Goal: Task Accomplishment & Management: Use online tool/utility

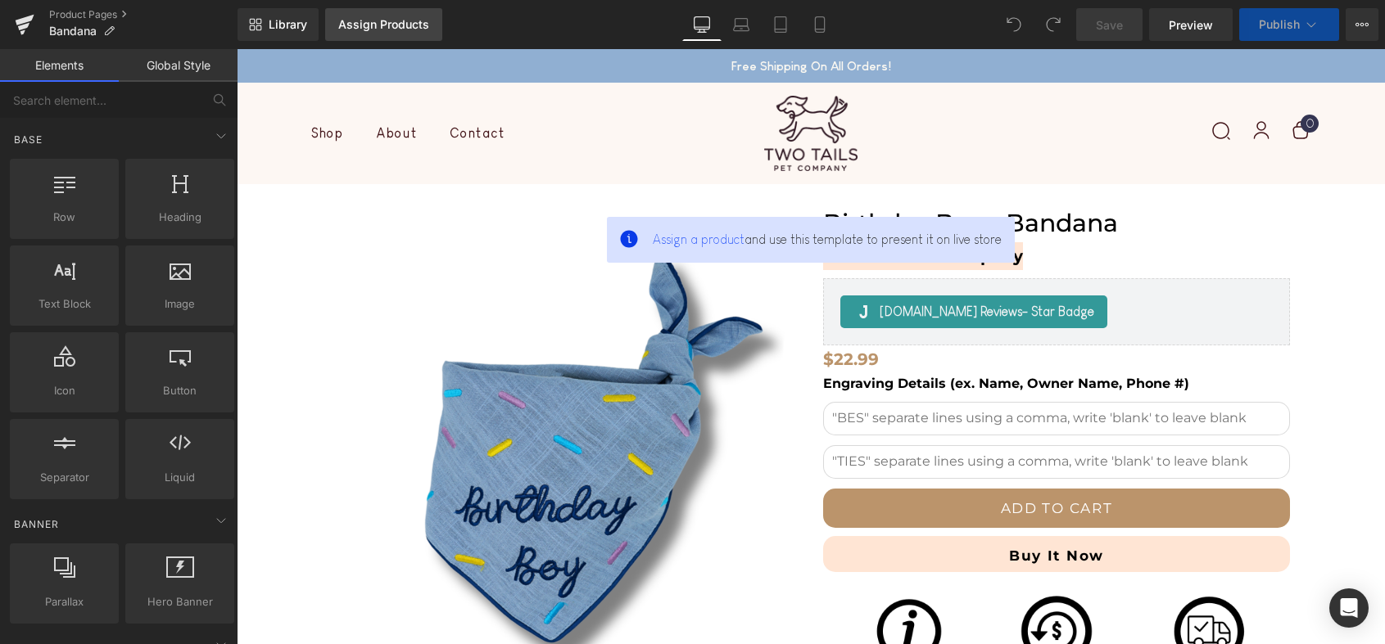
click at [416, 29] on div "Assign Products" at bounding box center [383, 24] width 91 height 13
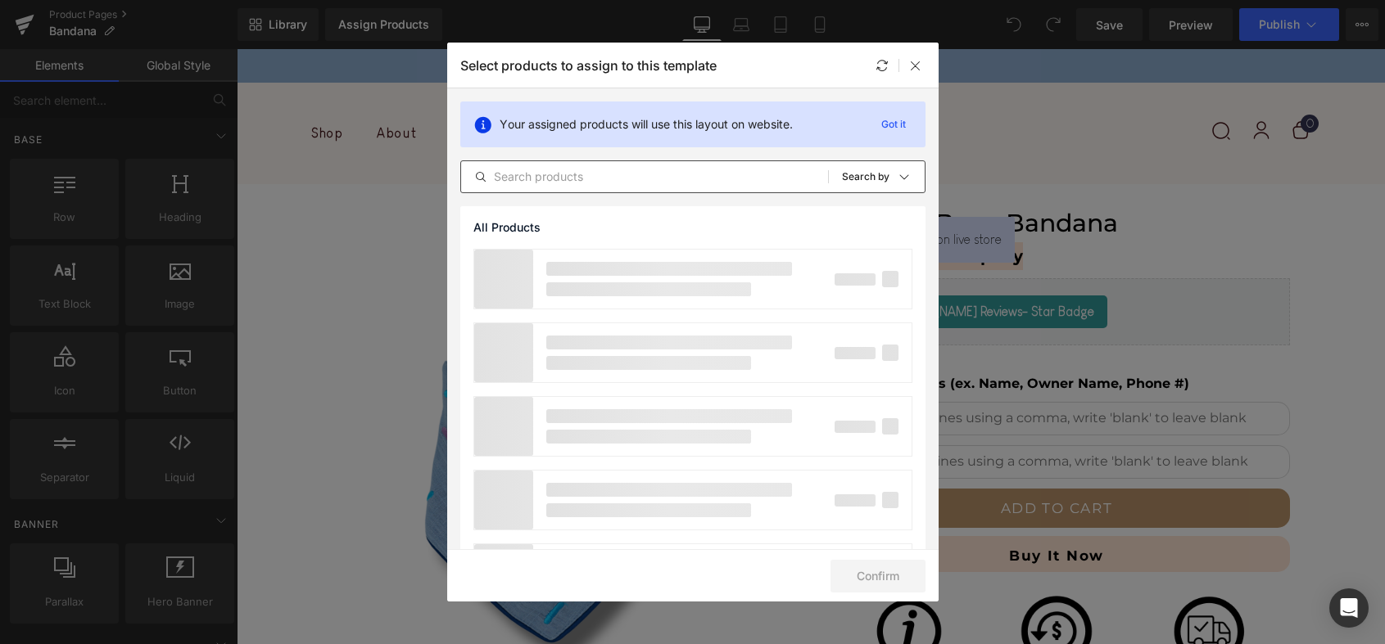
click at [666, 166] on div "All Products Shopify Collections Product Templates Shopify Collections Sort: Se…" at bounding box center [692, 176] width 465 height 33
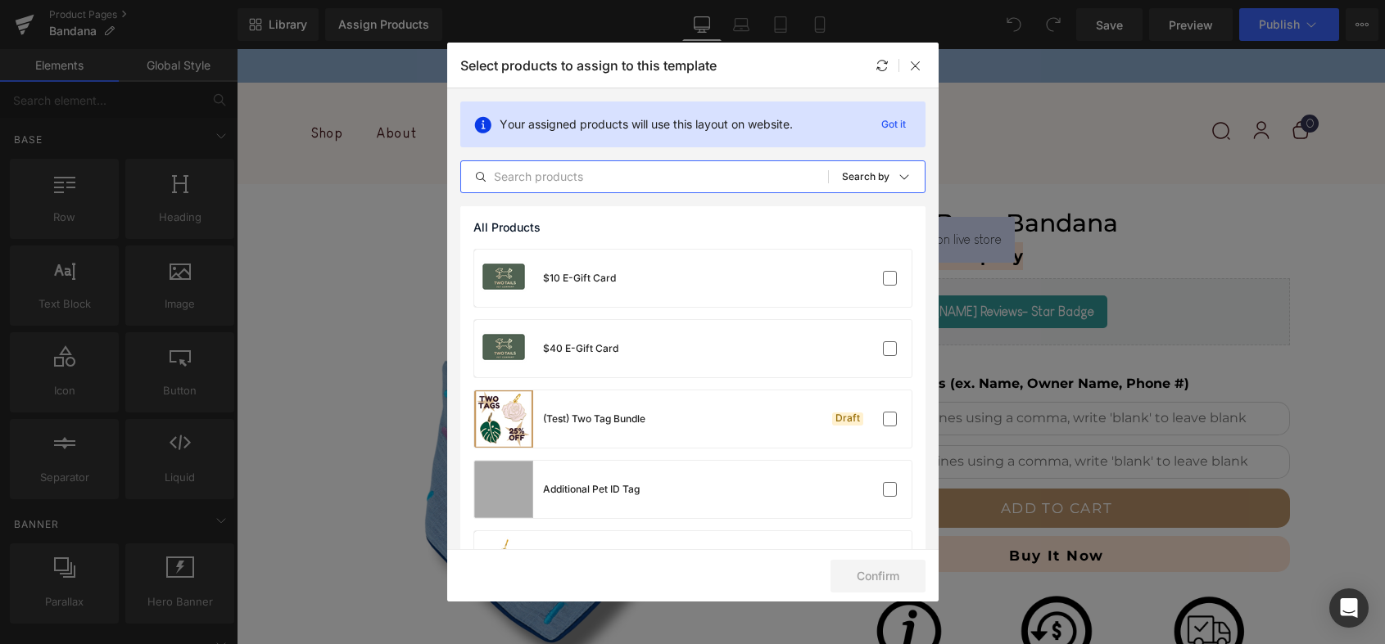
click at [658, 173] on input "text" at bounding box center [644, 177] width 367 height 20
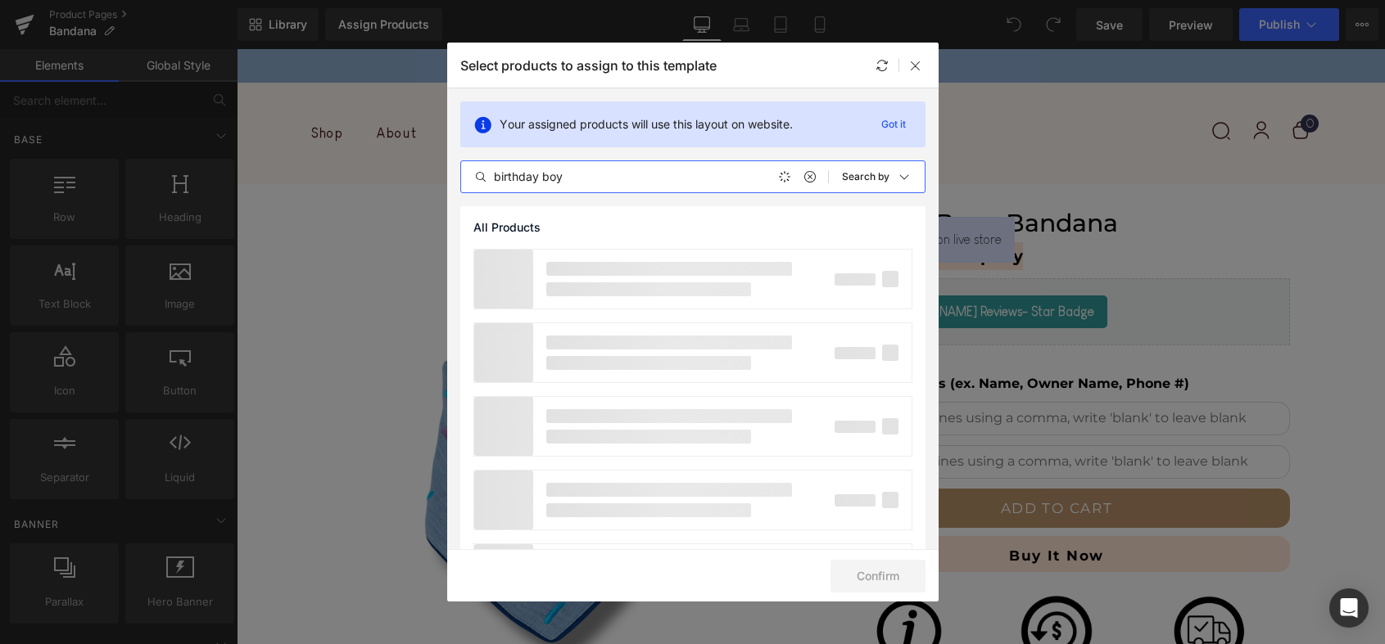
type input "birthday boy"
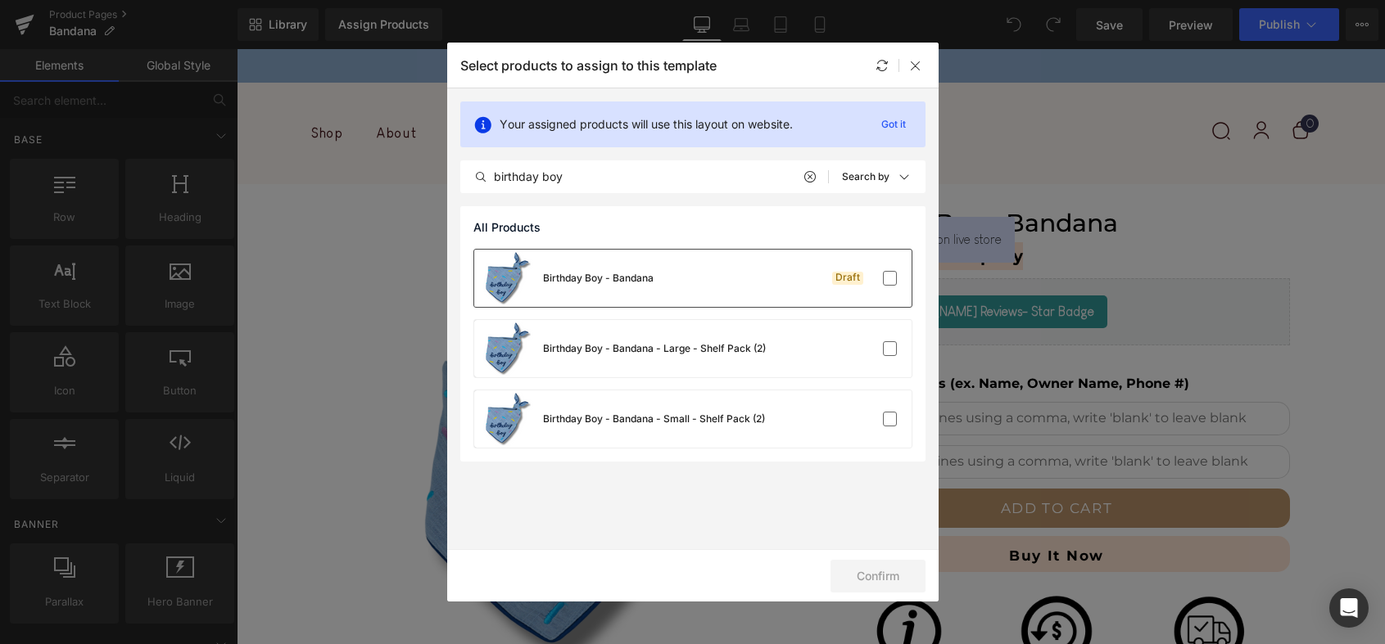
click at [657, 269] on div "Birthday Boy - Bandana Draft" at bounding box center [692, 278] width 437 height 57
click at [886, 576] on button "Confirm" at bounding box center [877, 576] width 95 height 33
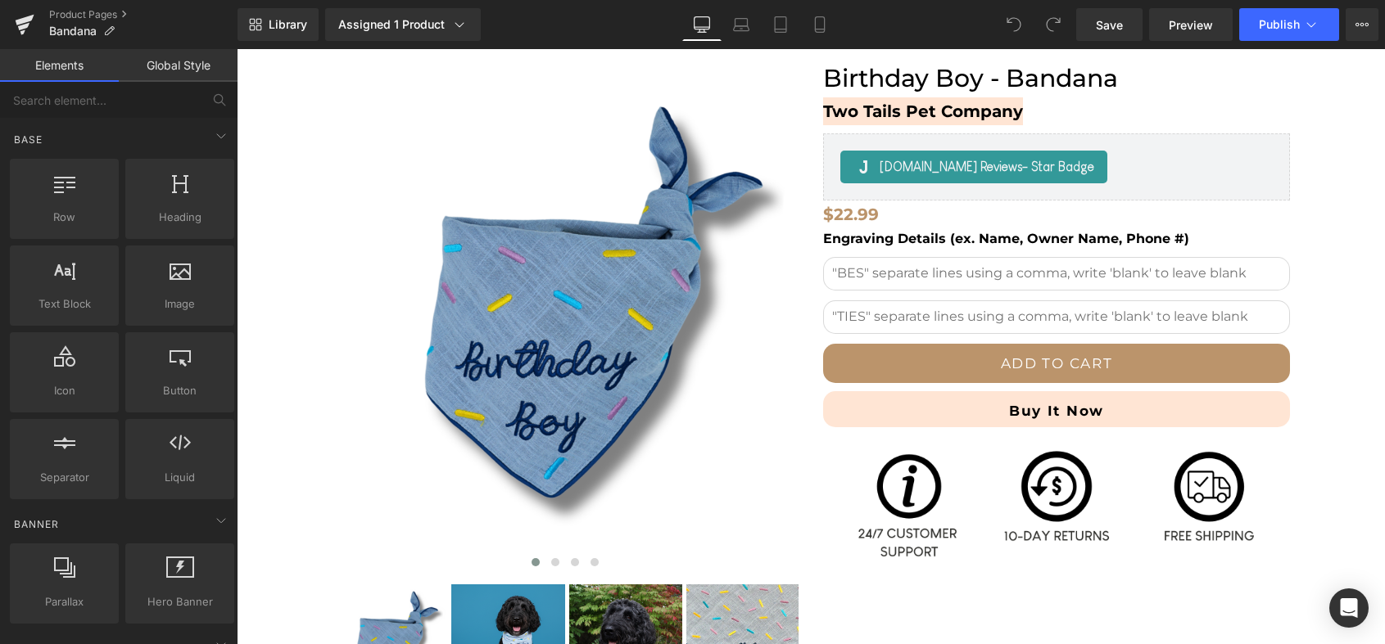
scroll to position [160, 0]
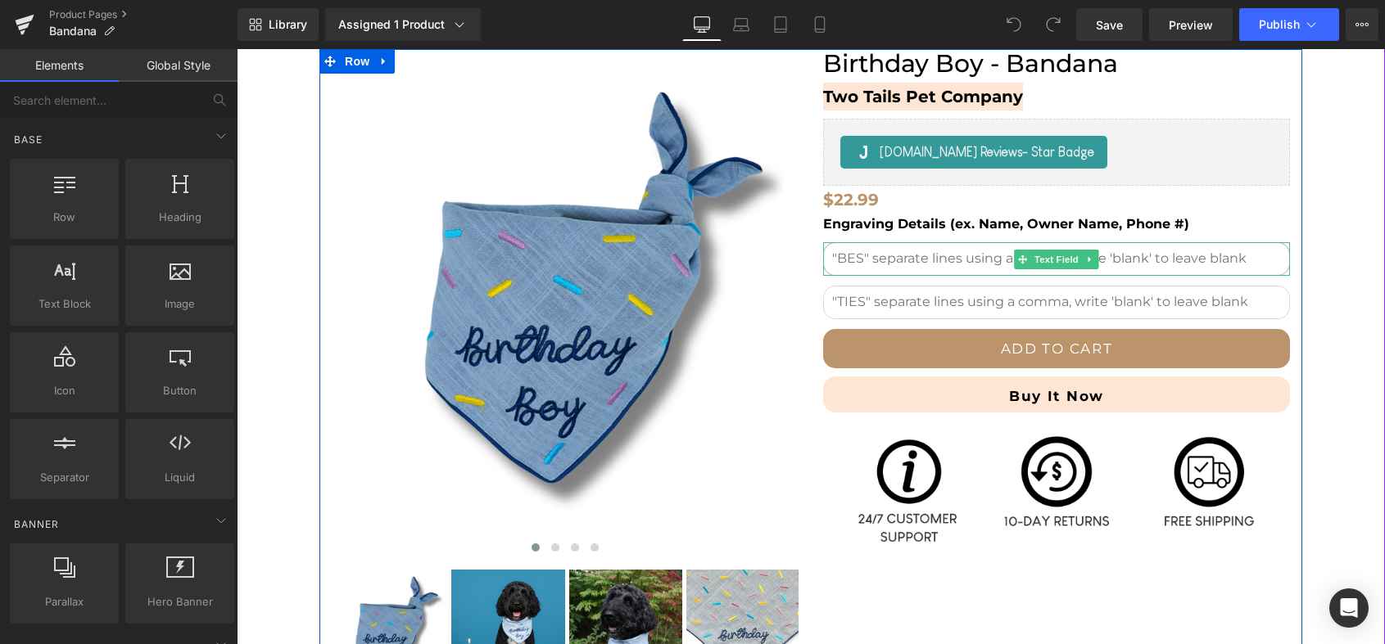
click at [981, 257] on input "text" at bounding box center [1056, 259] width 467 height 34
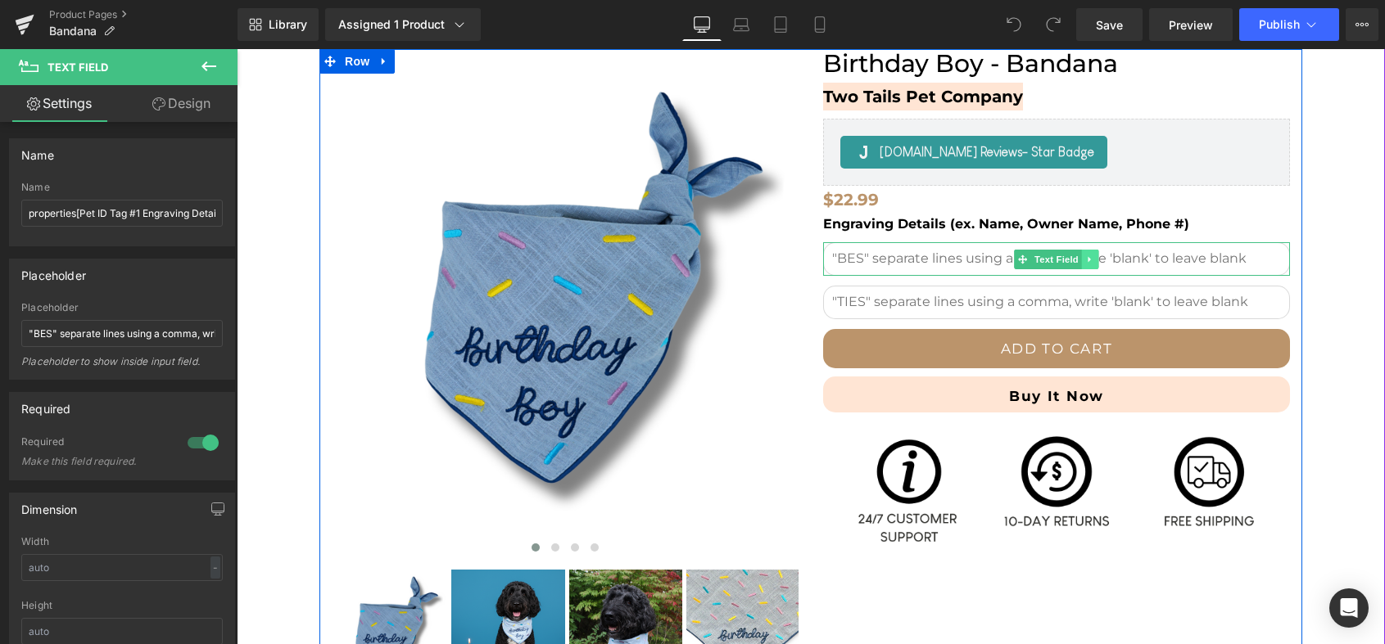
click at [1092, 264] on icon at bounding box center [1090, 260] width 9 height 10
click at [1096, 260] on icon at bounding box center [1098, 260] width 9 height 10
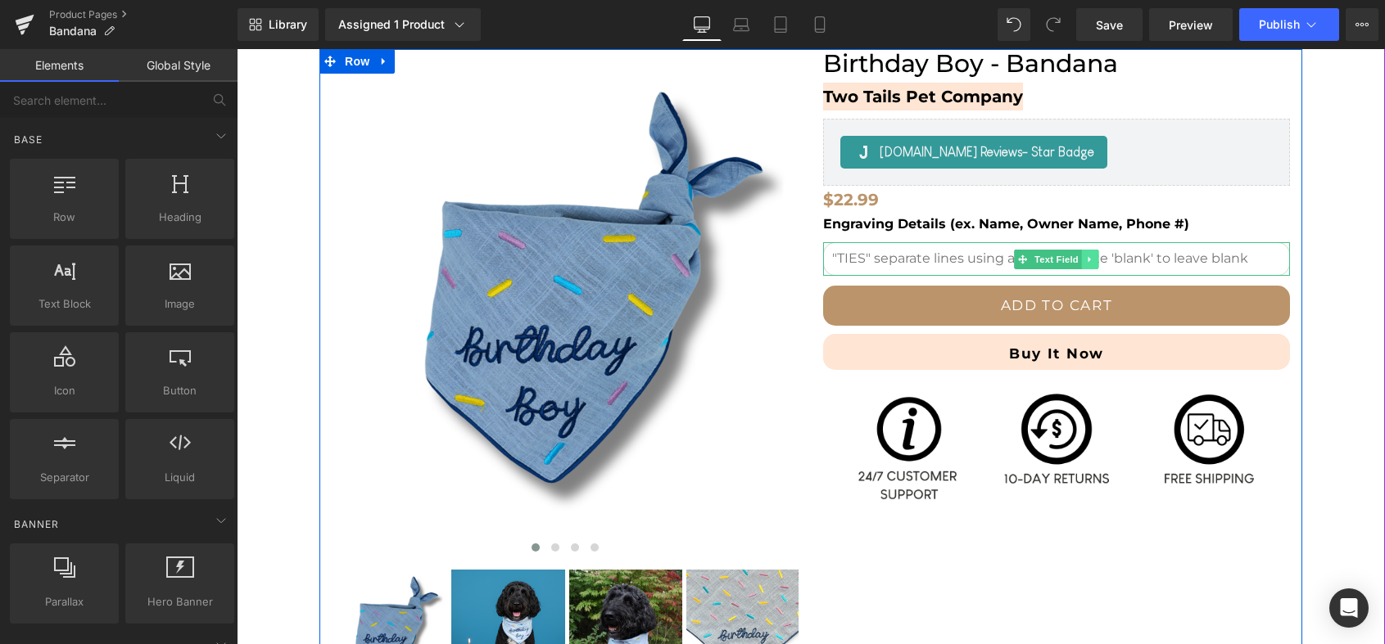
click at [1096, 260] on link at bounding box center [1090, 260] width 17 height 20
click at [1096, 260] on icon at bounding box center [1098, 260] width 9 height 10
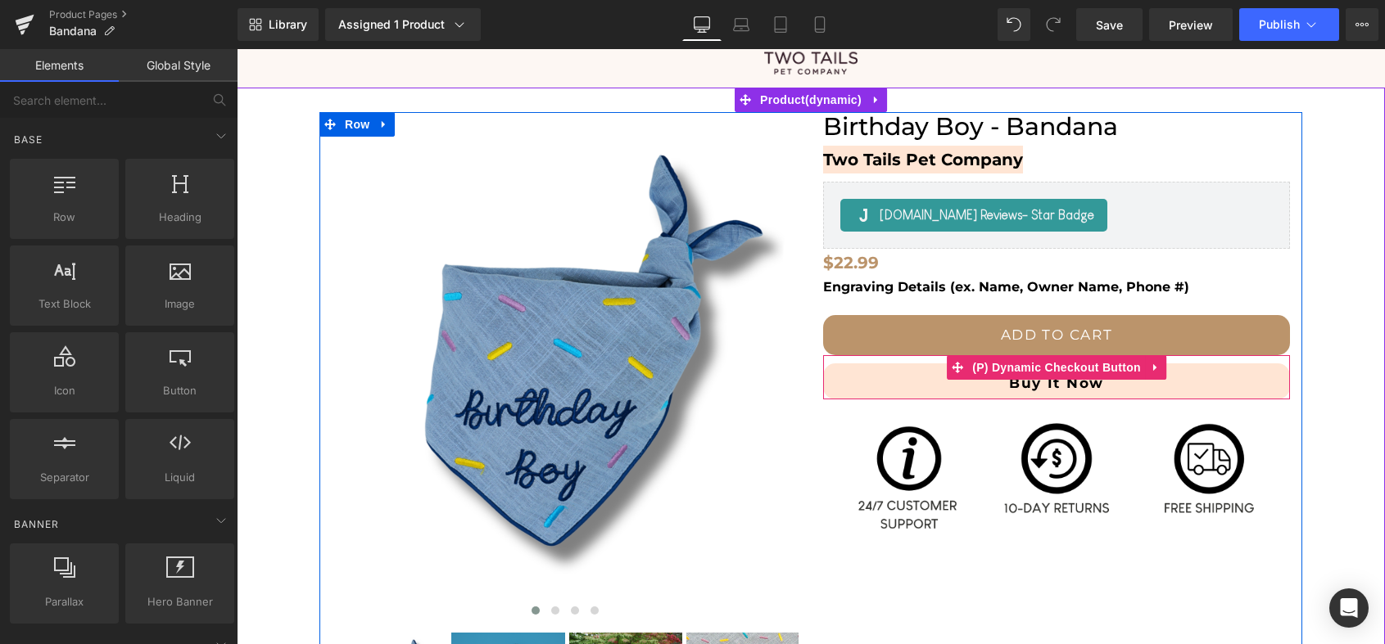
scroll to position [90, 0]
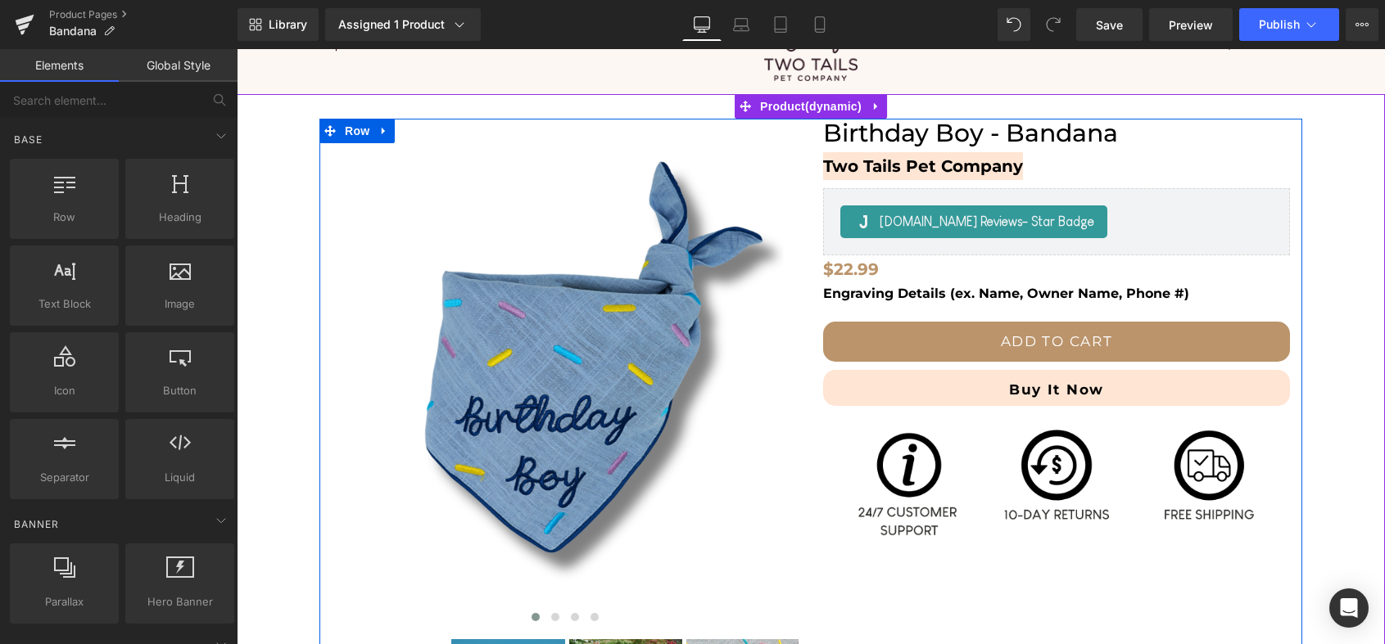
click at [1068, 285] on div "Engraving Details (ex. Name, Owner Name, Phone #) Text Block" at bounding box center [1056, 293] width 467 height 21
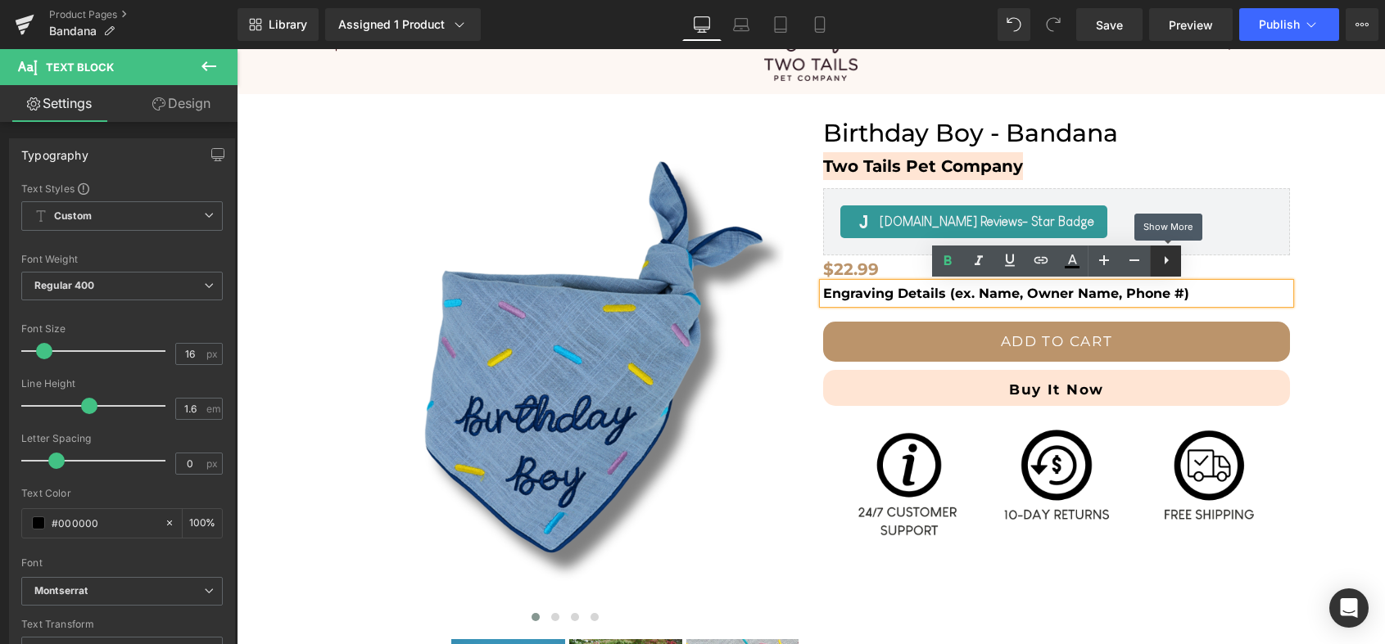
click at [1169, 261] on icon at bounding box center [1166, 261] width 20 height 20
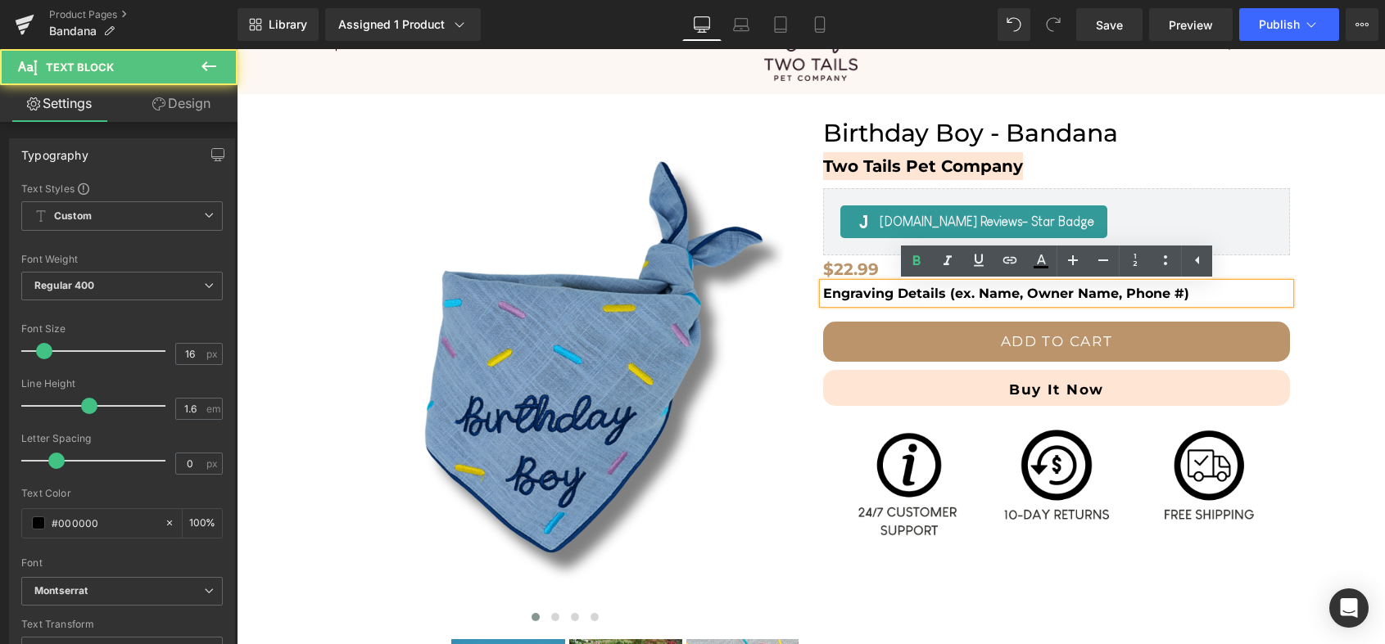
click at [1220, 290] on p "Engraving Details (ex. Name, Owner Name, Phone #)" at bounding box center [1056, 293] width 467 height 21
click at [1335, 297] on div "‹ ›" at bounding box center [811, 441] width 1132 height 644
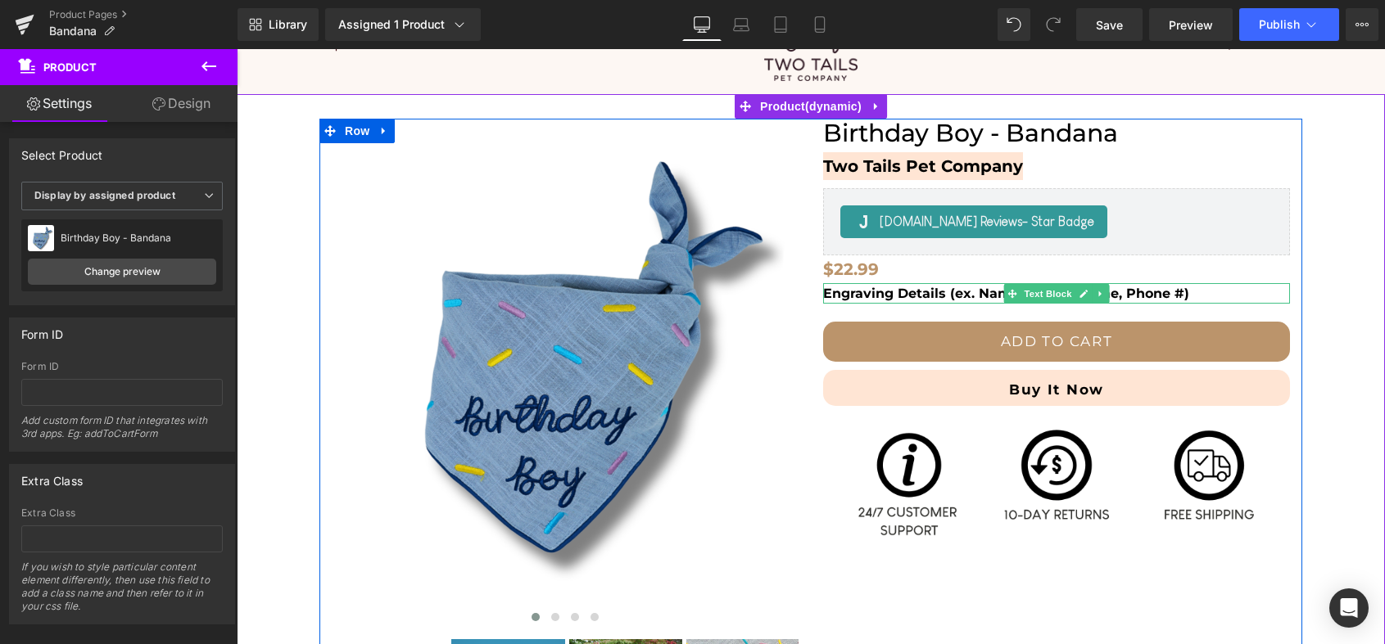
click at [1240, 297] on p "Engraving Details (ex. Name, Owner Name, Phone #)" at bounding box center [1056, 293] width 467 height 21
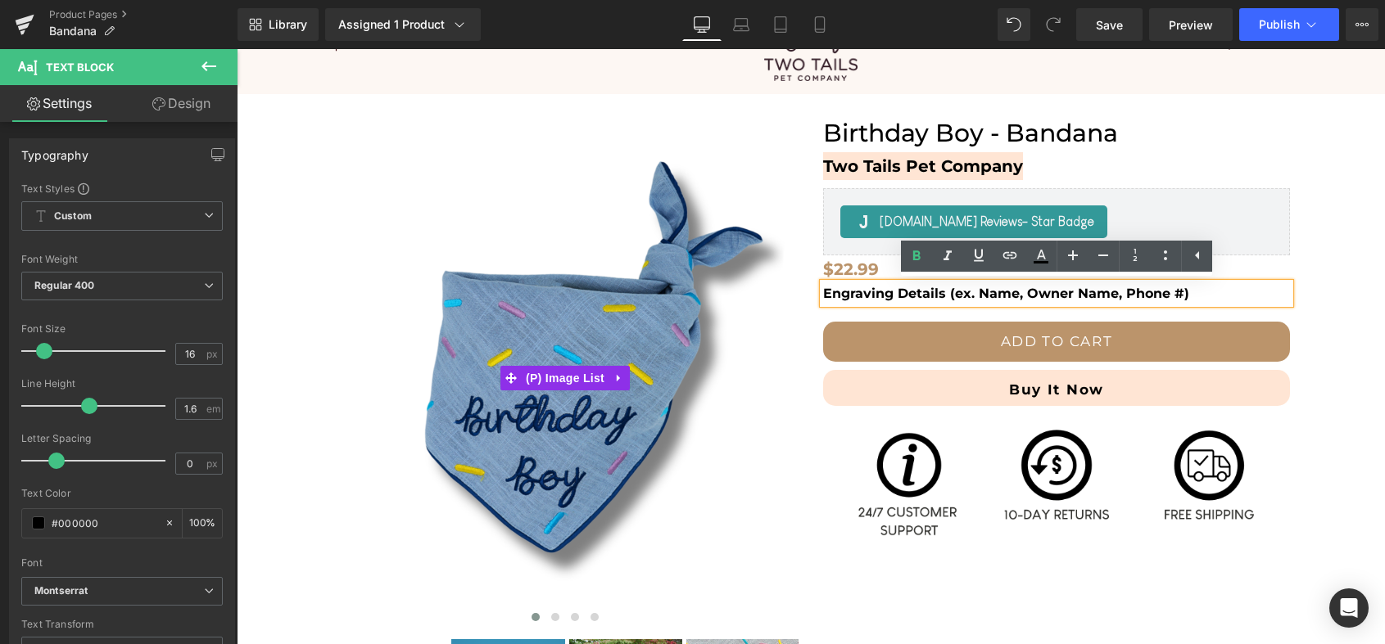
click at [789, 296] on img at bounding box center [566, 366] width 467 height 467
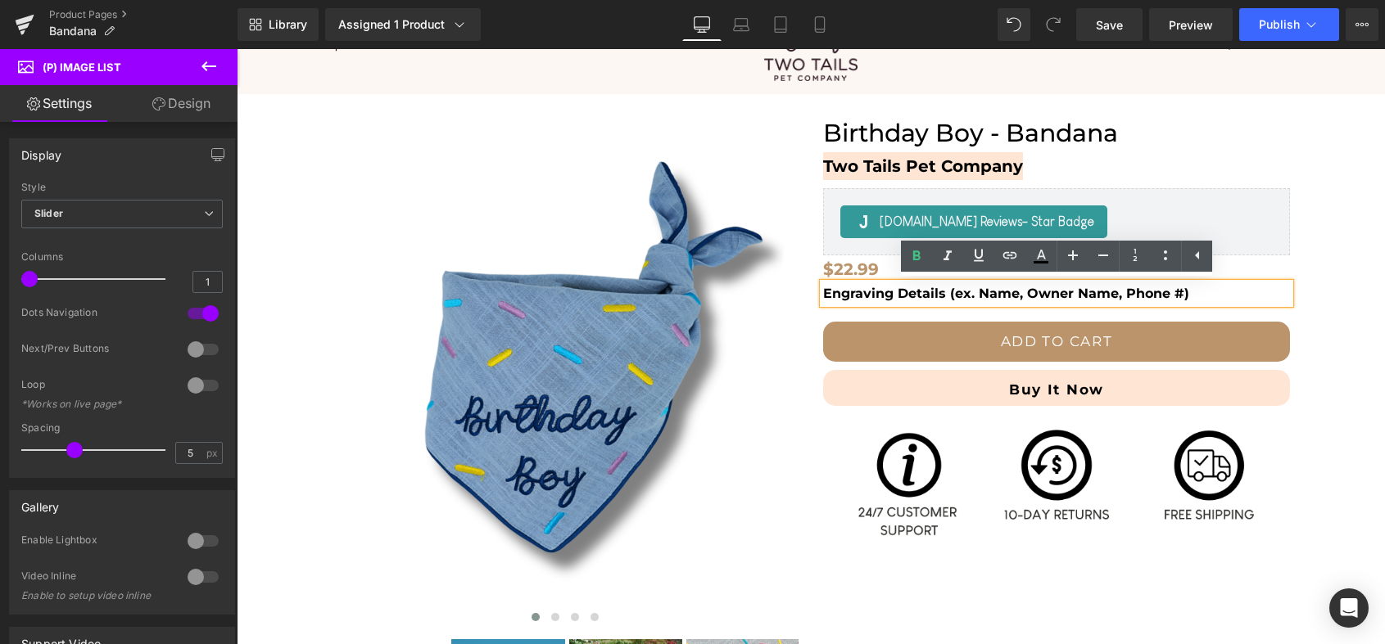
click at [1268, 209] on div "[DOMAIN_NAME] Reviews - Star Badge" at bounding box center [1056, 222] width 432 height 33
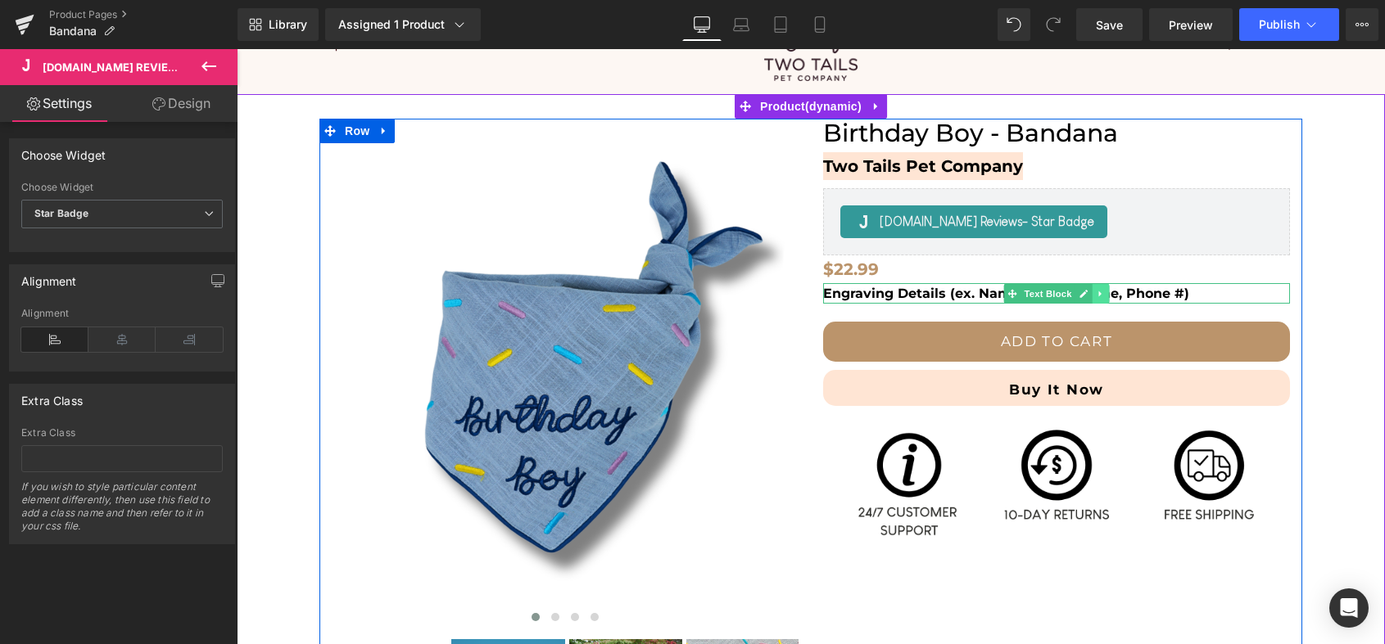
click at [1098, 296] on icon at bounding box center [1100, 294] width 9 height 10
click at [1105, 295] on icon at bounding box center [1109, 294] width 9 height 10
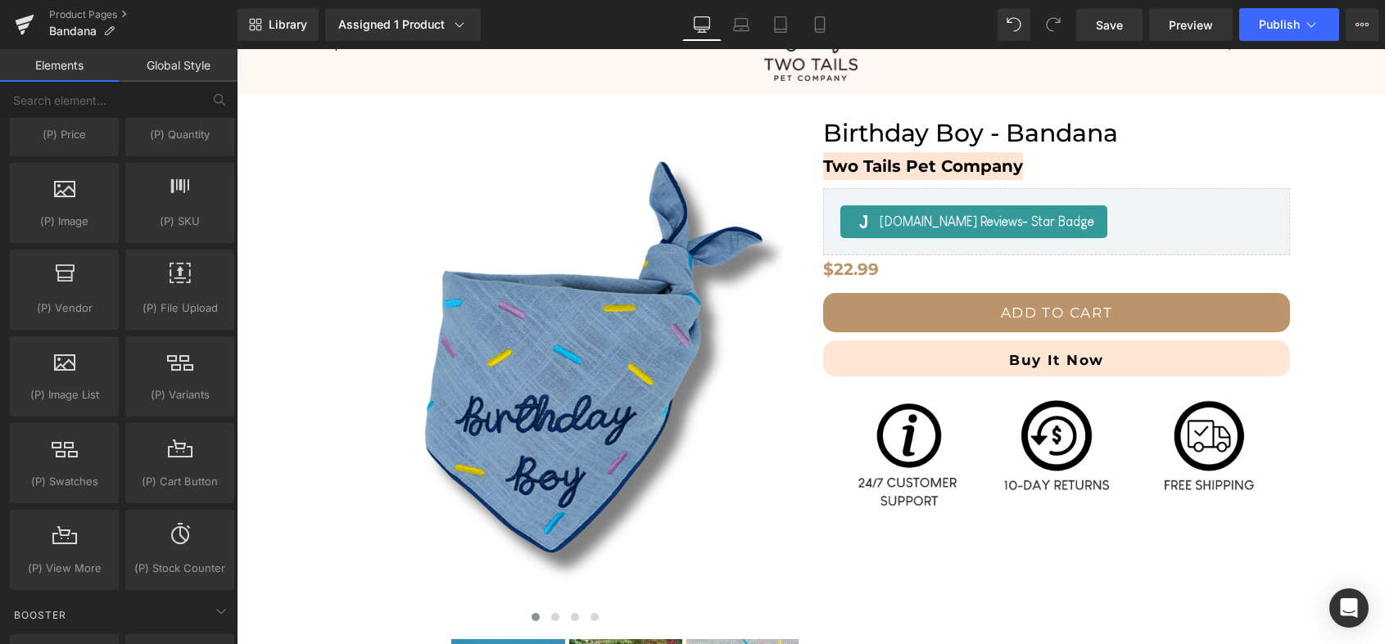
scroll to position [1655, 0]
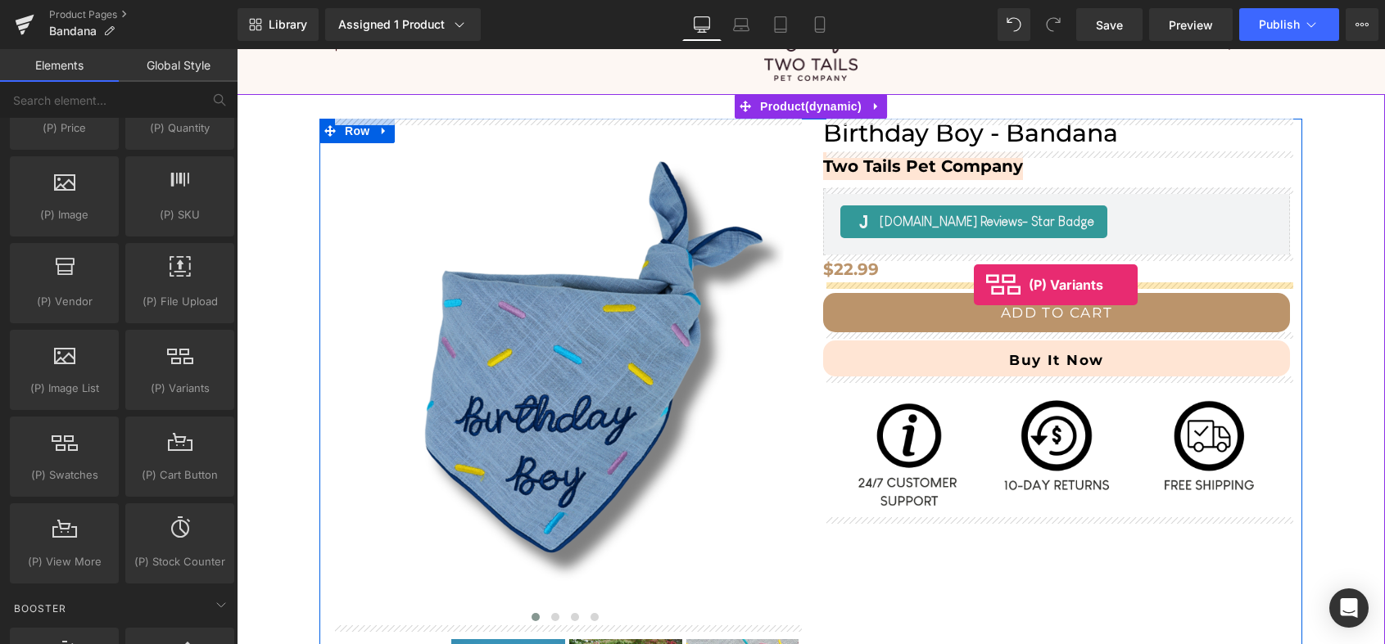
drag, startPoint x: 410, startPoint y: 438, endPoint x: 974, endPoint y: 285, distance: 583.8
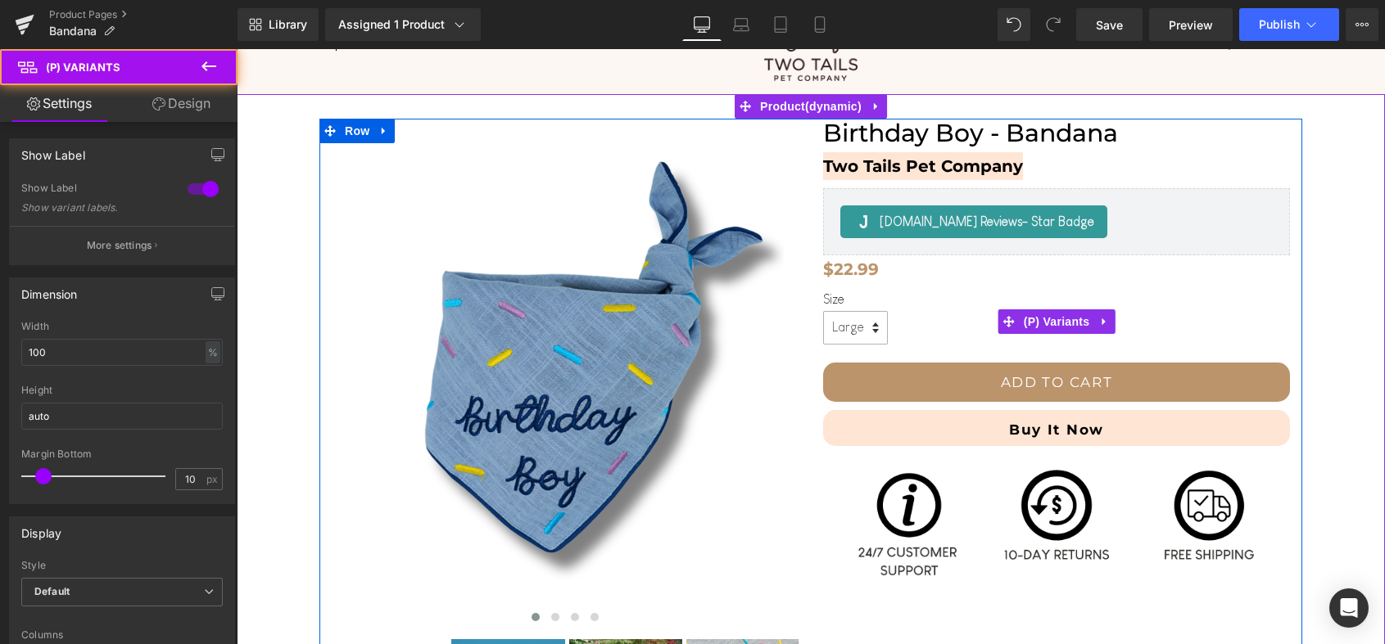
click at [870, 331] on select "Large Small" at bounding box center [855, 328] width 65 height 34
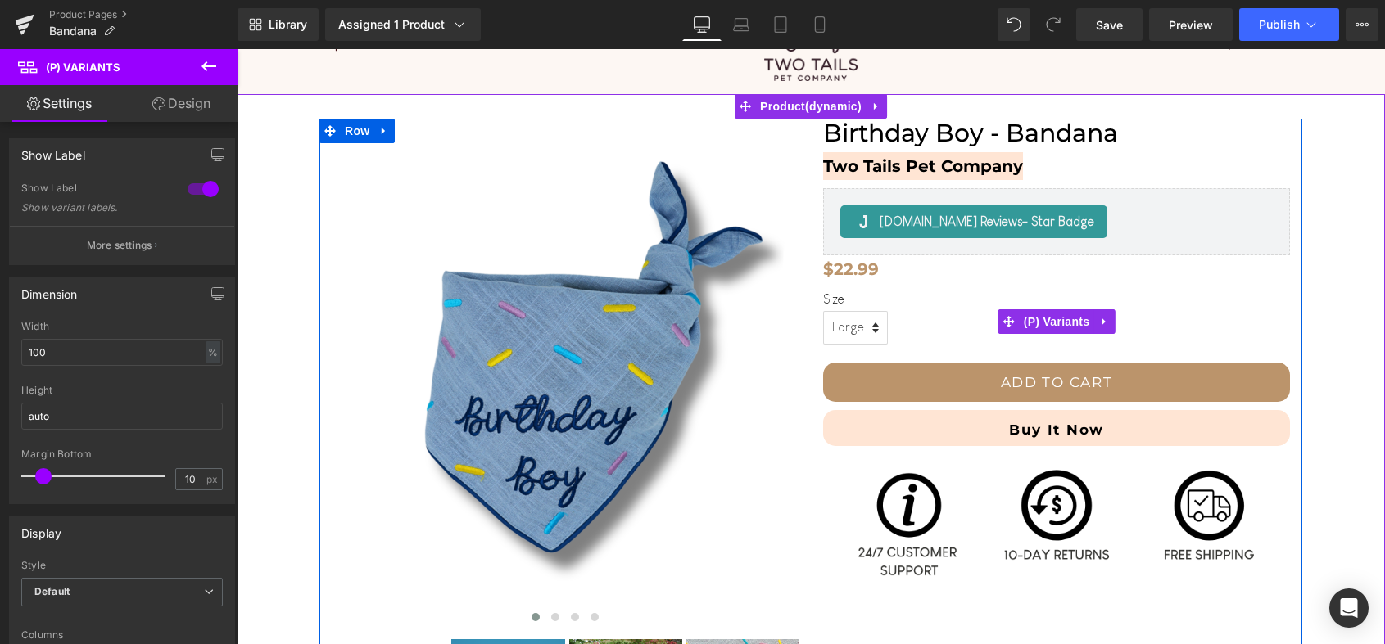
click at [970, 325] on div "Size Large Small" at bounding box center [1056, 322] width 467 height 61
click at [1051, 323] on span "(P) Variants" at bounding box center [1056, 322] width 75 height 25
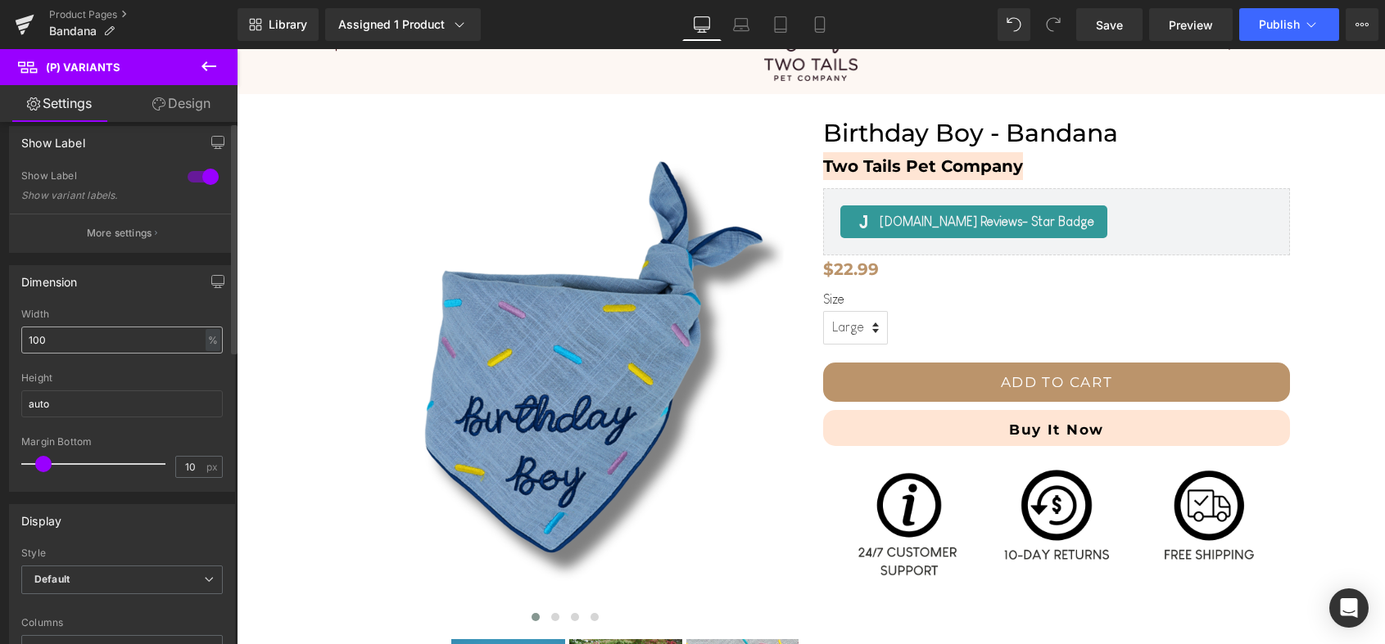
scroll to position [0, 0]
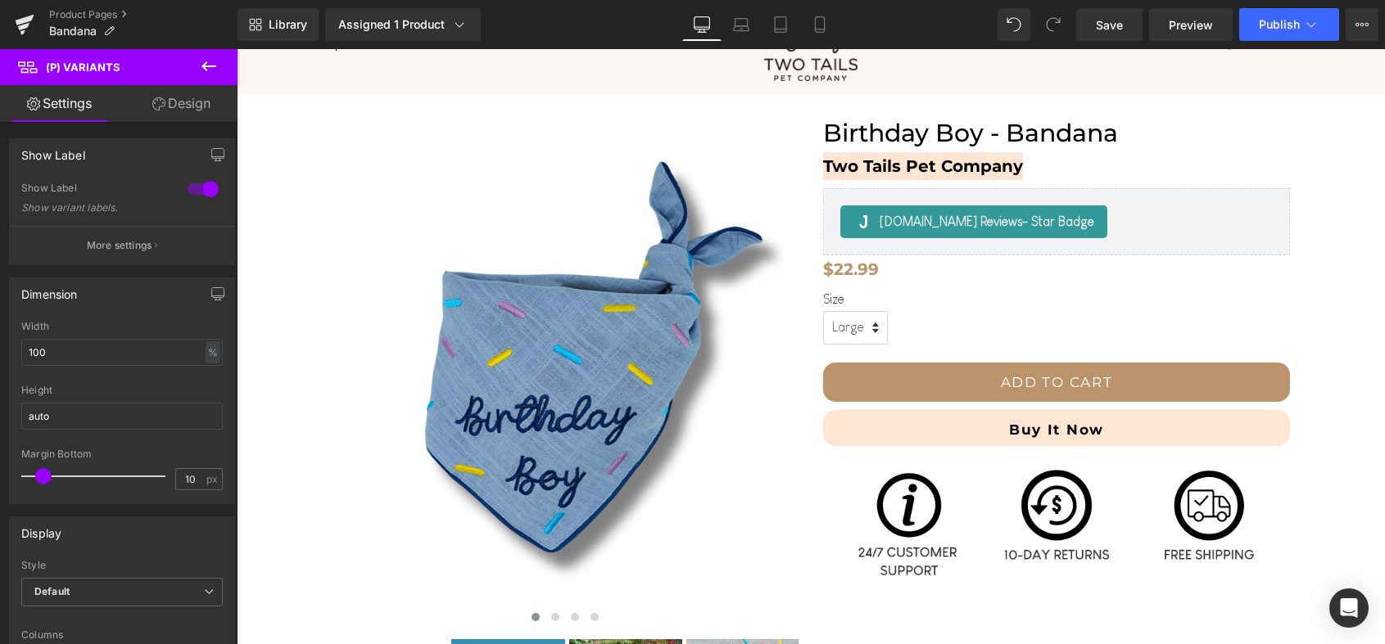
click at [195, 100] on link "Design" at bounding box center [181, 103] width 119 height 37
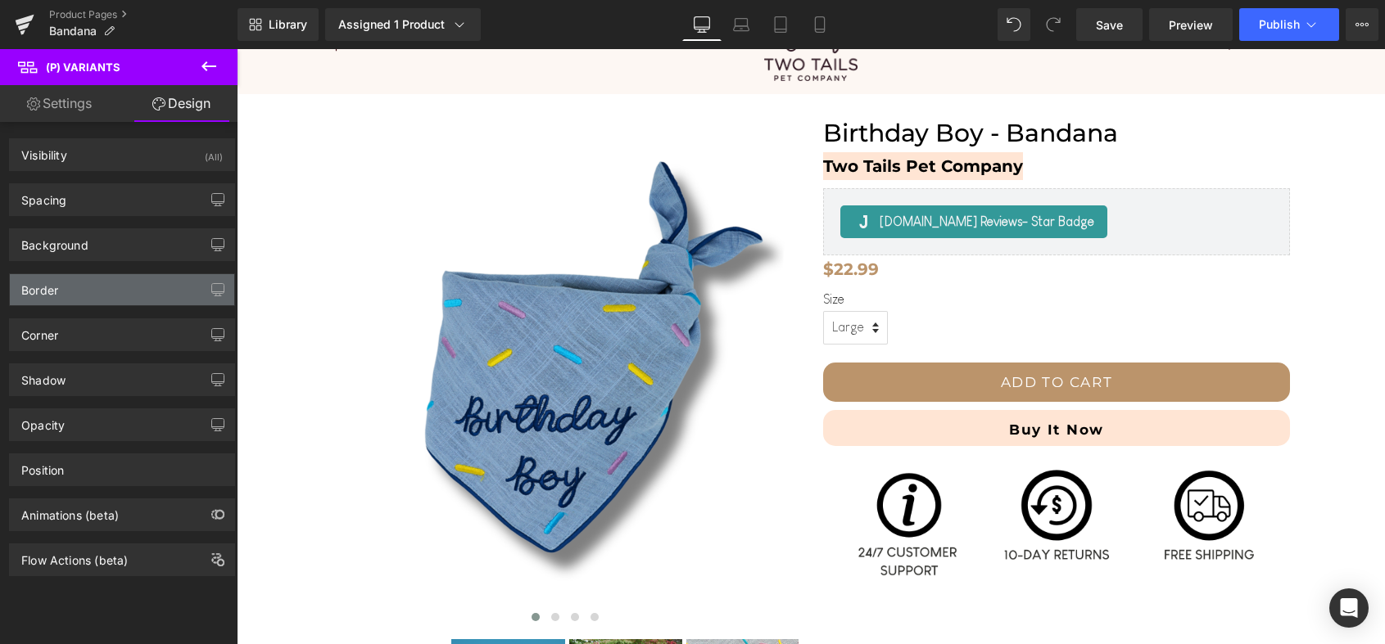
click at [103, 292] on div "Border" at bounding box center [122, 289] width 224 height 31
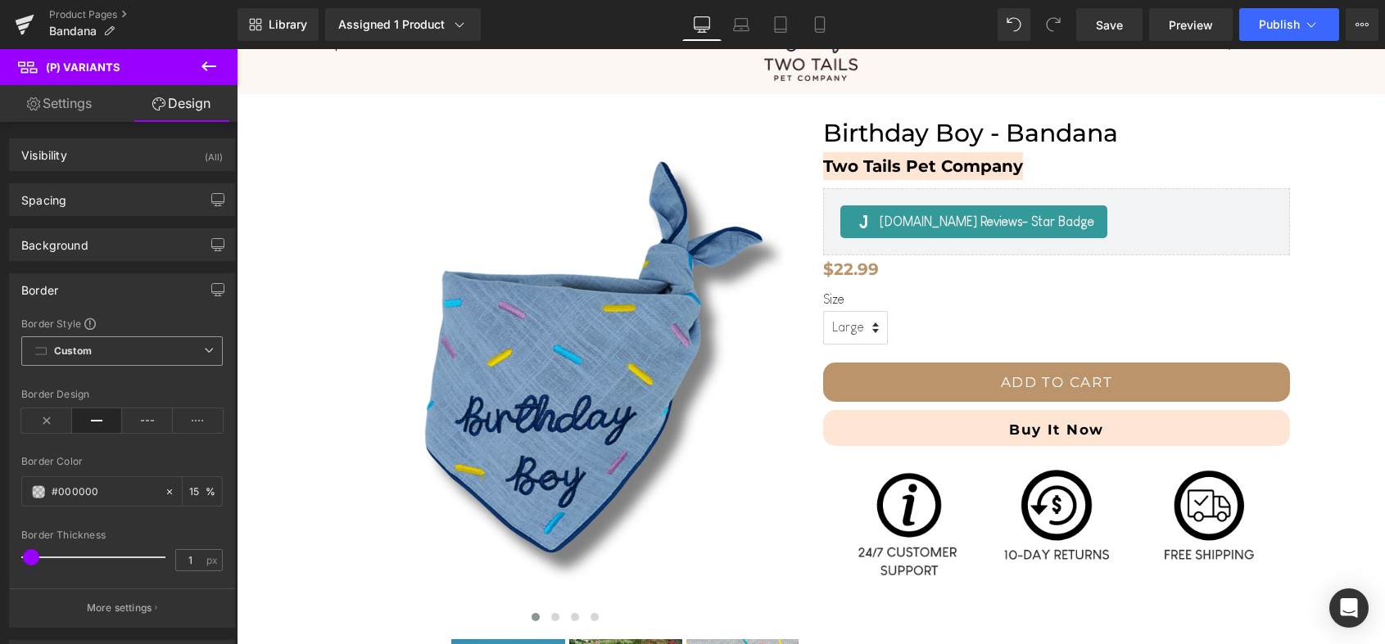
click at [60, 359] on span "Custom Setup Global Style" at bounding box center [121, 351] width 201 height 29
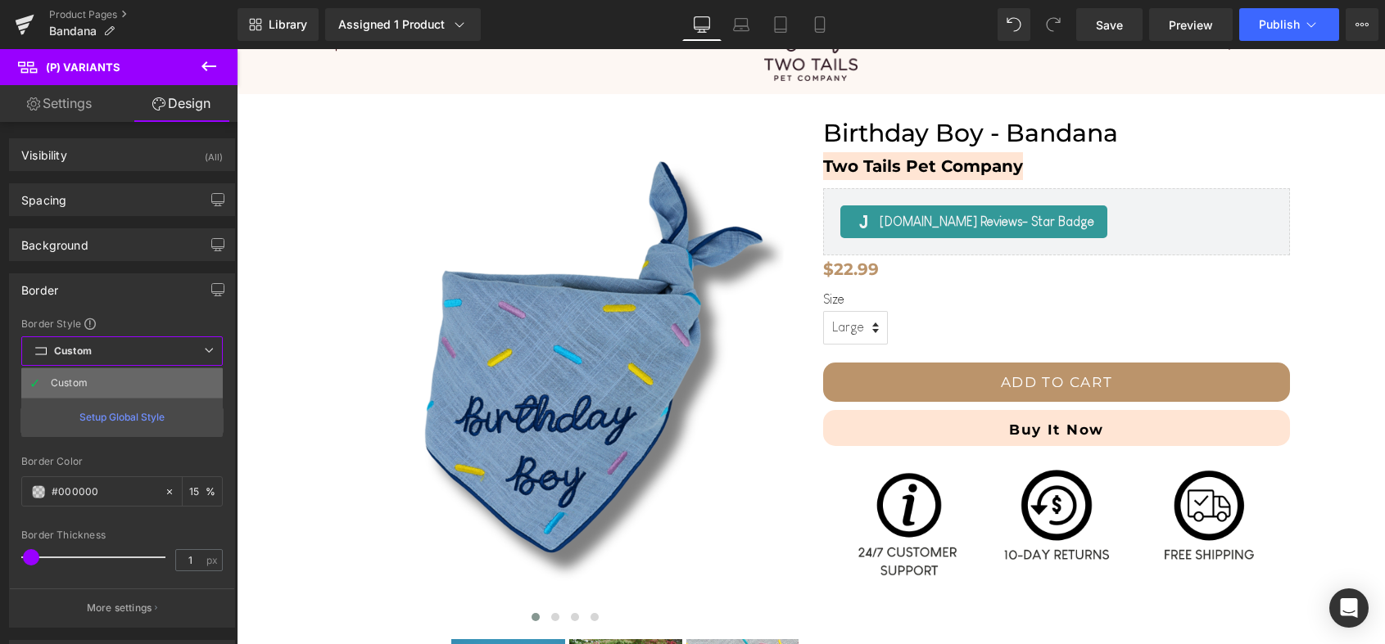
click at [108, 389] on li "Custom" at bounding box center [121, 382] width 201 height 29
type input "15"
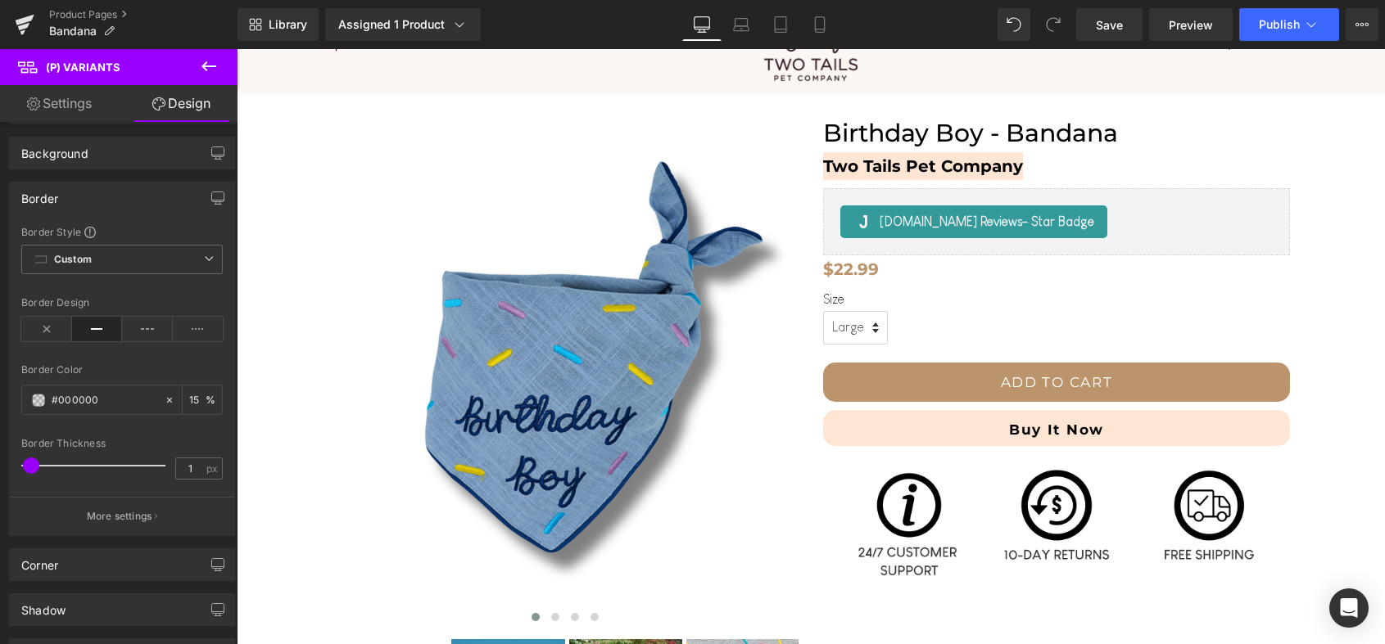
scroll to position [131, 0]
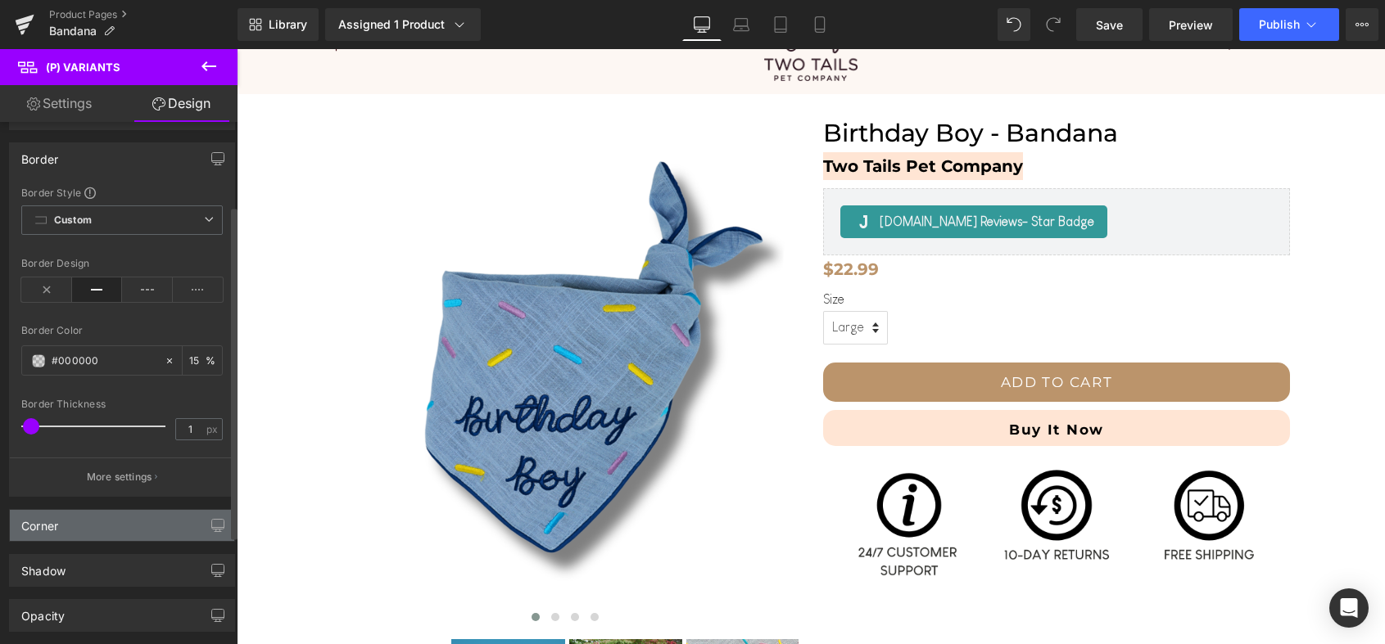
click at [96, 527] on div "Corner" at bounding box center [122, 525] width 224 height 31
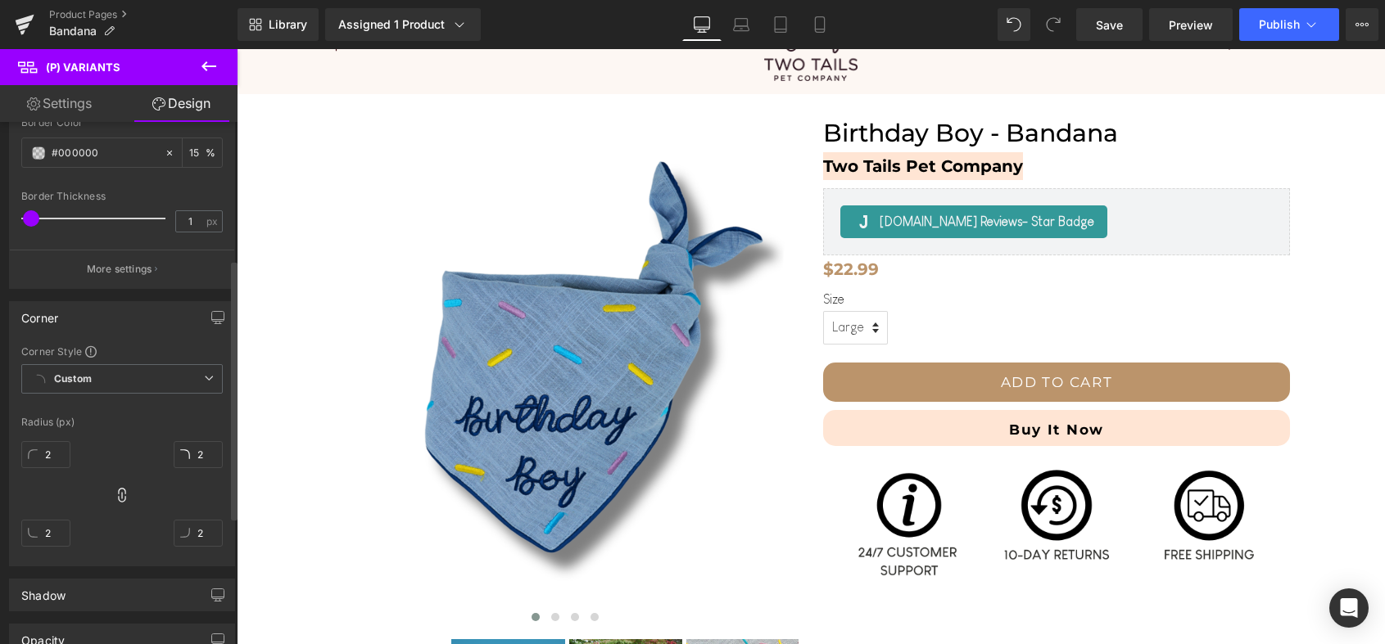
scroll to position [359, 0]
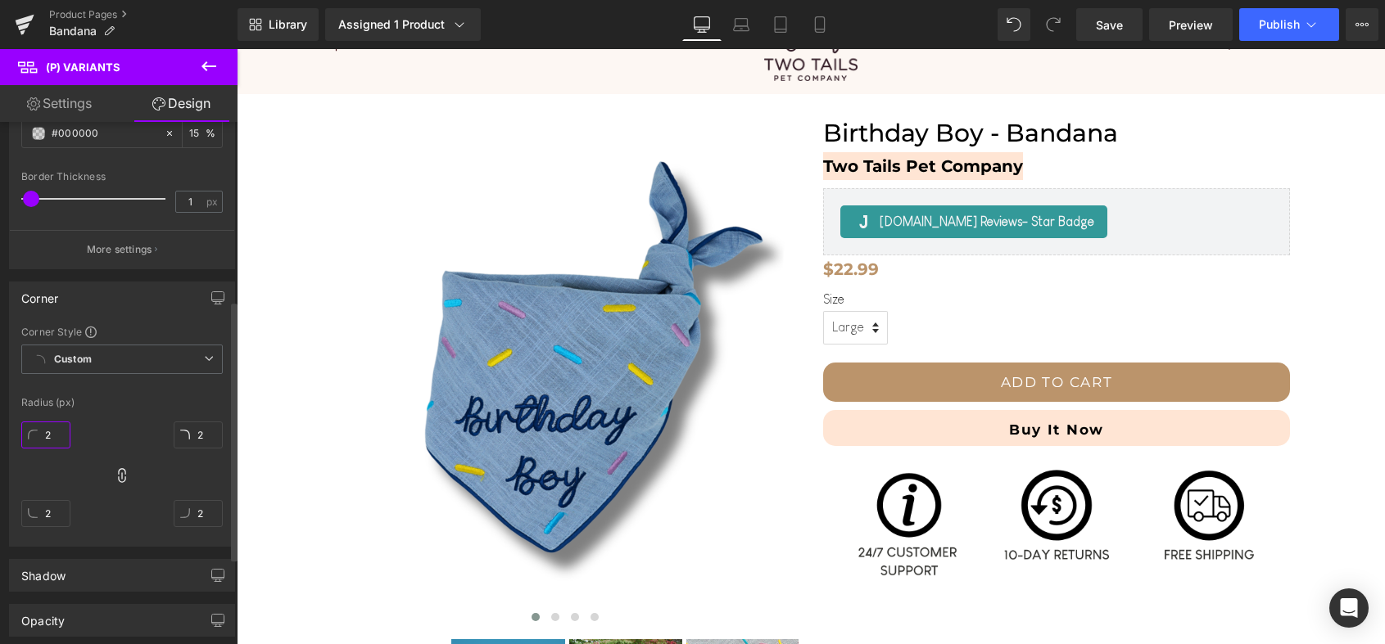
click at [61, 428] on input "2" at bounding box center [45, 435] width 49 height 27
type input "20"
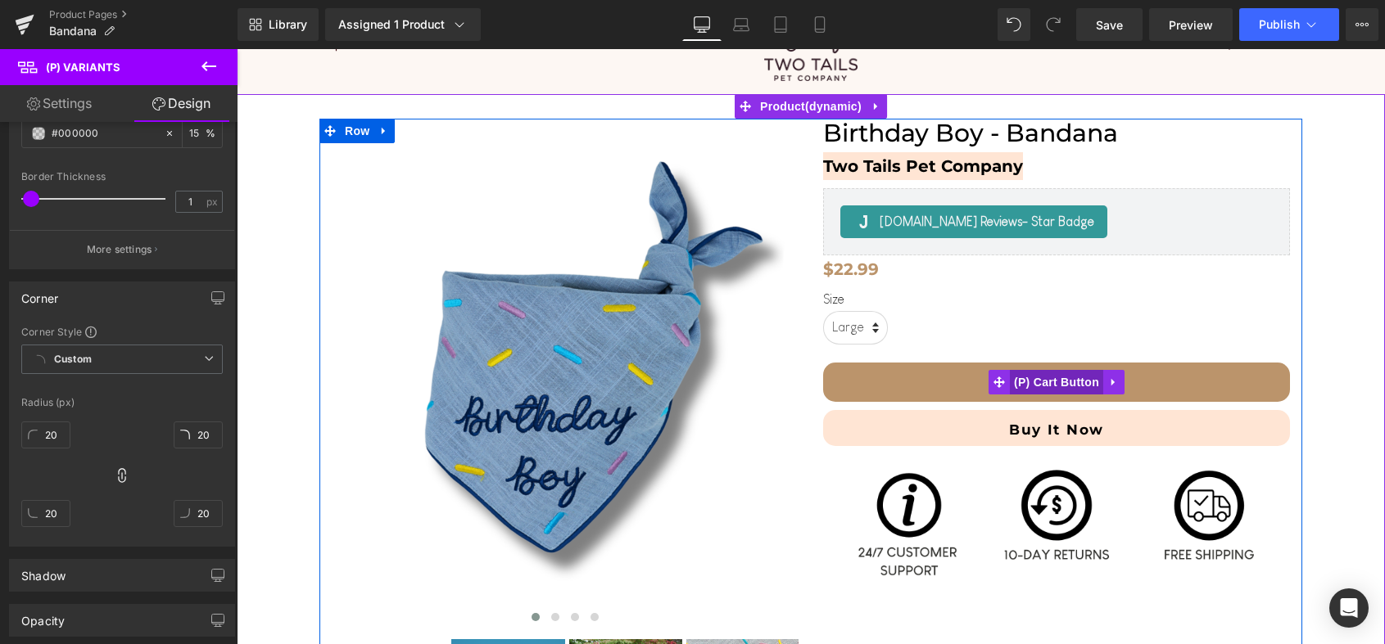
click at [1038, 388] on span "(P) Cart Button" at bounding box center [1056, 382] width 93 height 25
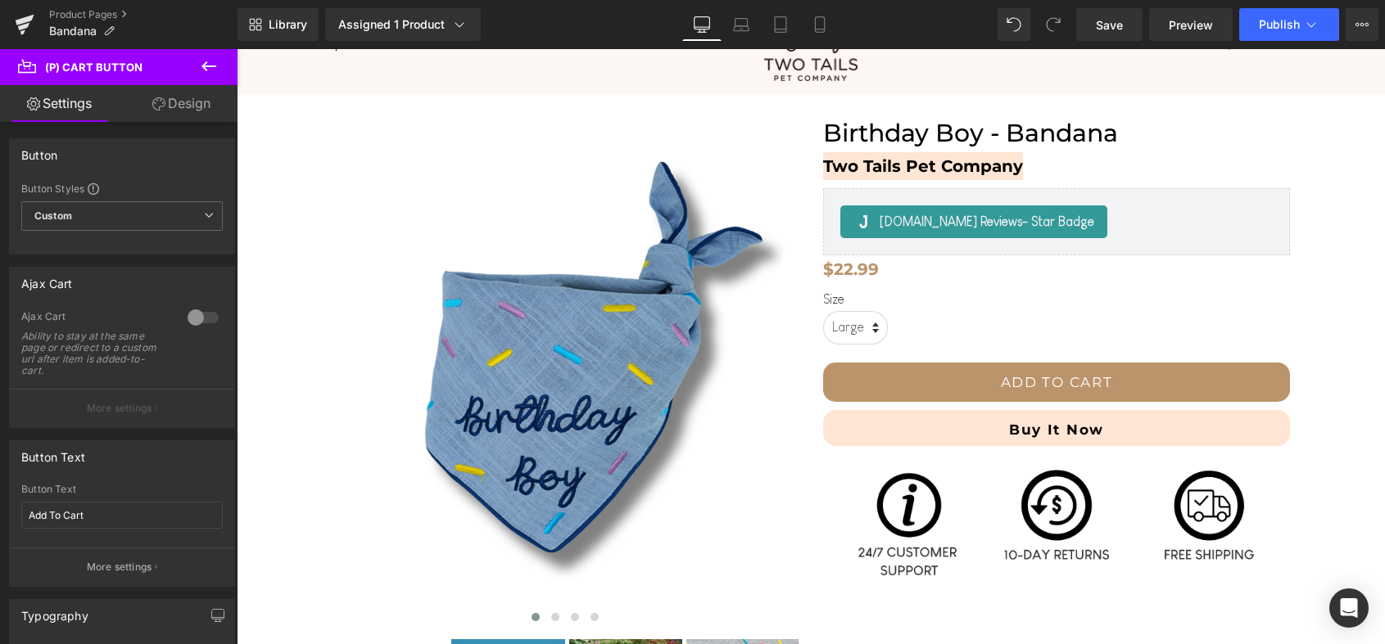
click at [179, 104] on link "Design" at bounding box center [181, 103] width 119 height 37
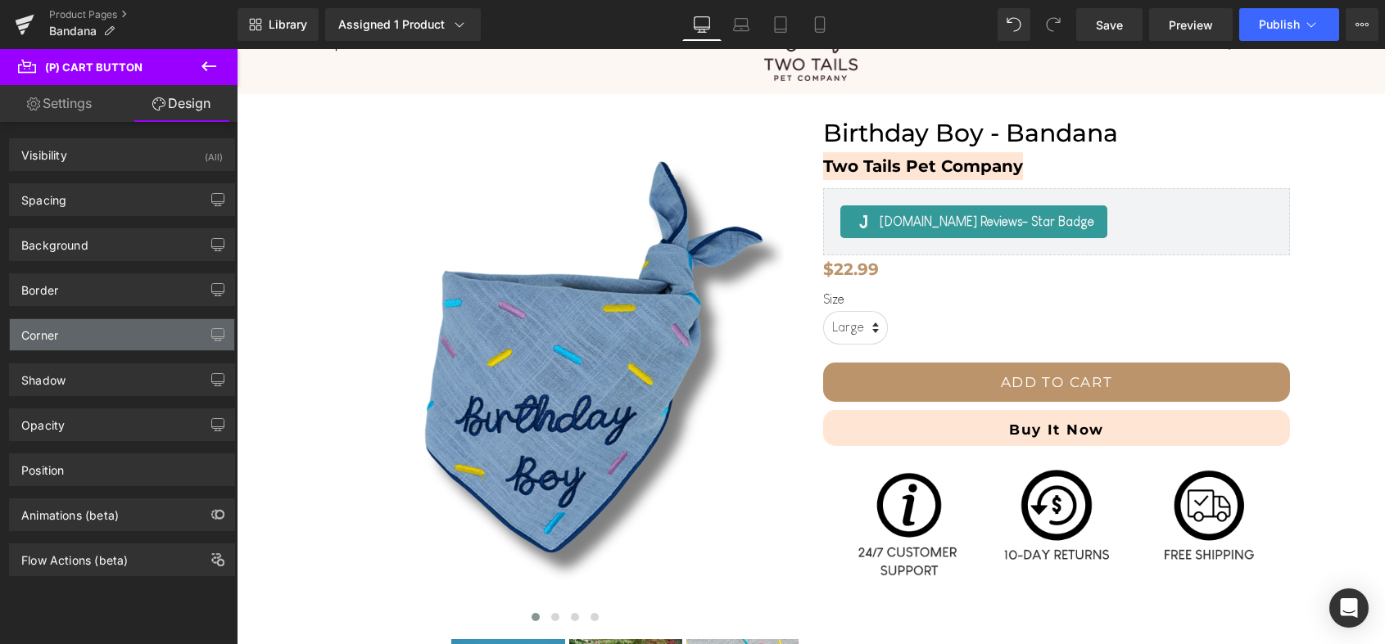
click at [99, 346] on div "Corner" at bounding box center [122, 334] width 224 height 31
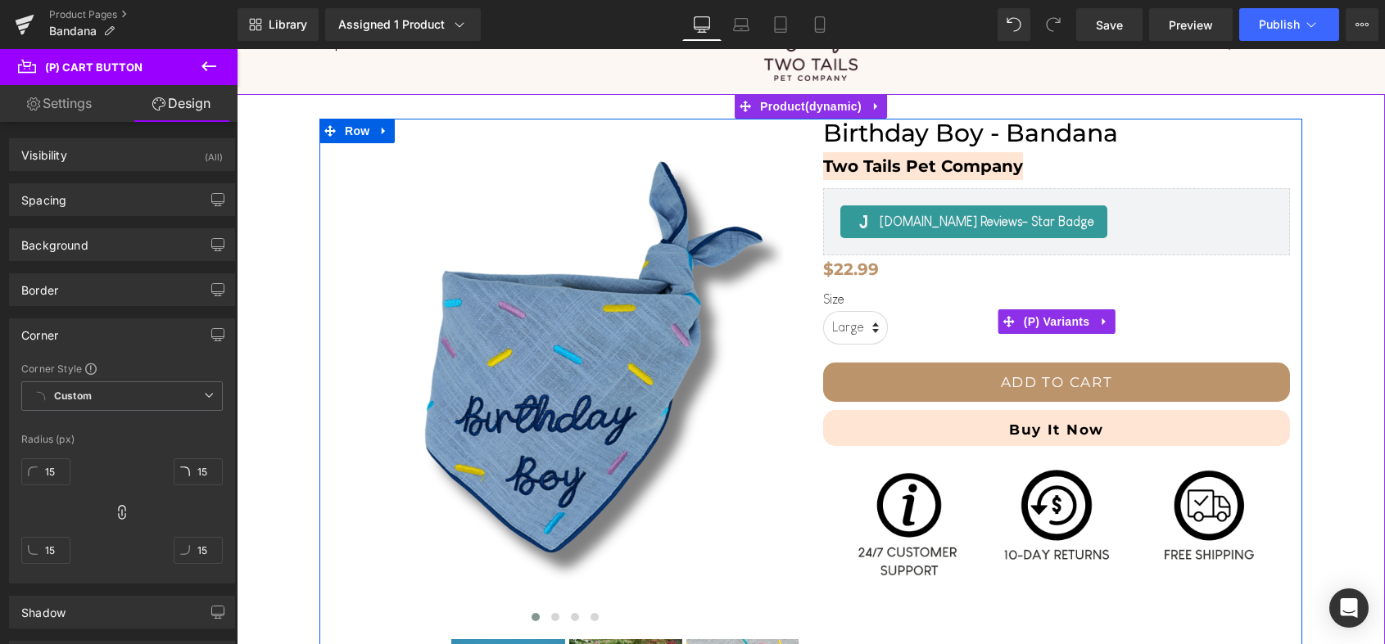
click at [866, 327] on select "Large Small" at bounding box center [855, 328] width 65 height 34
click at [1068, 324] on span "(P) Variants" at bounding box center [1056, 322] width 75 height 25
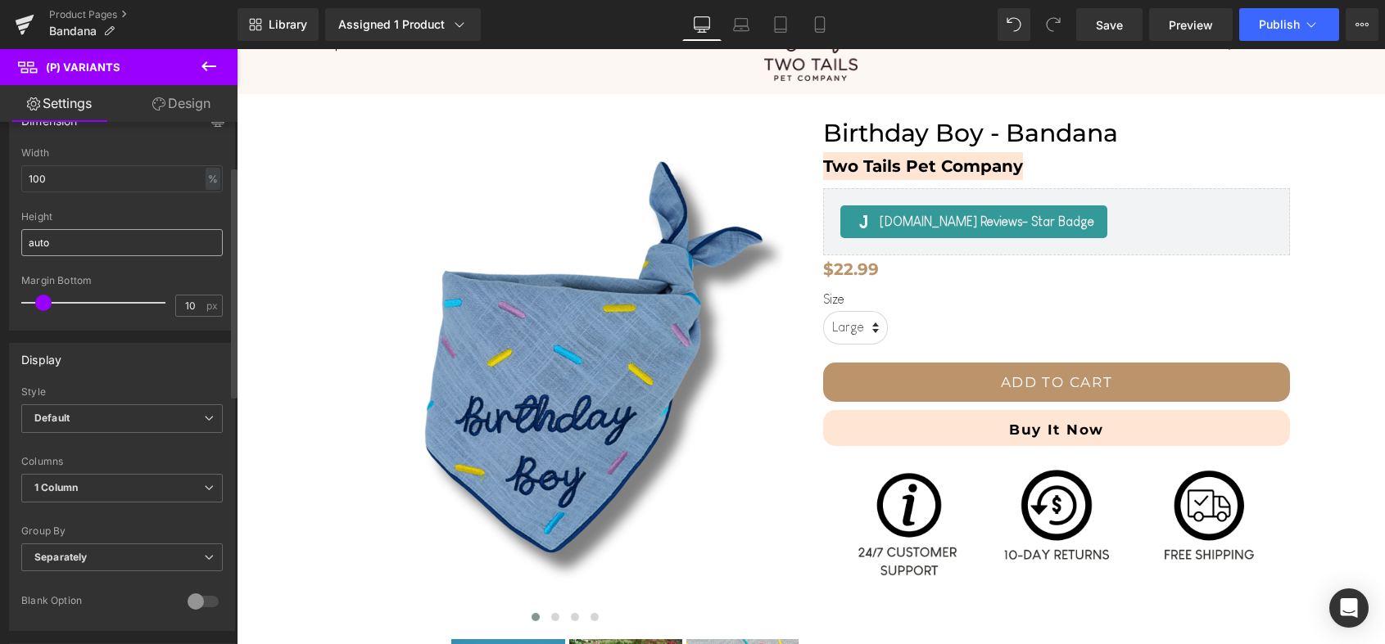
scroll to position [0, 0]
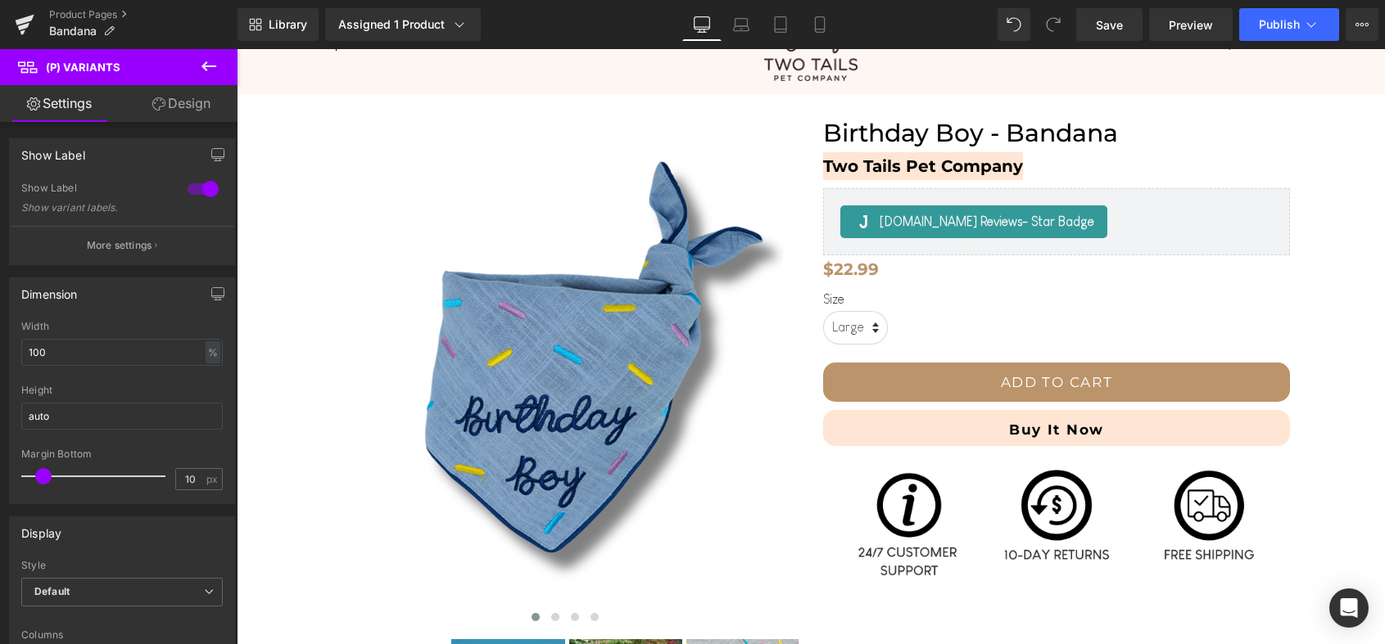
click at [176, 106] on link "Design" at bounding box center [181, 103] width 119 height 37
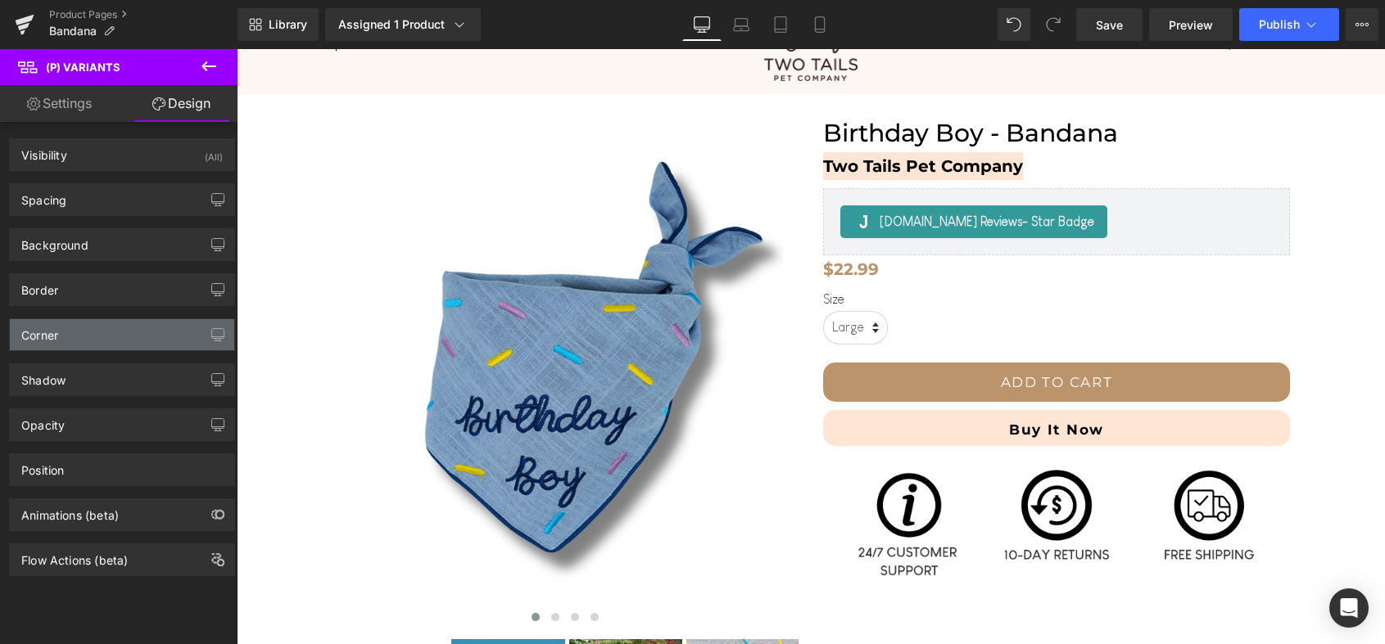
click at [95, 336] on div "Corner" at bounding box center [122, 334] width 224 height 31
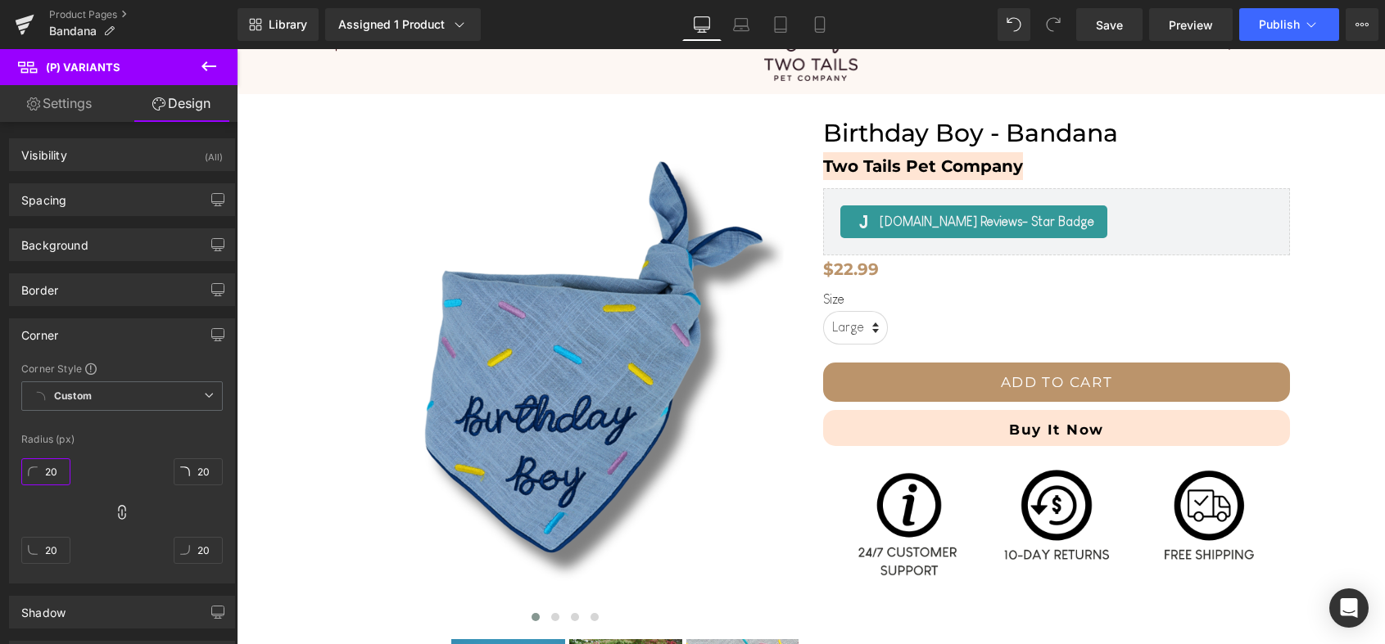
click at [53, 470] on input "20" at bounding box center [45, 472] width 49 height 27
type input "1"
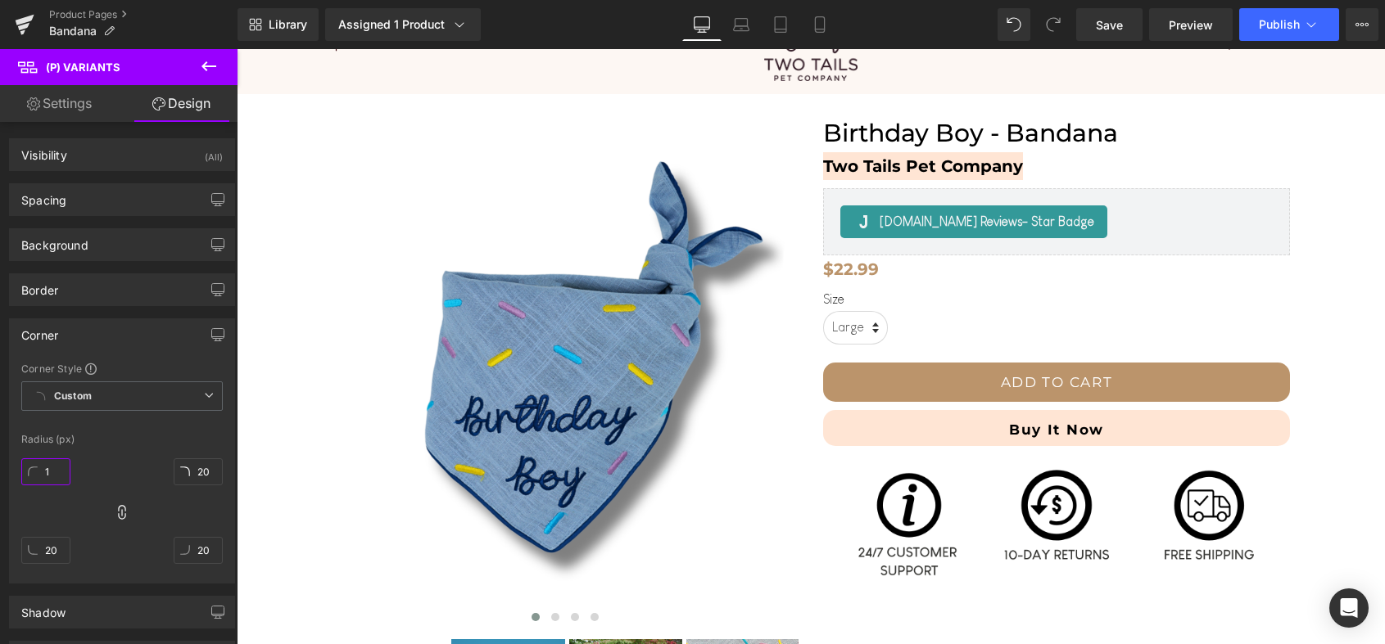
type input "1"
type input "15"
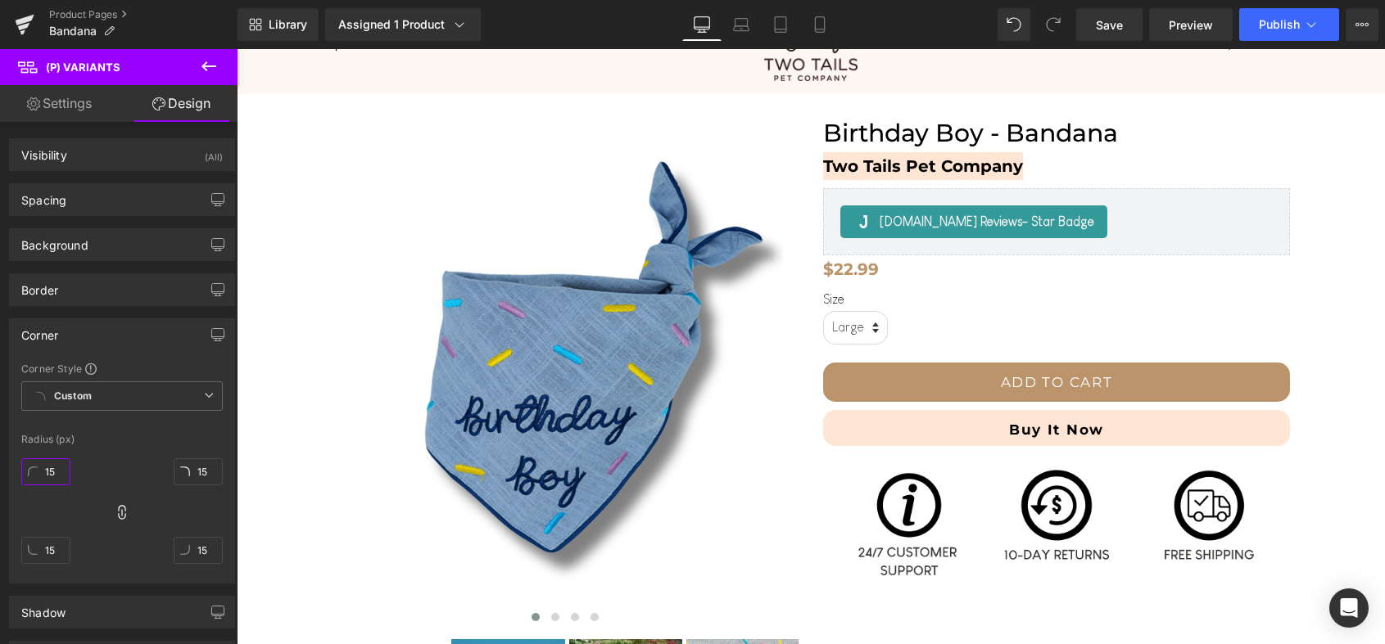
type input "15"
click at [128, 332] on div "Corner" at bounding box center [122, 334] width 224 height 31
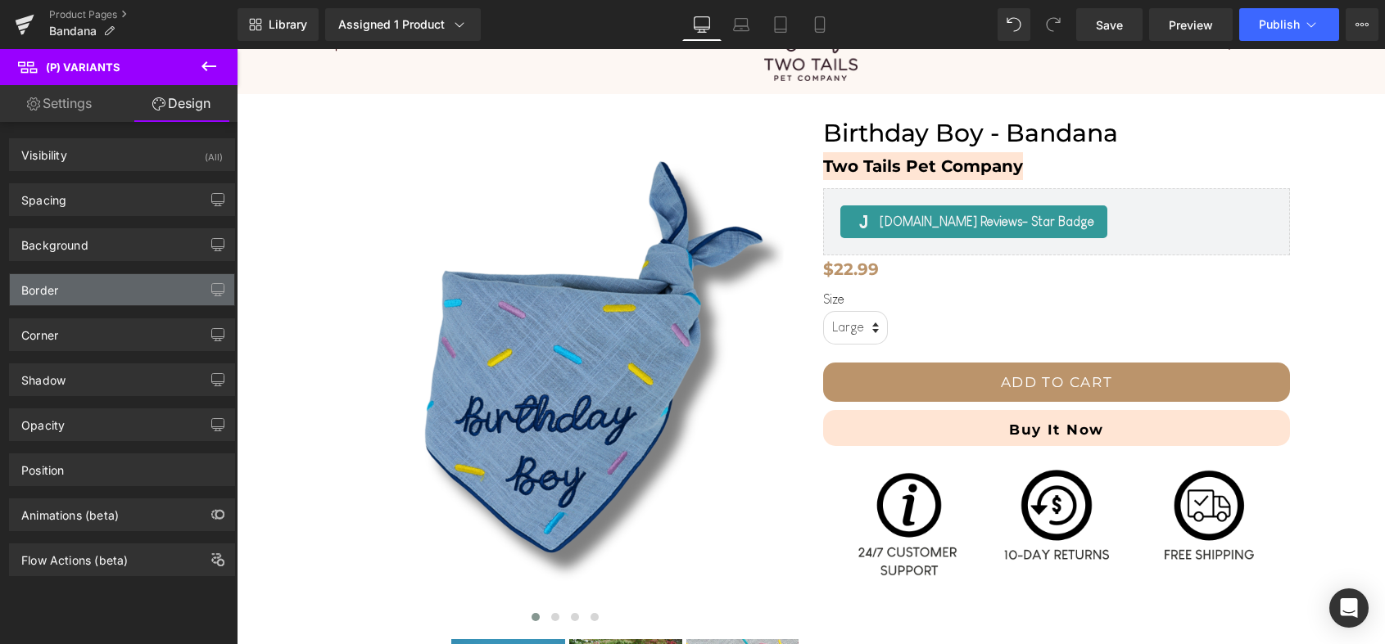
click at [128, 286] on div "Border" at bounding box center [122, 289] width 224 height 31
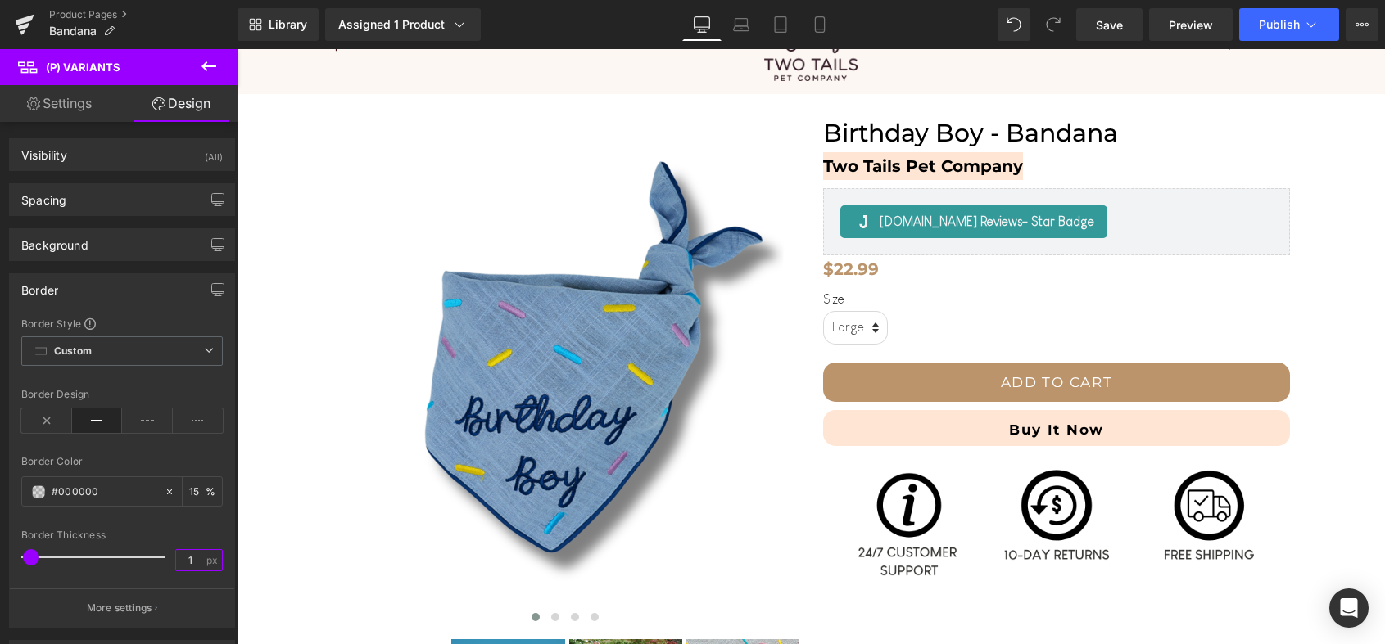
click at [196, 561] on input "1" at bounding box center [190, 560] width 29 height 20
type input "3"
type input "2"
click at [42, 488] on span at bounding box center [38, 492] width 13 height 13
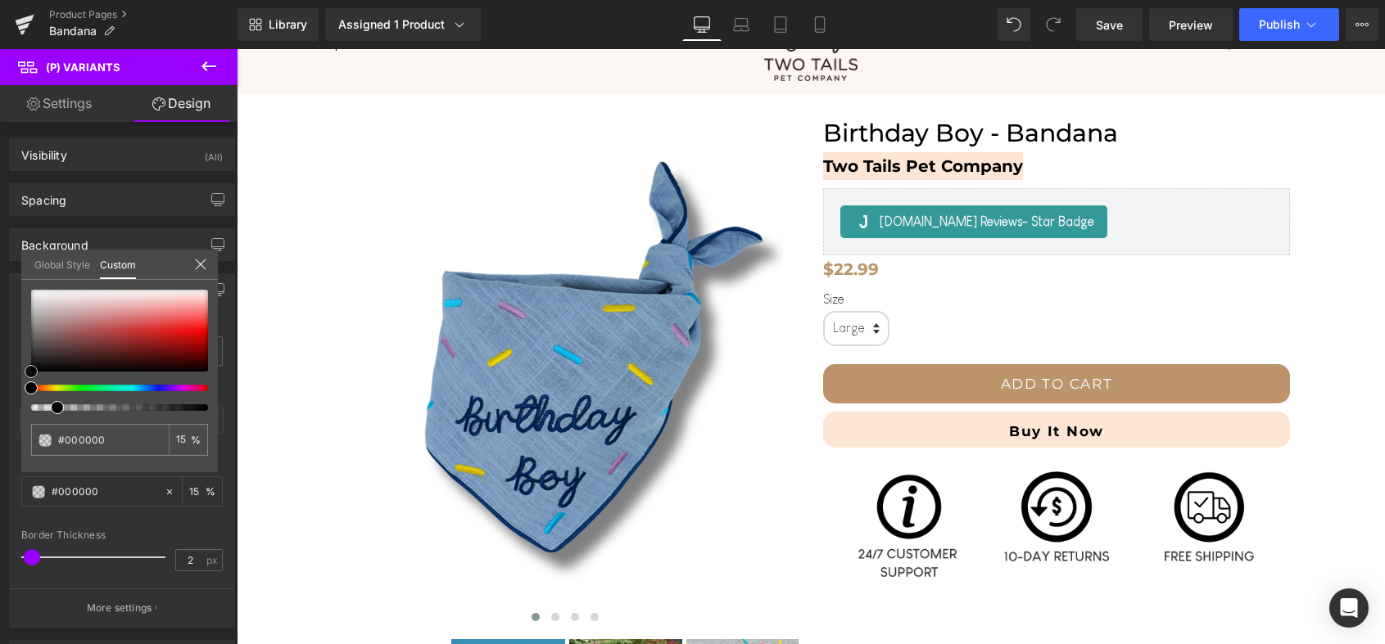
type input "#927171"
type input "#8d6c6c"
drag, startPoint x: 54, startPoint y: 330, endPoint x: 54, endPoint y: 342, distance: 12.3
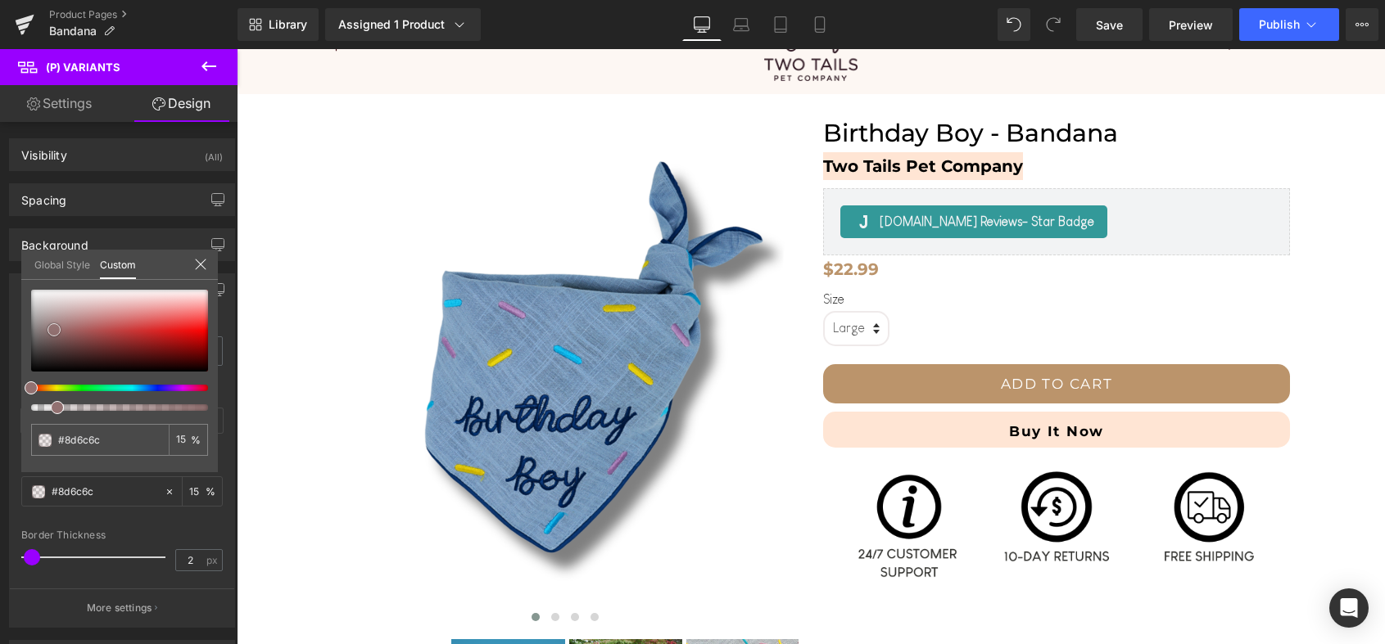
click at [54, 339] on div at bounding box center [119, 331] width 177 height 82
type input "#735858"
type input "#450202"
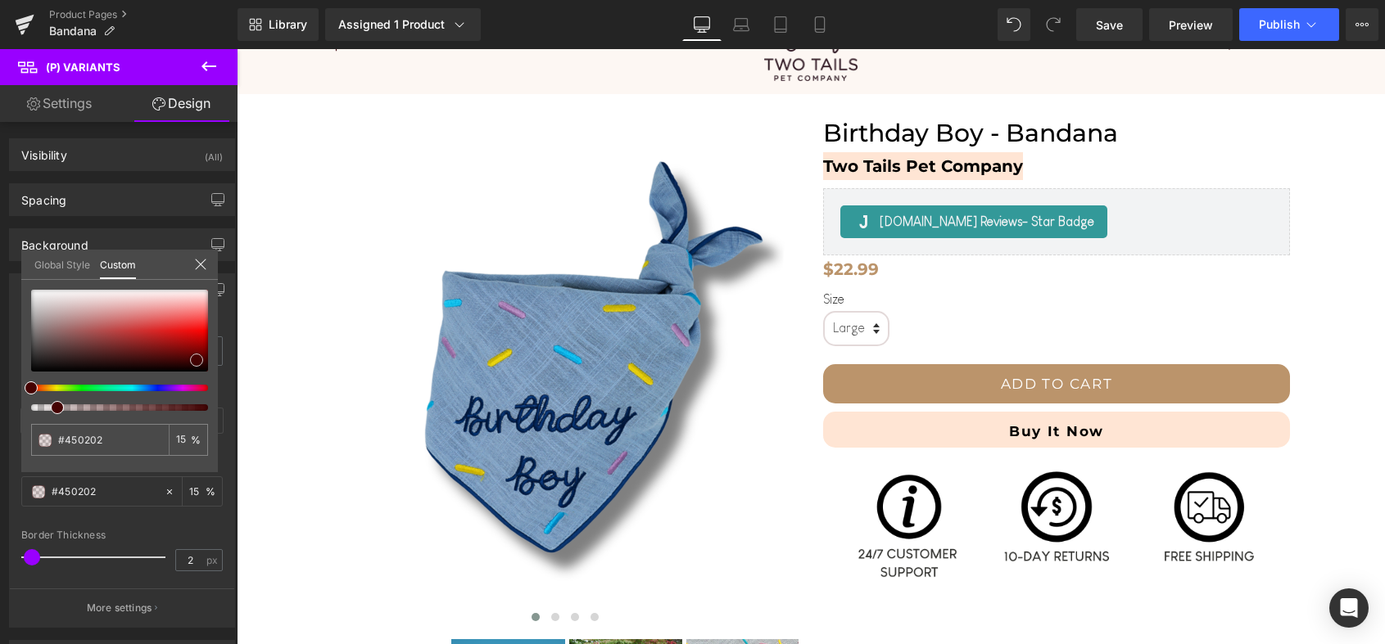
type input "#400101"
type input "#380000"
type input "#230000"
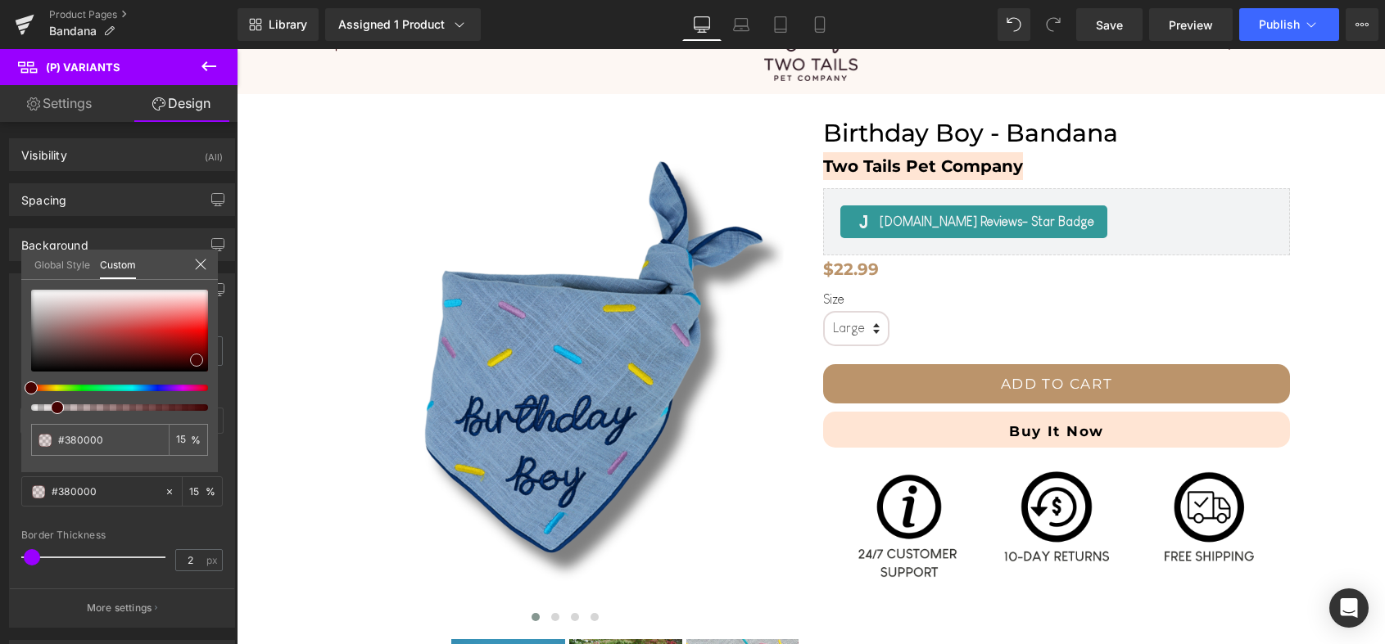
type input "#230000"
type input "#0a0000"
type input "#000000"
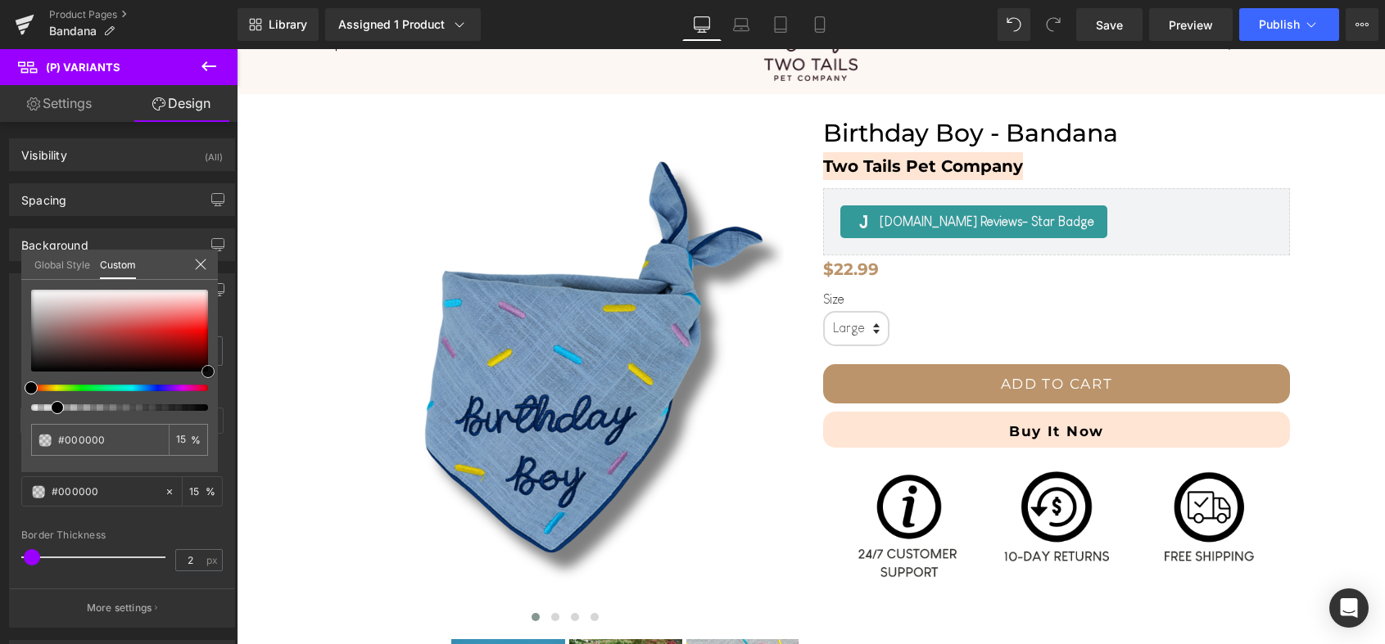
drag, startPoint x: 197, startPoint y: 360, endPoint x: 219, endPoint y: 377, distance: 28.0
click at [219, 377] on div "Border Border Style Custom Custom Setup Global Style Custom Setup Global Style …" at bounding box center [122, 444] width 245 height 367
type input "90"
type input "91"
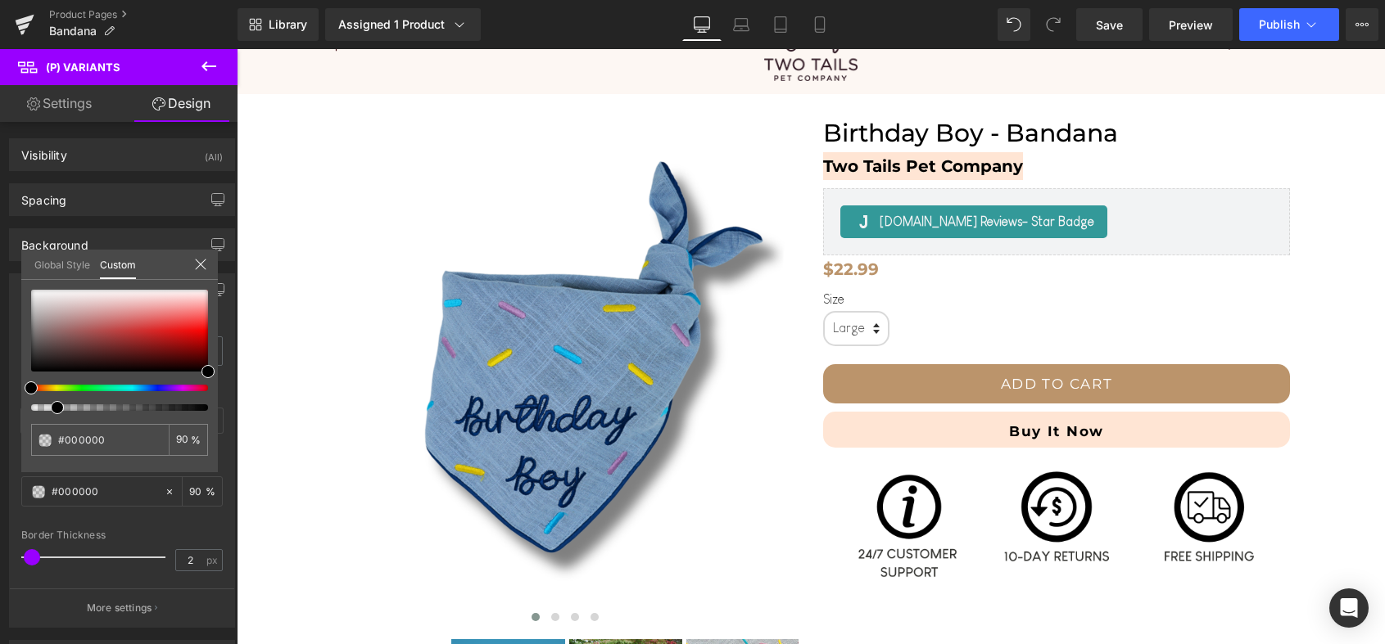
type input "91"
type input "94"
type input "98"
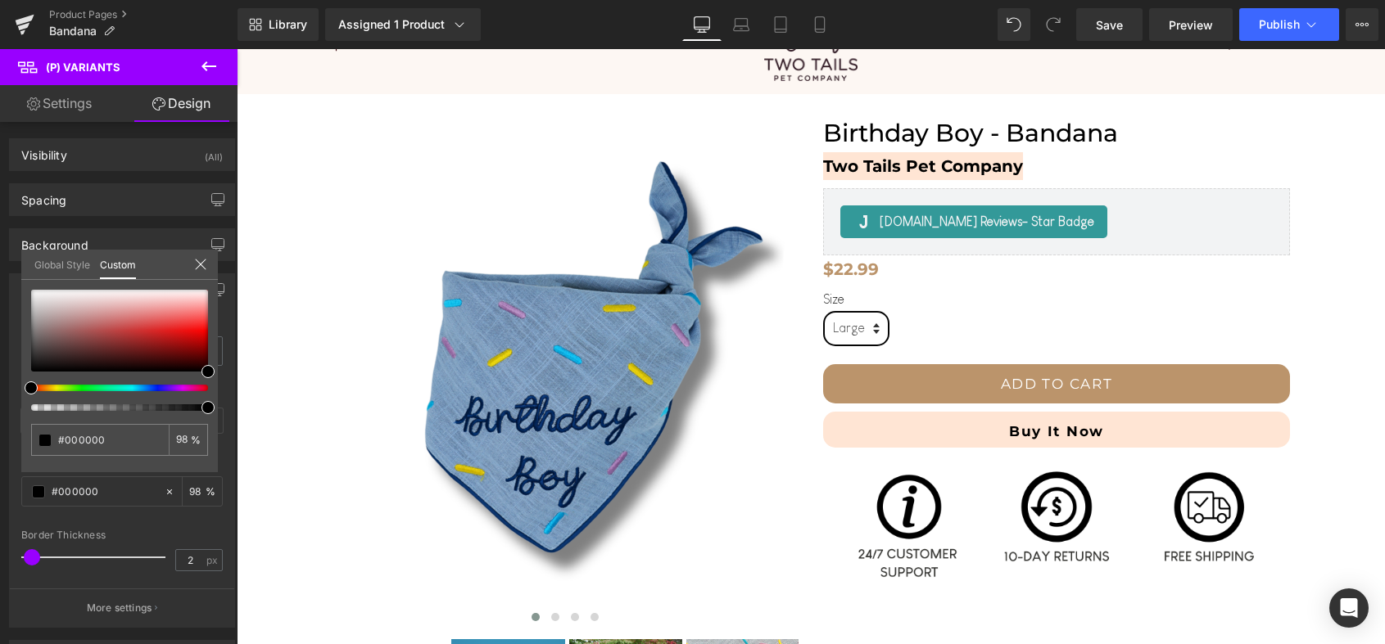
drag, startPoint x: 183, startPoint y: 409, endPoint x: 224, endPoint y: 411, distance: 40.2
click at [224, 411] on div "Border Border Style Custom Custom Setup Global Style Custom Setup Global Style …" at bounding box center [122, 444] width 245 height 367
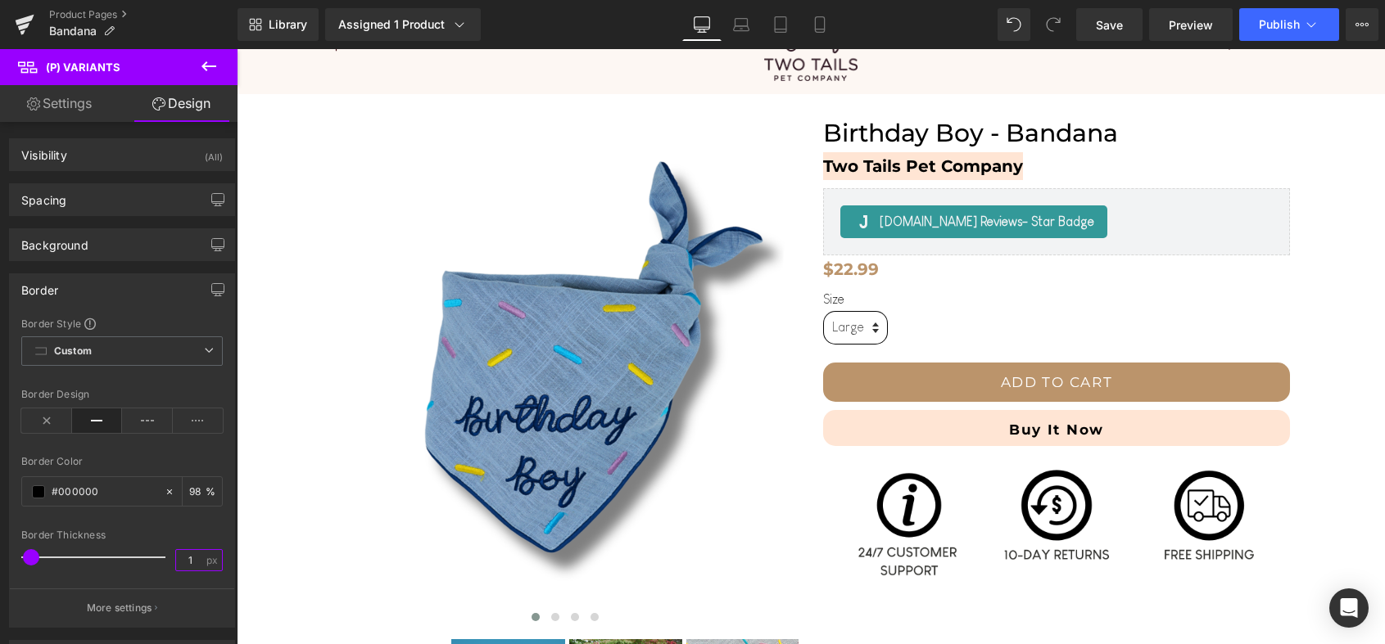
type input "1"
click at [179, 528] on div "Border Style Custom Custom Setup Global Style Custom Setup Global Style solid B…" at bounding box center [122, 472] width 224 height 310
click at [36, 495] on span at bounding box center [38, 492] width 13 height 13
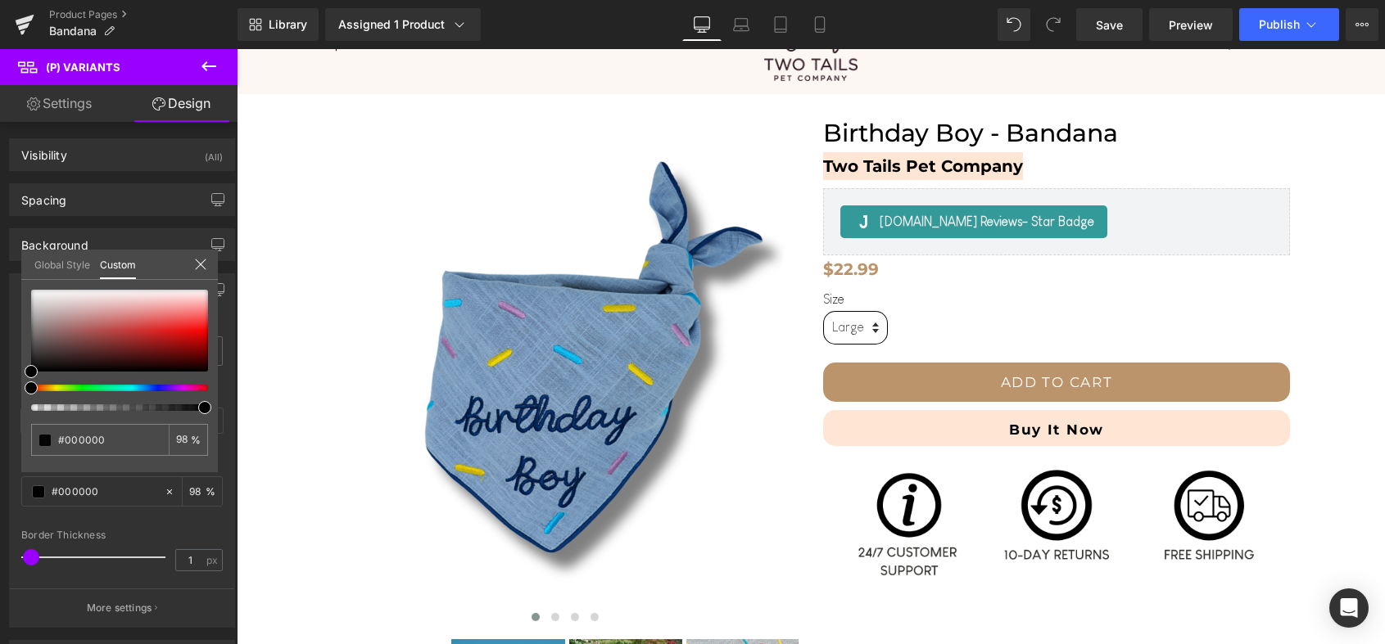
type input "61"
click at [132, 408] on div at bounding box center [113, 408] width 177 height 7
type input "41"
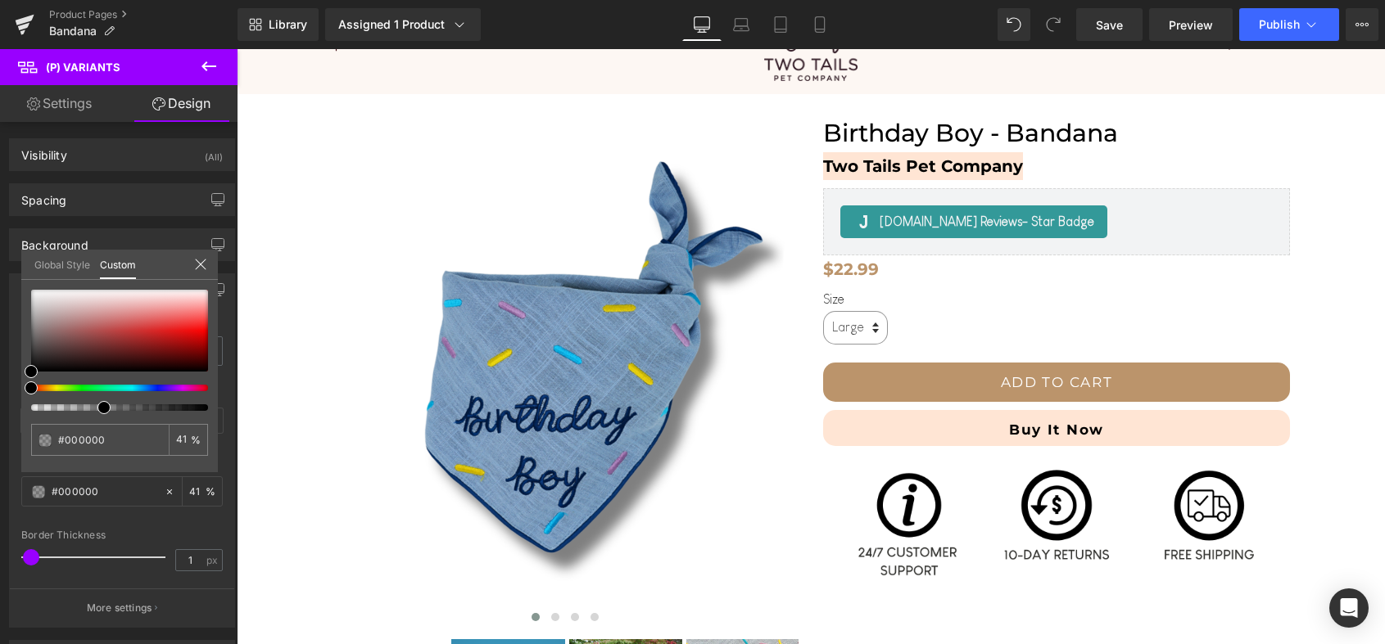
click at [97, 407] on div at bounding box center [113, 408] width 177 height 7
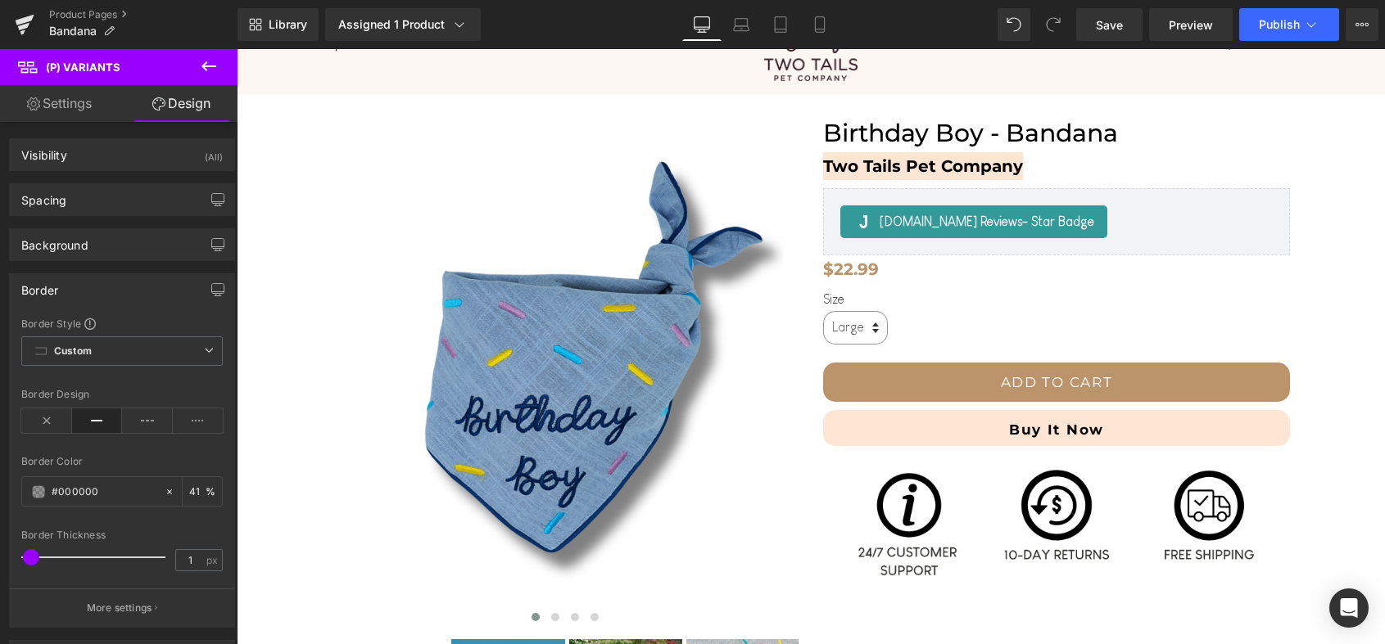
click at [108, 285] on div "Border" at bounding box center [122, 289] width 224 height 31
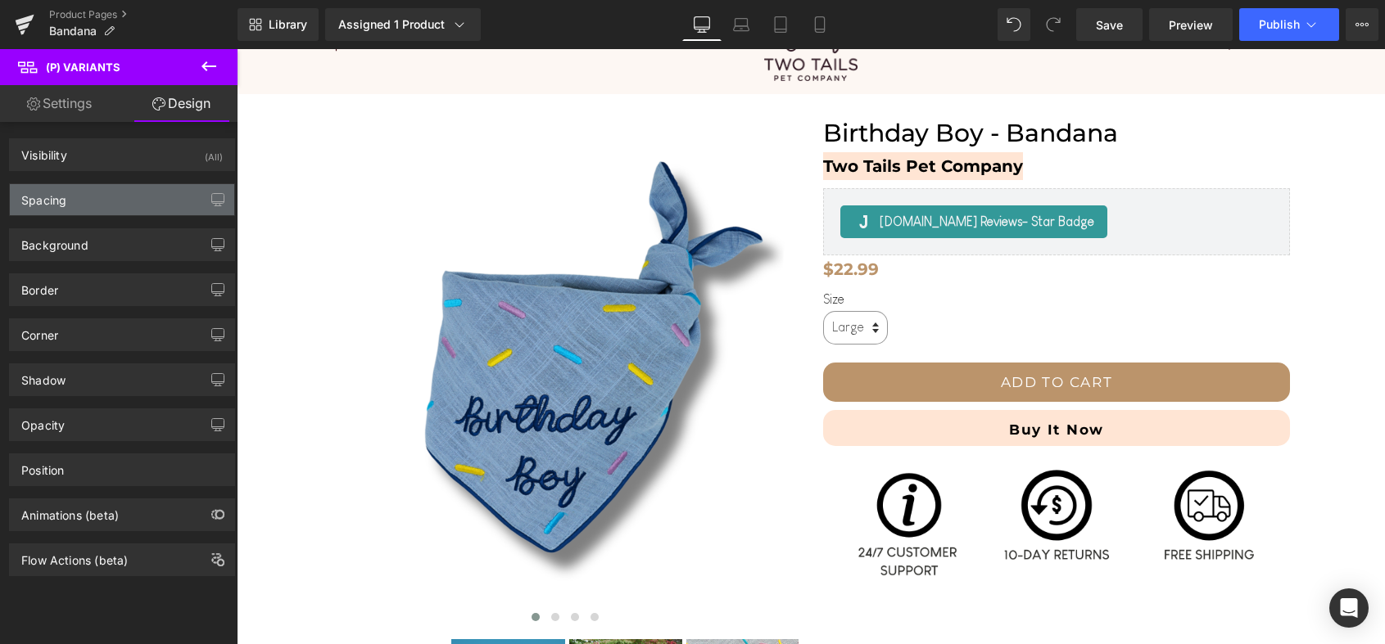
click at [111, 197] on div "Spacing" at bounding box center [122, 199] width 224 height 31
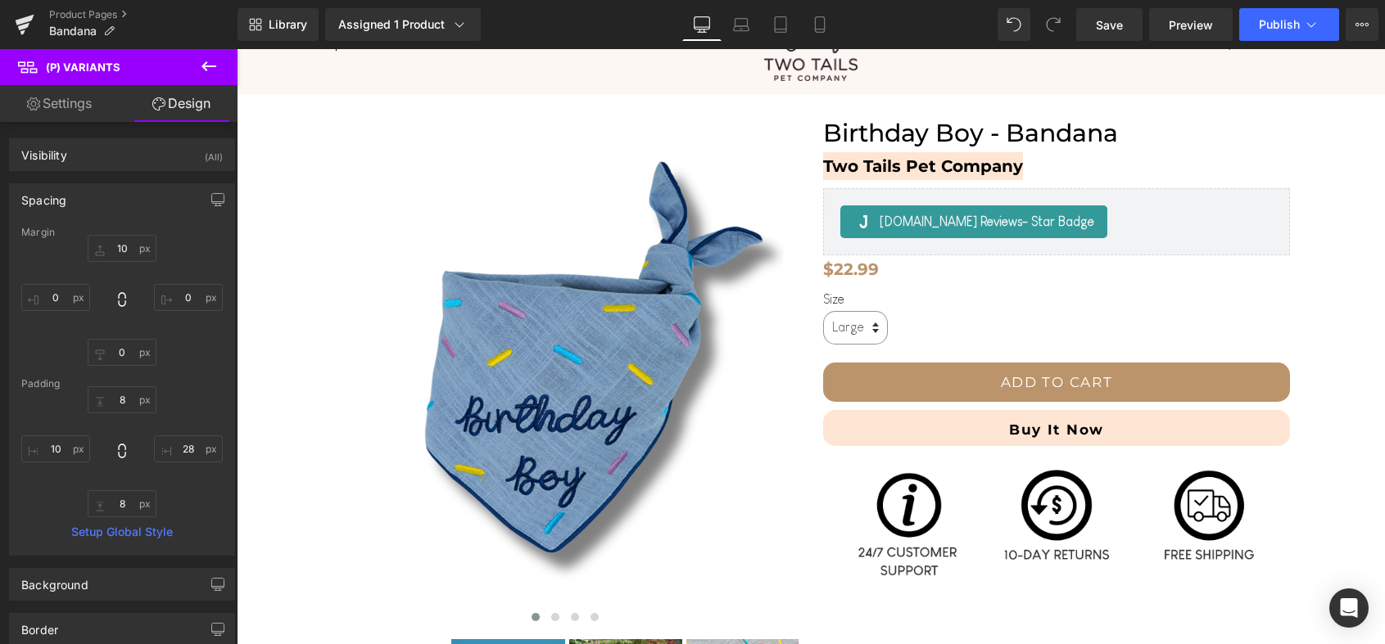
click at [112, 197] on div "Spacing" at bounding box center [122, 199] width 224 height 31
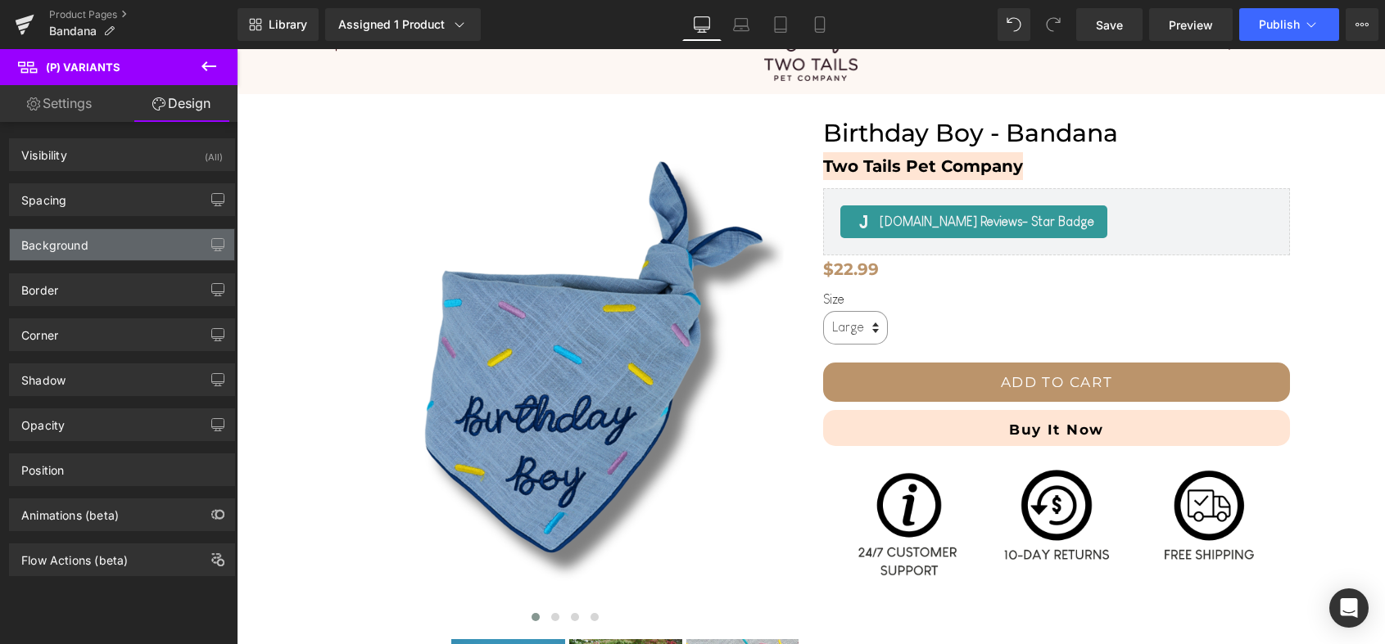
click at [114, 251] on div "Background" at bounding box center [122, 244] width 224 height 31
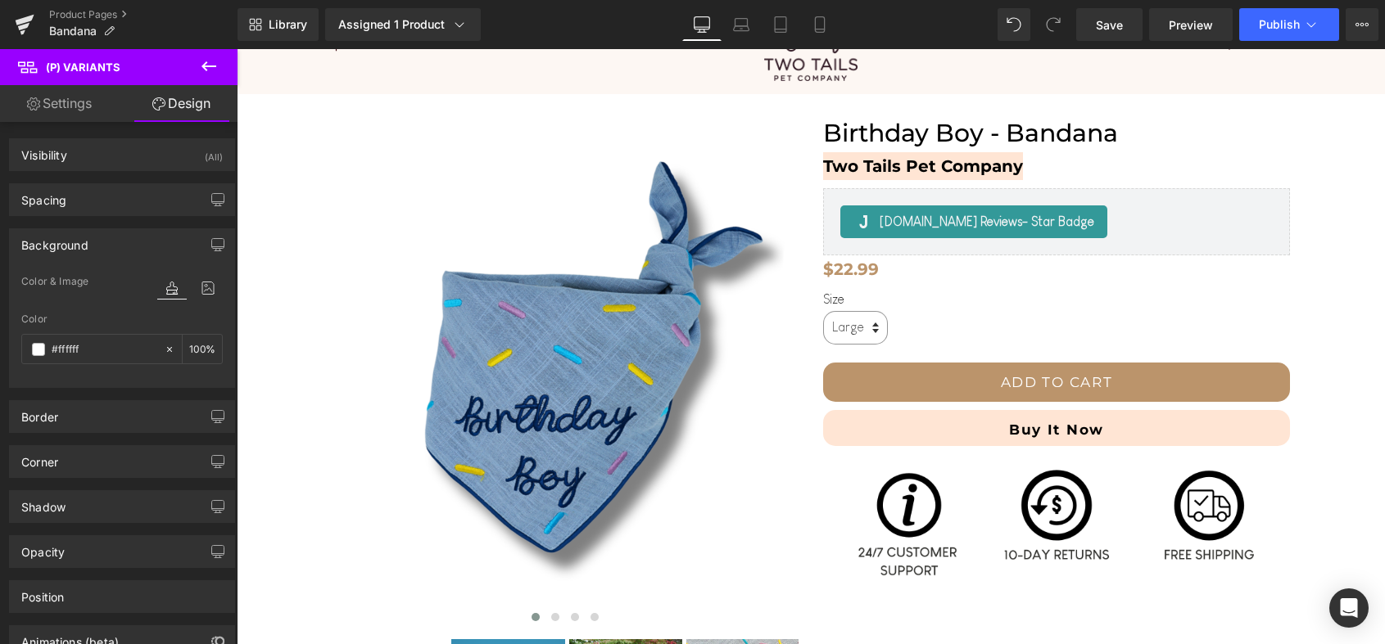
click at [114, 251] on div "Background" at bounding box center [122, 244] width 224 height 31
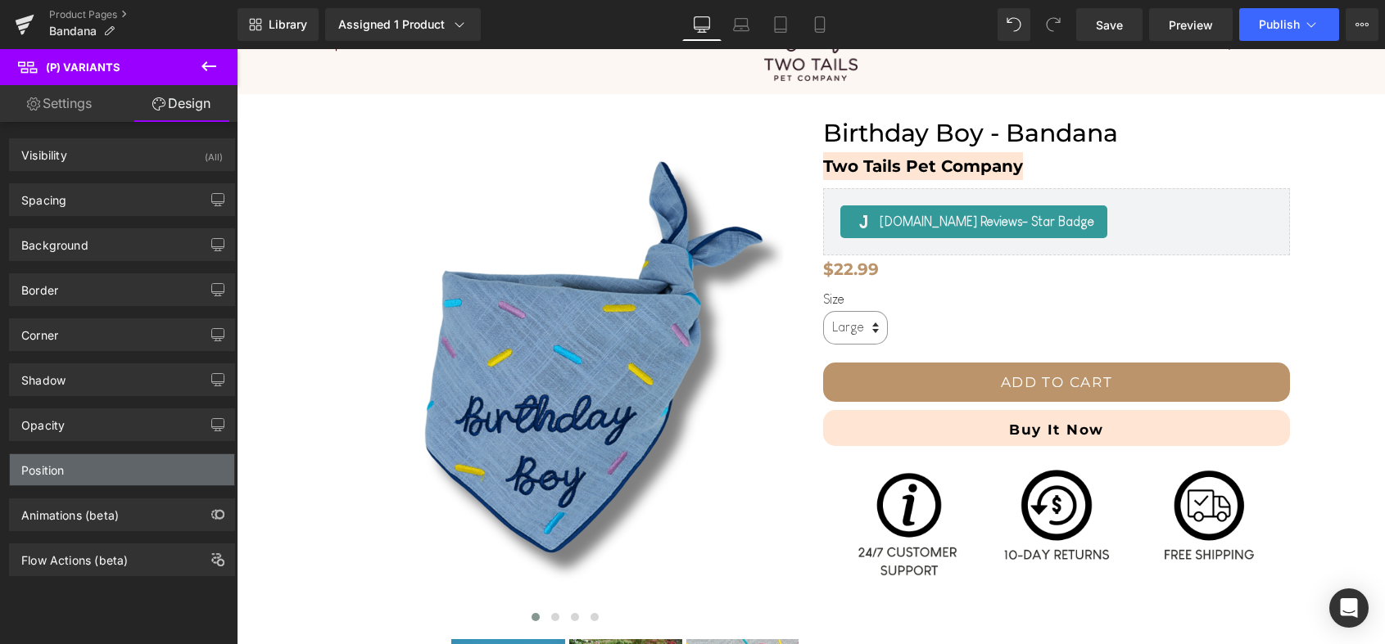
click at [98, 472] on div "Position" at bounding box center [122, 469] width 224 height 31
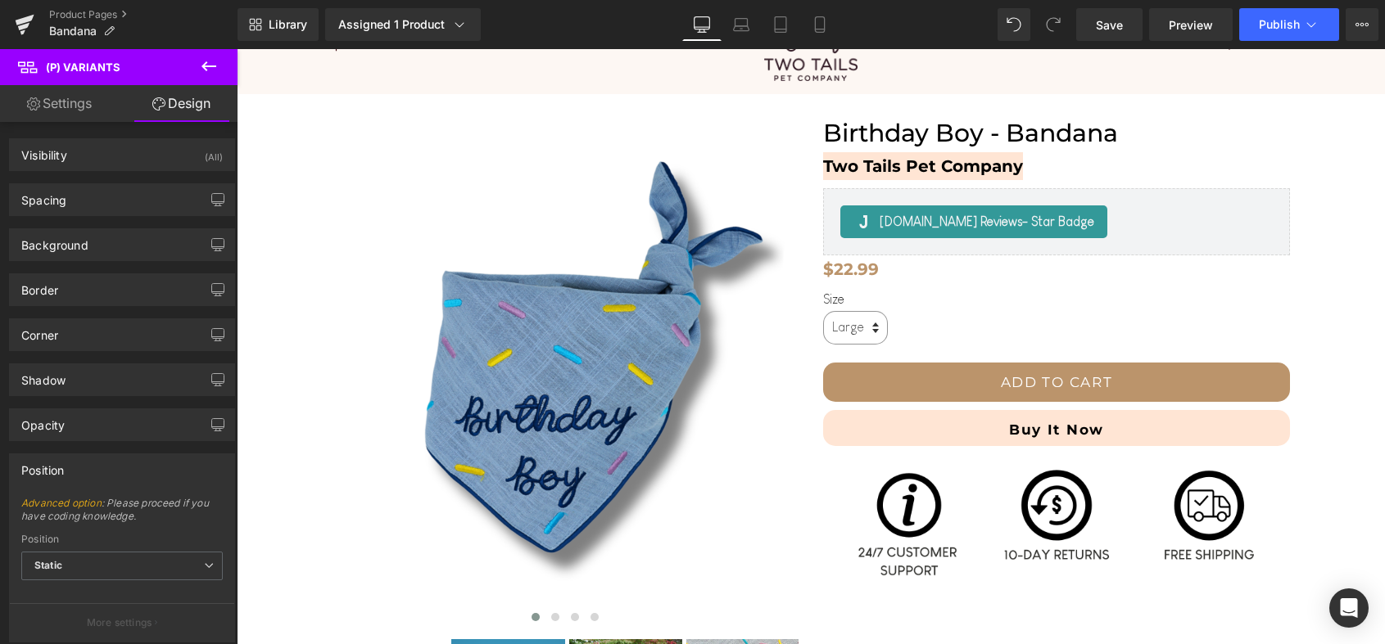
click at [98, 472] on div "Position" at bounding box center [122, 469] width 224 height 31
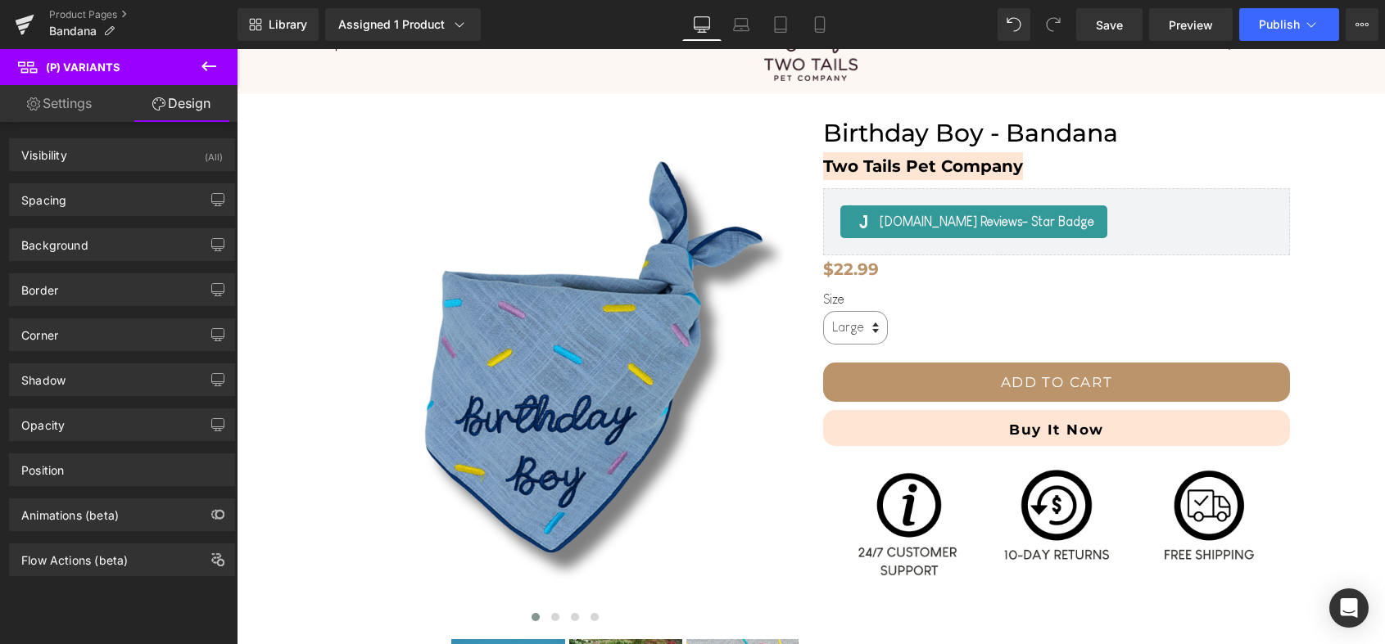
click at [69, 110] on link "Settings" at bounding box center [59, 103] width 119 height 37
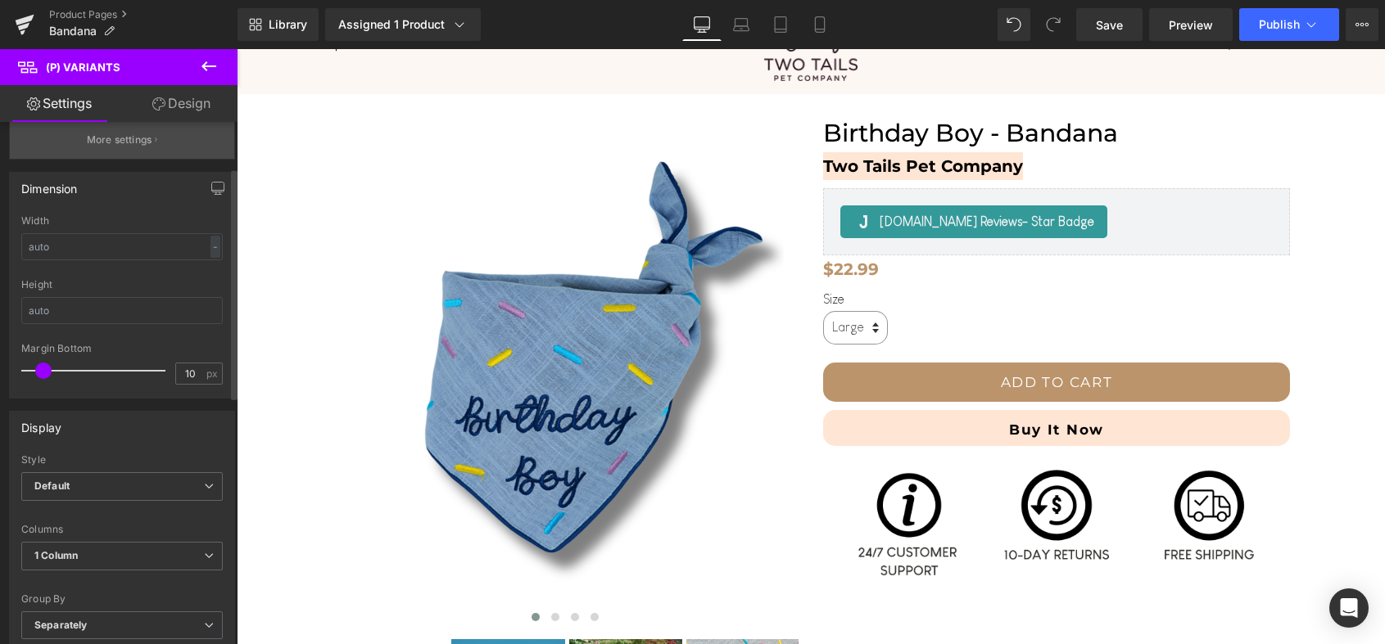
scroll to position [109, 0]
click at [121, 249] on input "text" at bounding box center [121, 243] width 201 height 27
click at [201, 242] on input "text" at bounding box center [121, 243] width 201 height 27
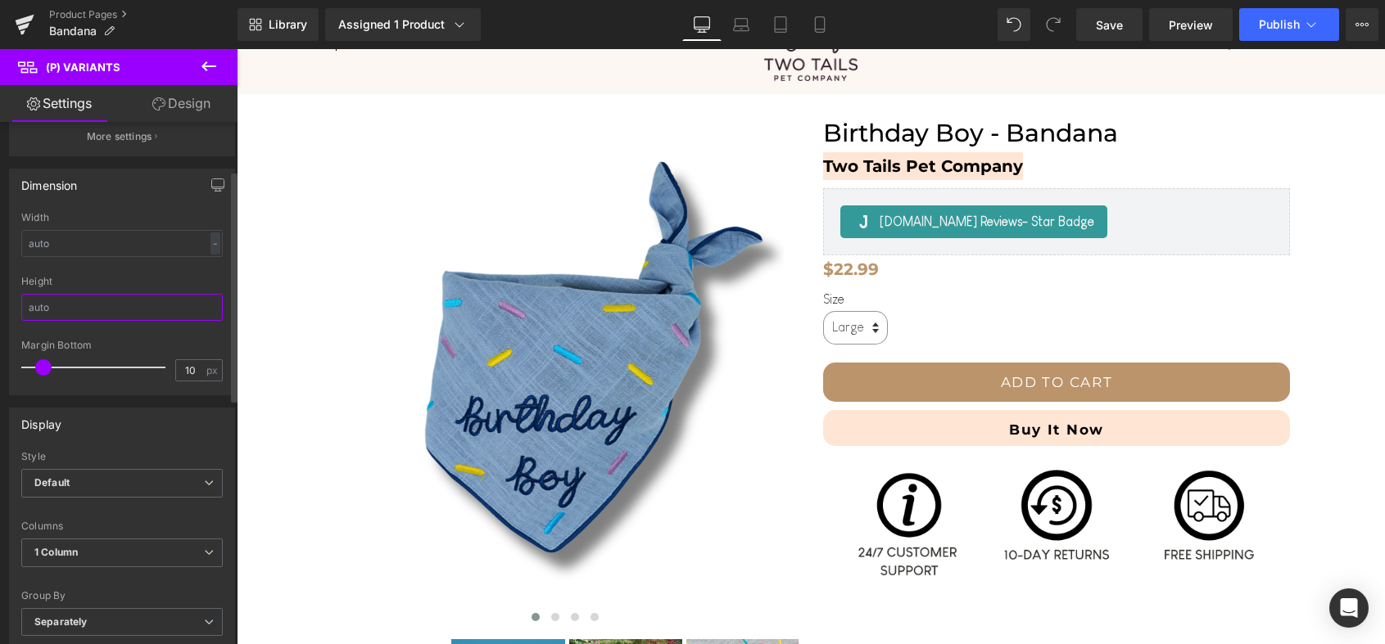
click at [130, 302] on input "text" at bounding box center [121, 307] width 201 height 27
click at [145, 276] on div "Height" at bounding box center [121, 281] width 201 height 11
type input "10"
click at [47, 363] on span at bounding box center [43, 367] width 16 height 16
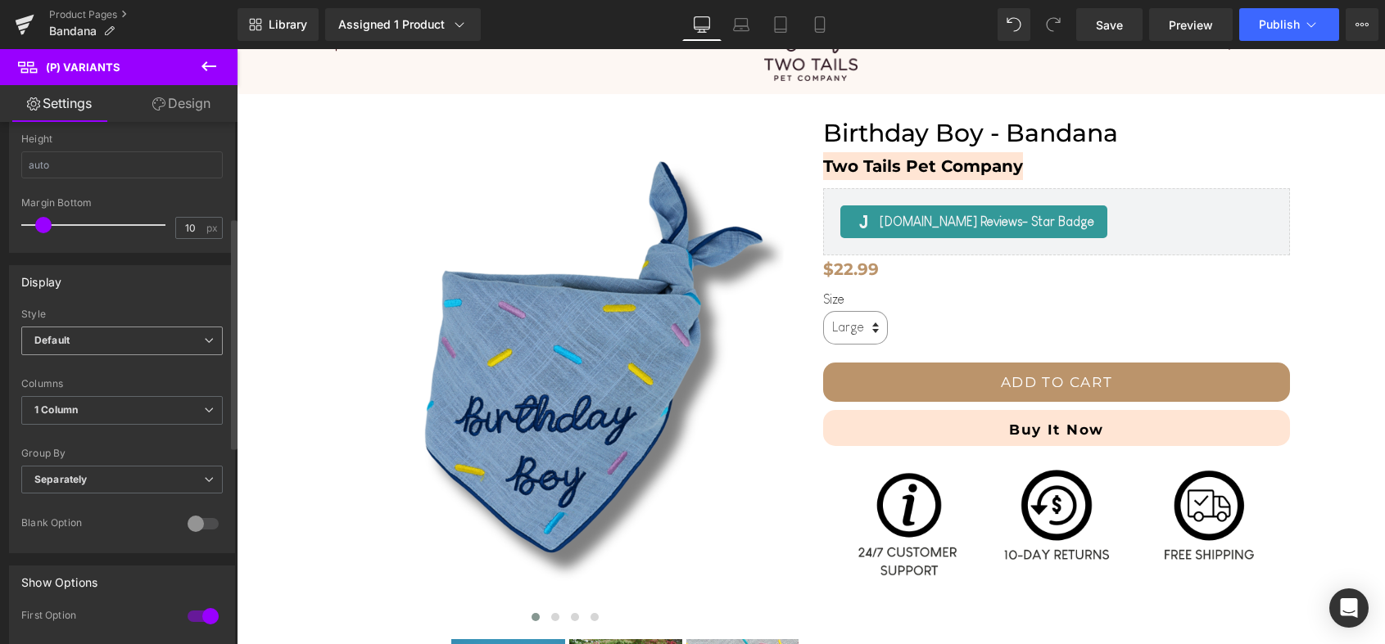
scroll to position [275, 0]
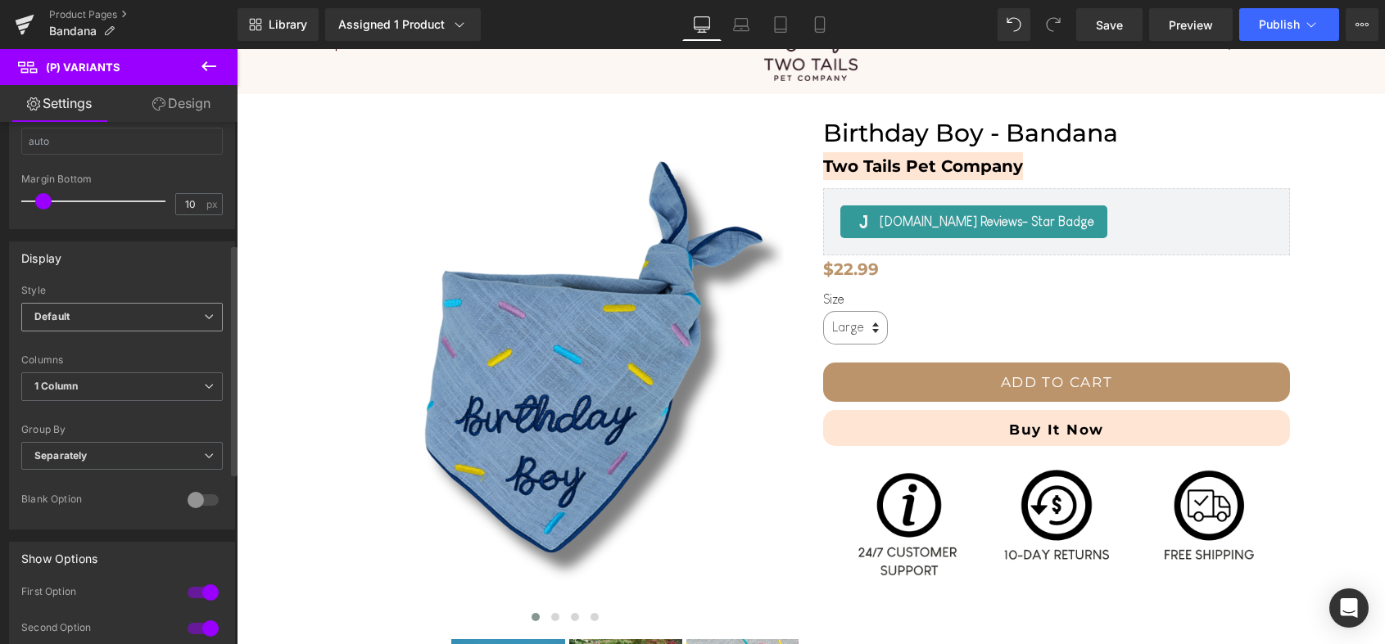
click at [125, 305] on span "Default" at bounding box center [121, 317] width 201 height 29
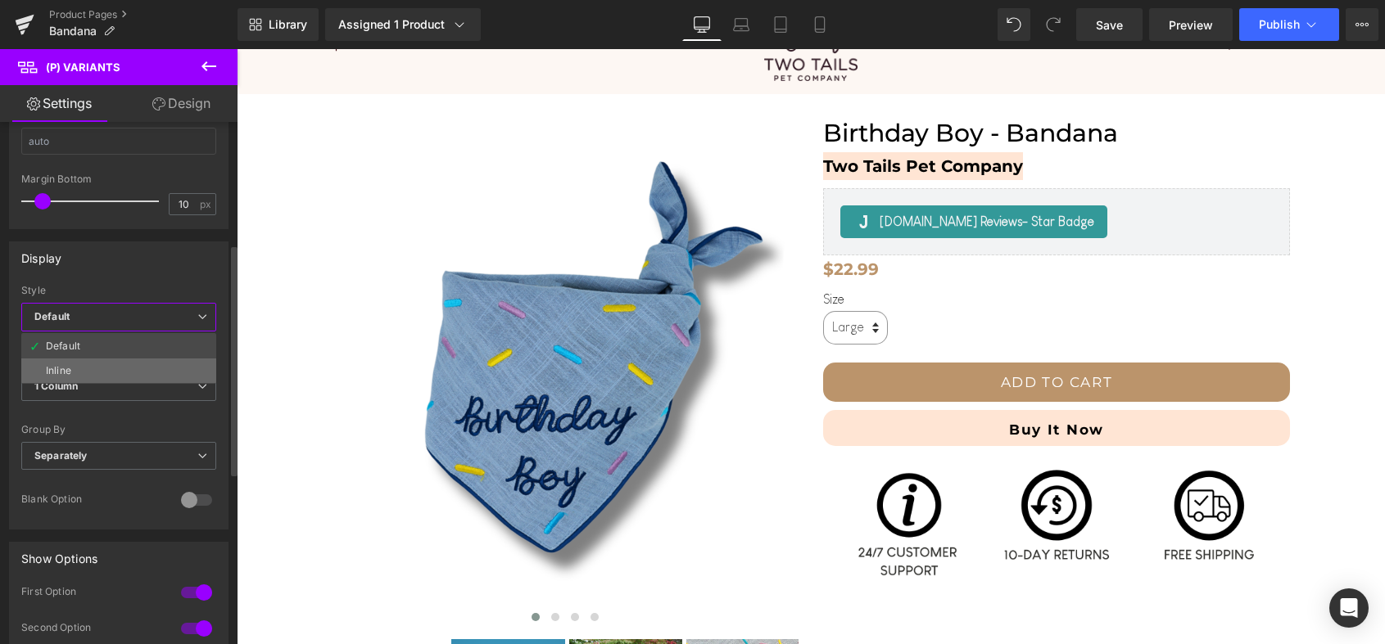
click at [84, 369] on li "Inline" at bounding box center [118, 371] width 195 height 25
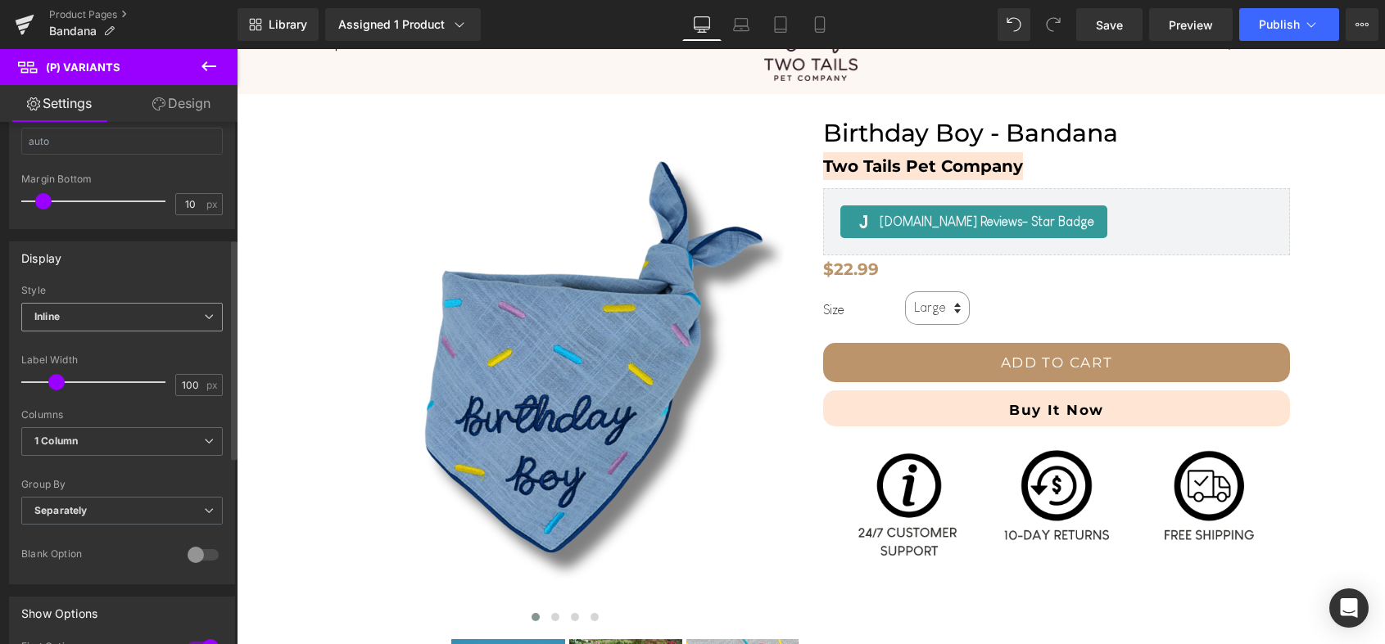
click at [126, 319] on span "Inline" at bounding box center [121, 317] width 201 height 29
click at [106, 346] on li "Default" at bounding box center [118, 346] width 195 height 25
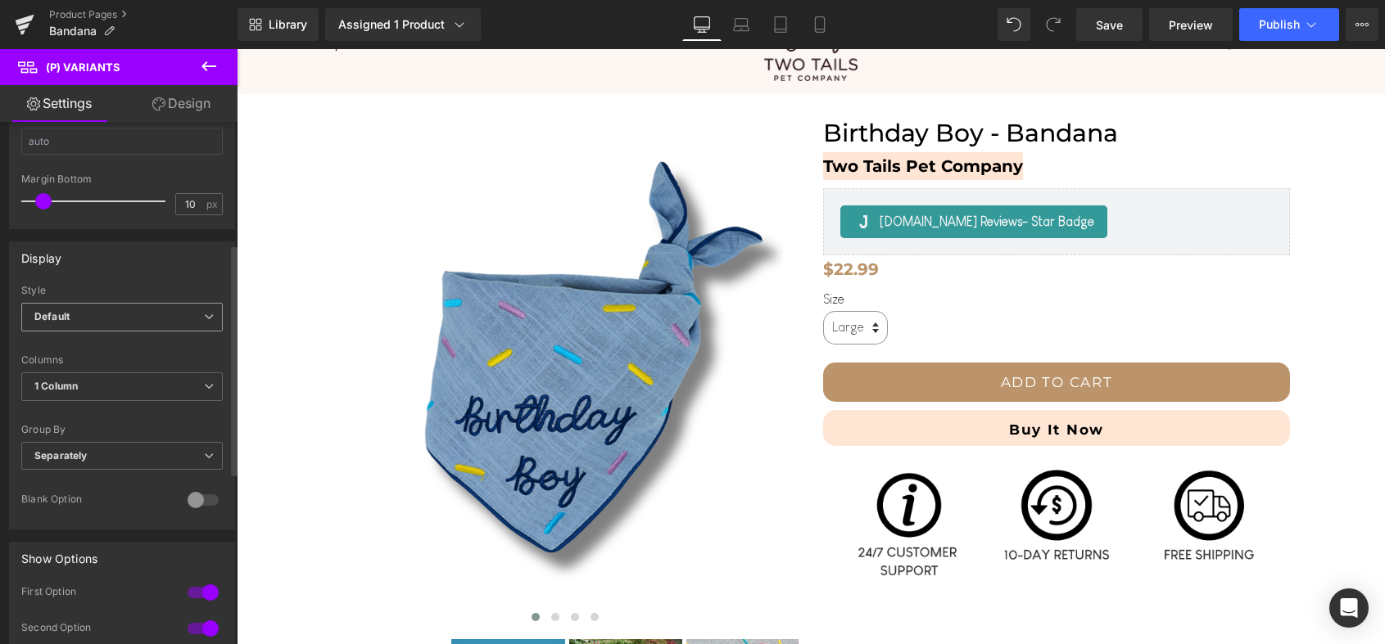
click at [130, 324] on span "Default" at bounding box center [121, 317] width 201 height 29
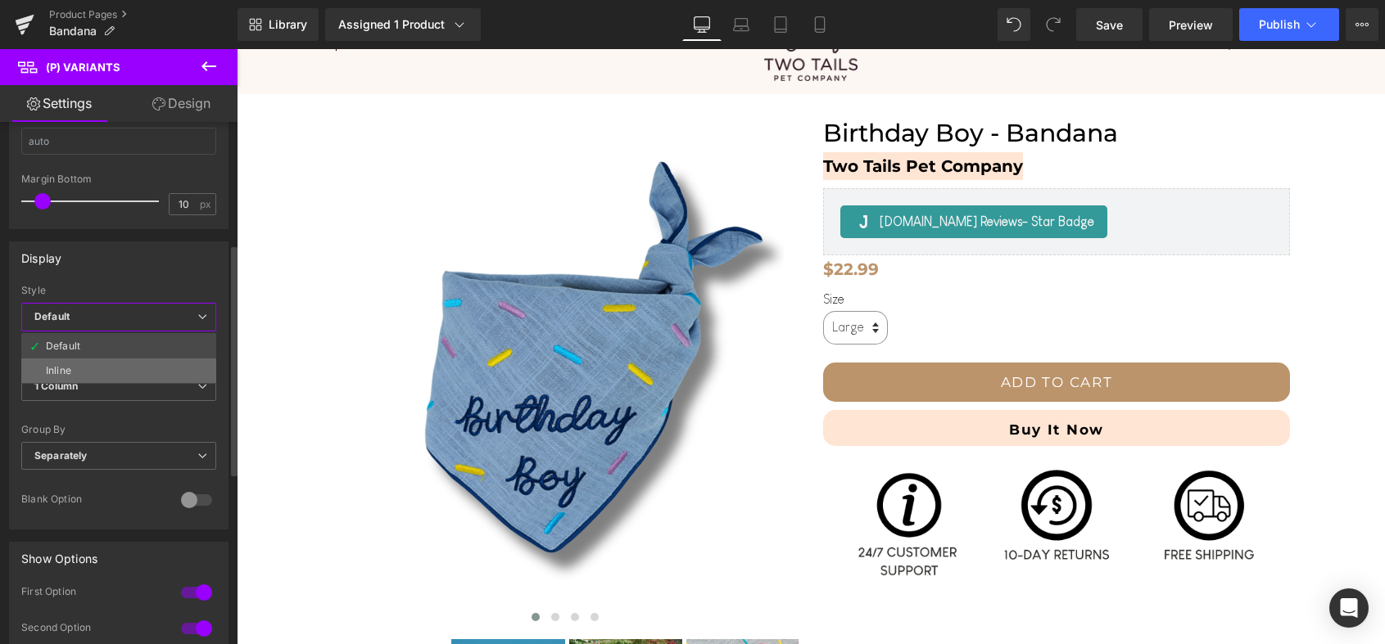
click at [113, 369] on li "Inline" at bounding box center [118, 371] width 195 height 25
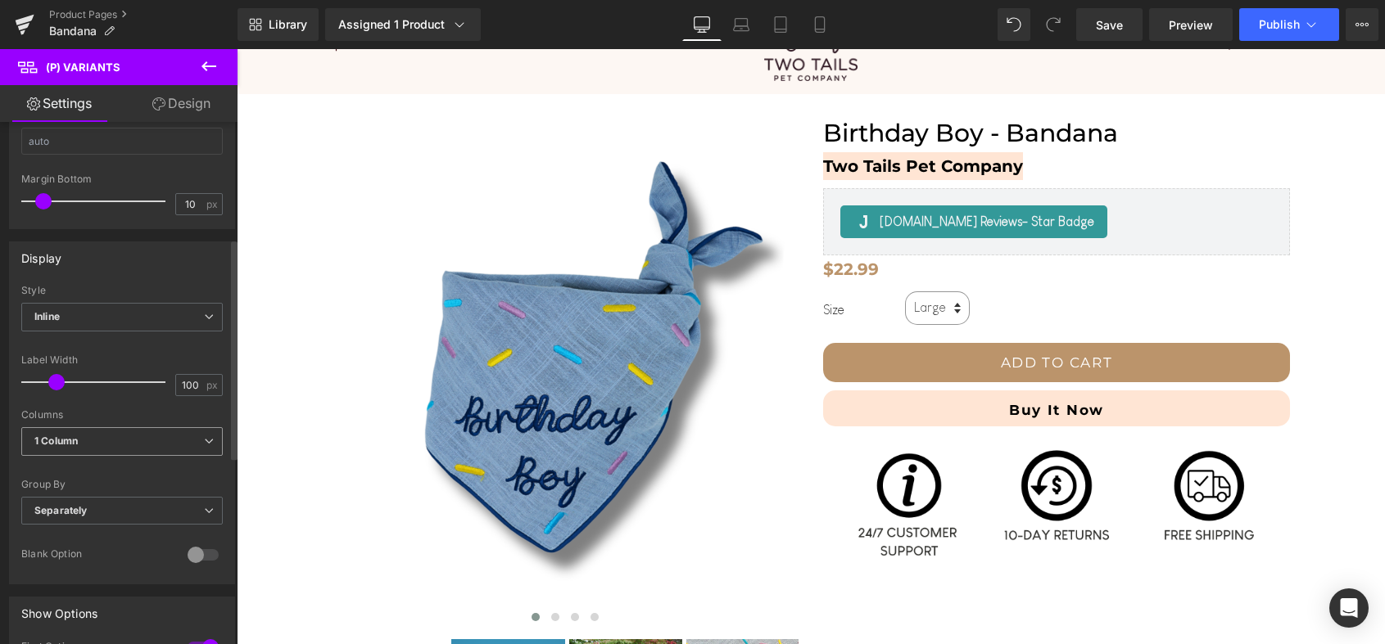
click at [102, 436] on span "1 Column" at bounding box center [121, 441] width 201 height 29
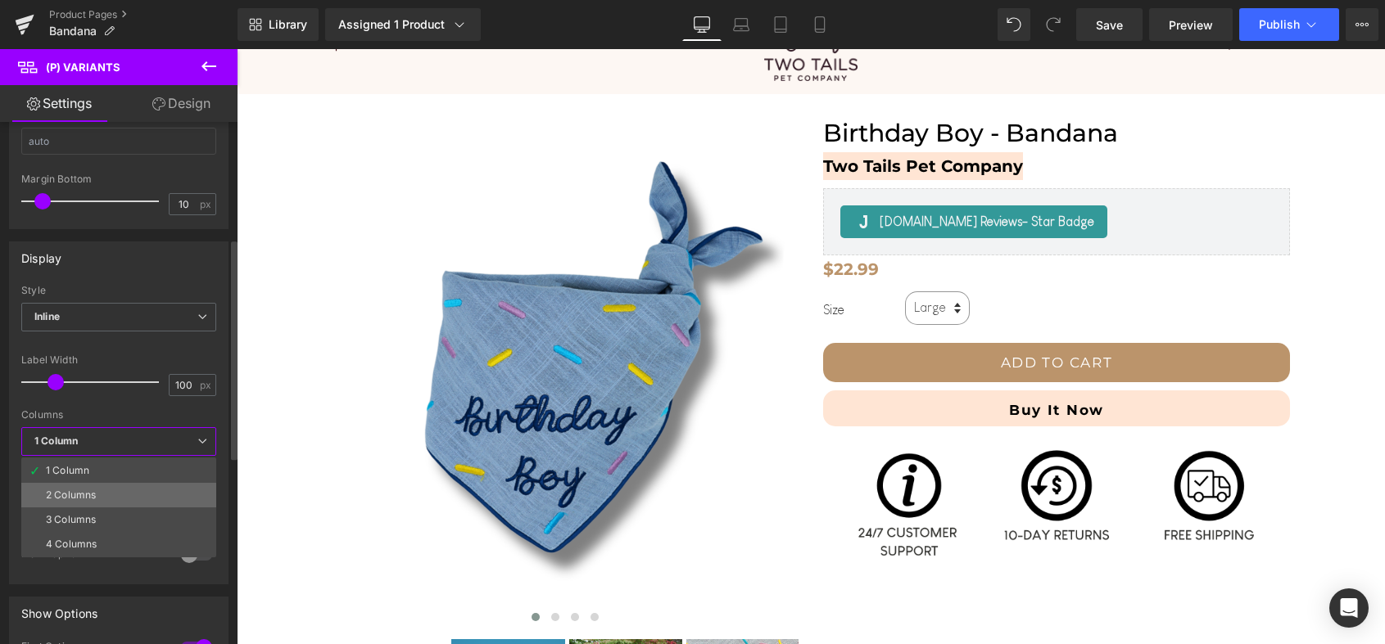
click at [95, 498] on div "2 Columns" at bounding box center [71, 495] width 50 height 11
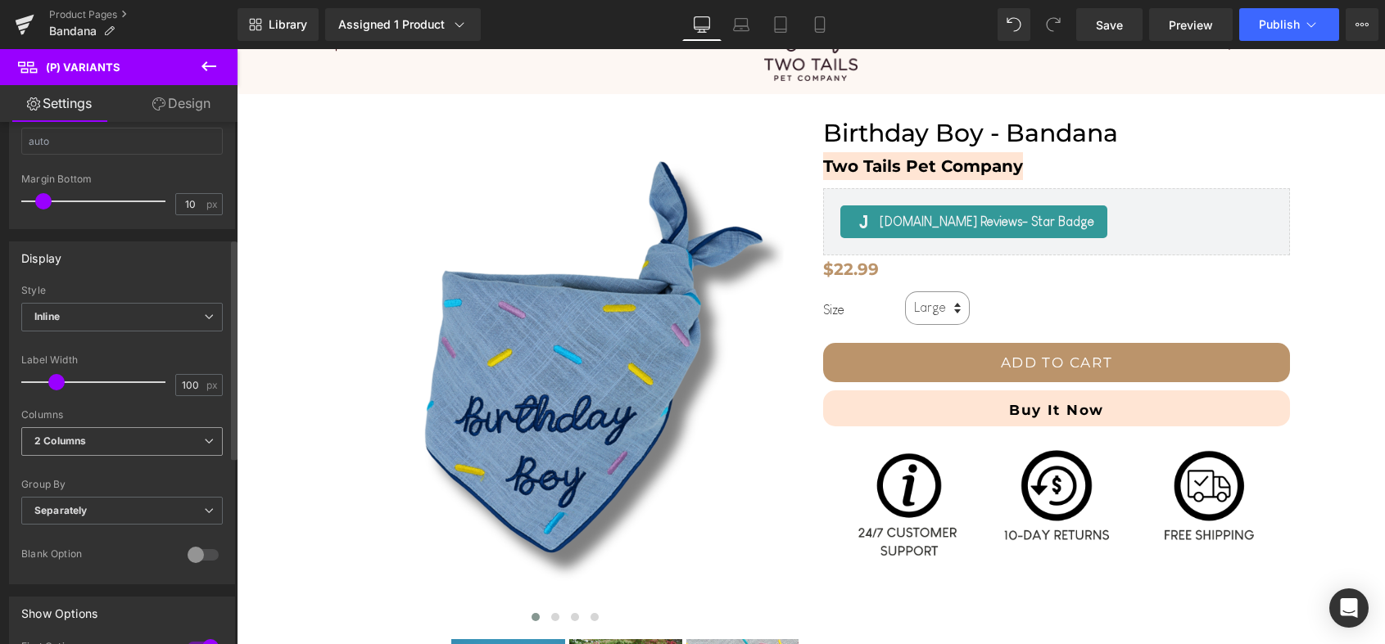
click at [108, 442] on span "2 Columns" at bounding box center [121, 441] width 201 height 29
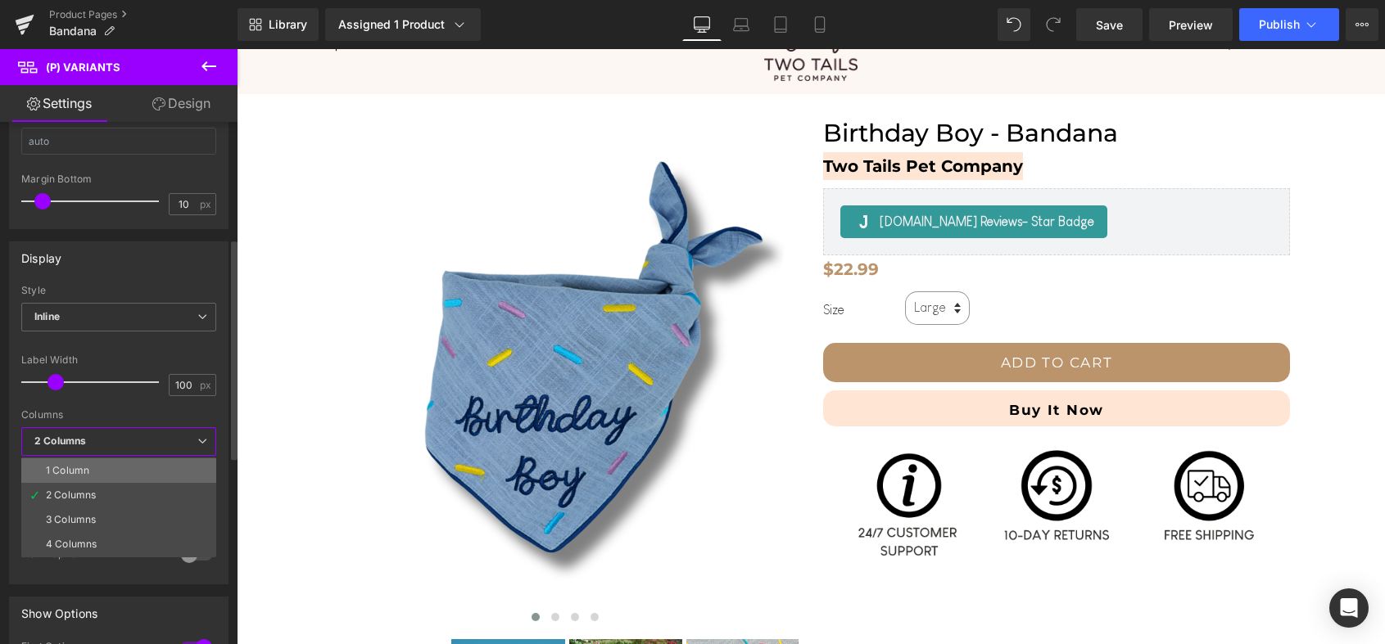
click at [102, 475] on li "1 Column" at bounding box center [118, 471] width 195 height 25
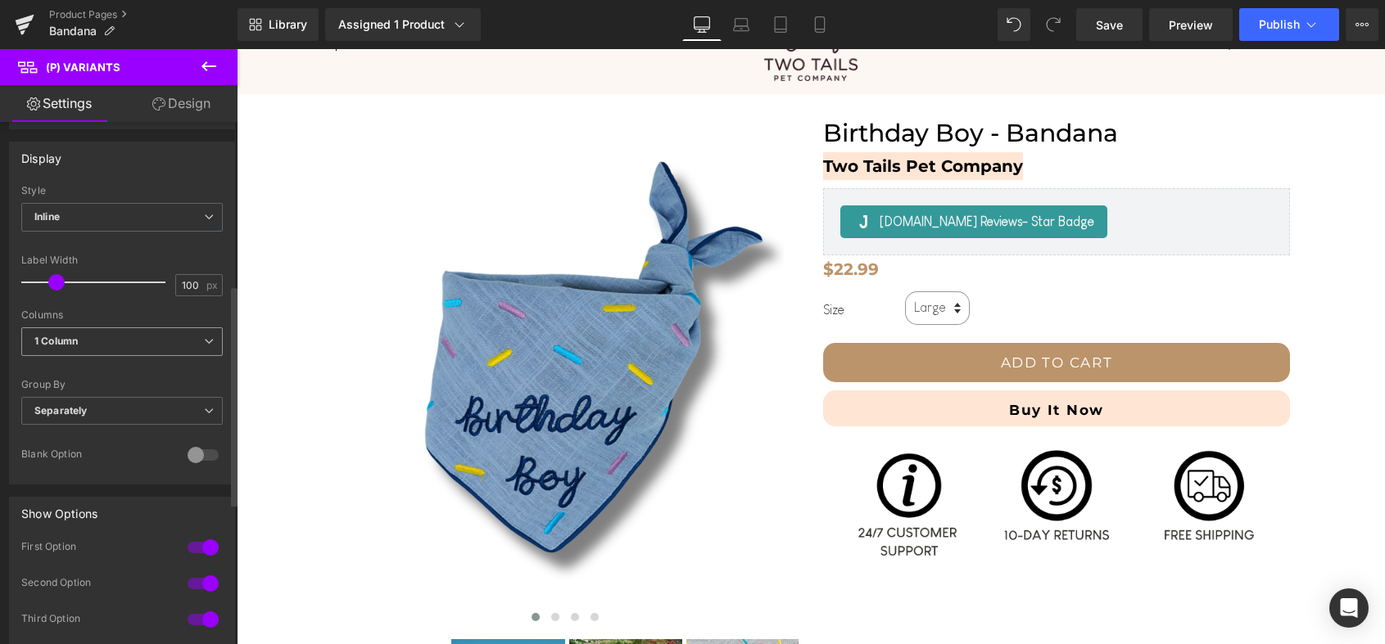
scroll to position [385, 0]
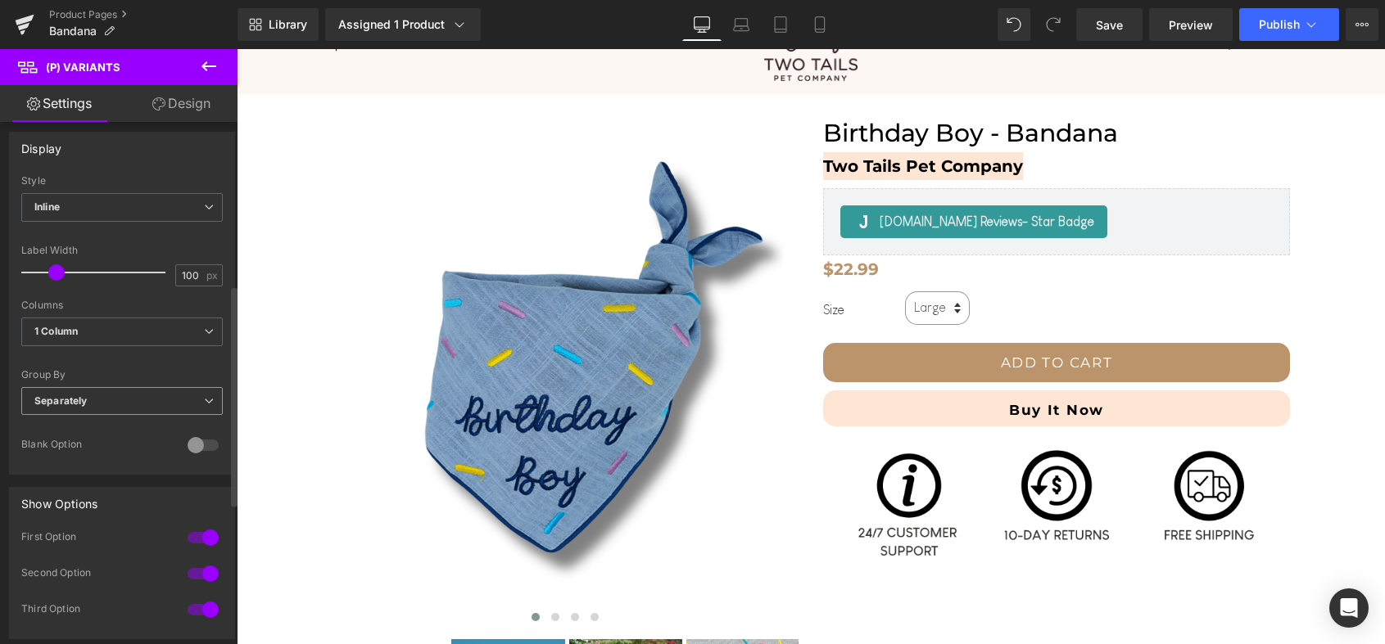
click at [142, 403] on span "Separately" at bounding box center [121, 401] width 201 height 29
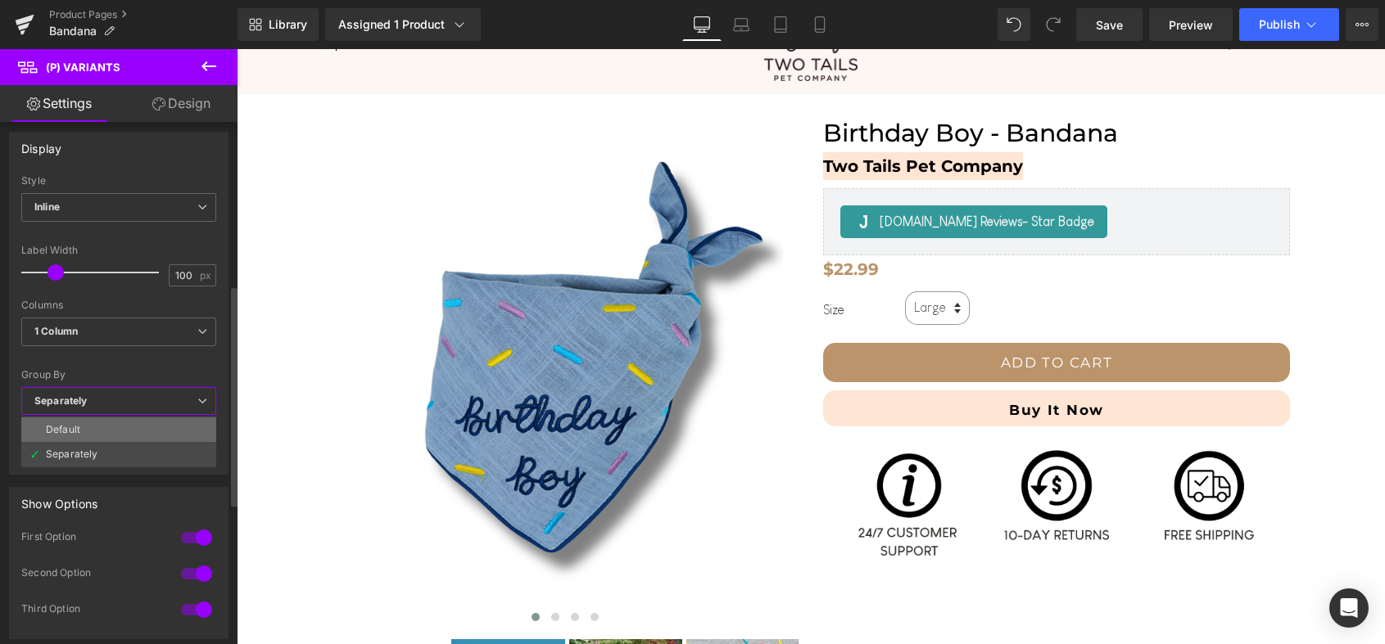
click at [126, 432] on li "Default" at bounding box center [118, 430] width 195 height 25
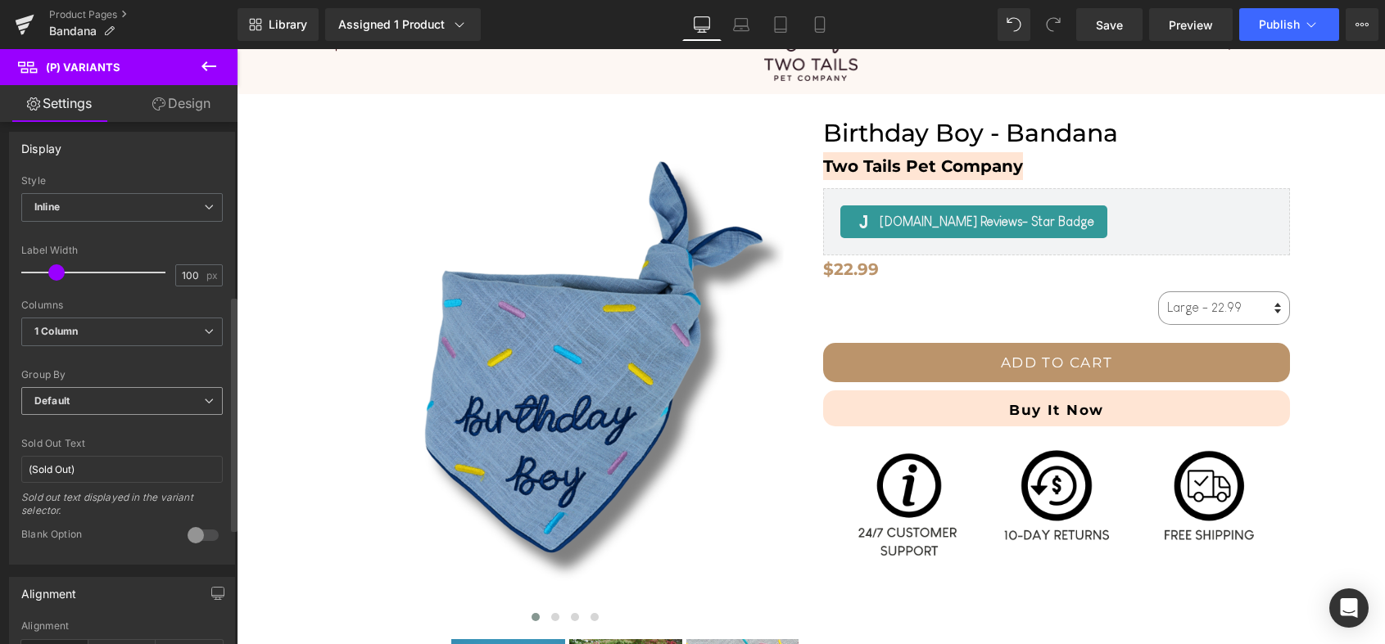
click at [131, 401] on span "Default" at bounding box center [121, 401] width 201 height 29
click at [119, 449] on li "Separately" at bounding box center [118, 454] width 195 height 25
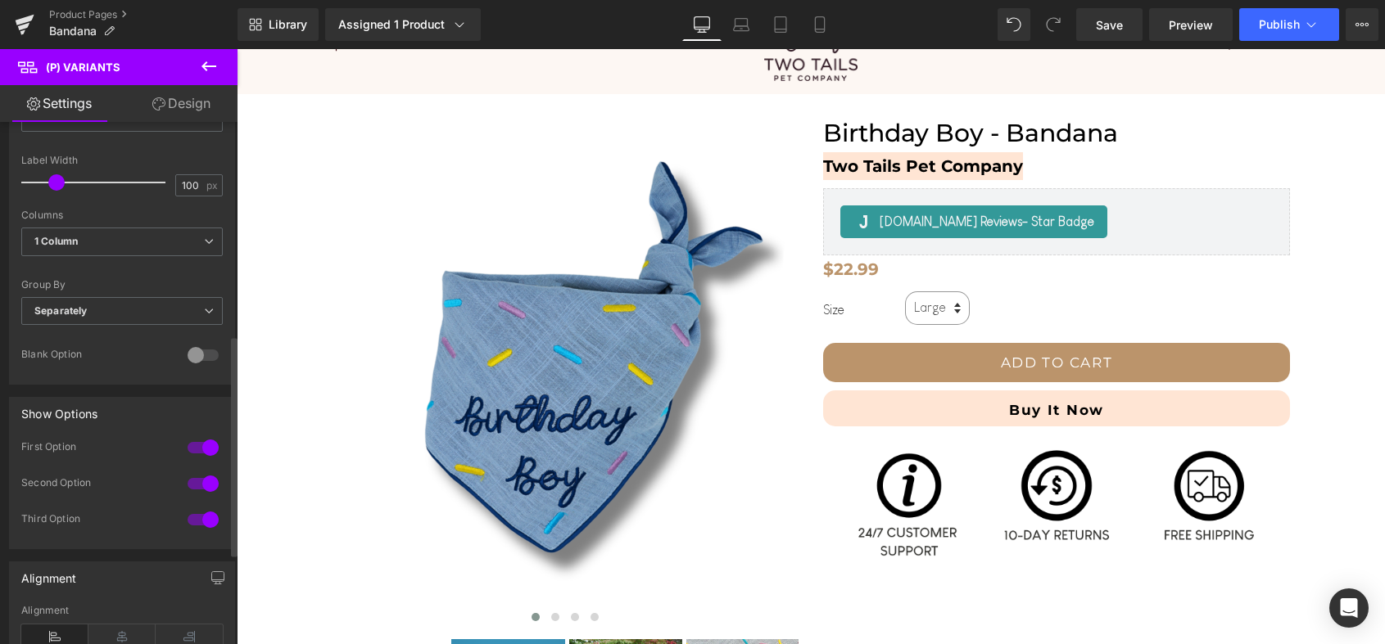
scroll to position [528, 0]
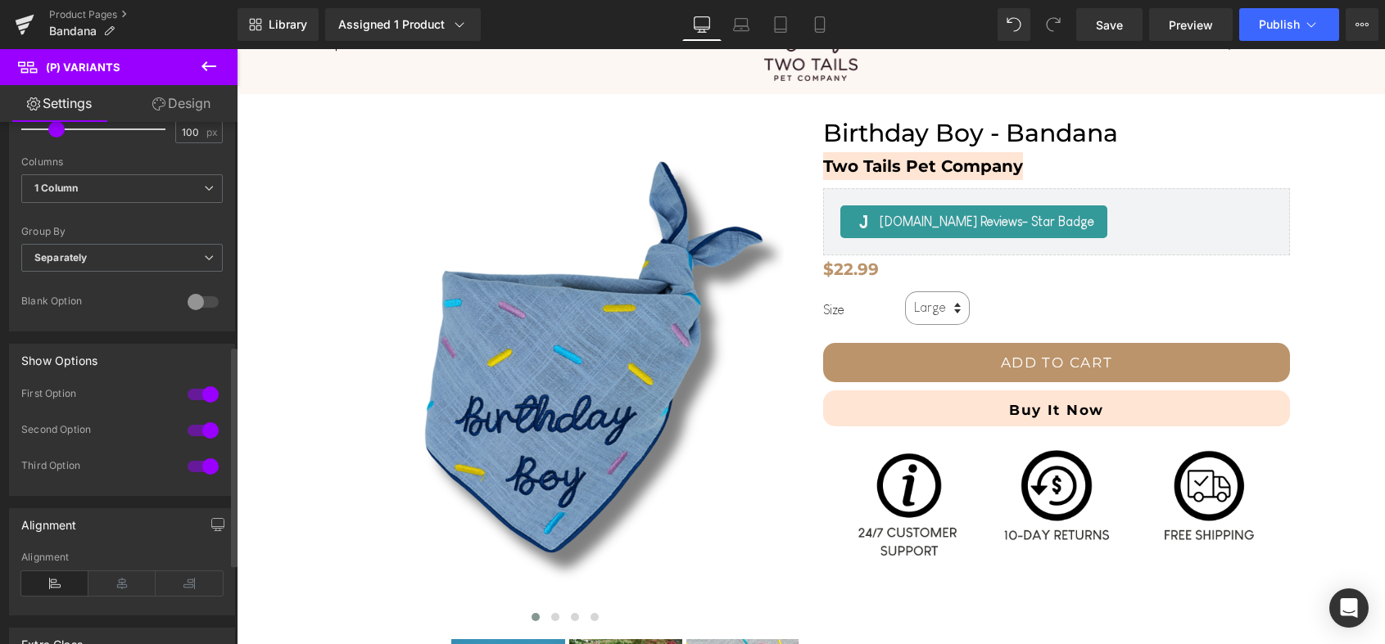
click at [201, 423] on div at bounding box center [202, 431] width 39 height 26
click at [202, 432] on div at bounding box center [202, 431] width 39 height 26
click at [201, 480] on div "Third Option" at bounding box center [121, 477] width 201 height 36
click at [201, 474] on div at bounding box center [202, 467] width 39 height 26
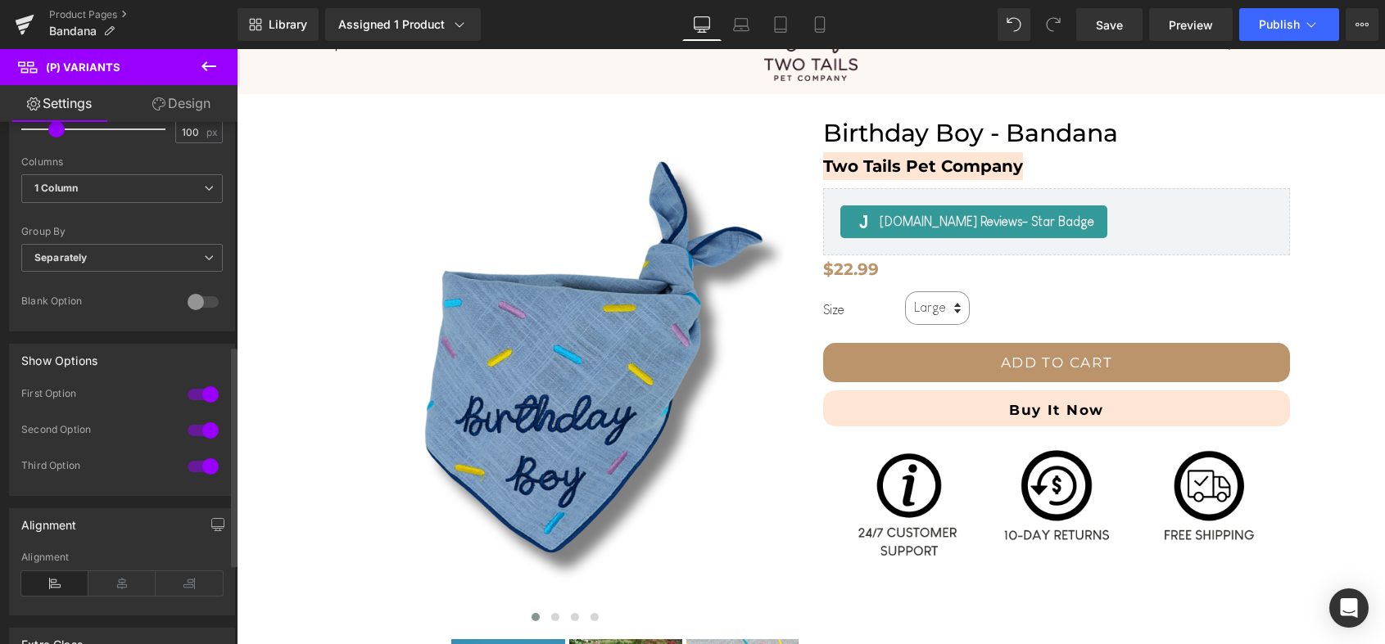
click at [201, 400] on div at bounding box center [202, 395] width 39 height 26
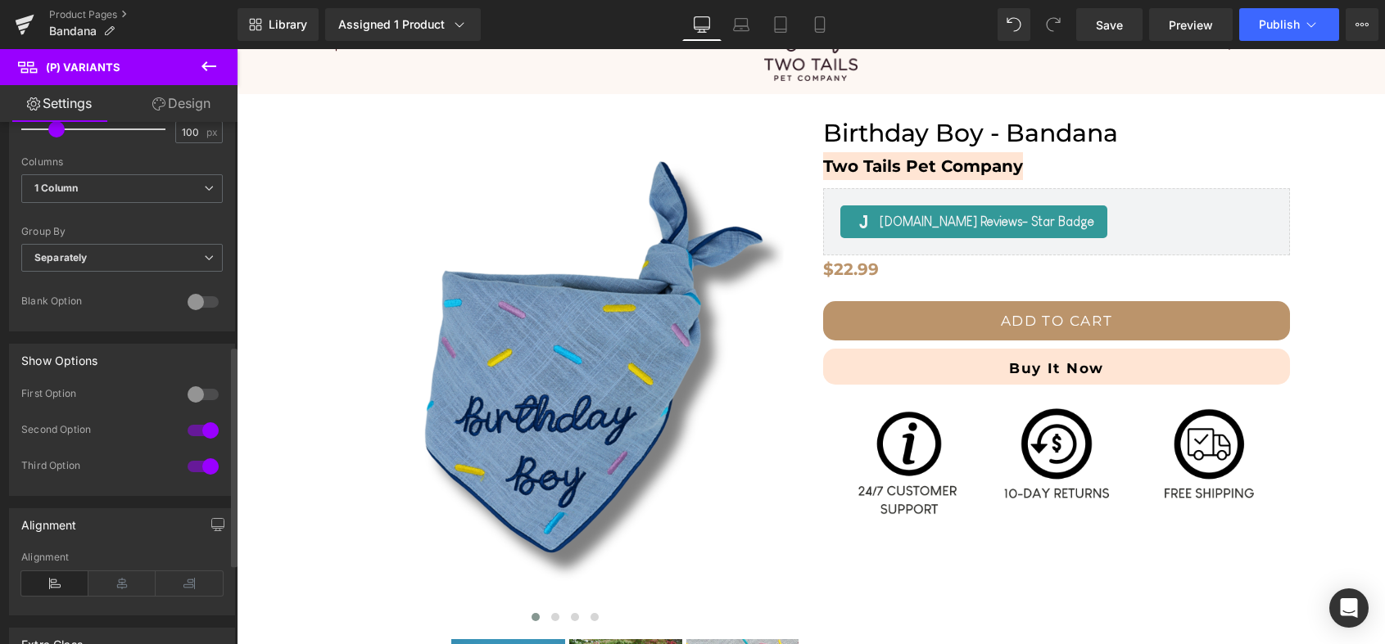
click at [201, 400] on div at bounding box center [202, 395] width 39 height 26
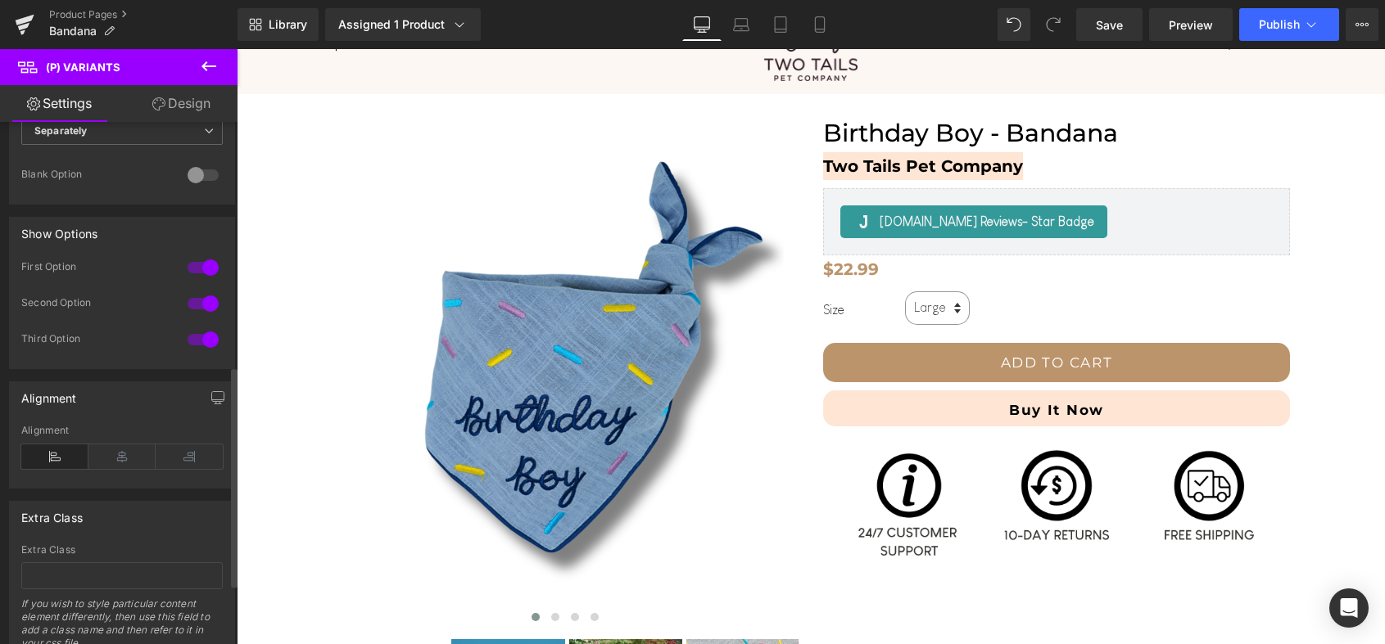
scroll to position [693, 0]
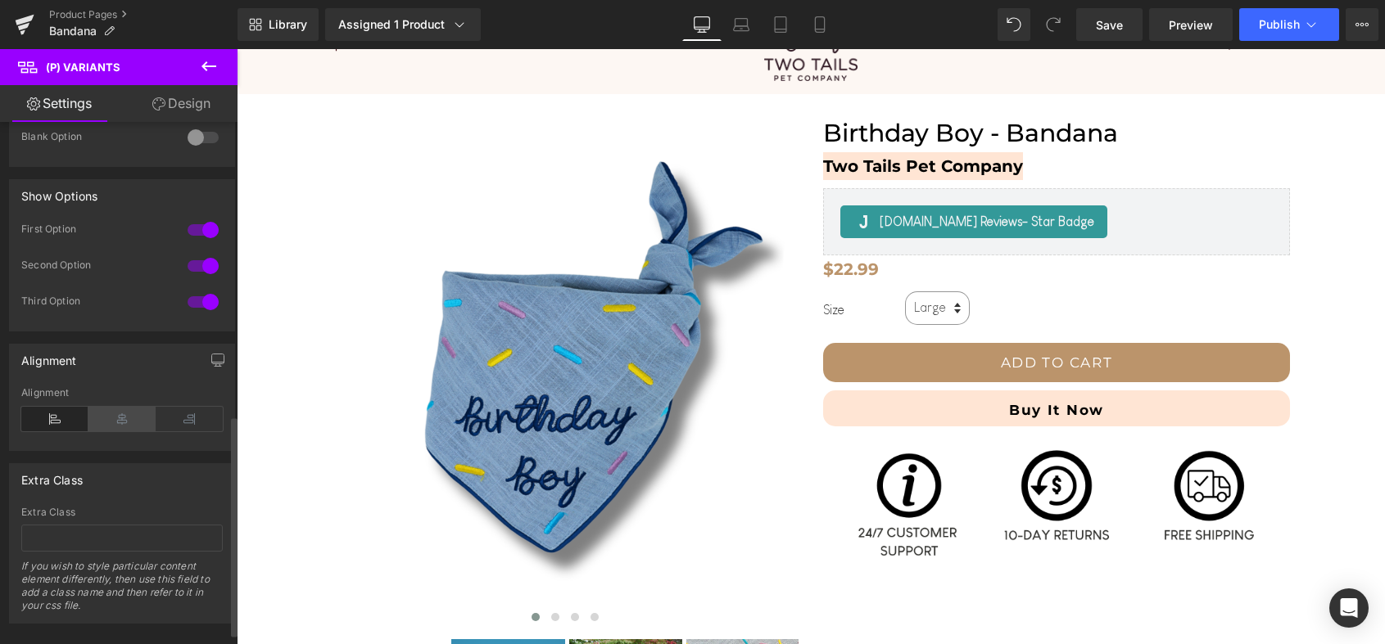
click at [124, 423] on icon at bounding box center [121, 419] width 67 height 25
click at [172, 424] on icon at bounding box center [189, 419] width 67 height 25
click at [47, 417] on icon at bounding box center [54, 419] width 67 height 25
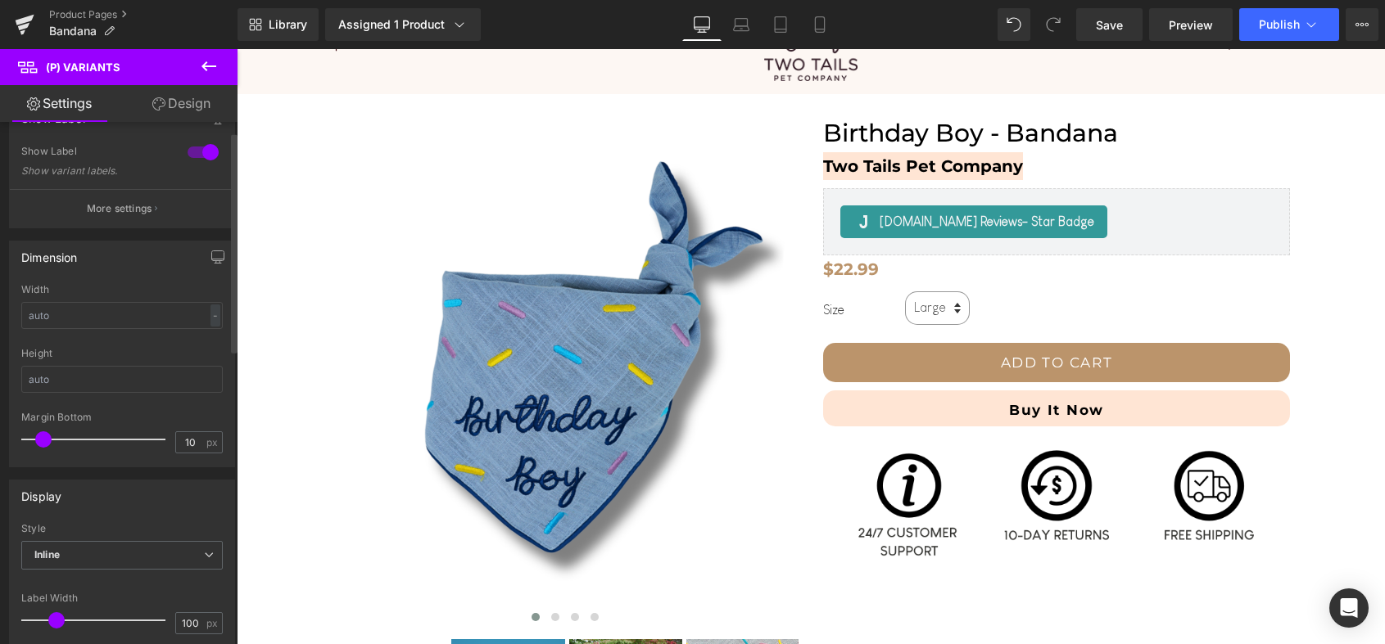
scroll to position [0, 0]
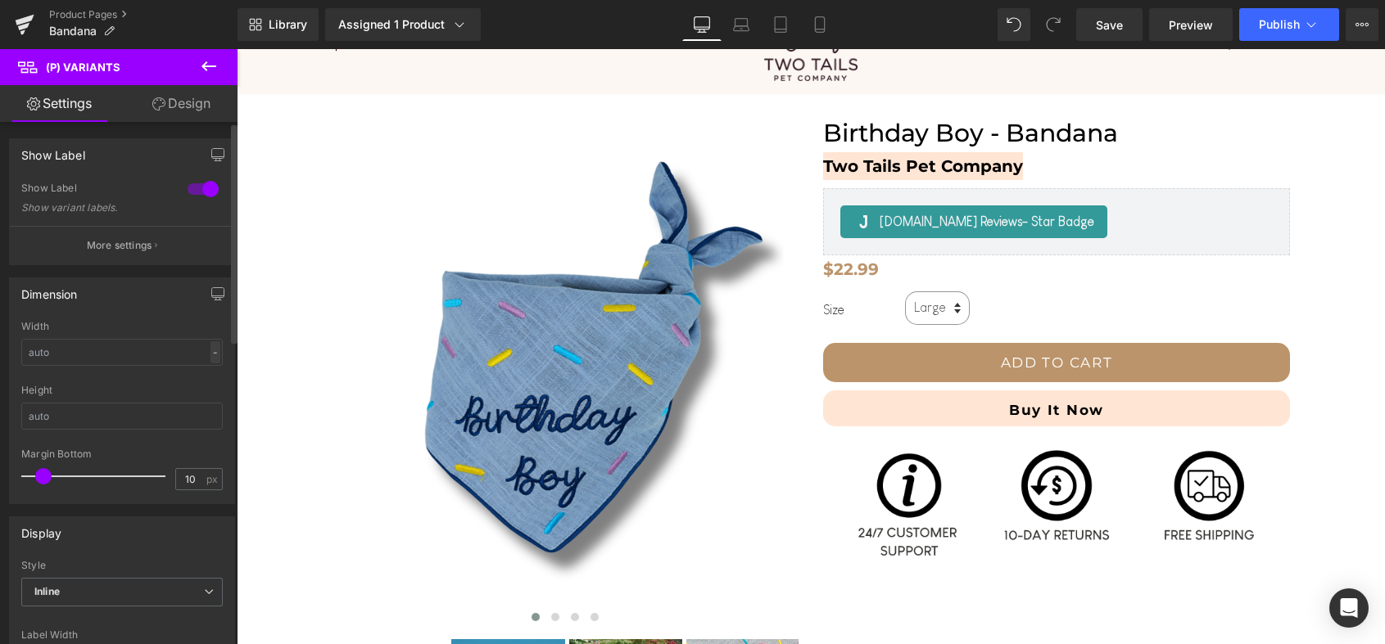
click at [210, 353] on div "-" at bounding box center [215, 352] width 10 height 22
click at [102, 420] on input "text" at bounding box center [121, 416] width 201 height 27
click at [127, 377] on div at bounding box center [121, 379] width 201 height 11
click at [138, 230] on button "More settings" at bounding box center [122, 245] width 224 height 38
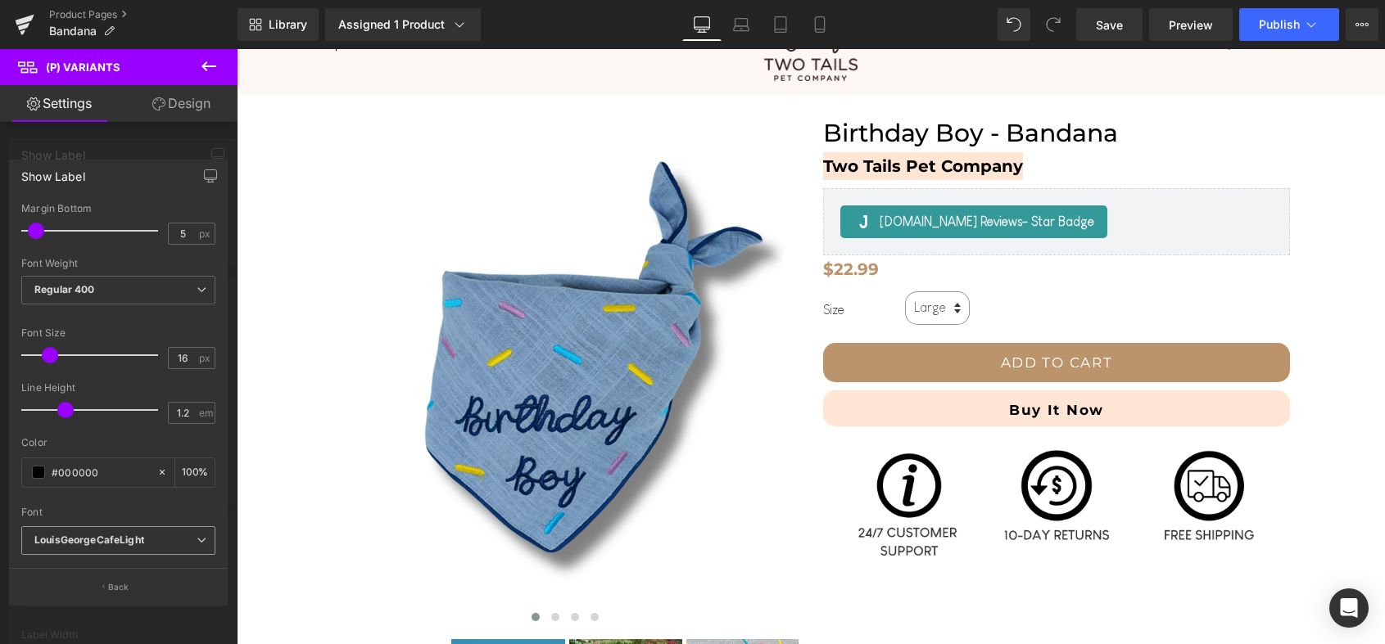
click at [153, 539] on b "LouisGeorgeCafeLight" at bounding box center [115, 541] width 162 height 14
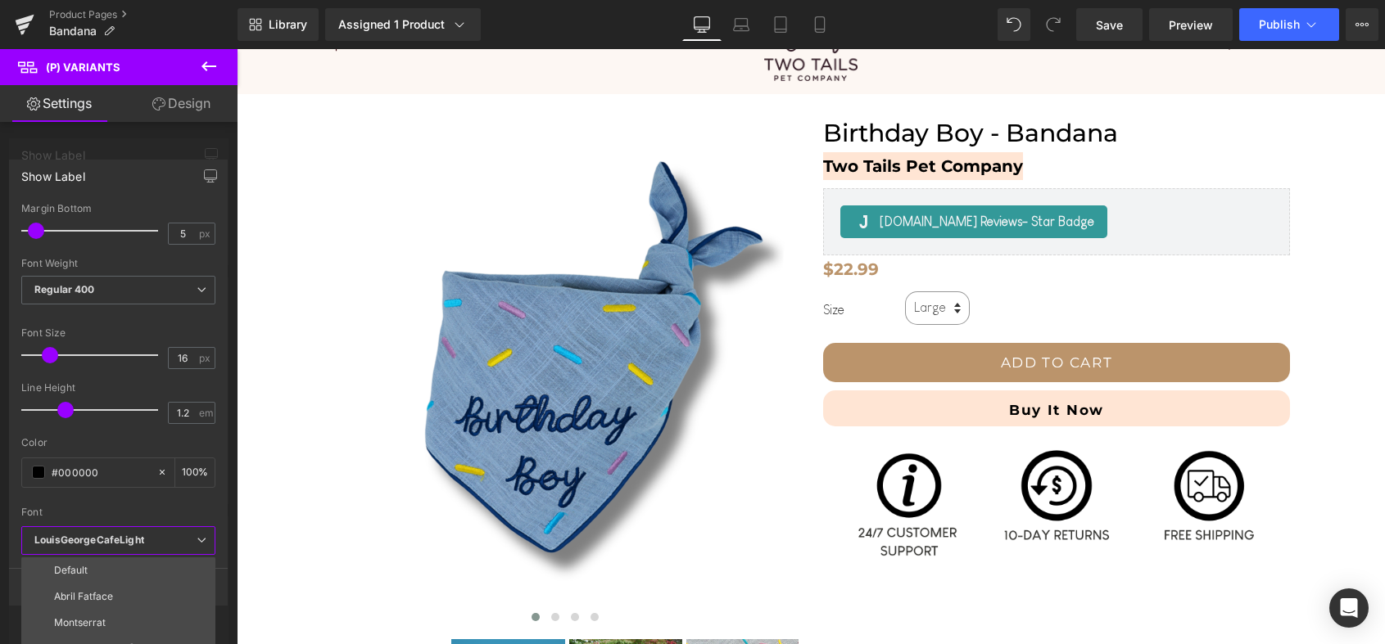
click at [178, 494] on div "Color #000000 100 %" at bounding box center [118, 472] width 194 height 70
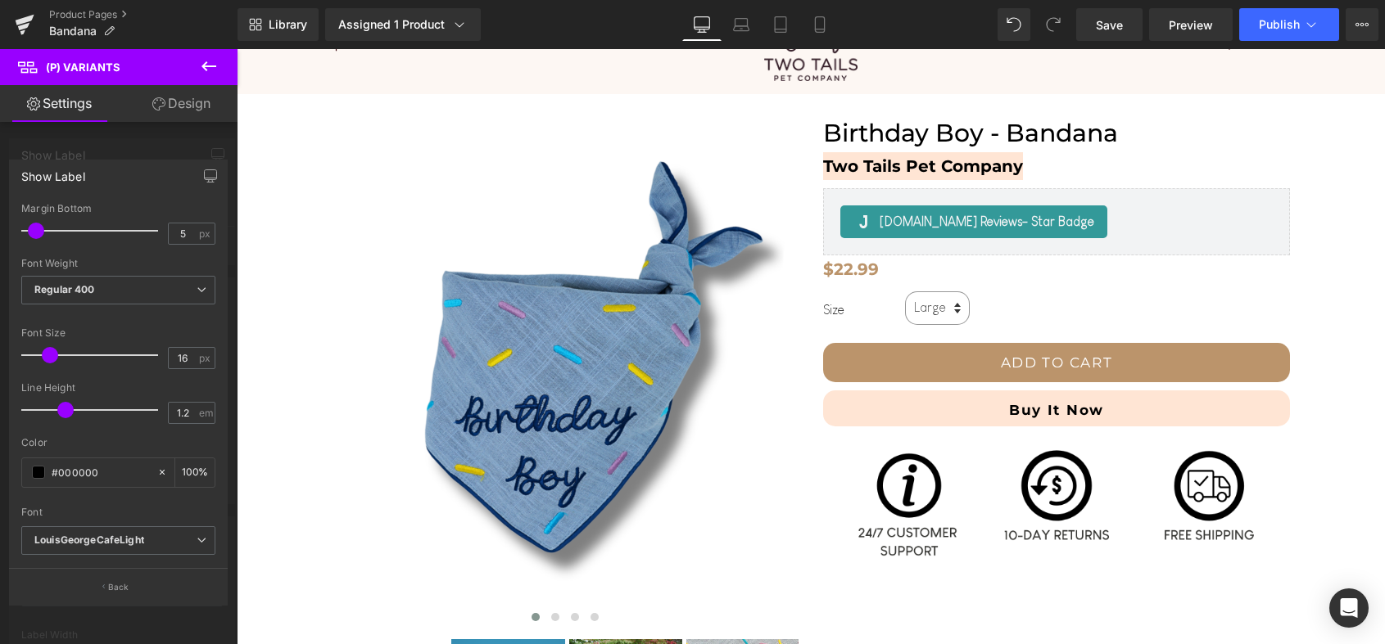
click at [181, 113] on link "Design" at bounding box center [181, 103] width 119 height 37
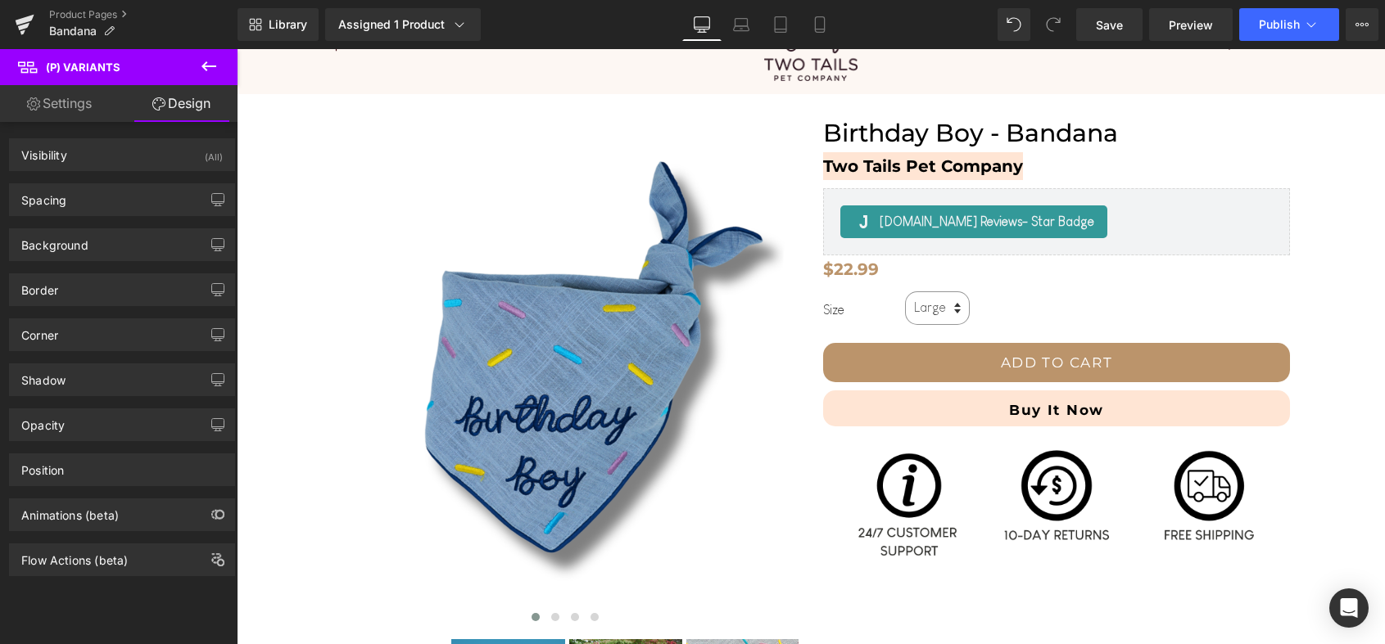
type input "10"
type input "0"
type input "8"
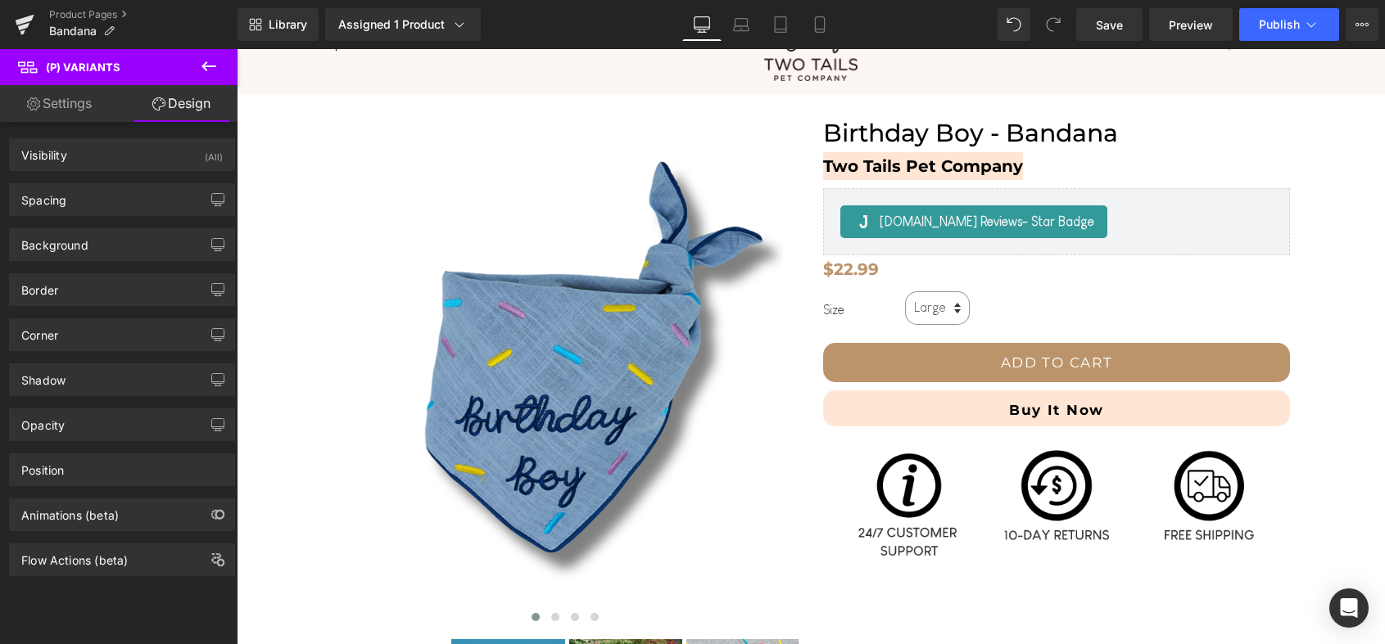
type input "28"
type input "8"
click at [136, 196] on div "Spacing" at bounding box center [122, 199] width 224 height 31
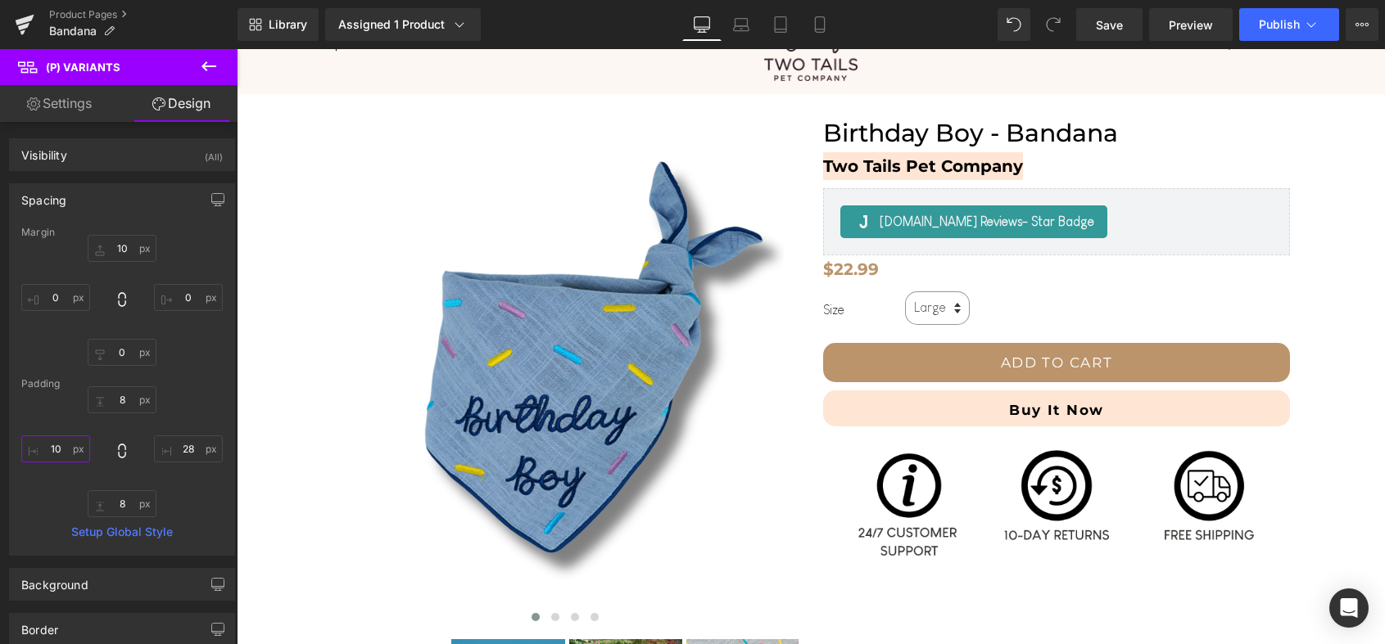
click at [66, 450] on input "10" at bounding box center [55, 449] width 69 height 27
type input "10"
click at [222, 383] on div "Margin 10px 10 0px 0 0px 0 0px 0 [GEOGRAPHIC_DATA] 8px 8 28px 28 8px 8 10 10 Se…" at bounding box center [122, 391] width 224 height 328
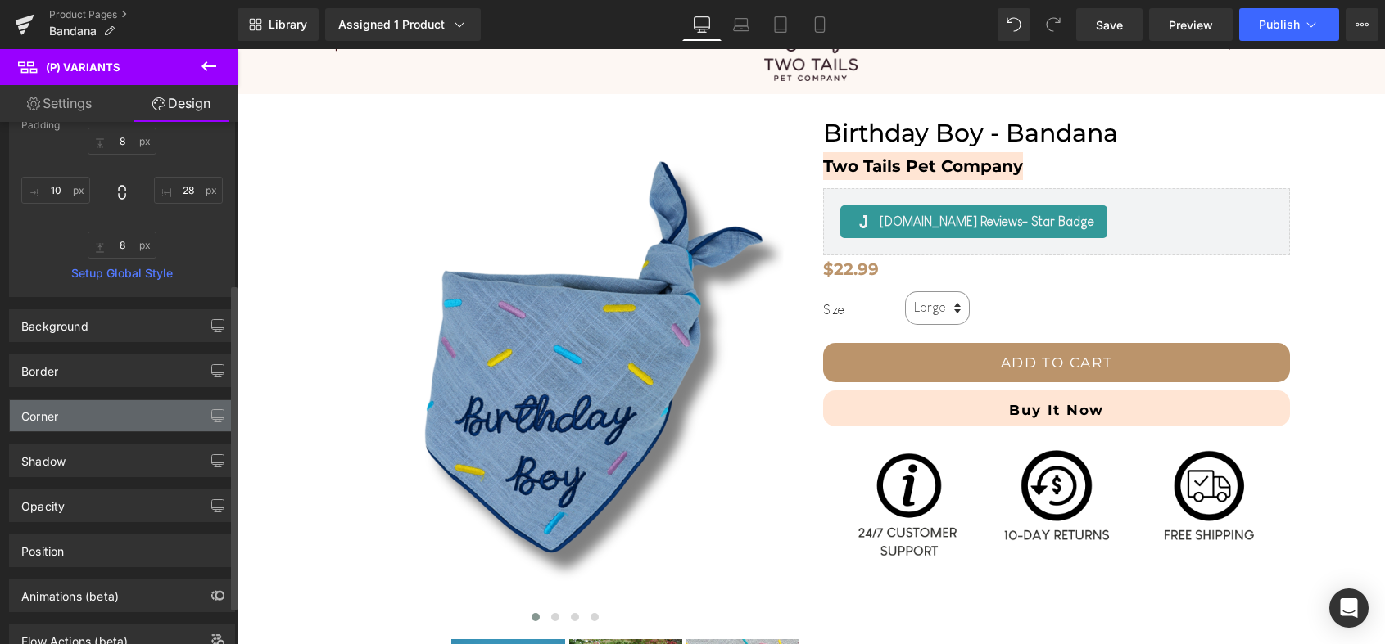
scroll to position [319, 0]
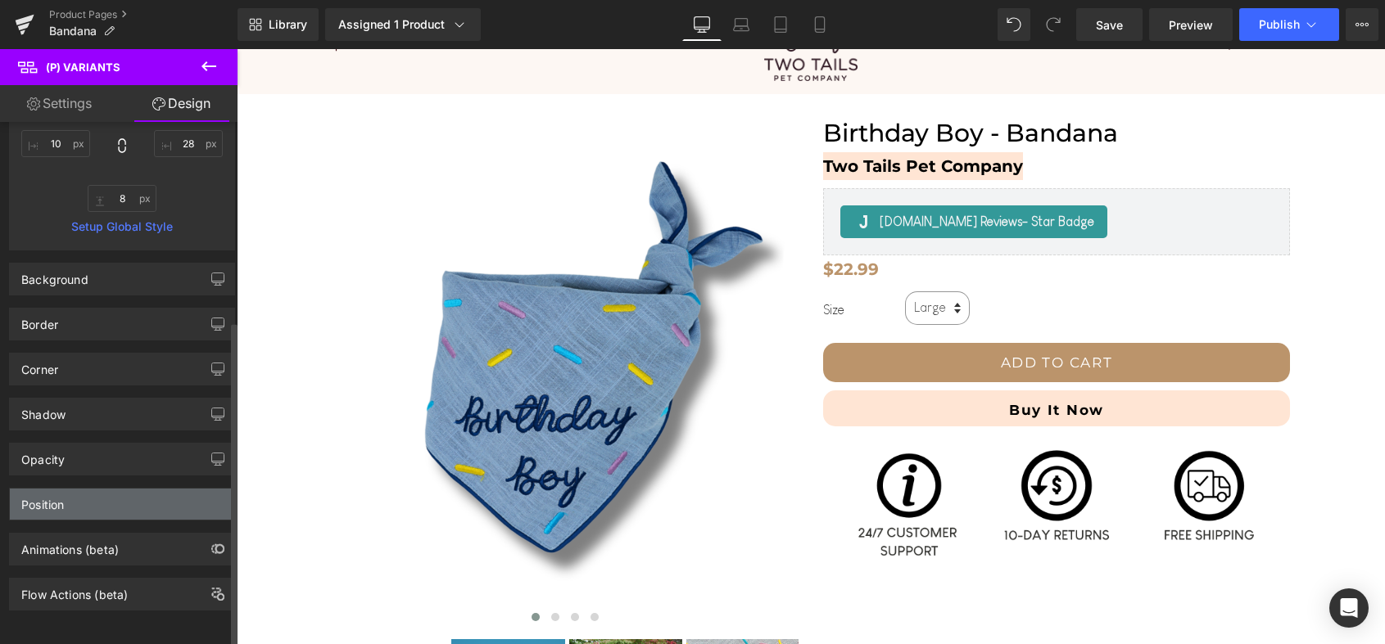
click at [133, 489] on div "Position" at bounding box center [122, 504] width 224 height 31
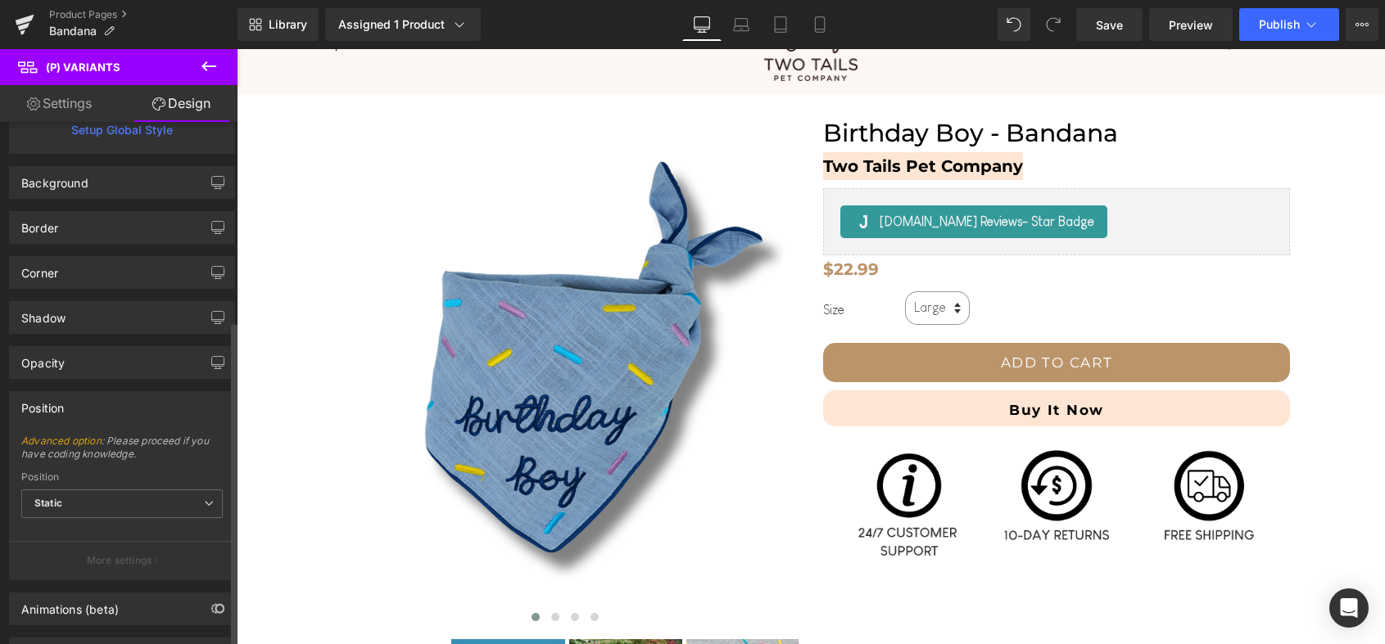
scroll to position [445, 0]
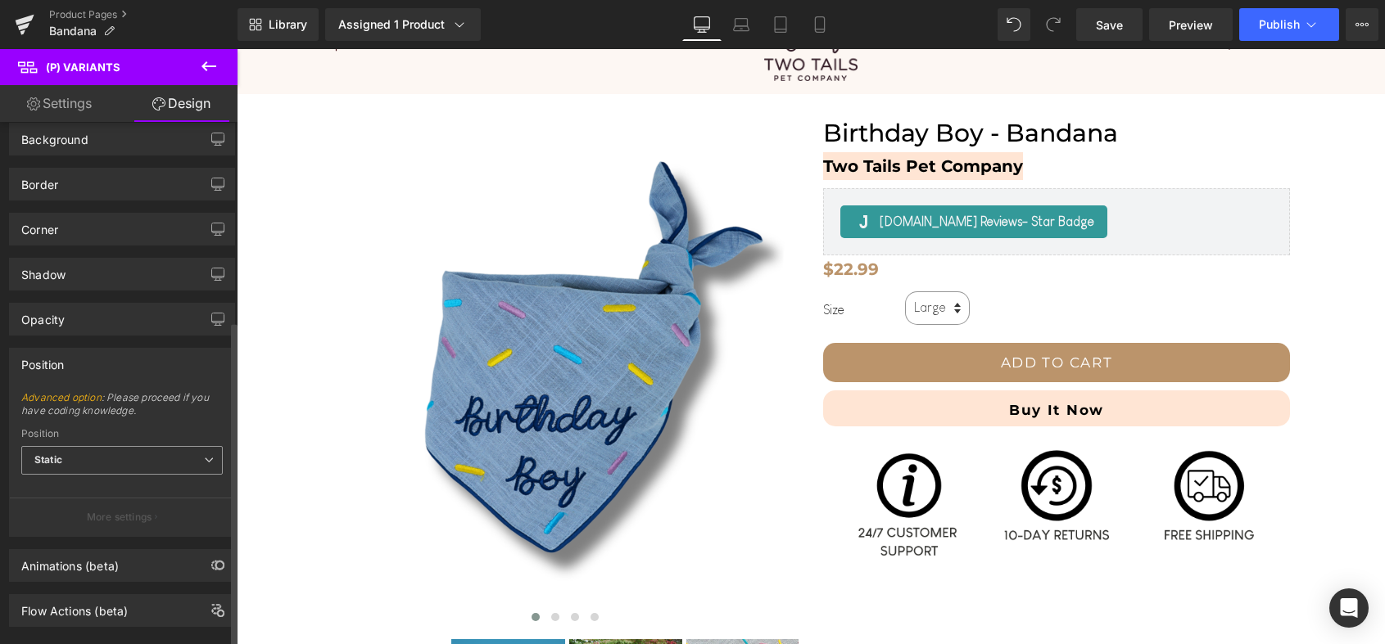
click at [134, 472] on span "Static" at bounding box center [121, 460] width 201 height 29
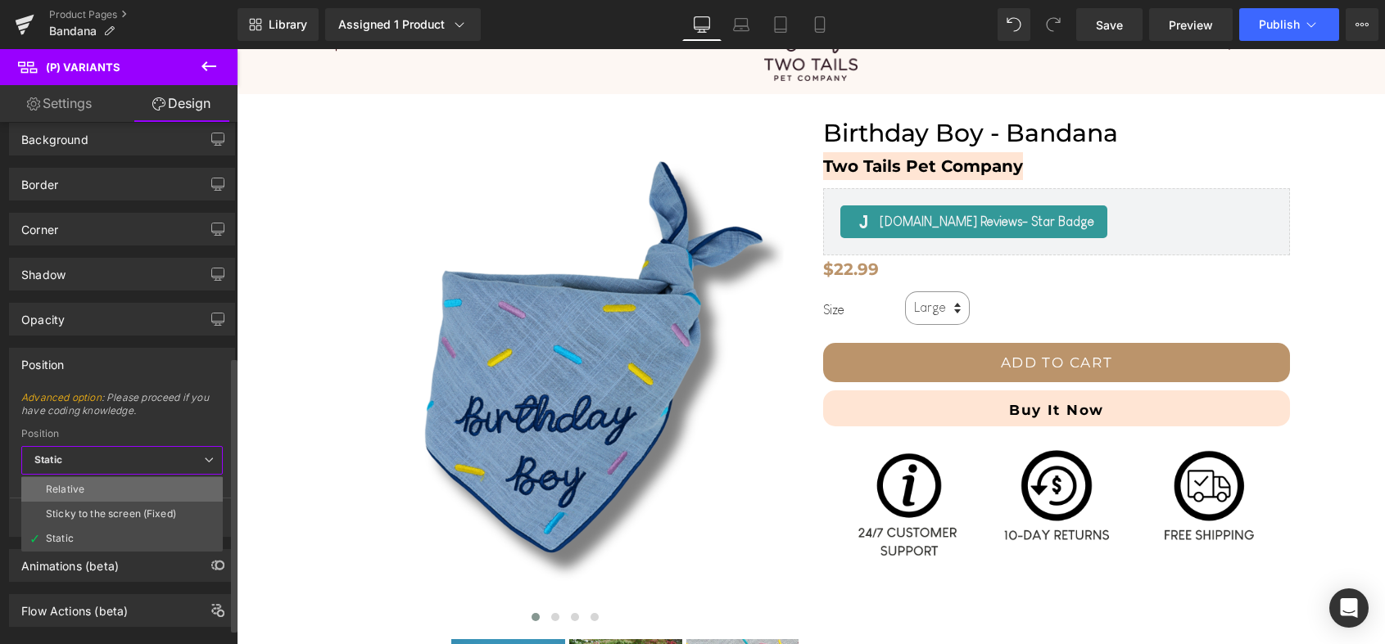
click at [128, 486] on li "Relative" at bounding box center [121, 489] width 201 height 25
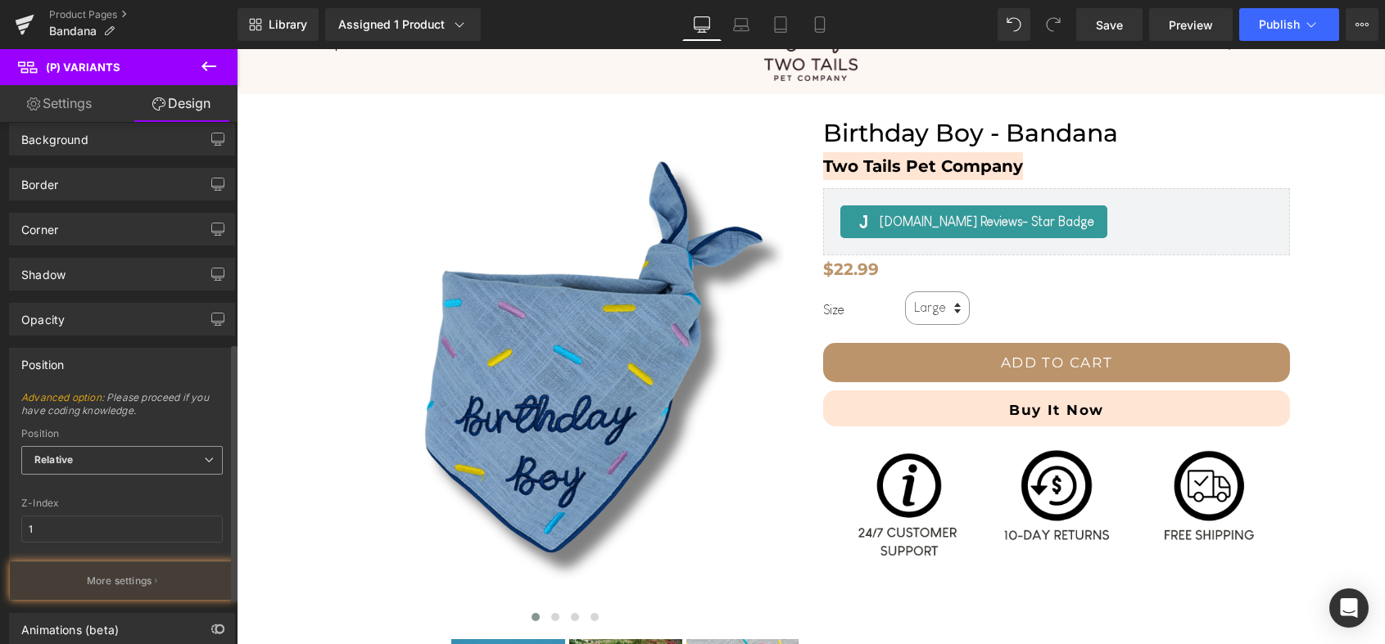
click at [132, 457] on span "Relative" at bounding box center [121, 460] width 201 height 29
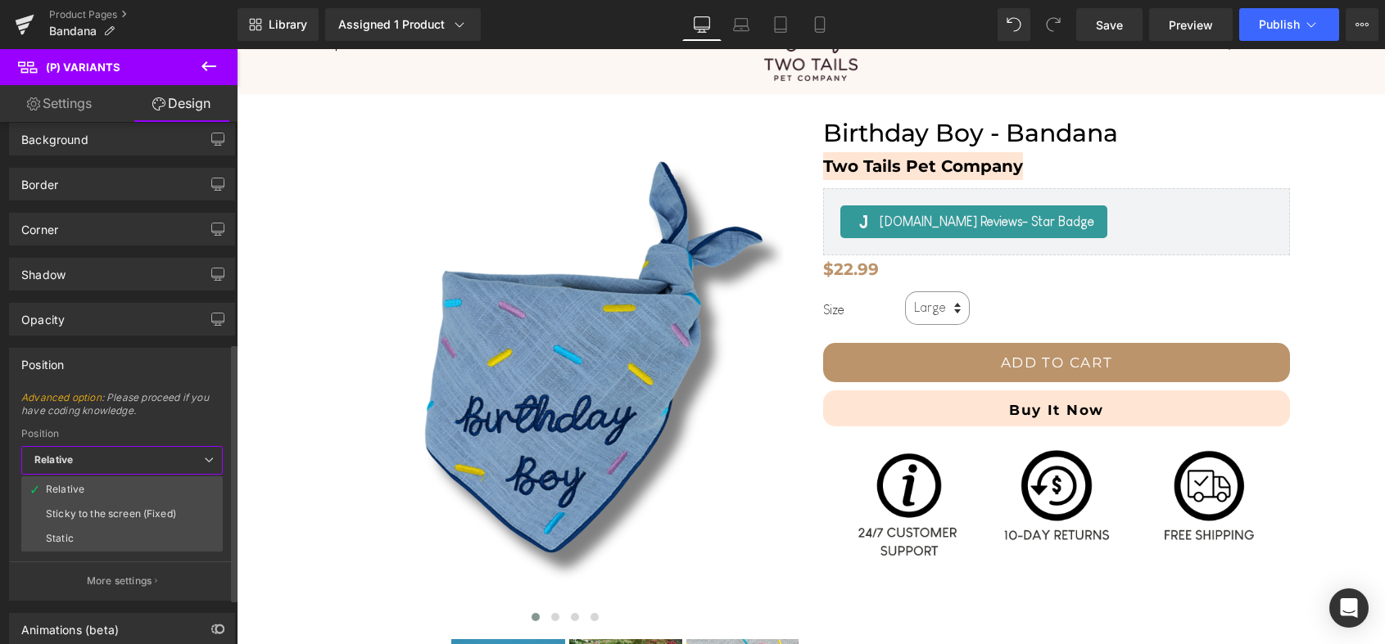
click at [161, 413] on span "Advanced option : Please proceed if you have coding knowledge." at bounding box center [121, 409] width 201 height 37
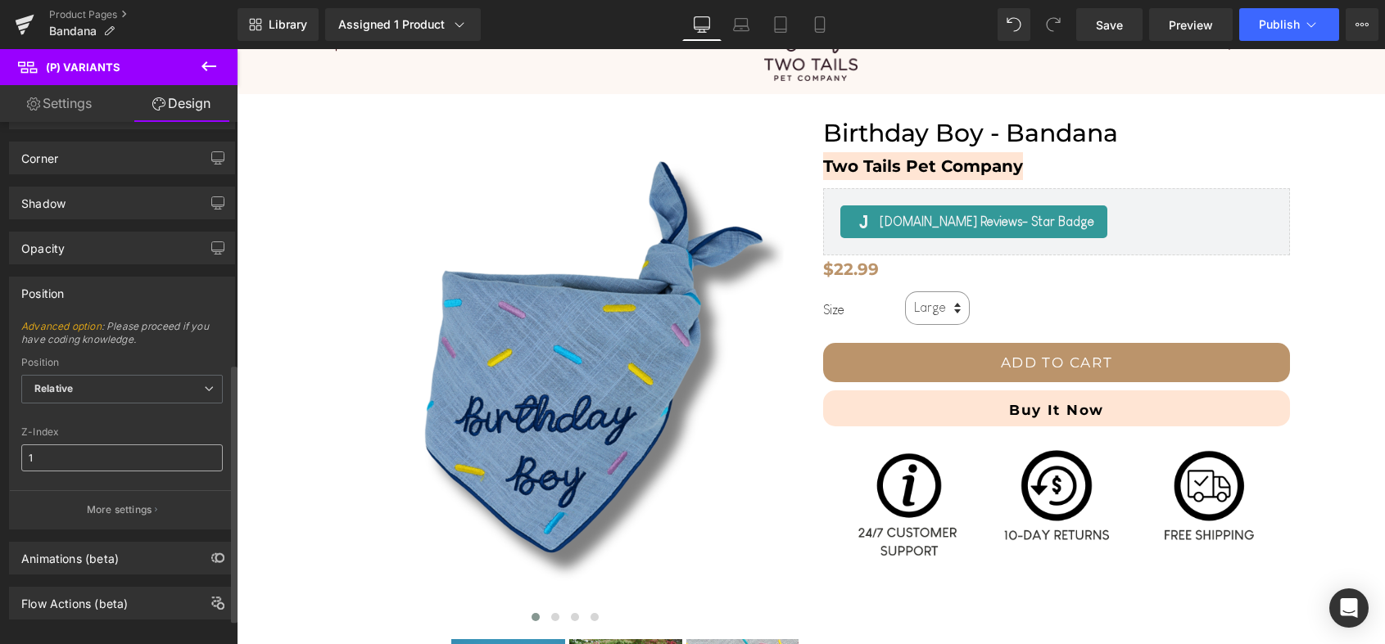
scroll to position [533, 0]
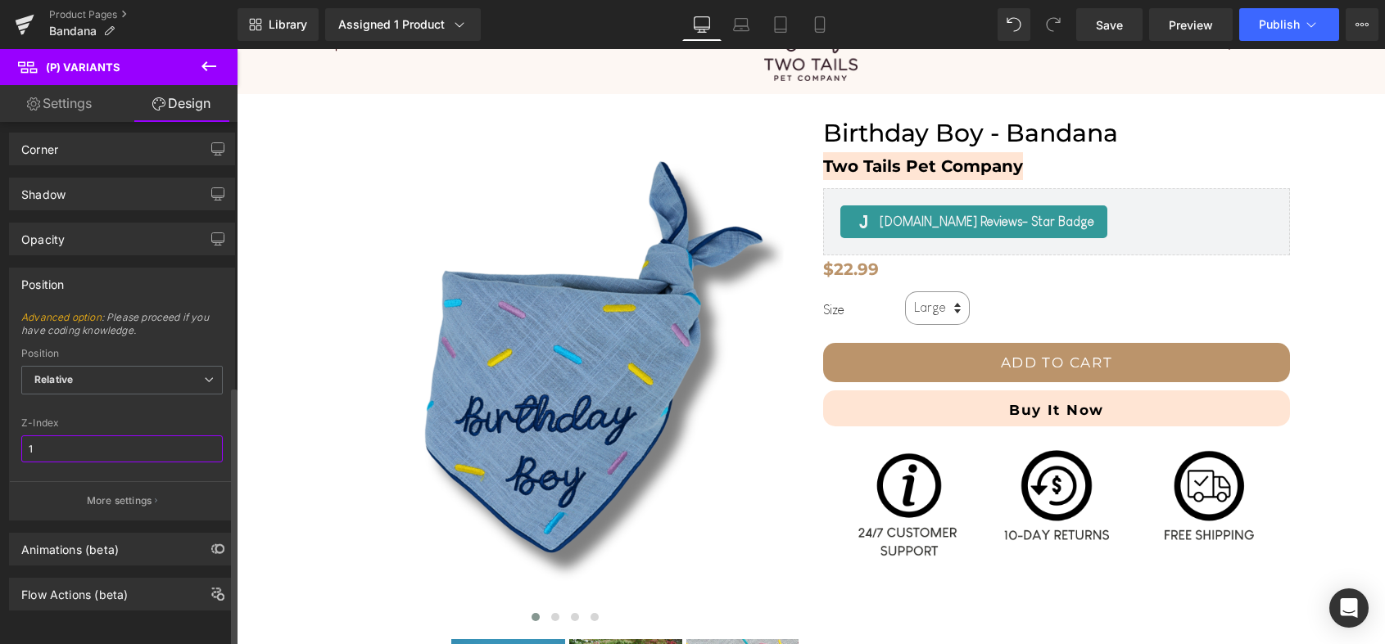
click at [93, 438] on input "1" at bounding box center [121, 449] width 201 height 27
type input "0"
type input "1"
click at [123, 379] on span "Relative" at bounding box center [121, 380] width 201 height 29
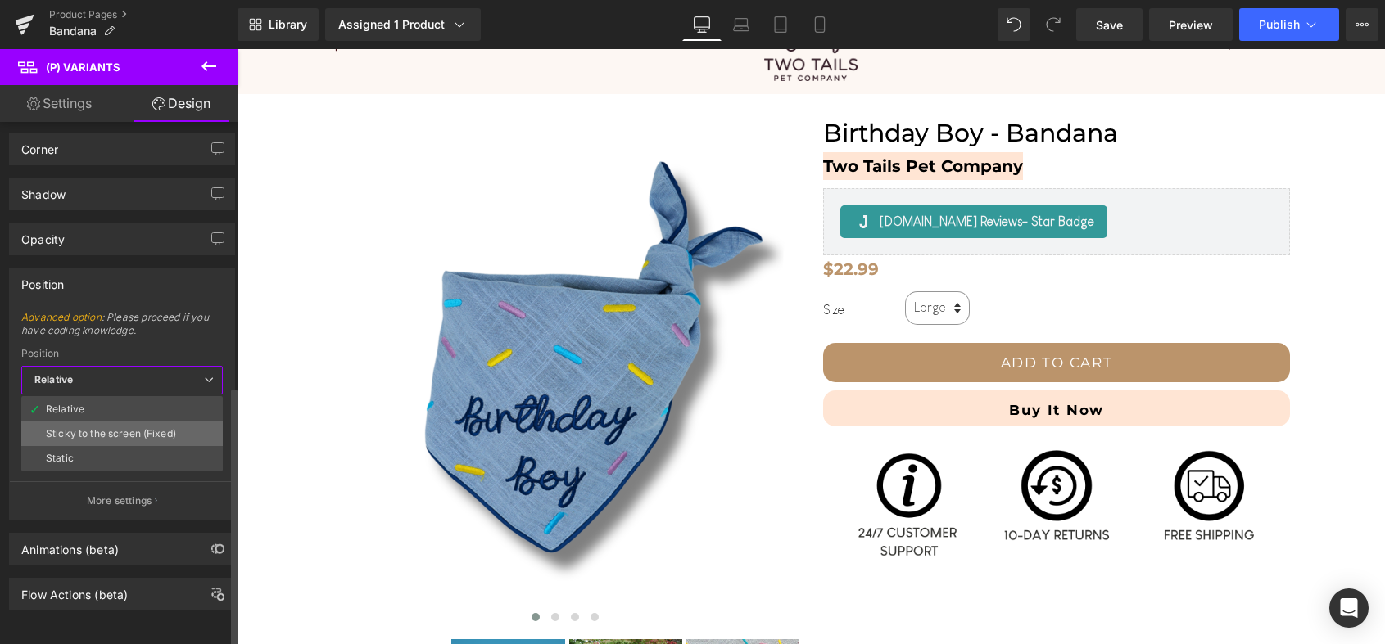
click at [111, 431] on div "Sticky to the screen (Fixed)" at bounding box center [111, 433] width 130 height 11
type input "99"
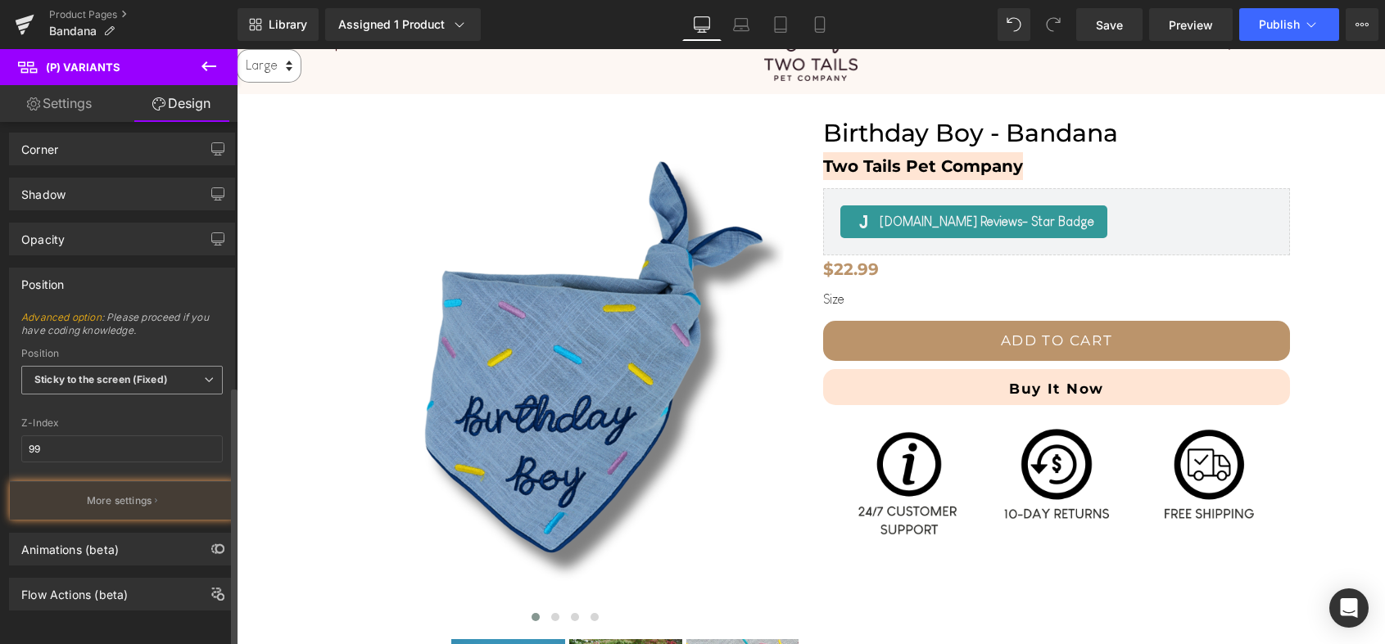
click at [122, 373] on b "Sticky to the screen (Fixed)" at bounding box center [100, 379] width 133 height 12
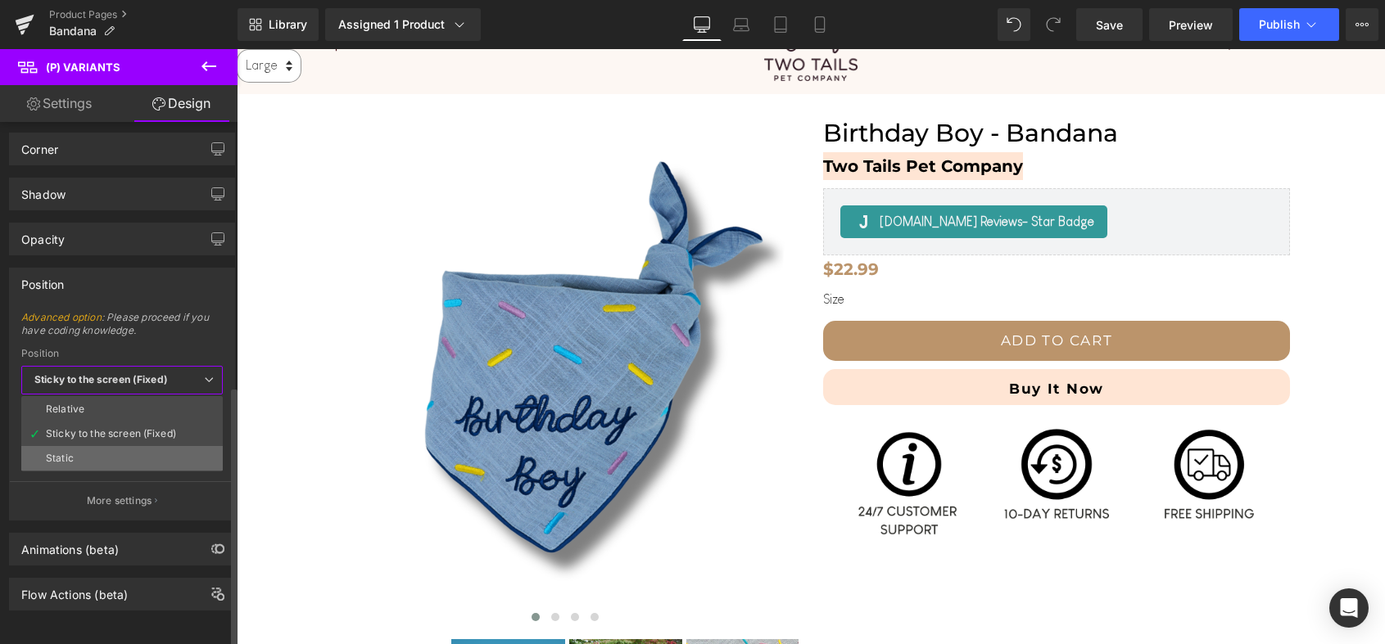
click at [96, 451] on li "Static" at bounding box center [121, 458] width 201 height 25
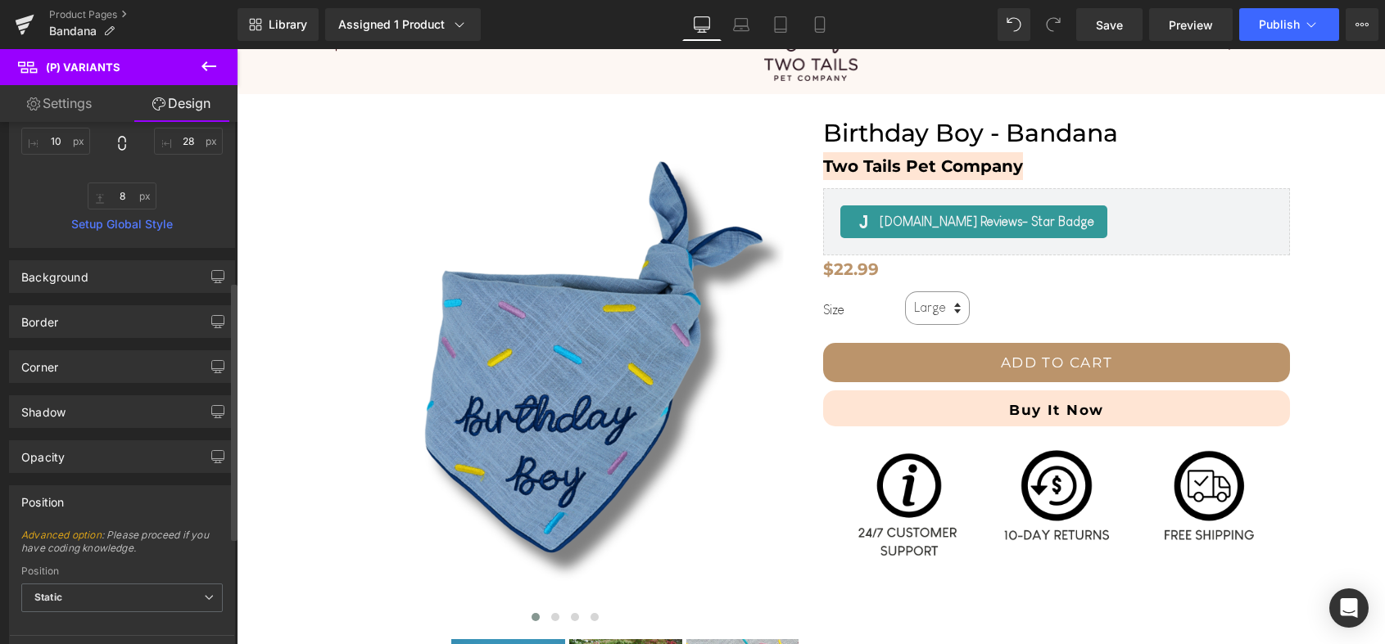
scroll to position [295, 0]
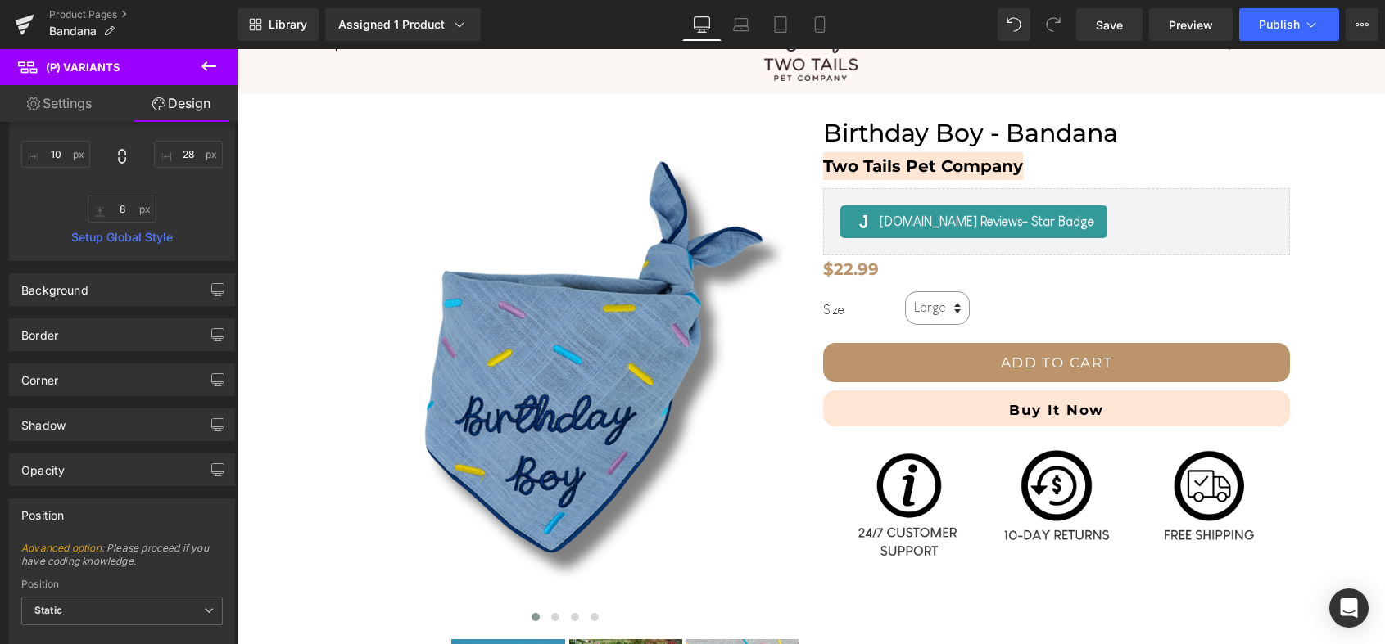
click at [88, 108] on link "Settings" at bounding box center [59, 103] width 119 height 37
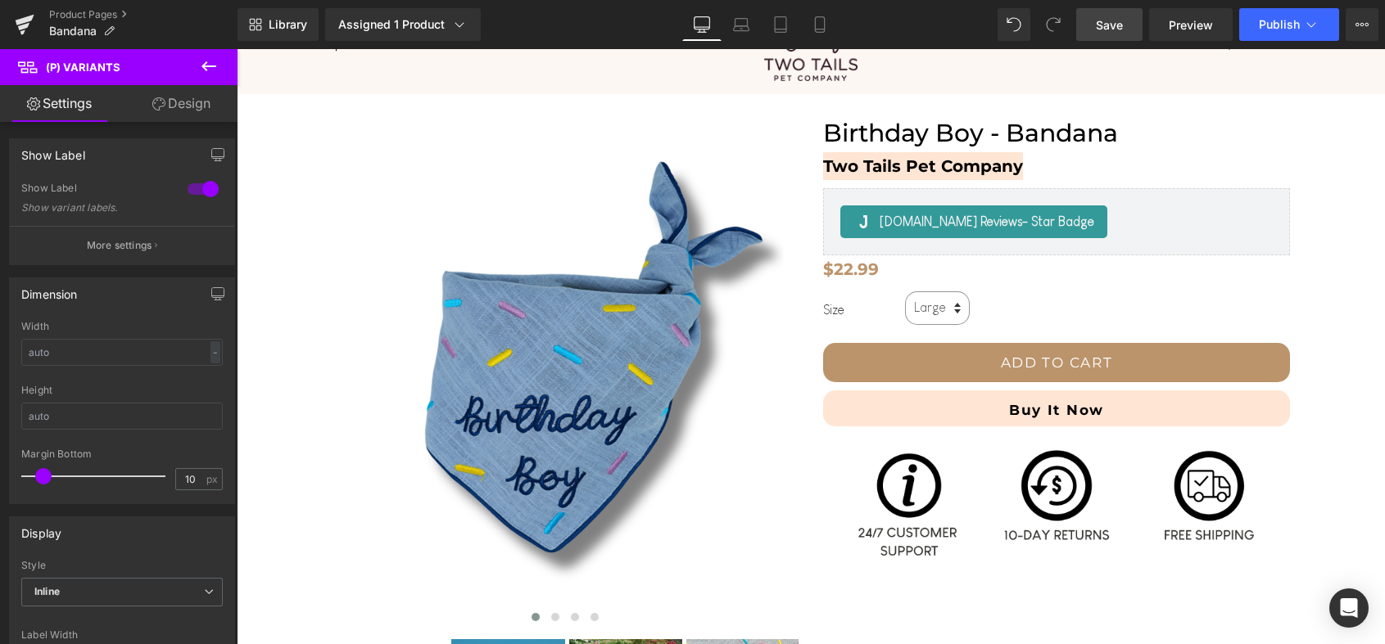
click at [1108, 22] on span "Save" at bounding box center [1109, 24] width 27 height 17
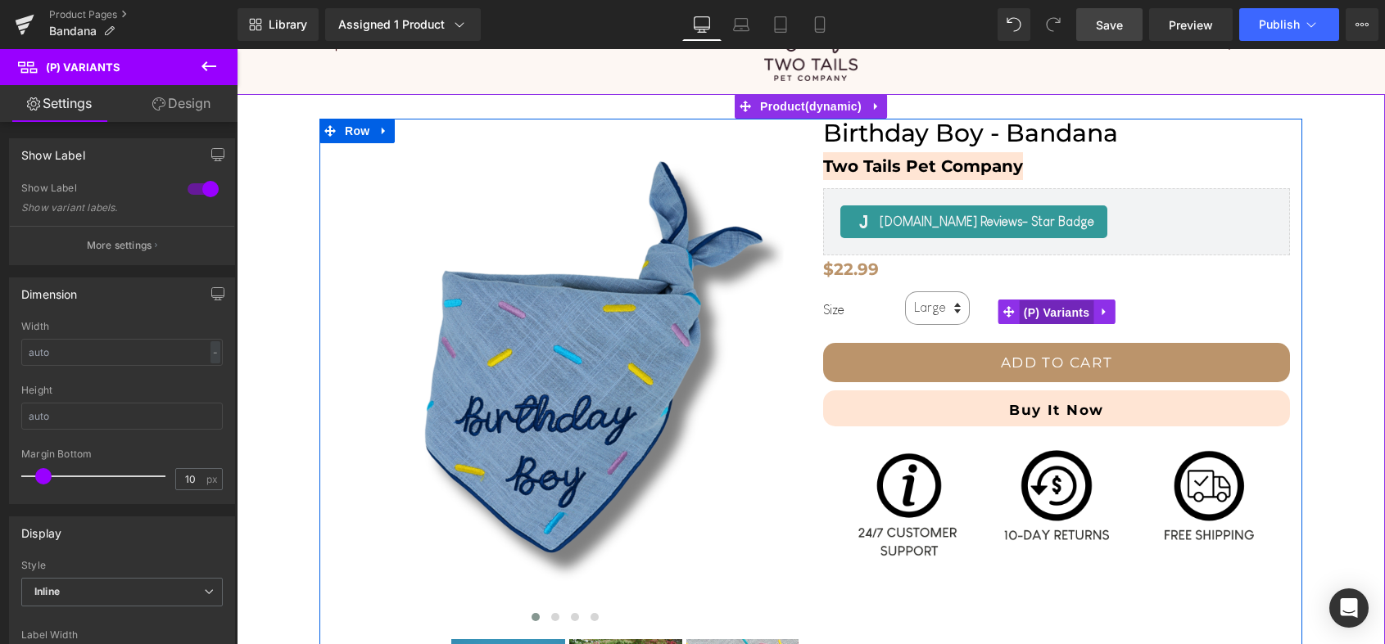
click at [1044, 311] on span "(P) Variants" at bounding box center [1056, 313] width 75 height 25
click at [945, 305] on select "Large Small" at bounding box center [937, 309] width 65 height 34
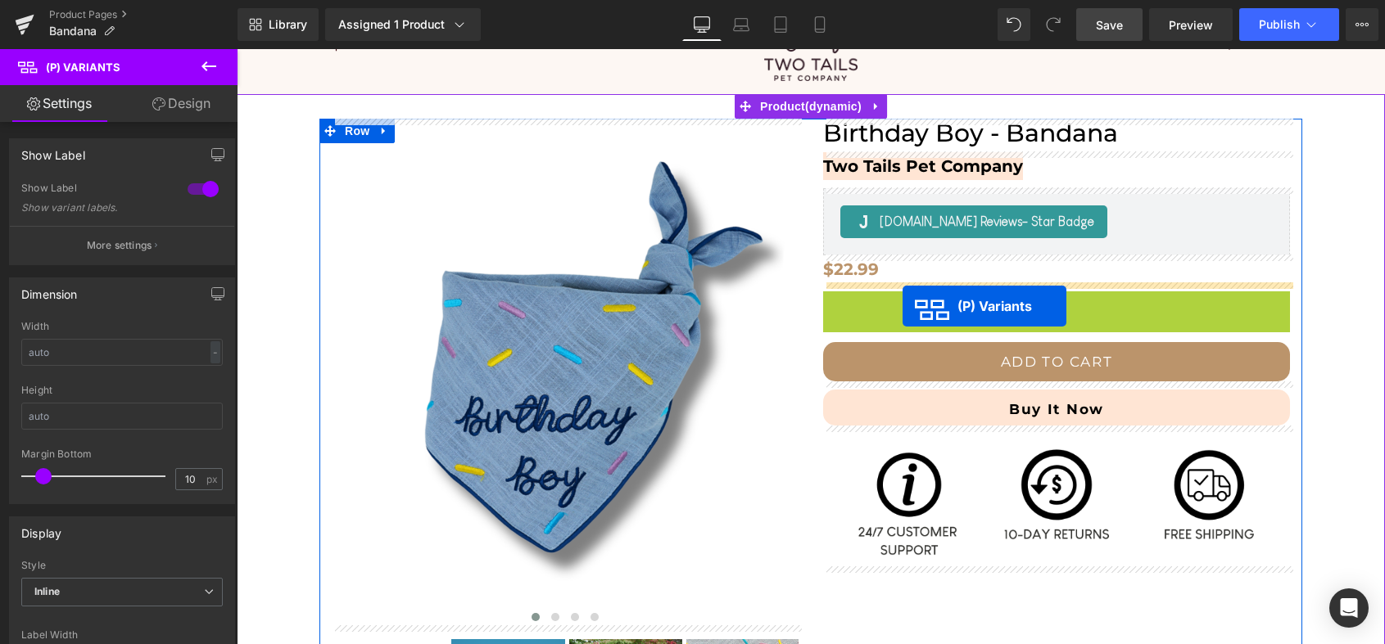
drag, startPoint x: 1044, startPoint y: 309, endPoint x: 902, endPoint y: 306, distance: 141.7
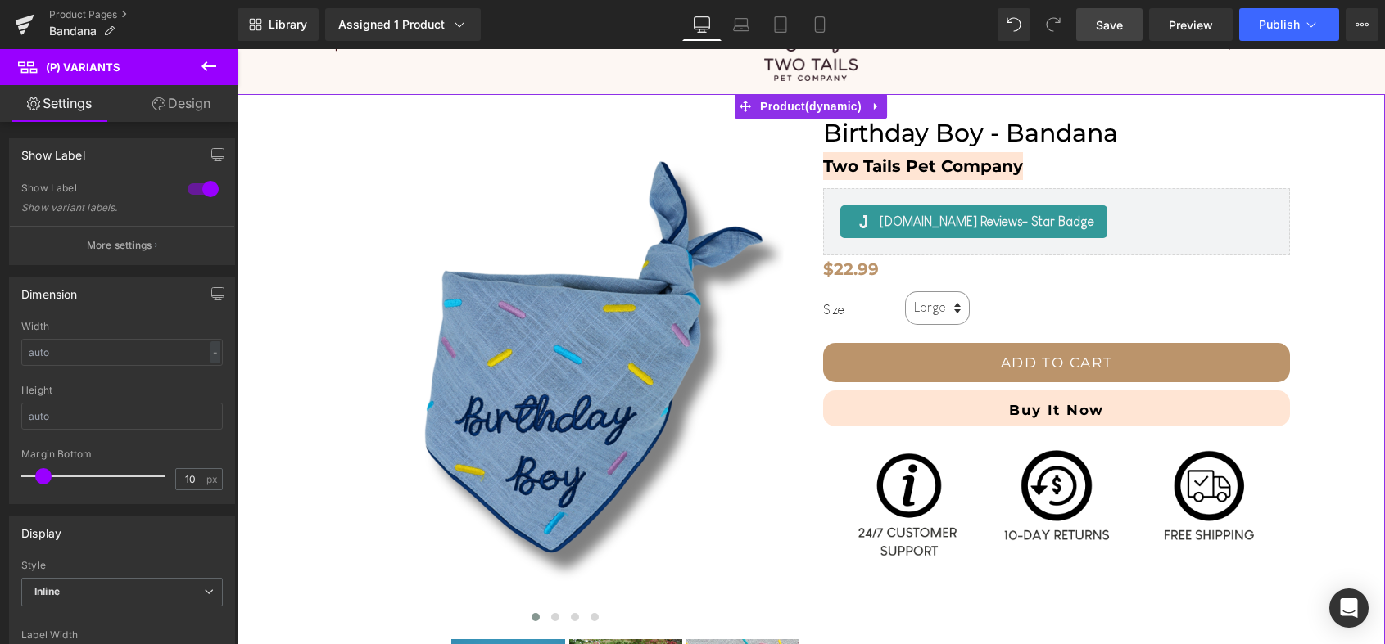
click at [1331, 278] on div "‹ ›" at bounding box center [811, 441] width 1132 height 644
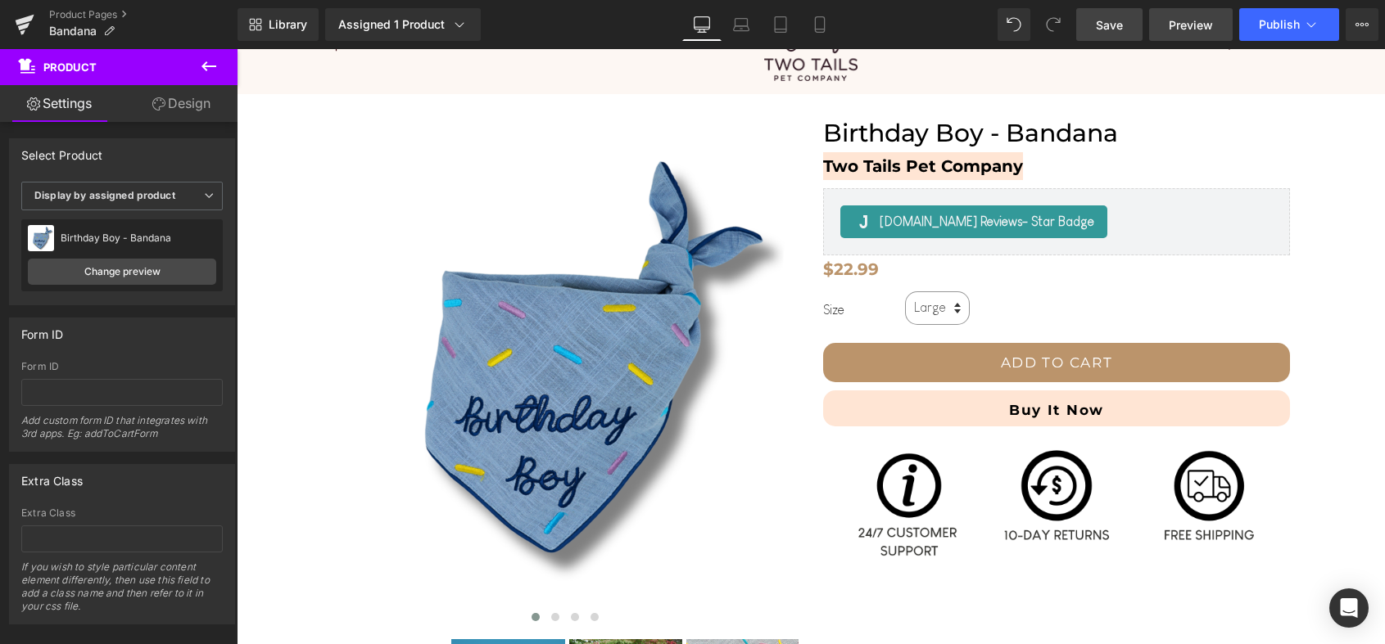
click at [1209, 38] on link "Preview" at bounding box center [1191, 24] width 84 height 33
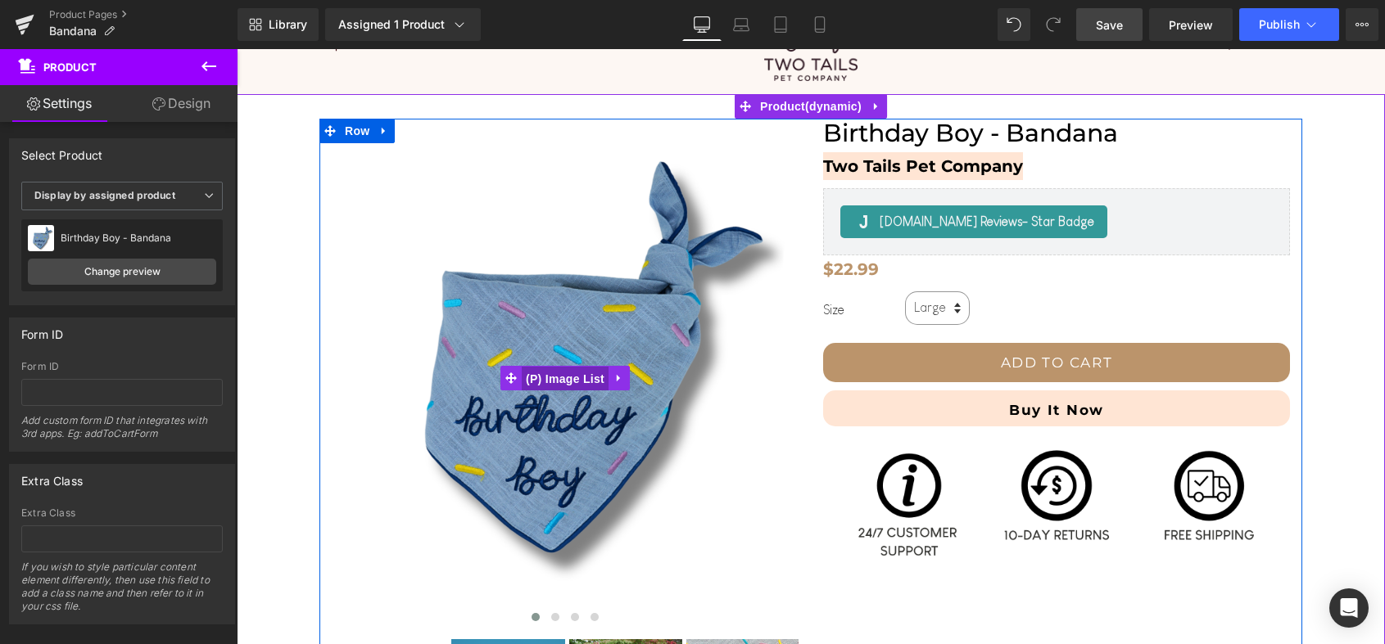
click at [566, 375] on span "(P) Image List" at bounding box center [565, 379] width 87 height 25
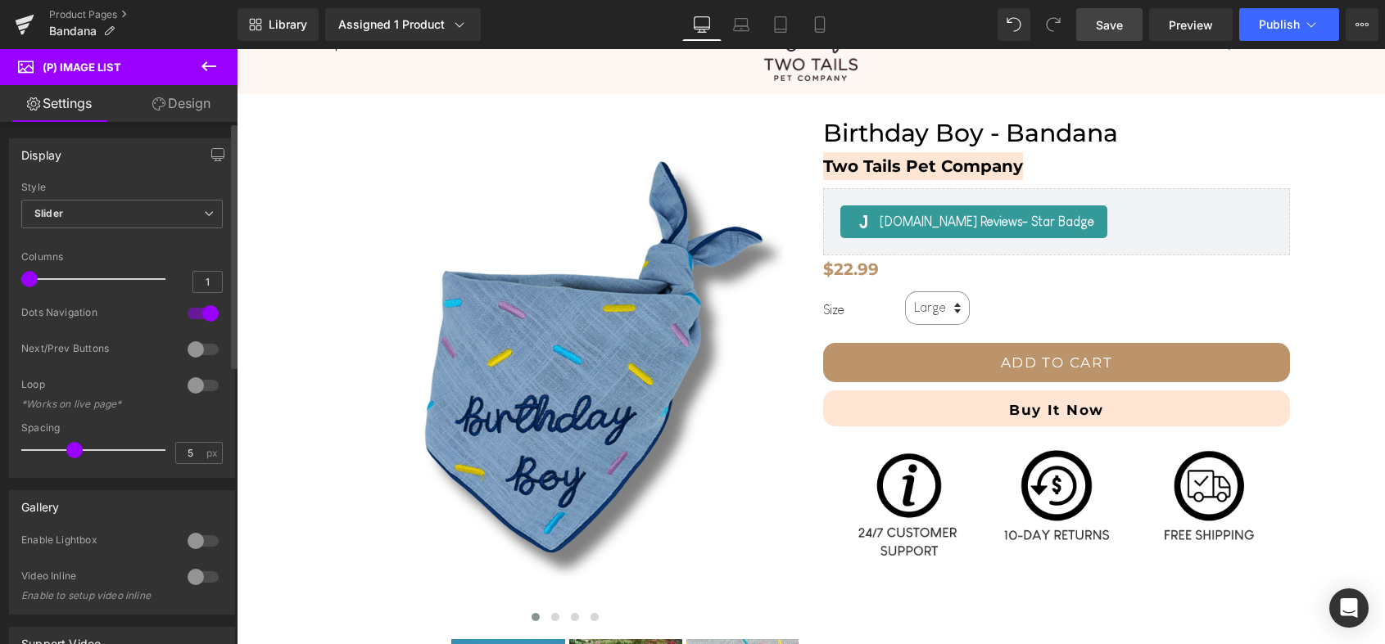
click at [201, 347] on div at bounding box center [202, 350] width 39 height 26
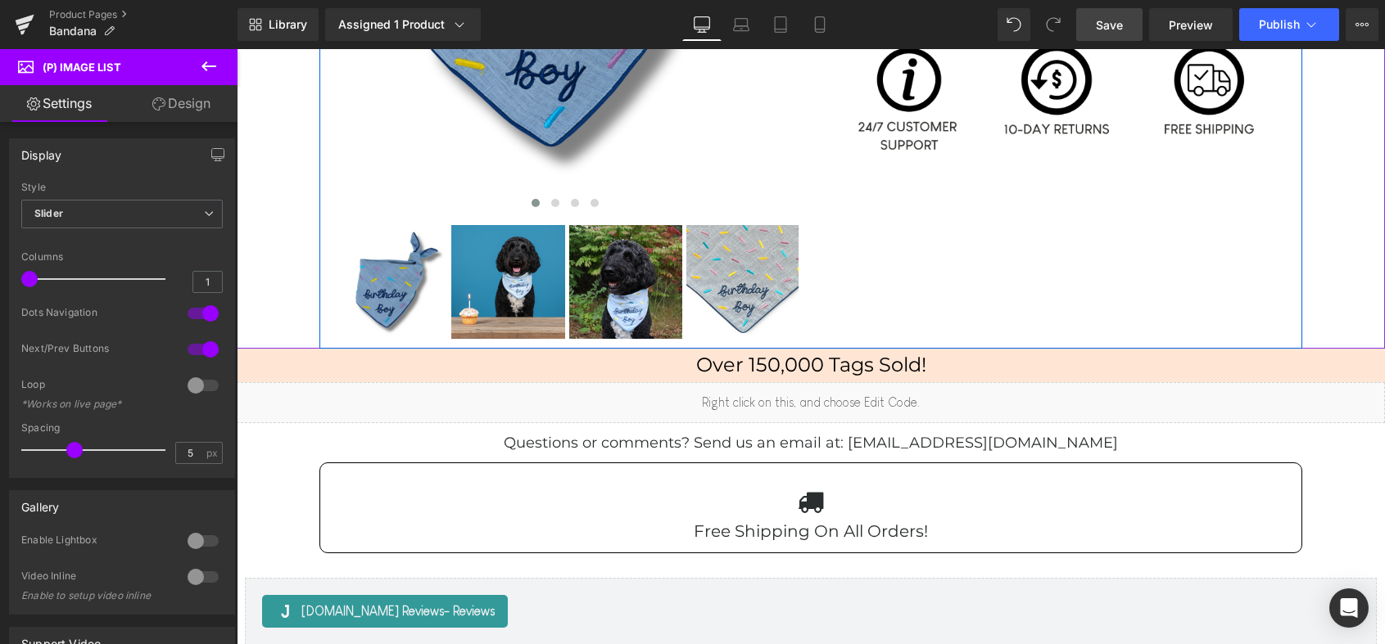
scroll to position [713, 0]
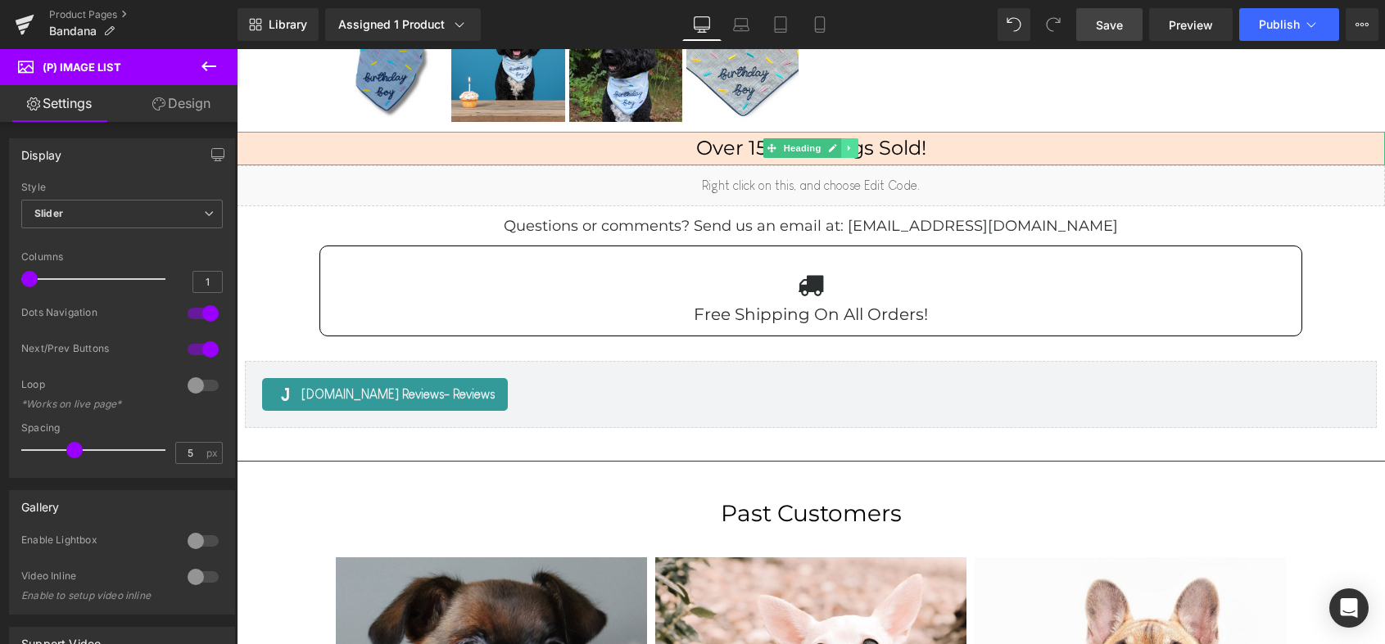
click at [853, 155] on link at bounding box center [849, 148] width 17 height 20
click at [854, 149] on icon at bounding box center [858, 148] width 9 height 9
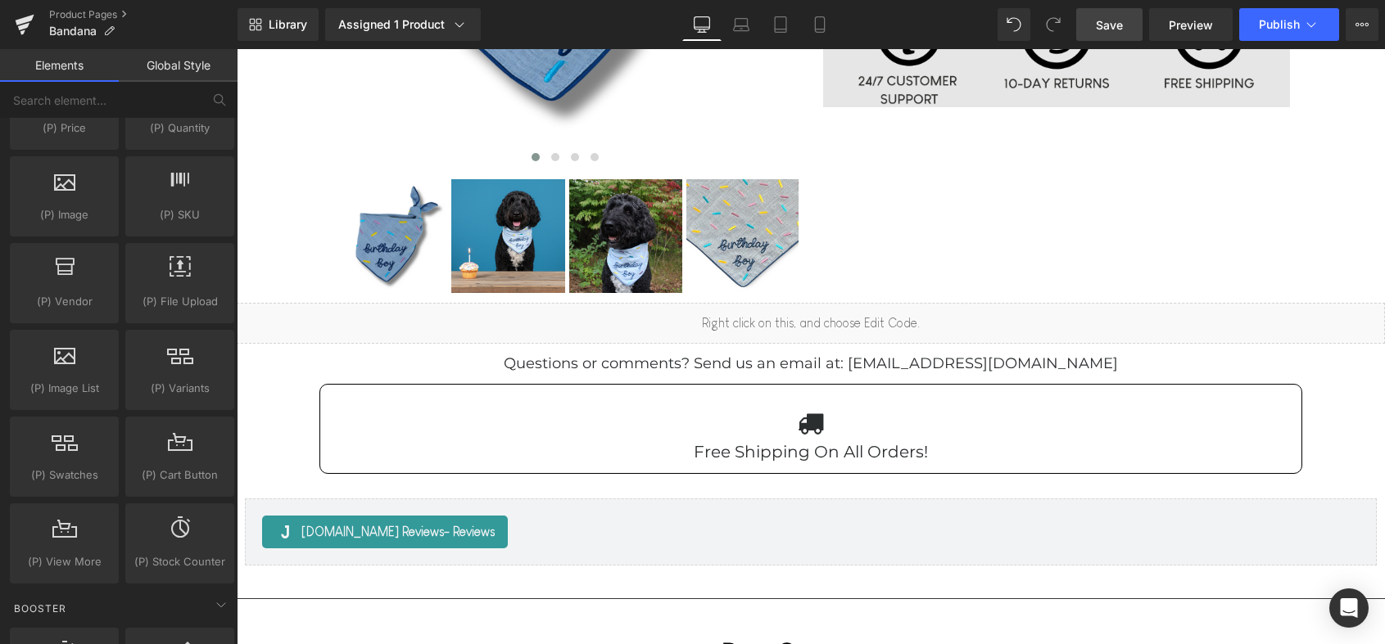
scroll to position [717, 0]
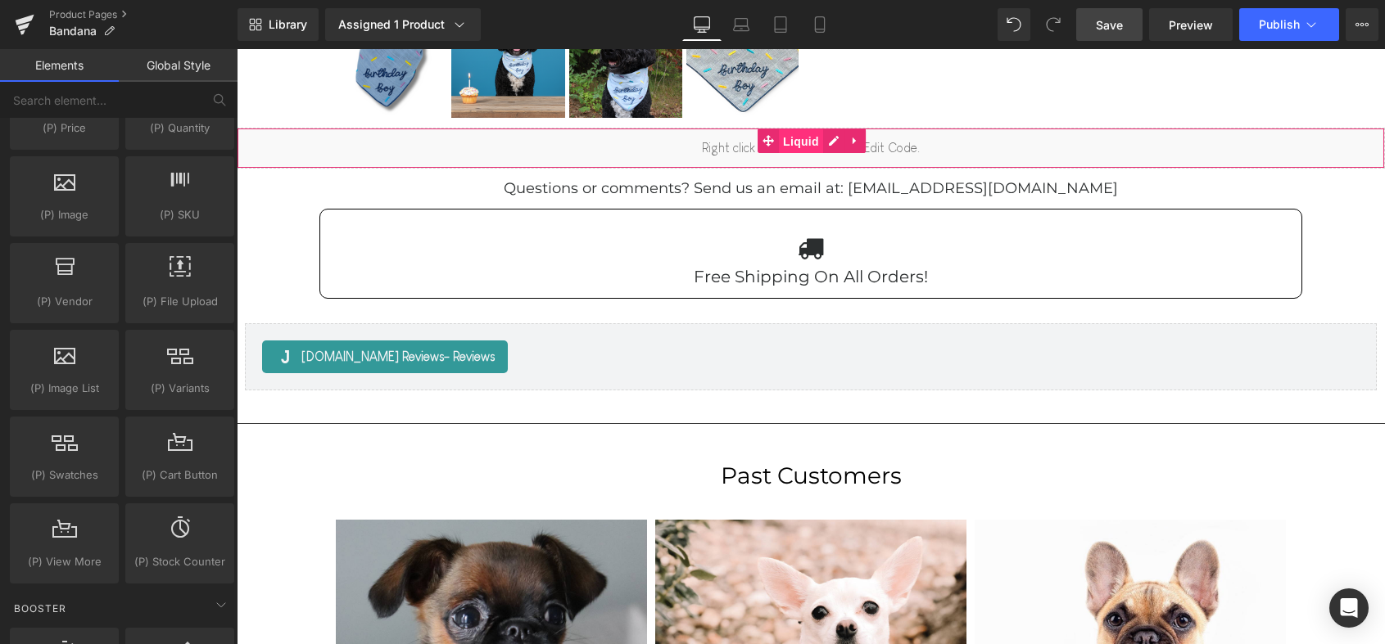
click at [802, 142] on span "Liquid" at bounding box center [801, 141] width 44 height 25
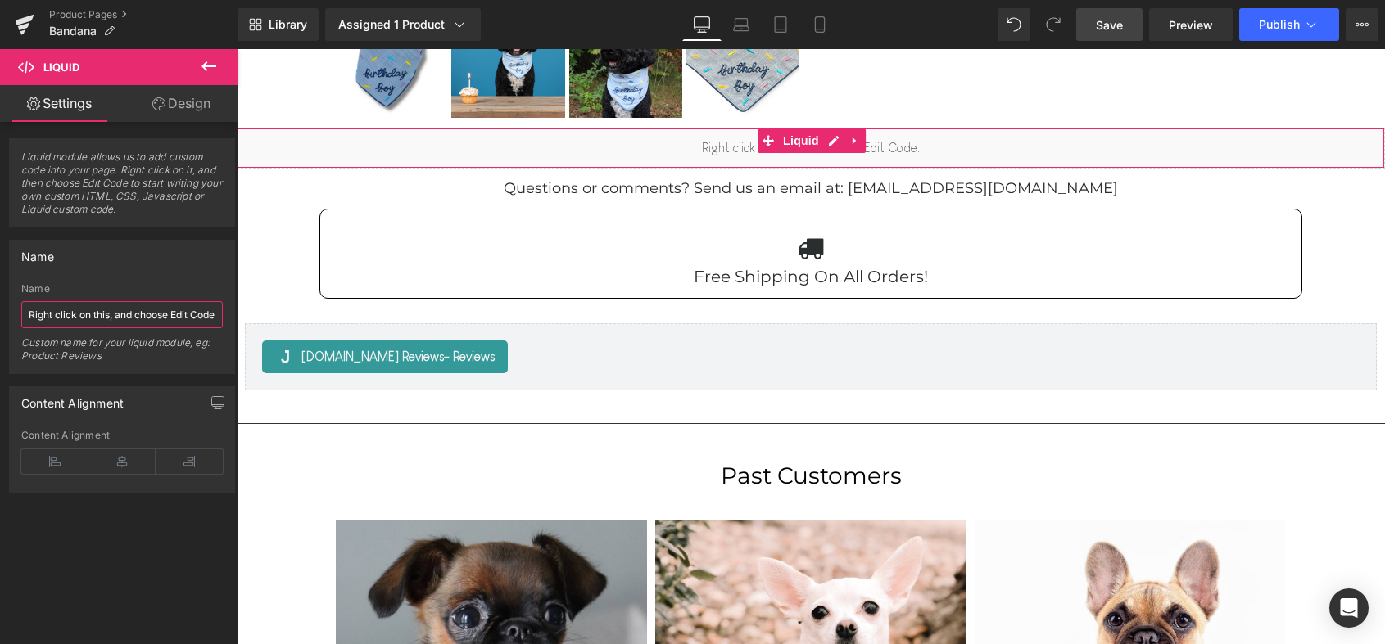
click at [94, 311] on input "Right click on this, and choose Edit Code." at bounding box center [121, 314] width 201 height 27
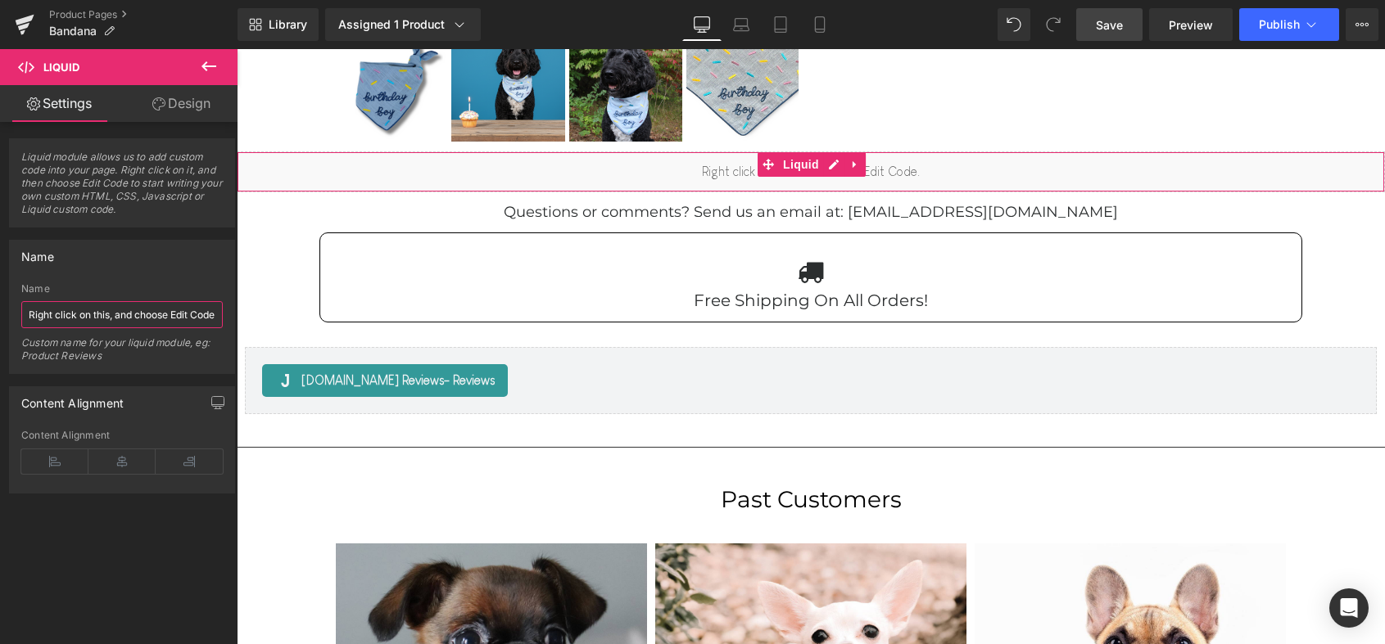
scroll to position [693, 0]
click at [857, 163] on icon at bounding box center [854, 165] width 11 height 12
click at [861, 164] on icon at bounding box center [865, 165] width 11 height 11
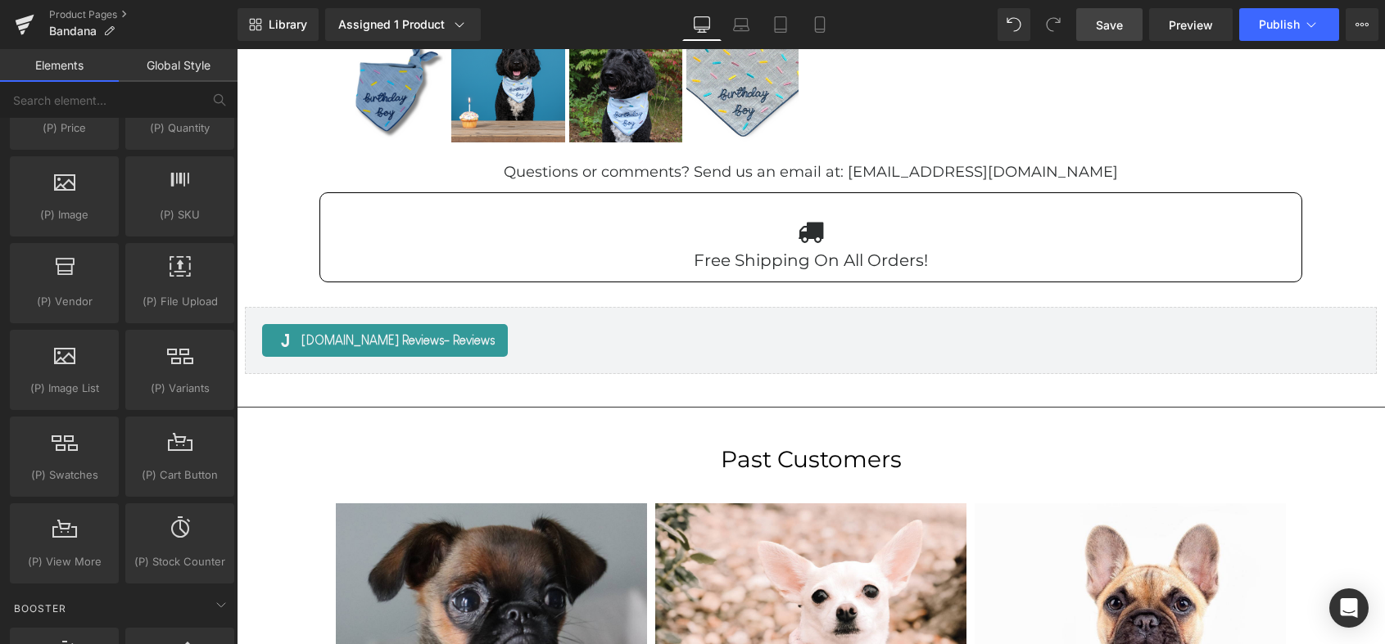
click at [1135, 14] on link "Save" at bounding box center [1109, 24] width 66 height 33
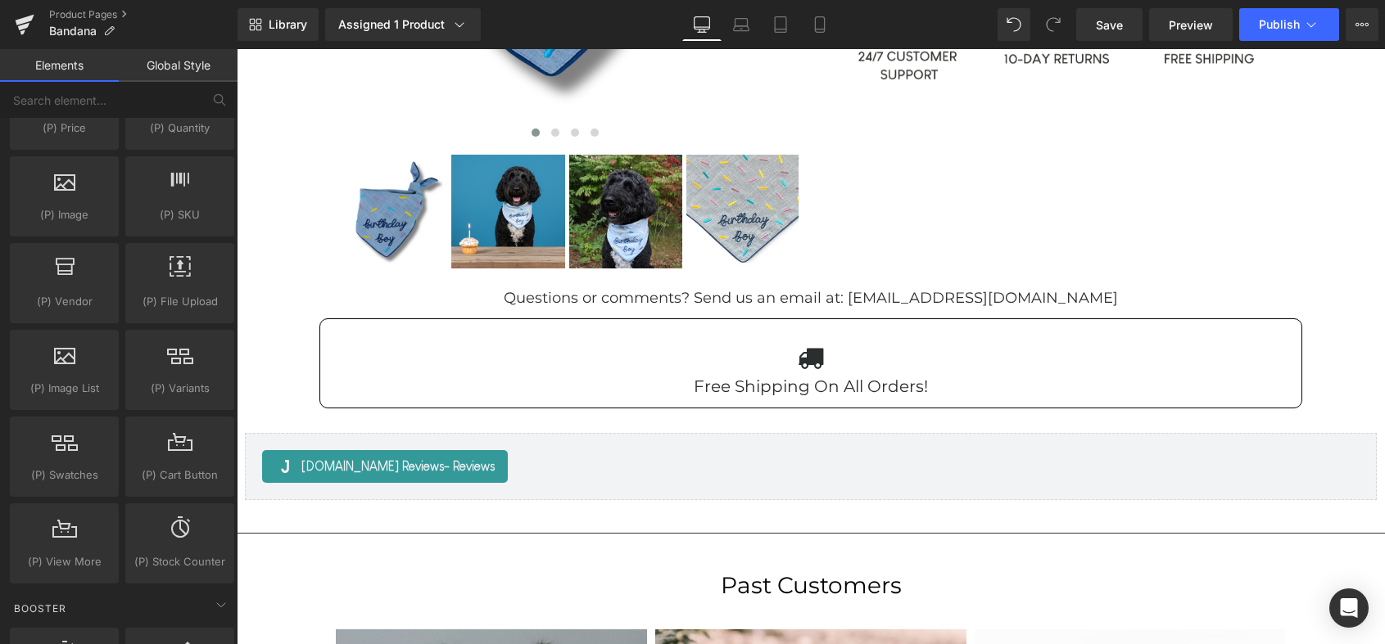
scroll to position [550, 0]
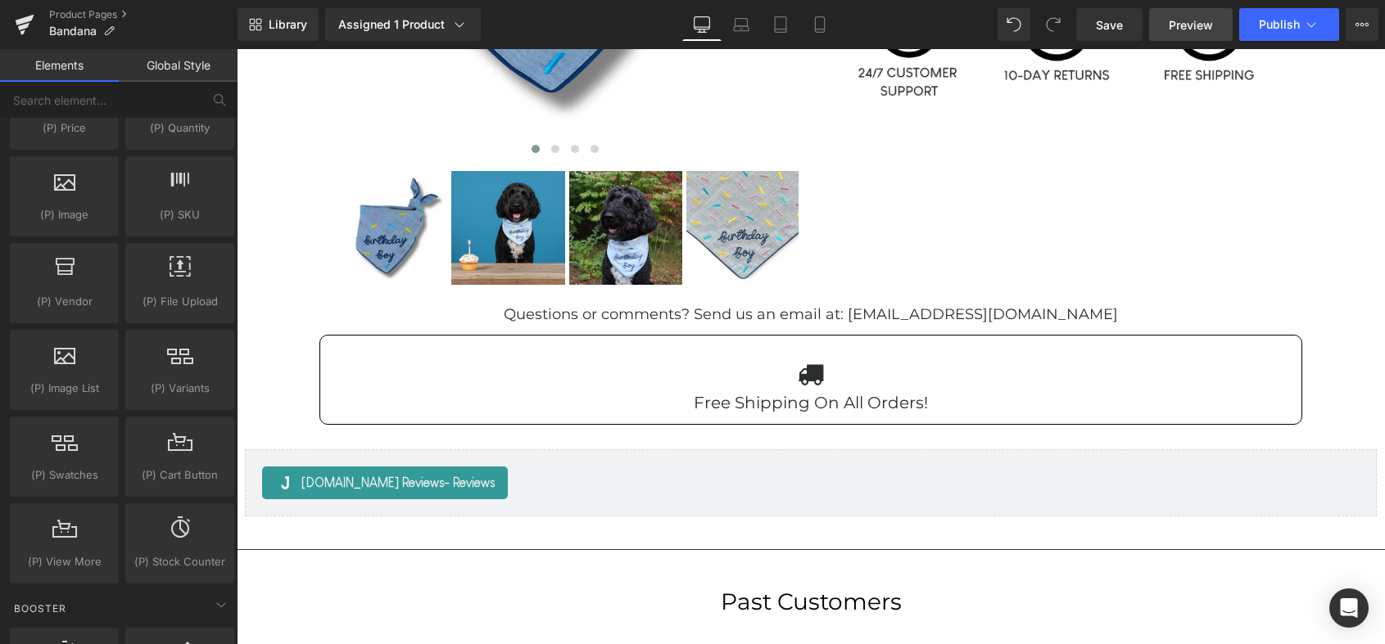
click at [1182, 29] on span "Preview" at bounding box center [1190, 24] width 44 height 17
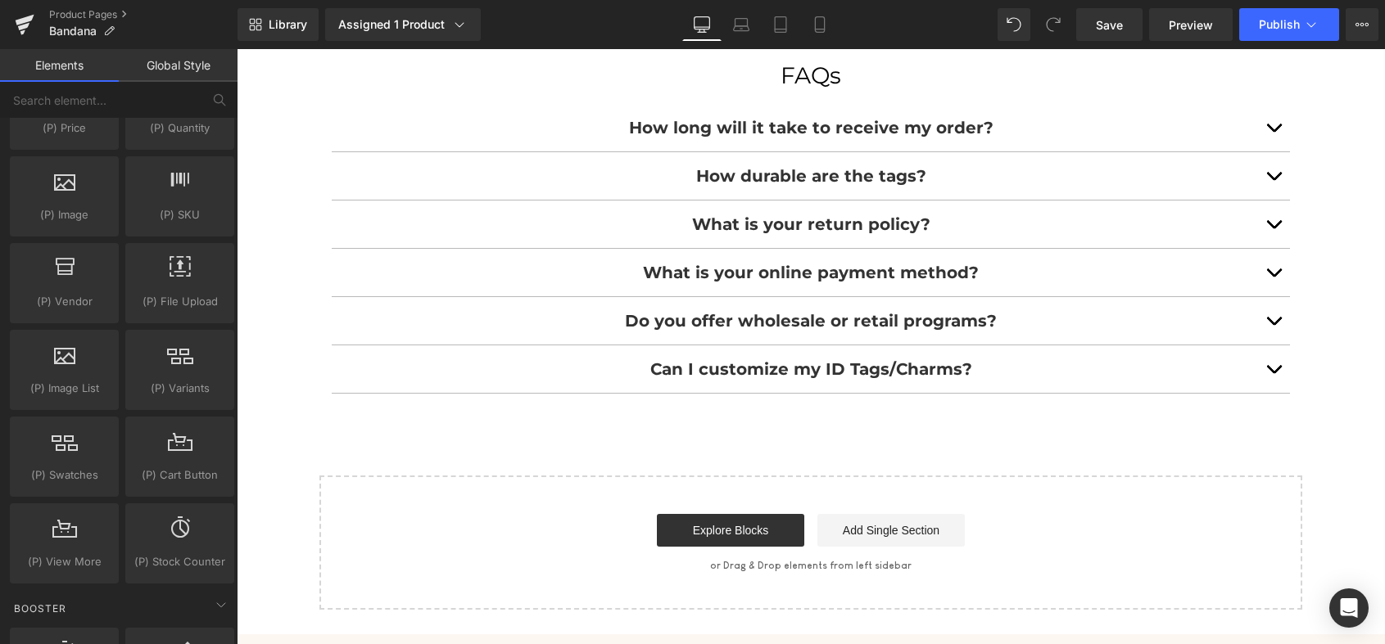
scroll to position [1942, 0]
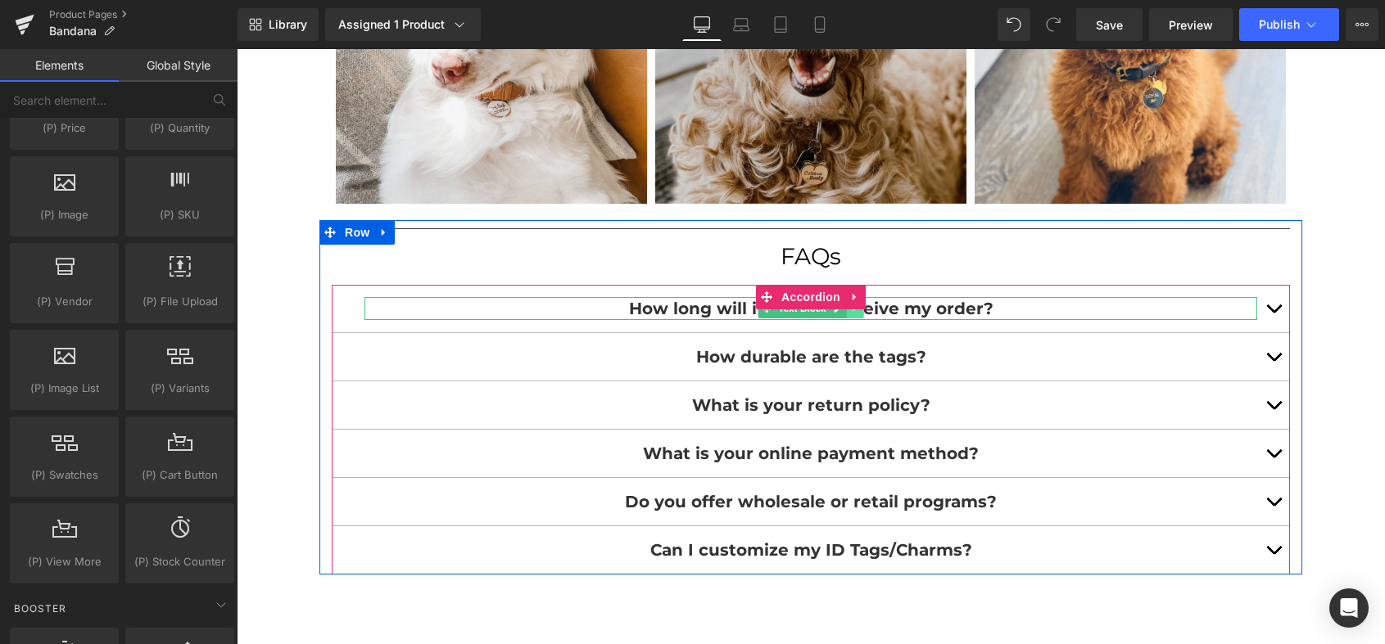
click at [855, 310] on icon at bounding box center [854, 309] width 9 height 10
click at [1275, 306] on button "button" at bounding box center [1273, 308] width 33 height 47
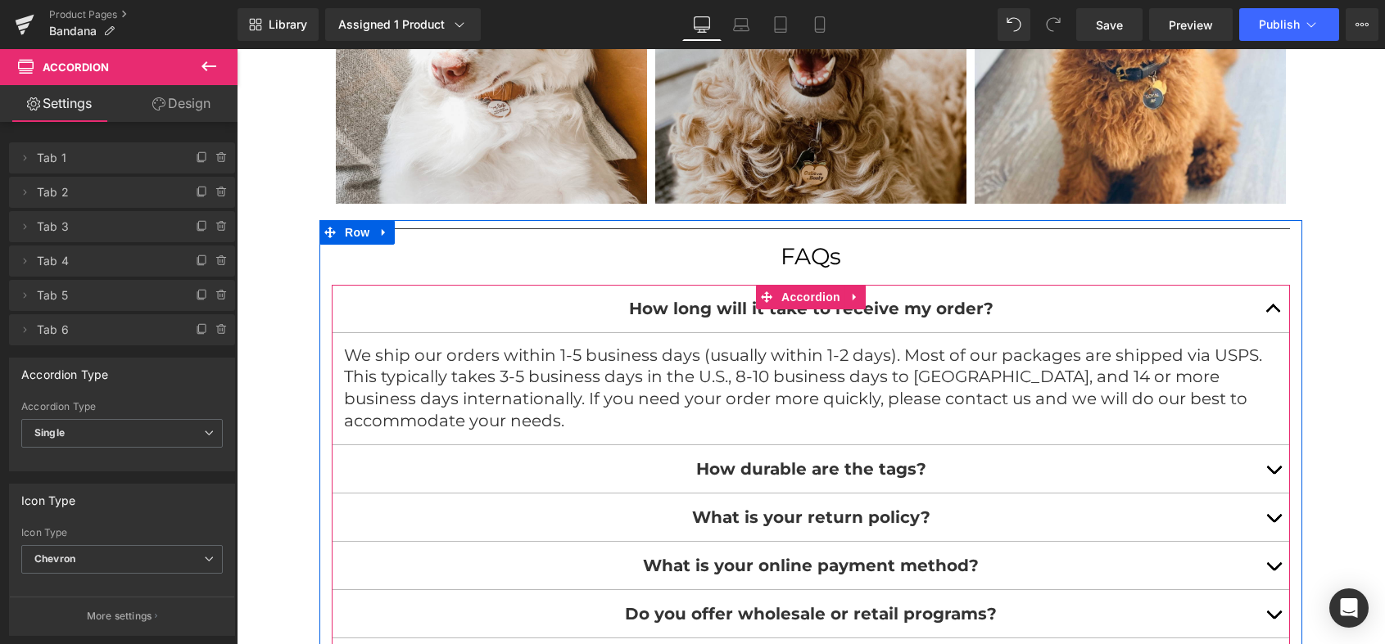
click at [1275, 306] on button "button" at bounding box center [1273, 308] width 33 height 47
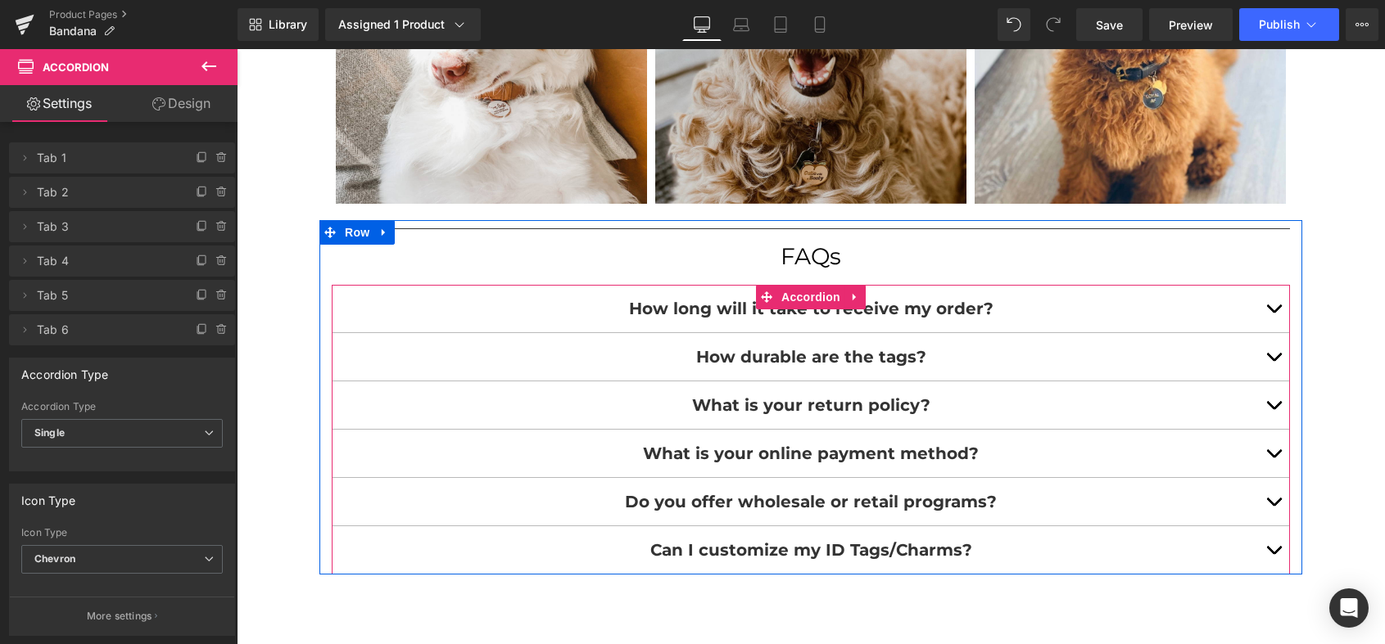
click at [1273, 361] on span "button" at bounding box center [1273, 361] width 0 height 0
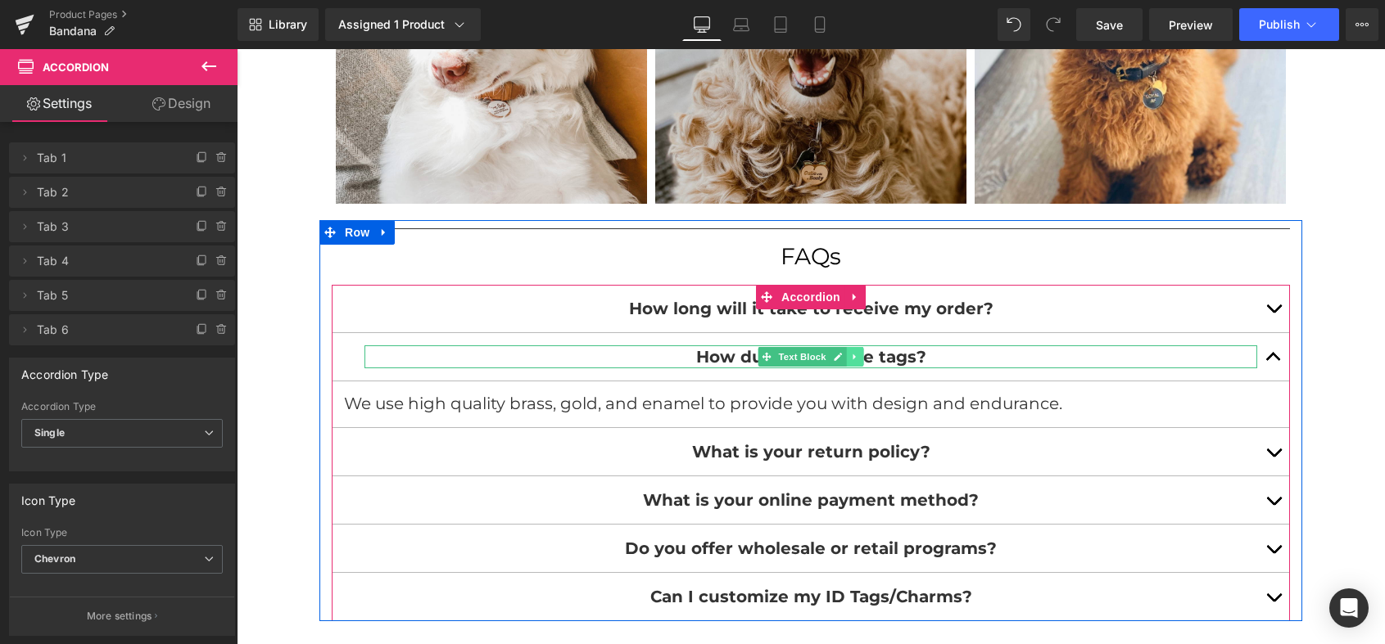
click at [858, 355] on link at bounding box center [855, 357] width 17 height 20
click at [860, 355] on icon at bounding box center [863, 357] width 9 height 10
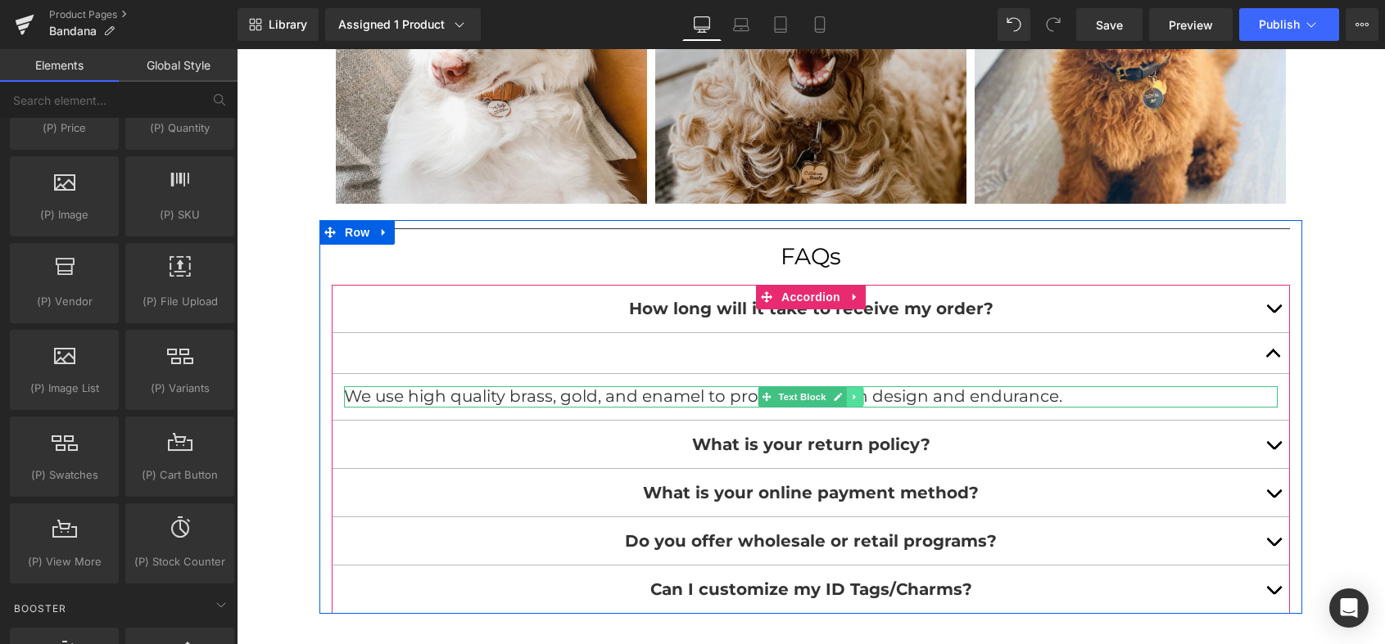
click at [858, 398] on link at bounding box center [855, 397] width 17 height 20
click at [862, 398] on icon at bounding box center [863, 397] width 9 height 9
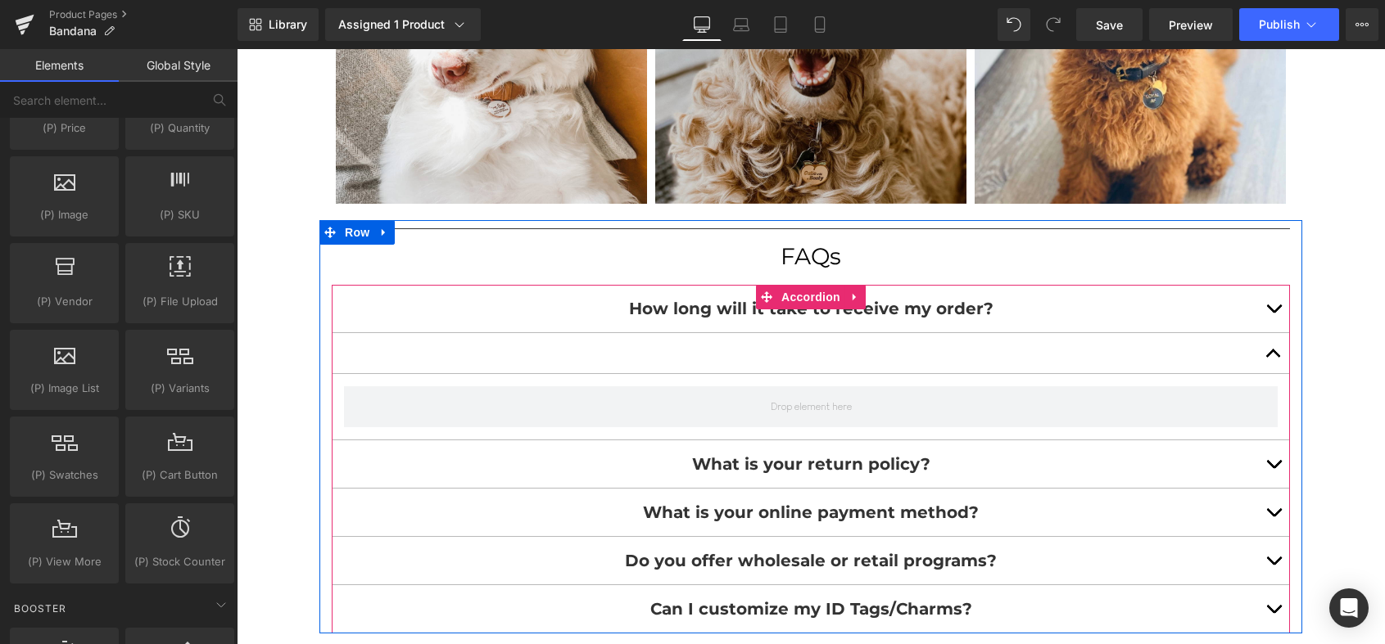
click at [973, 350] on div at bounding box center [811, 353] width 958 height 41
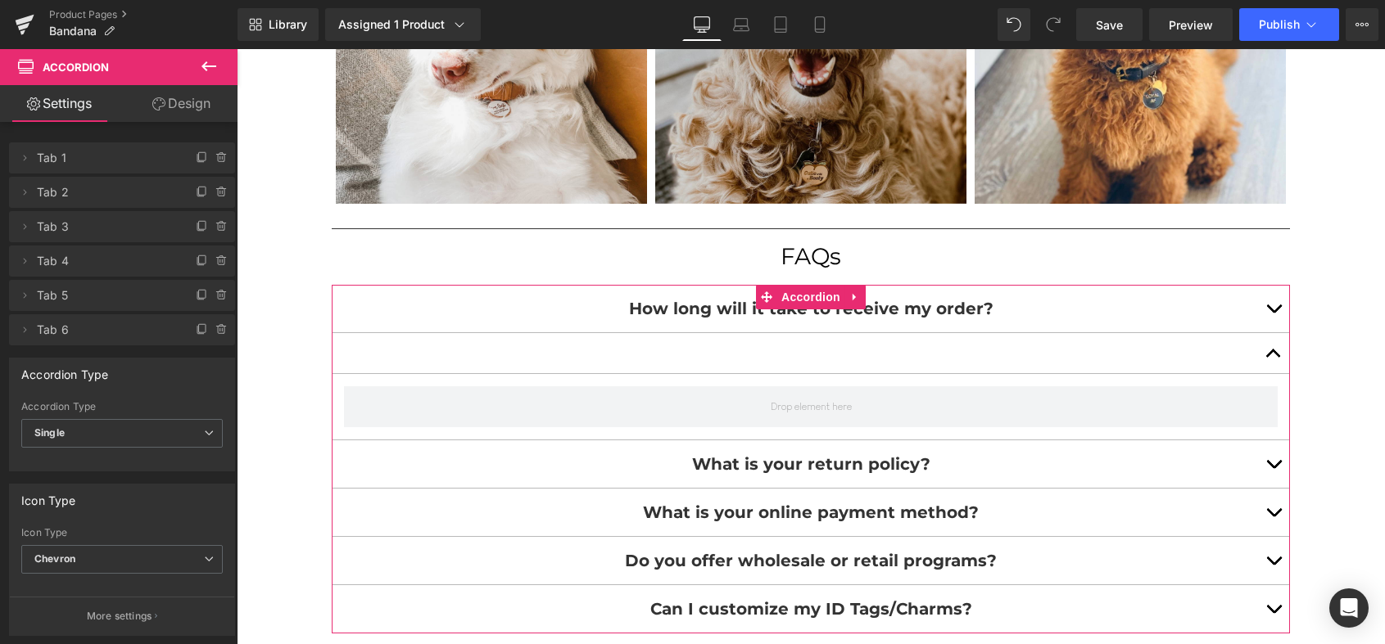
click at [127, 195] on span "Tab 2" at bounding box center [106, 192] width 138 height 31
click at [26, 192] on icon at bounding box center [24, 192] width 13 height 13
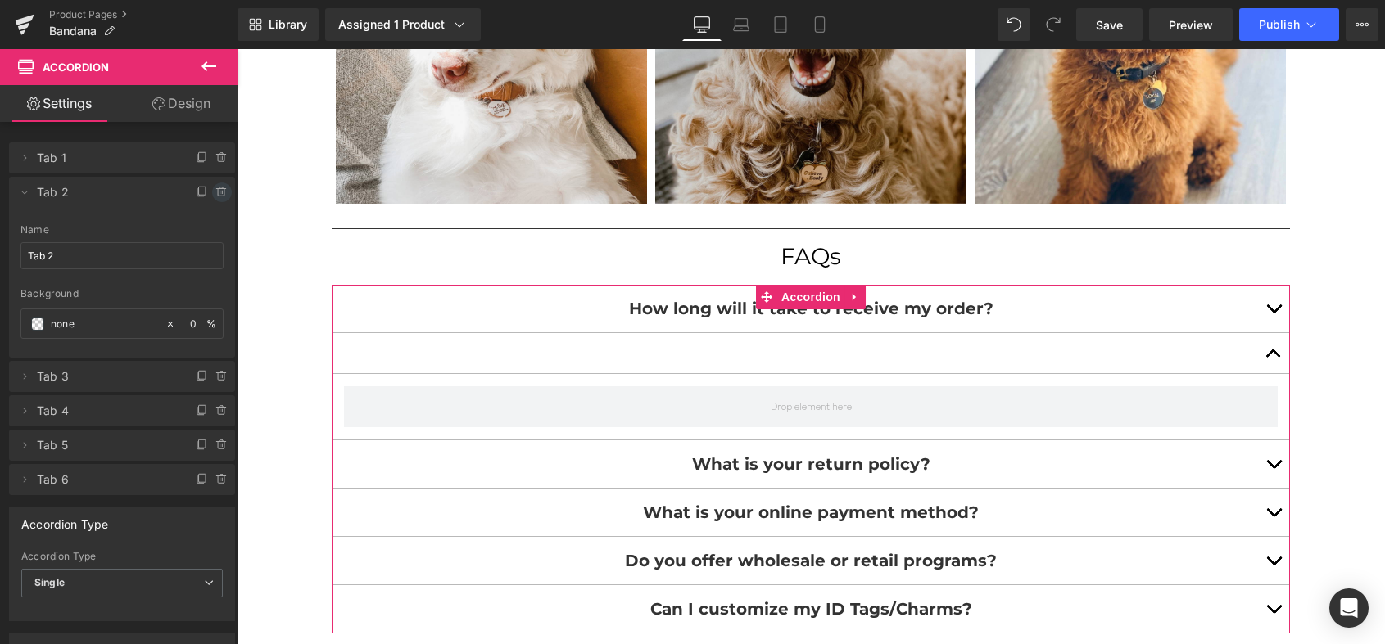
click at [215, 194] on icon at bounding box center [221, 192] width 13 height 13
click at [213, 194] on button "Delete" at bounding box center [205, 193] width 52 height 21
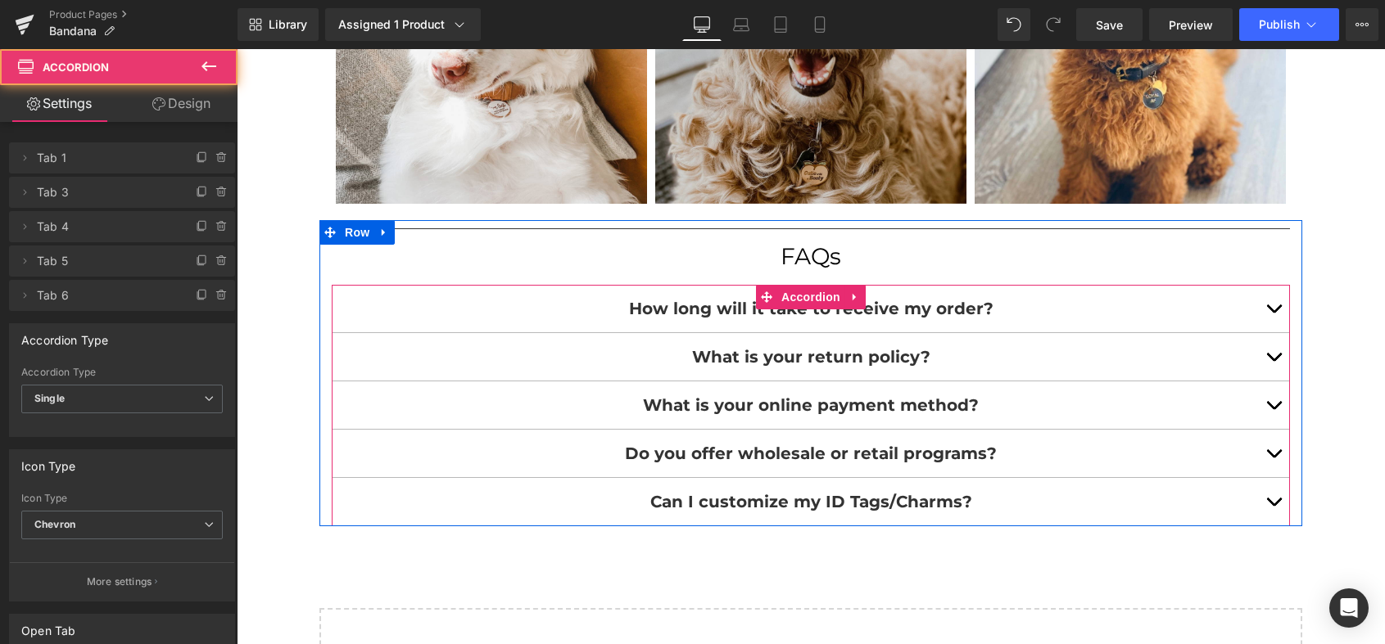
click at [1272, 450] on button "button" at bounding box center [1273, 453] width 33 height 47
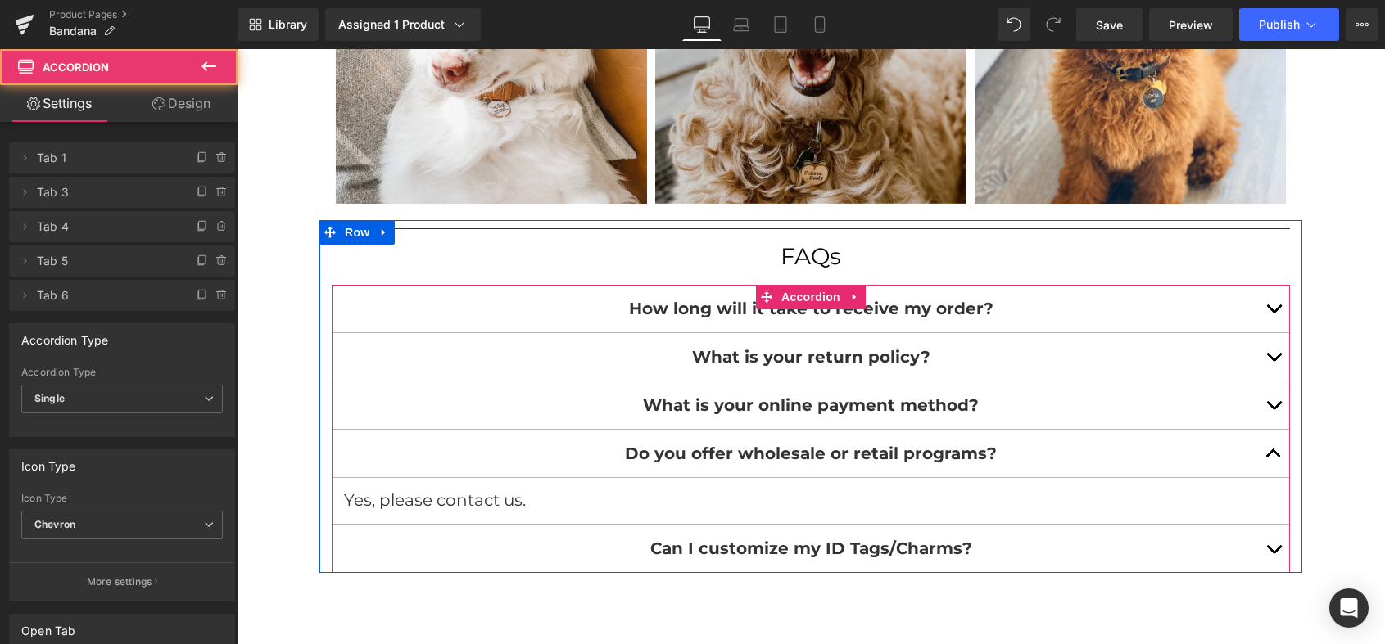
click at [1273, 458] on span "button" at bounding box center [1273, 458] width 0 height 0
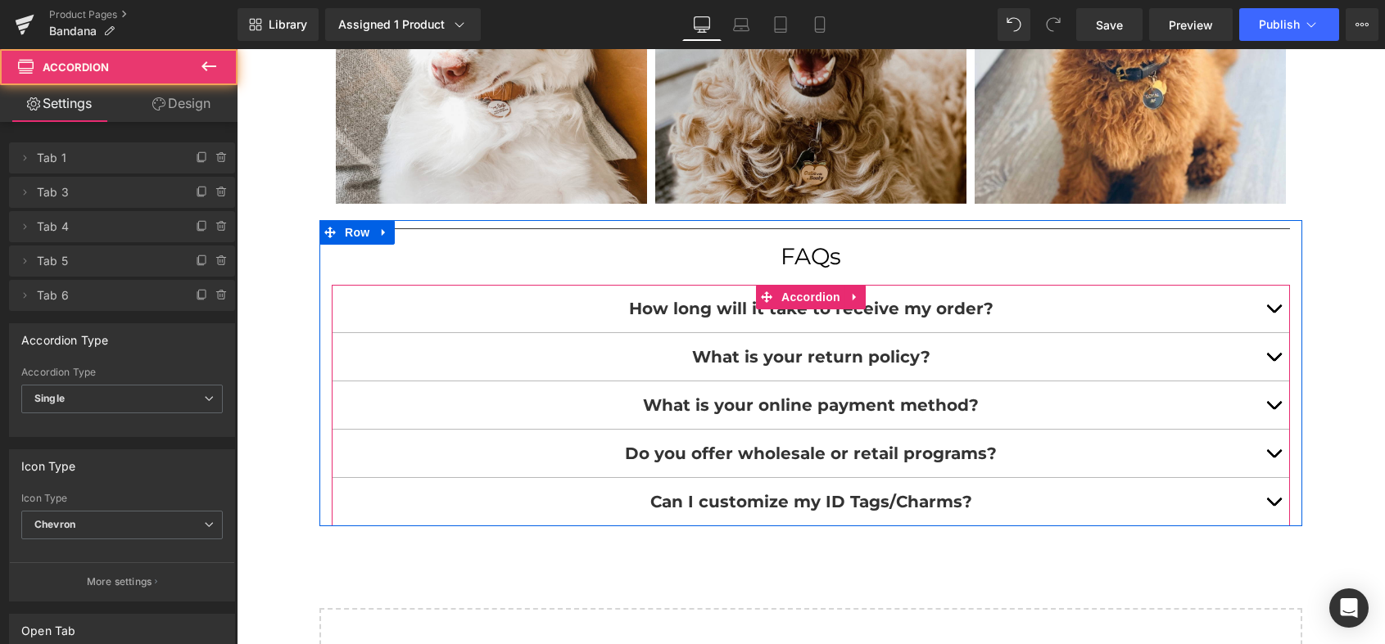
click at [1273, 500] on button "button" at bounding box center [1273, 501] width 33 height 47
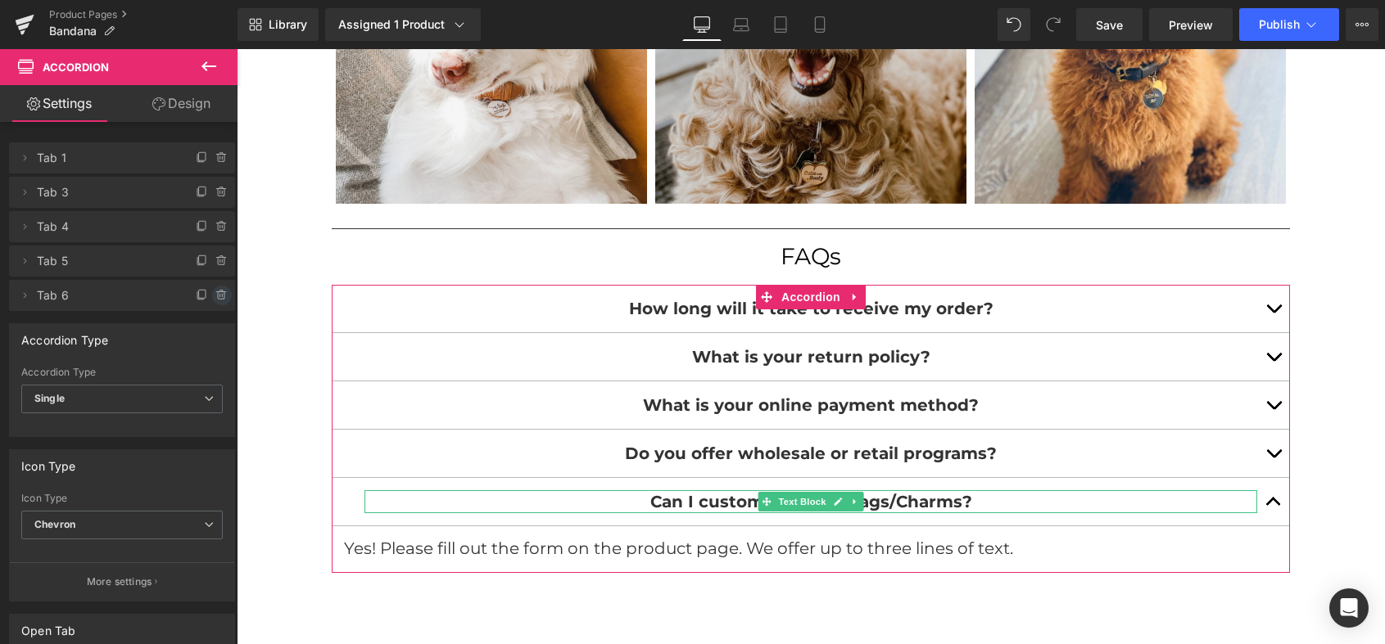
click at [224, 296] on span at bounding box center [222, 296] width 20 height 20
click at [215, 298] on button "Delete" at bounding box center [205, 296] width 52 height 21
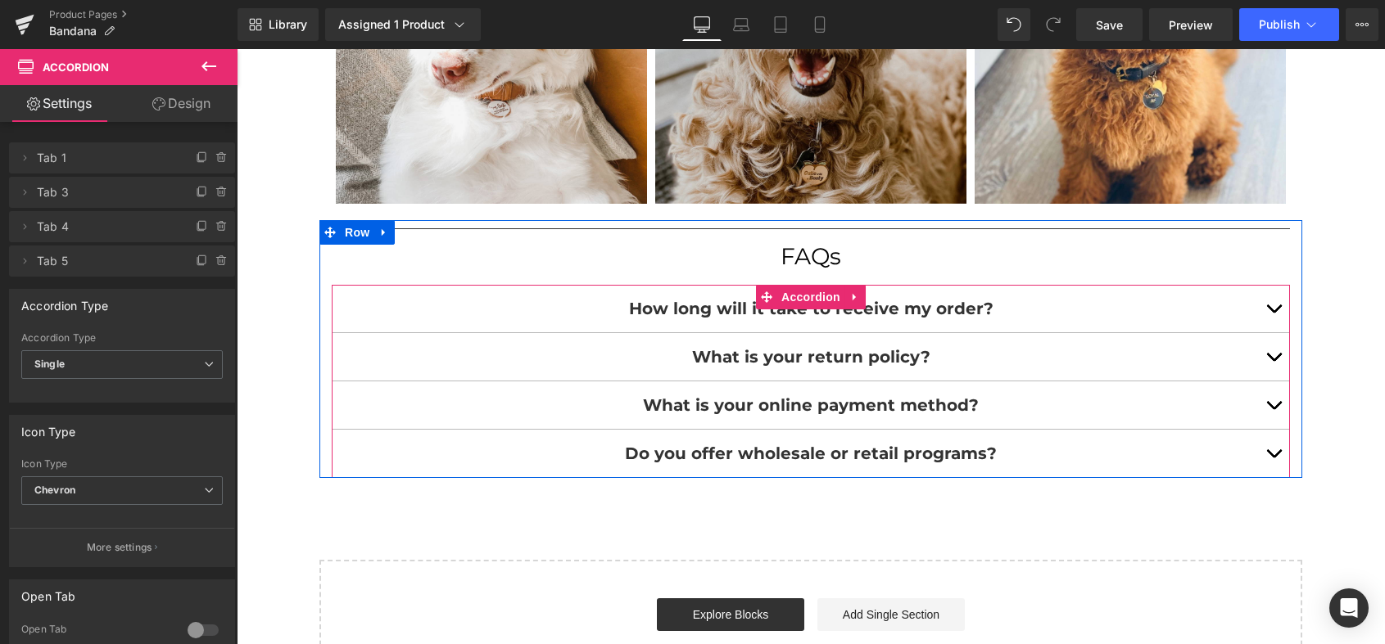
click at [1269, 400] on button "button" at bounding box center [1273, 405] width 33 height 47
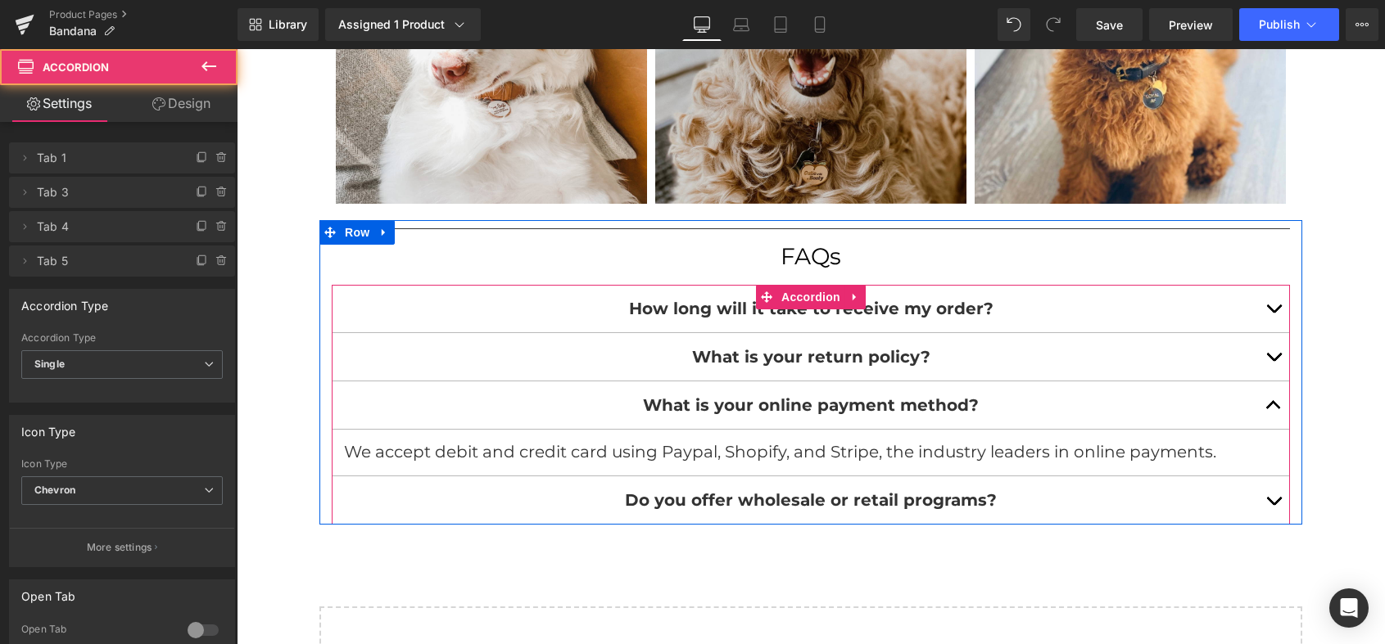
click at [1269, 400] on button "button" at bounding box center [1273, 405] width 33 height 47
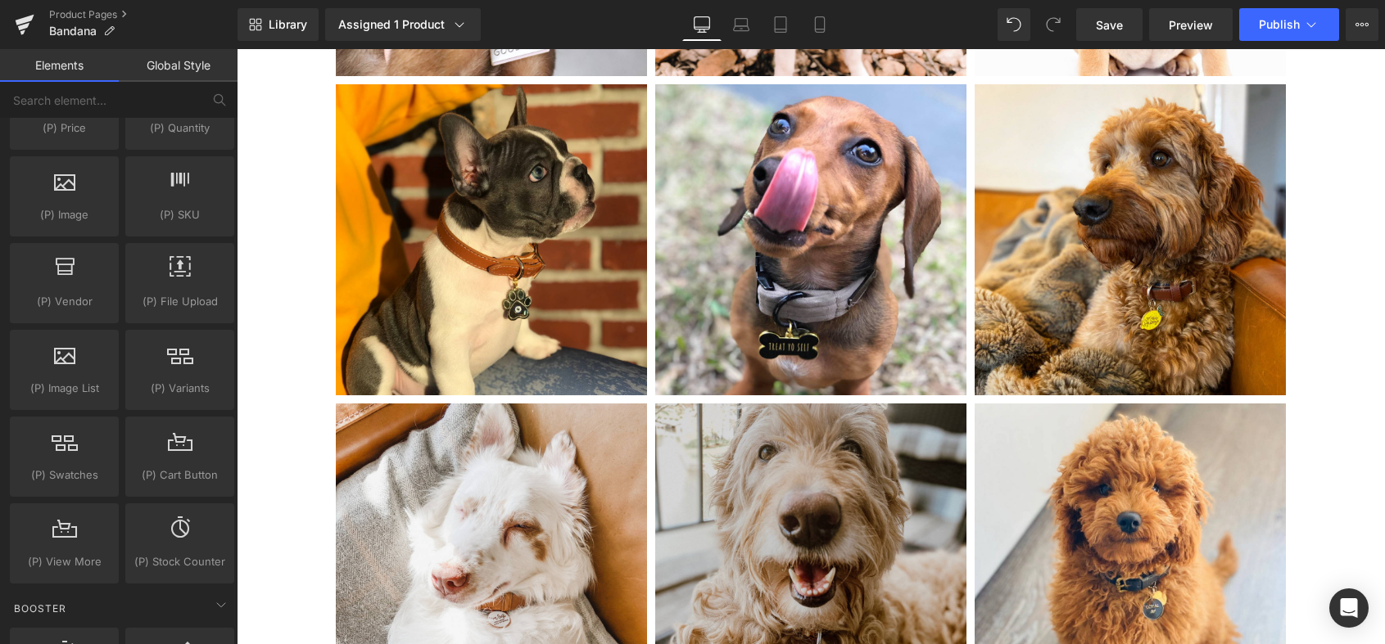
scroll to position [1318, 0]
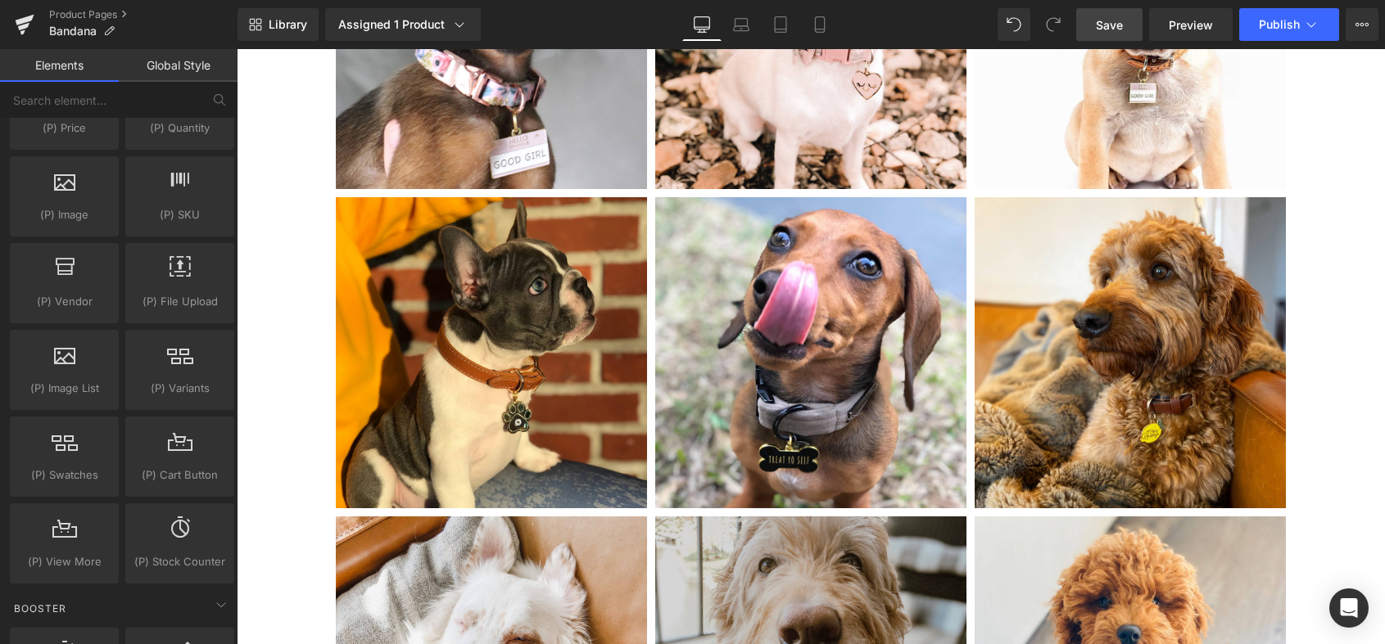
click at [1119, 29] on span "Save" at bounding box center [1109, 24] width 27 height 17
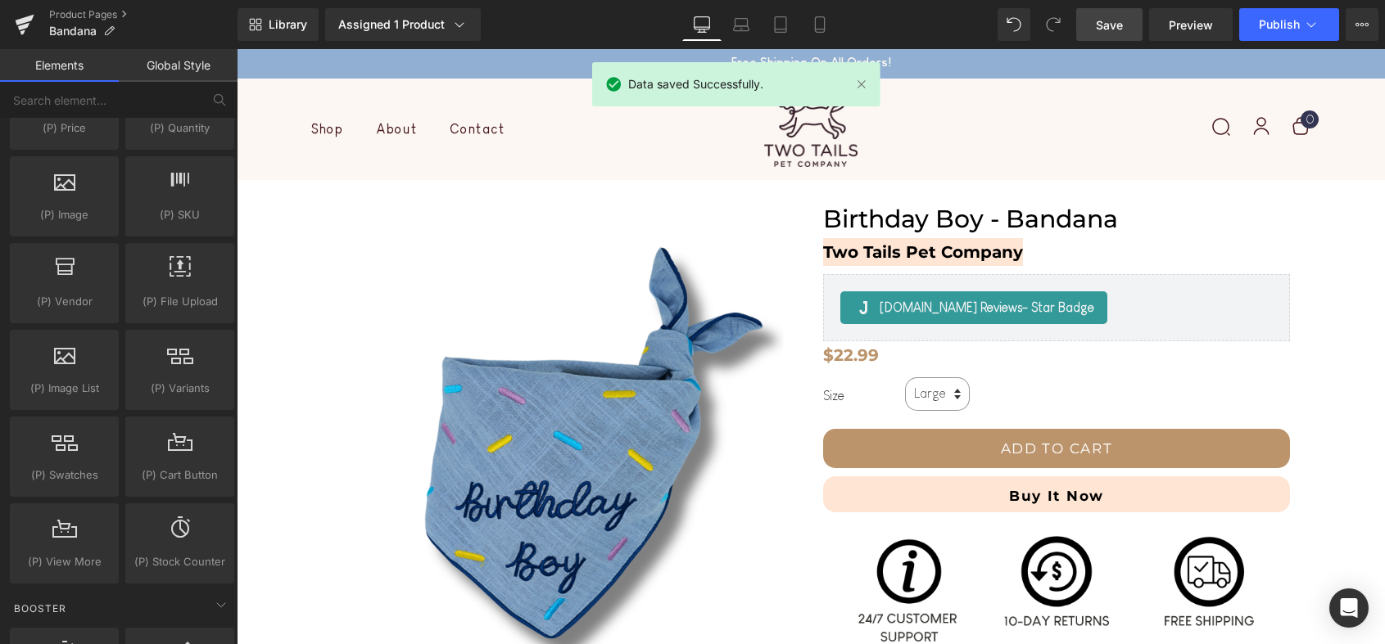
scroll to position [0, 0]
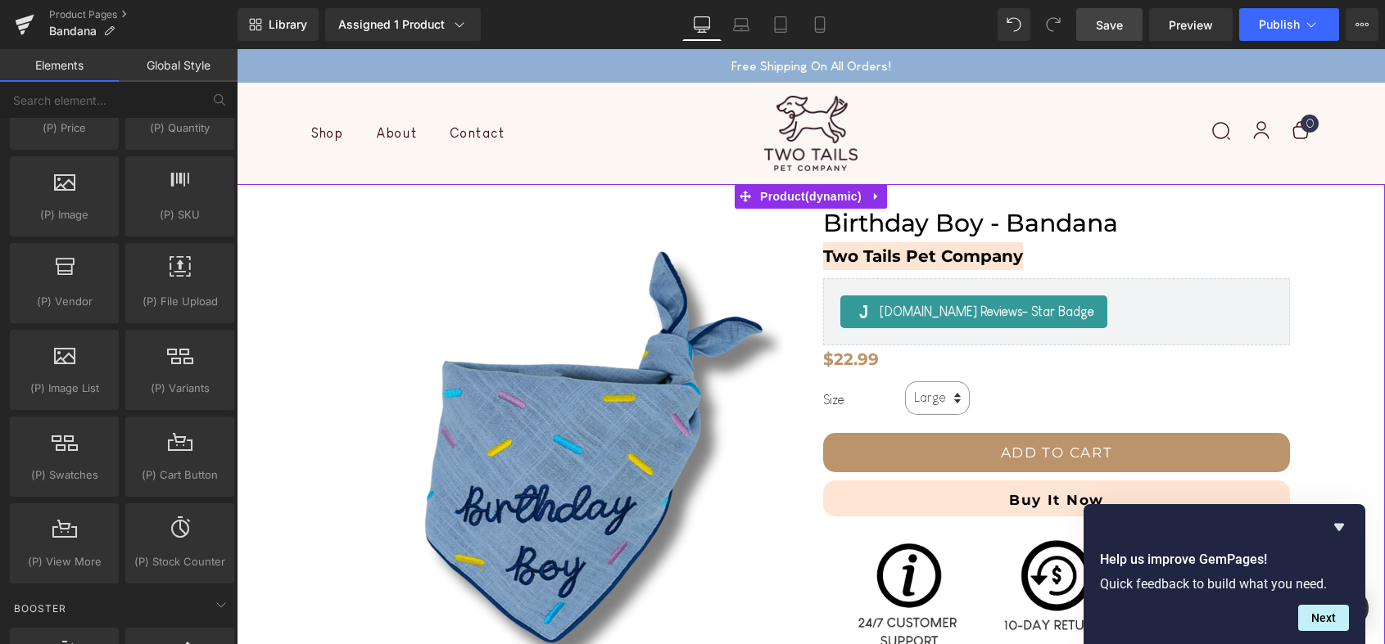
click at [904, 225] on span "Birthday Boy - Bandana" at bounding box center [970, 223] width 295 height 29
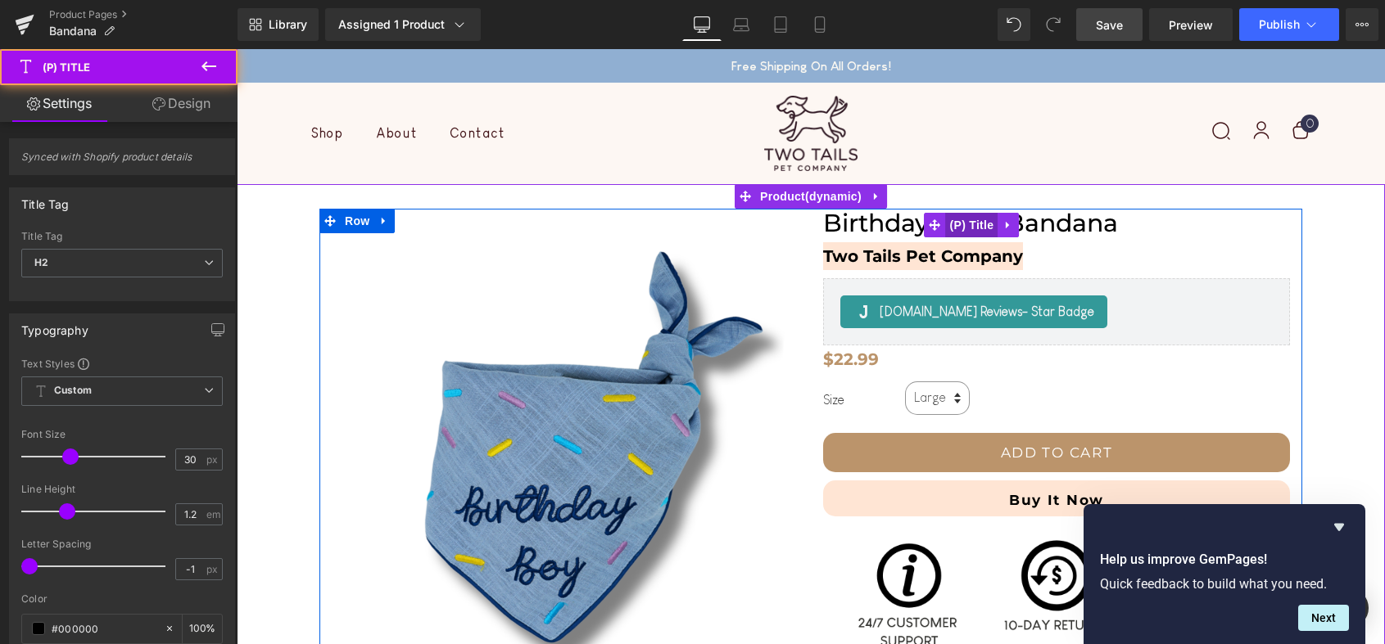
click at [975, 222] on span "(P) Title" at bounding box center [972, 225] width 52 height 25
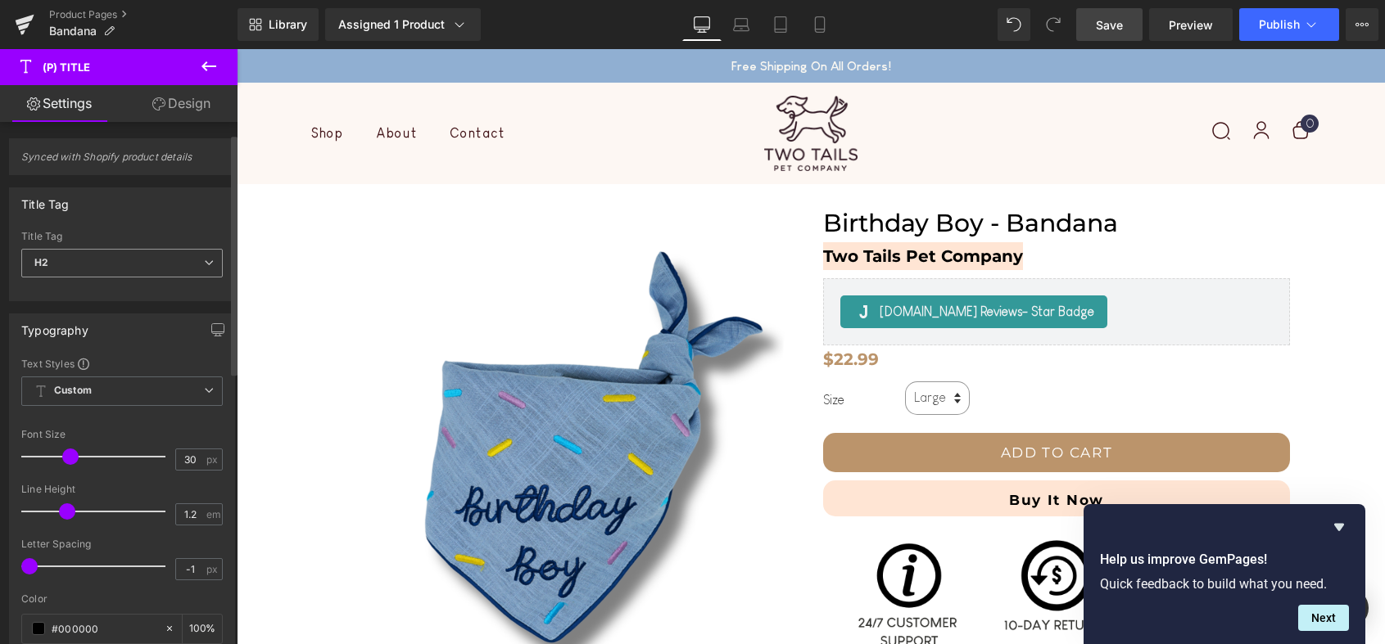
scroll to position [68, 0]
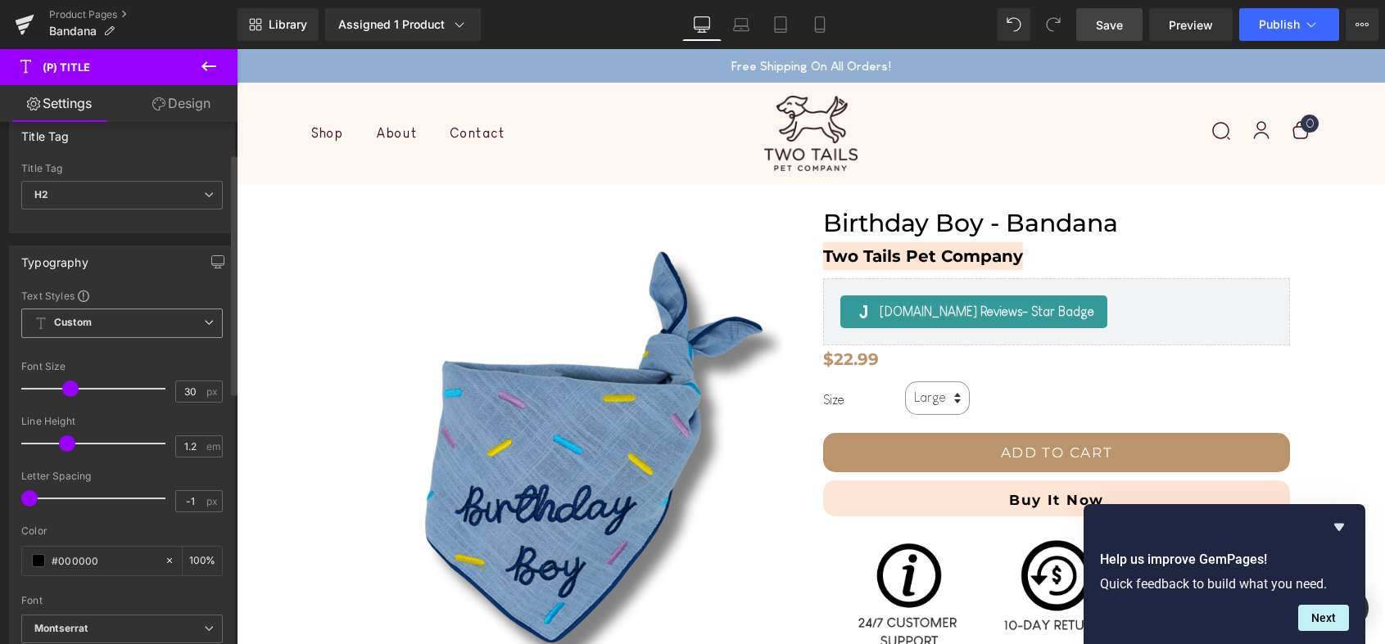
click at [187, 319] on span "Custom Setup Global Style" at bounding box center [121, 323] width 201 height 29
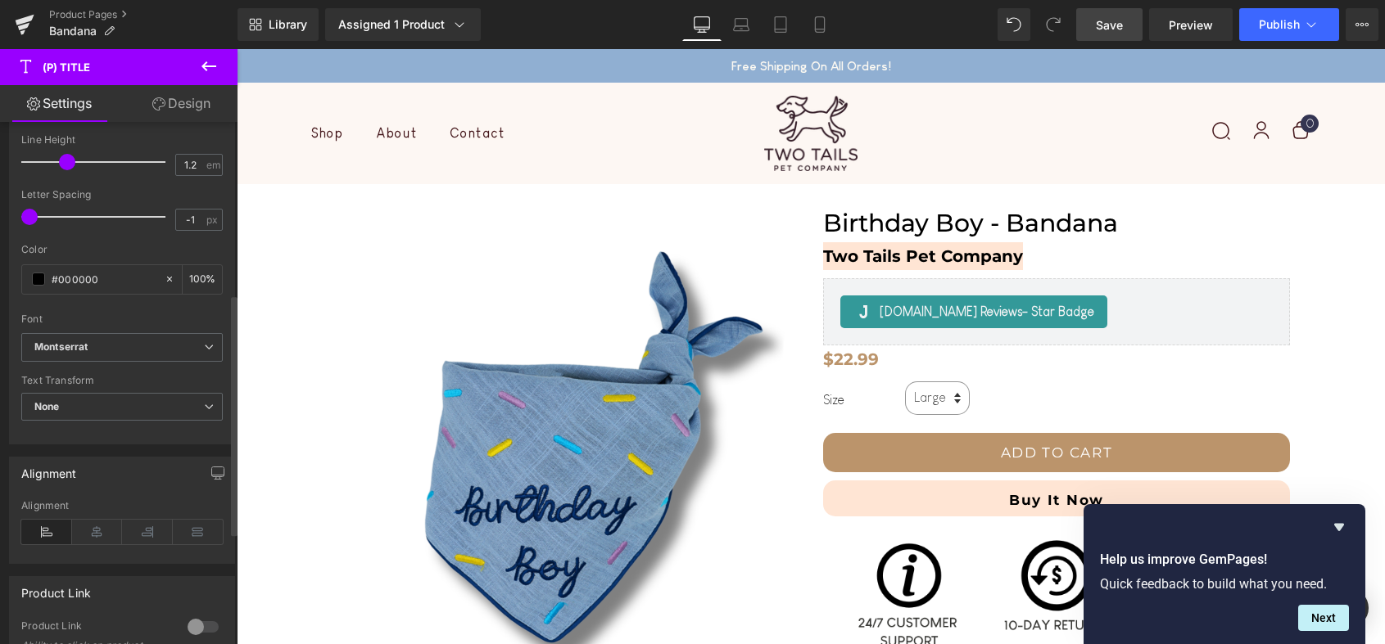
scroll to position [377, 0]
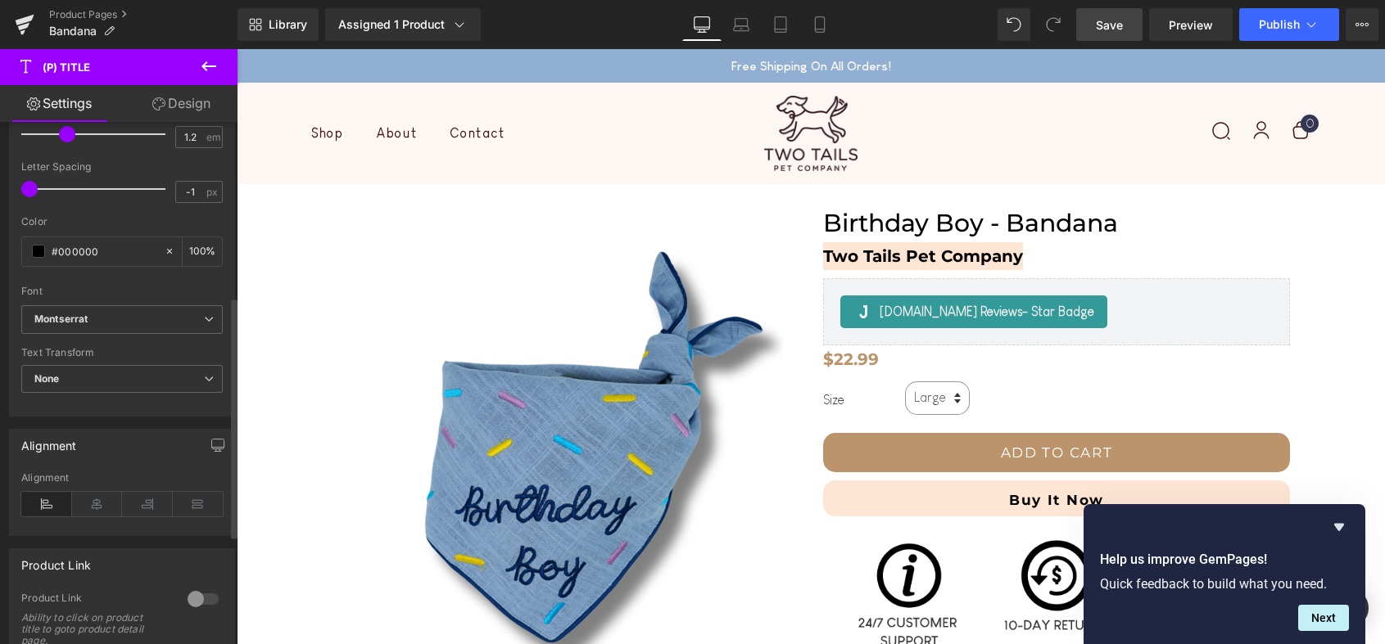
click at [147, 314] on b "Montserrat" at bounding box center [119, 320] width 170 height 14
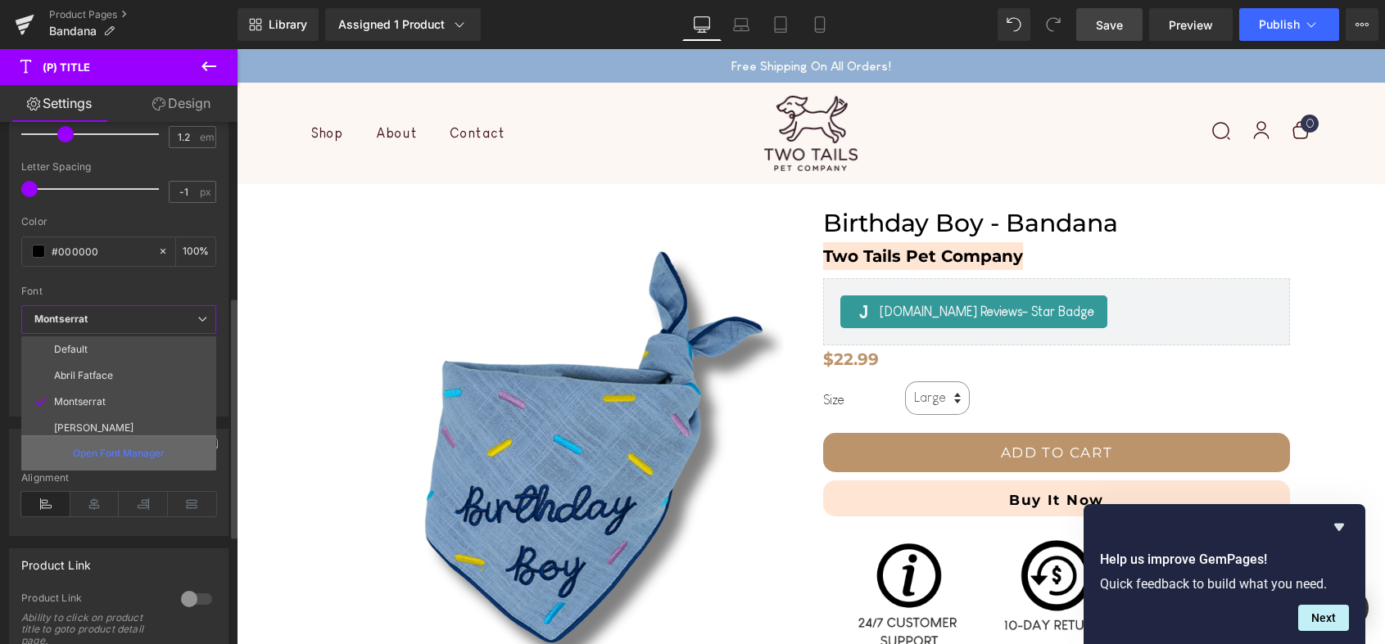
click at [141, 451] on p "Open Font Manager" at bounding box center [119, 453] width 92 height 15
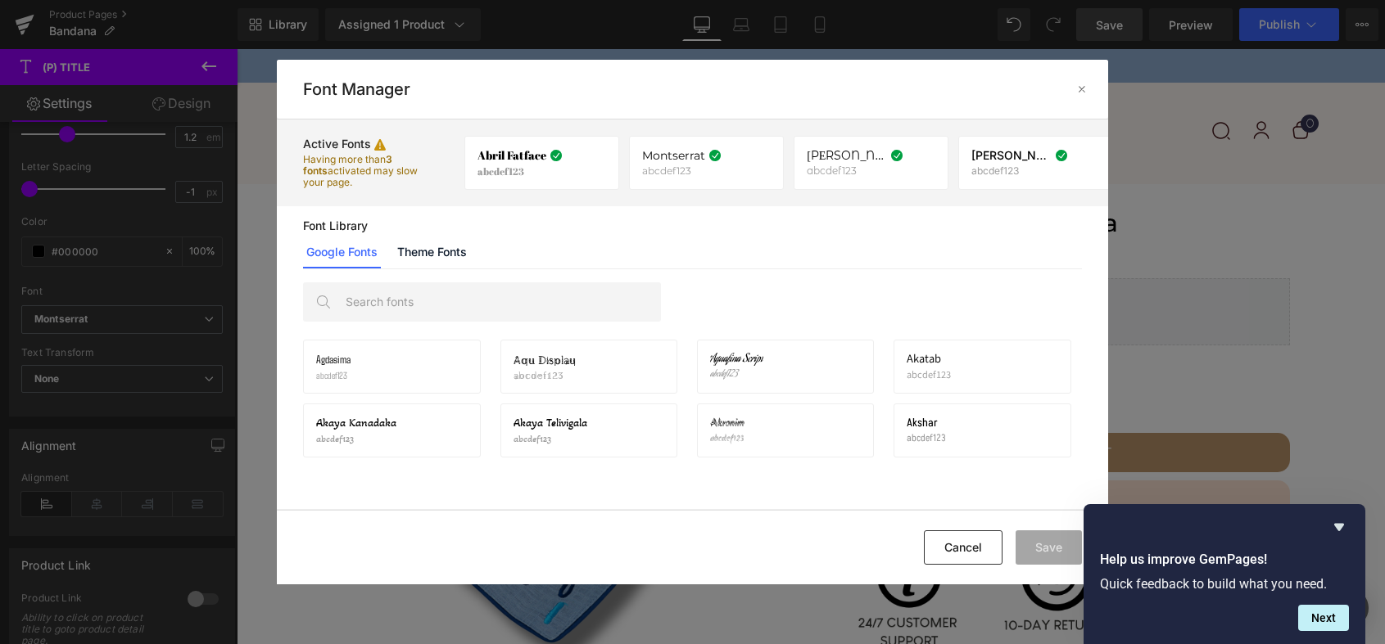
scroll to position [0, 0]
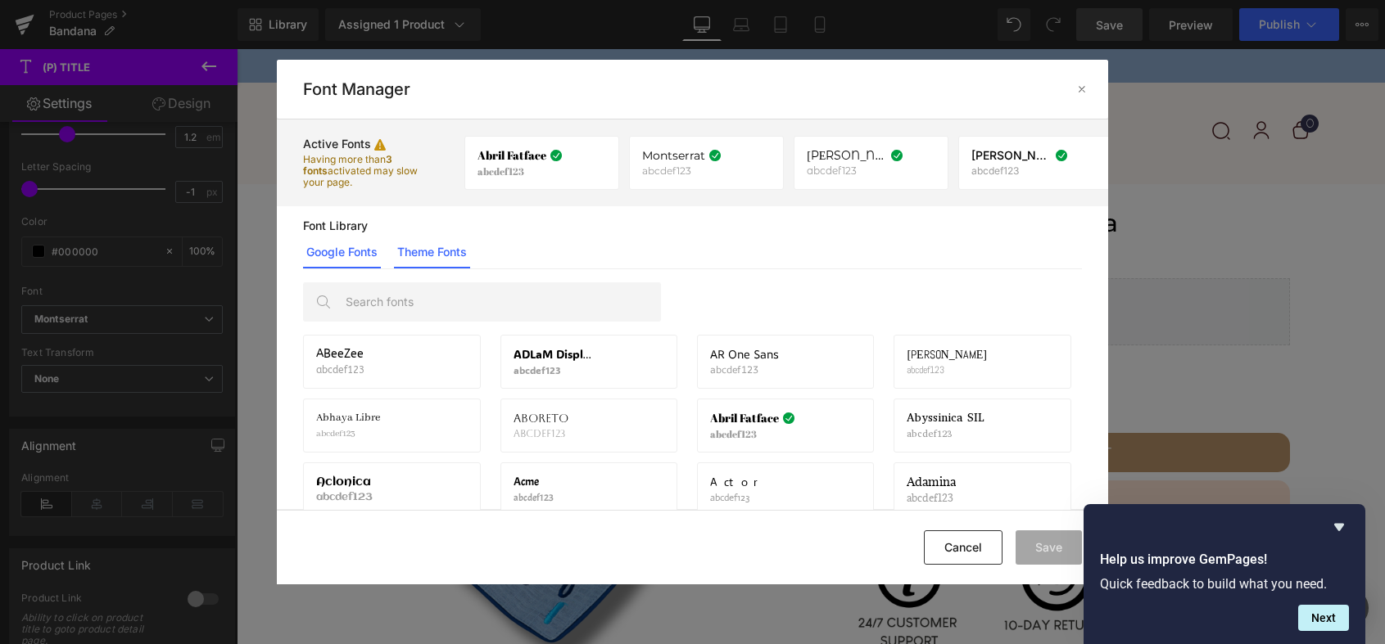
click at [446, 252] on link "Theme Fonts" at bounding box center [432, 252] width 76 height 33
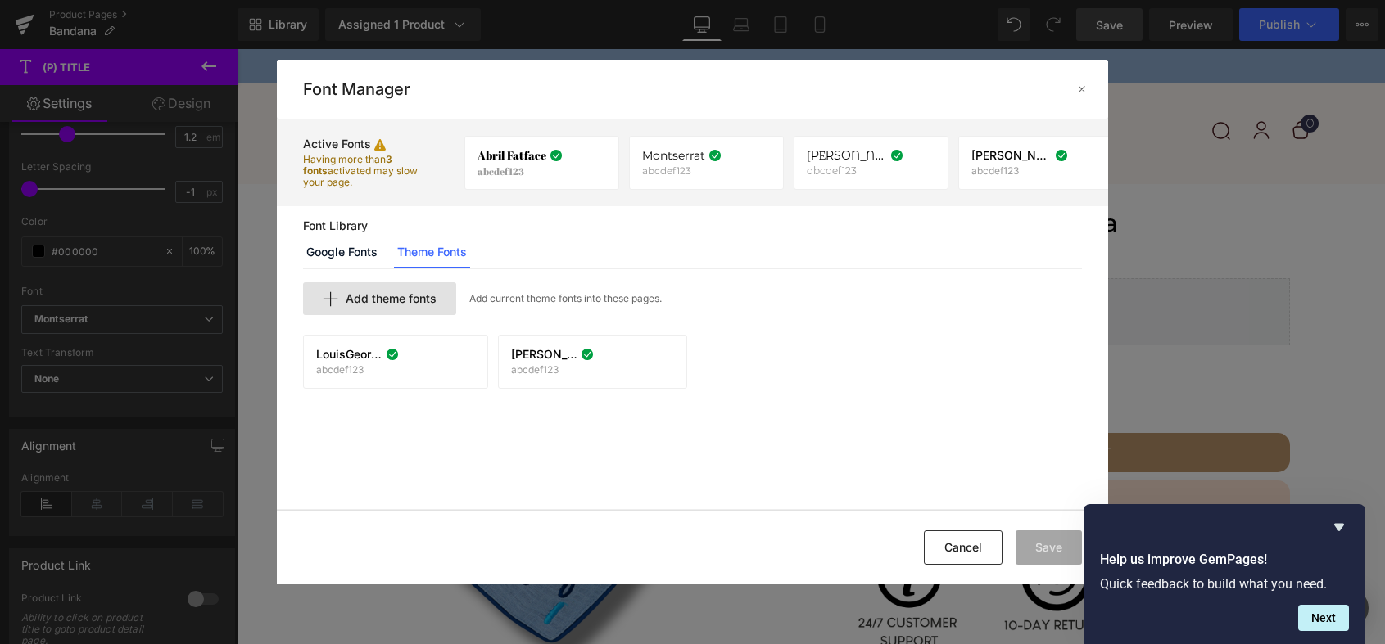
click at [414, 297] on span "Add theme fonts" at bounding box center [391, 298] width 91 height 13
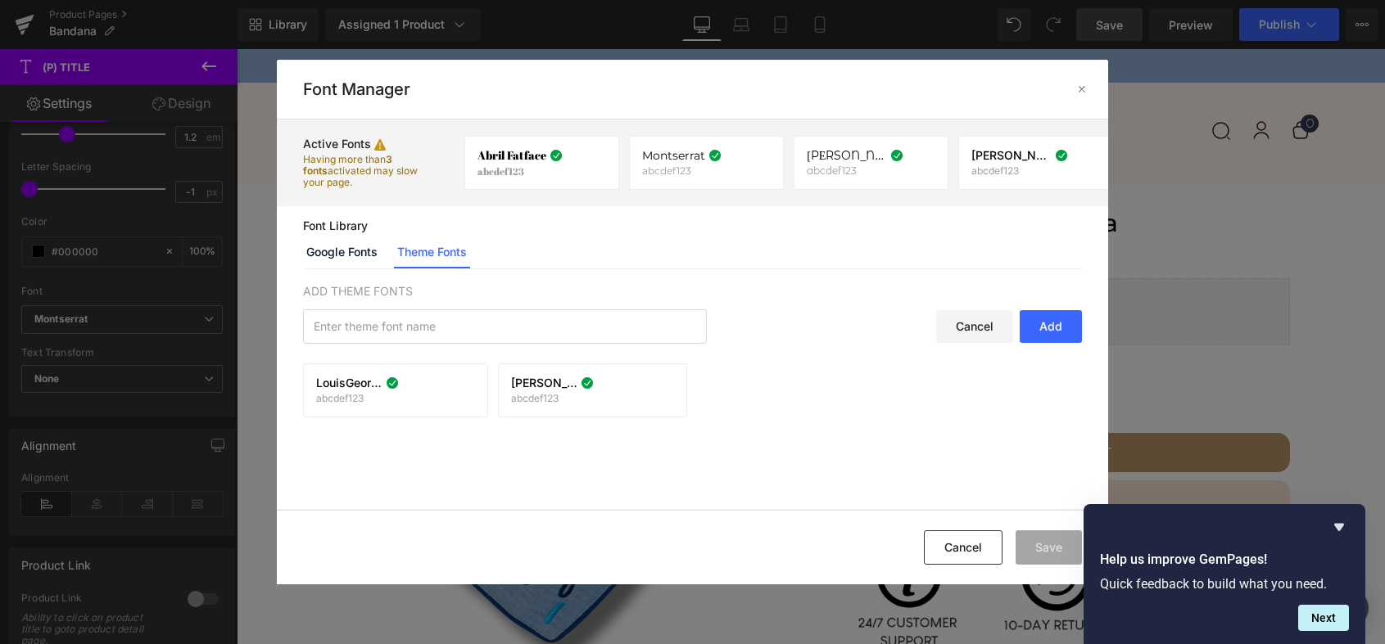
click at [974, 323] on div "Cancel" at bounding box center [974, 326] width 77 height 33
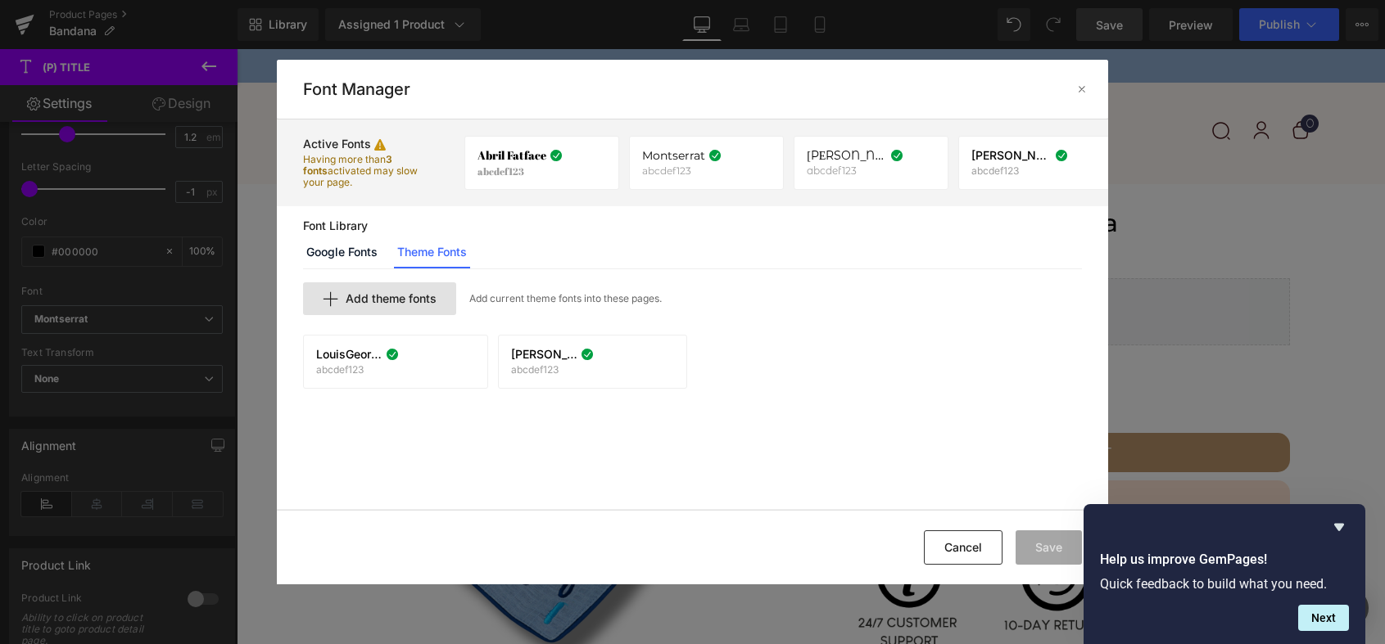
click at [431, 305] on div "Add theme fonts" at bounding box center [379, 299] width 153 height 33
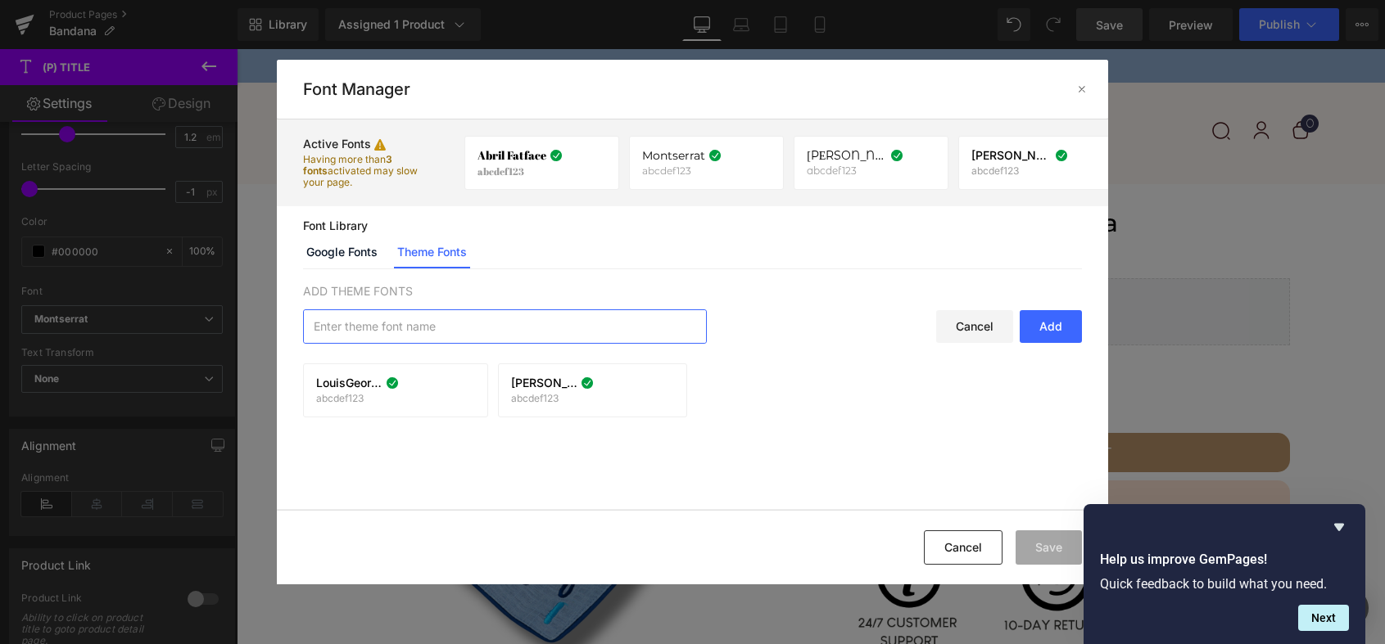
click at [433, 323] on input "text" at bounding box center [505, 326] width 402 height 33
click at [374, 257] on link "Google Fonts" at bounding box center [342, 252] width 78 height 33
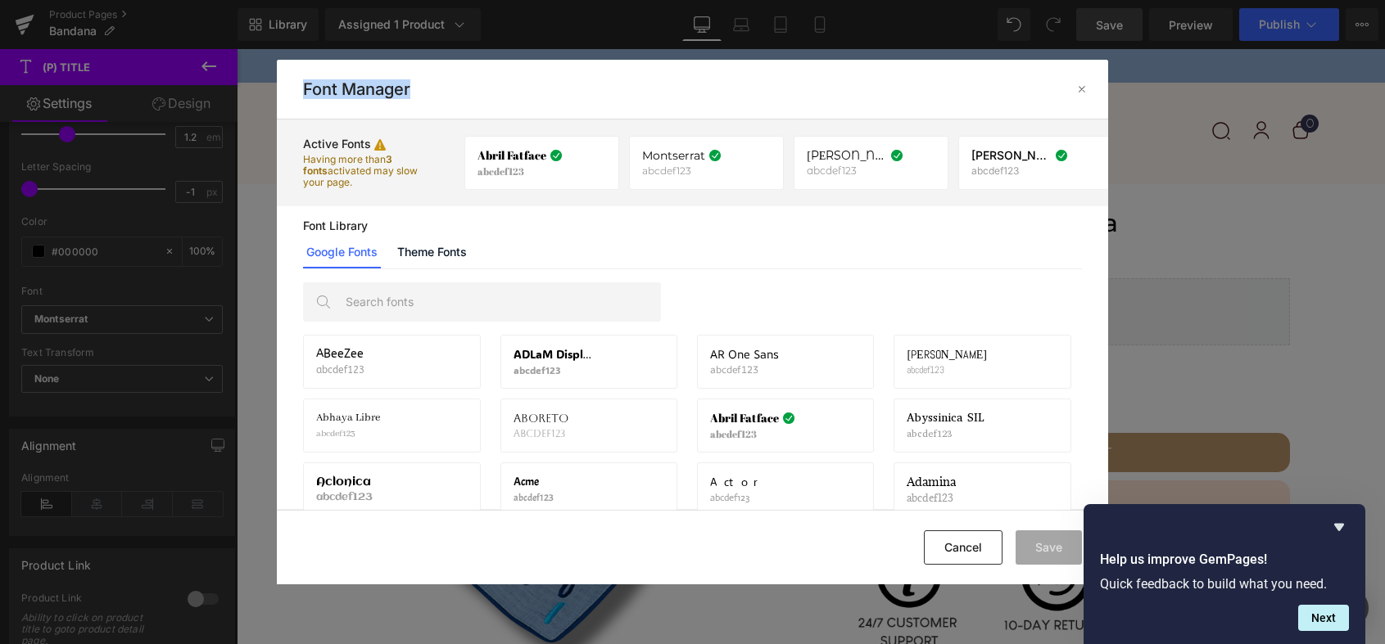
drag, startPoint x: 303, startPoint y: 89, endPoint x: 434, endPoint y: 88, distance: 131.0
click at [434, 88] on div "Font Manager" at bounding box center [692, 89] width 831 height 52
click at [363, 84] on h2 "Font Manager" at bounding box center [356, 89] width 107 height 20
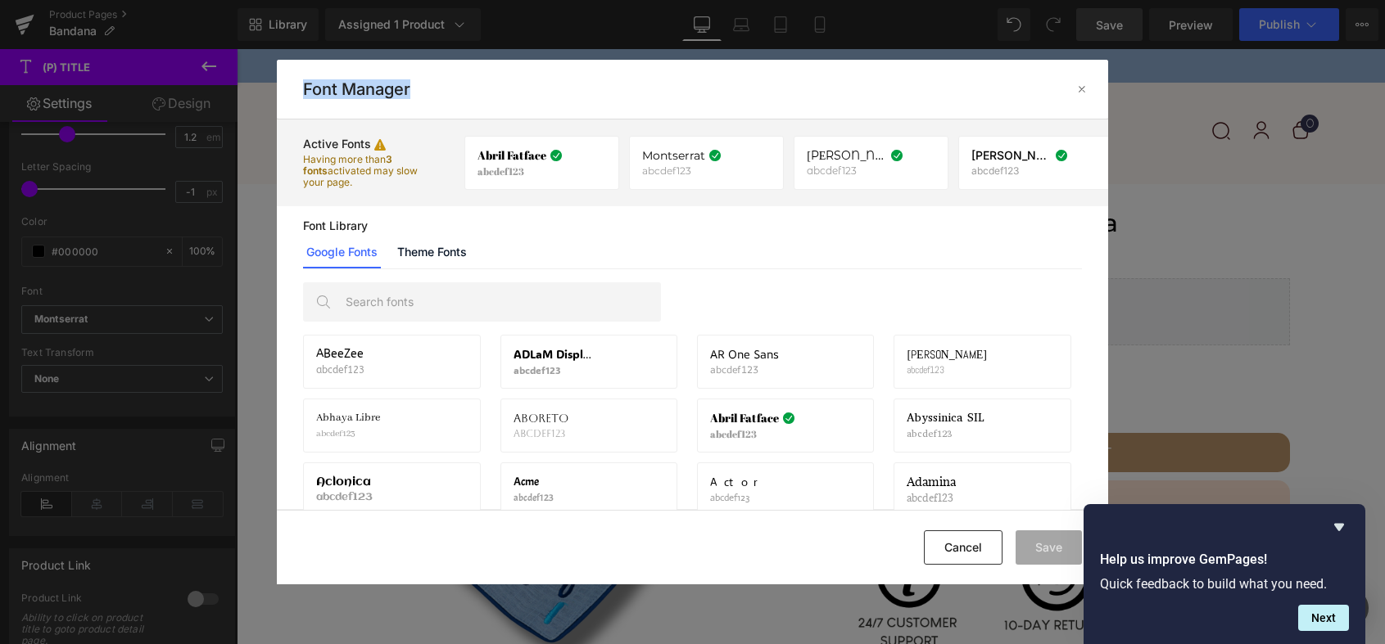
click at [363, 84] on h2 "Font Manager" at bounding box center [356, 89] width 107 height 20
click at [508, 100] on div "Font Manager" at bounding box center [692, 89] width 831 height 52
drag, startPoint x: 304, startPoint y: 144, endPoint x: 350, endPoint y: 201, distance: 72.8
click at [350, 201] on div "Active Fonts Having more than 3 fonts activated may slow your page." at bounding box center [382, 162] width 158 height 77
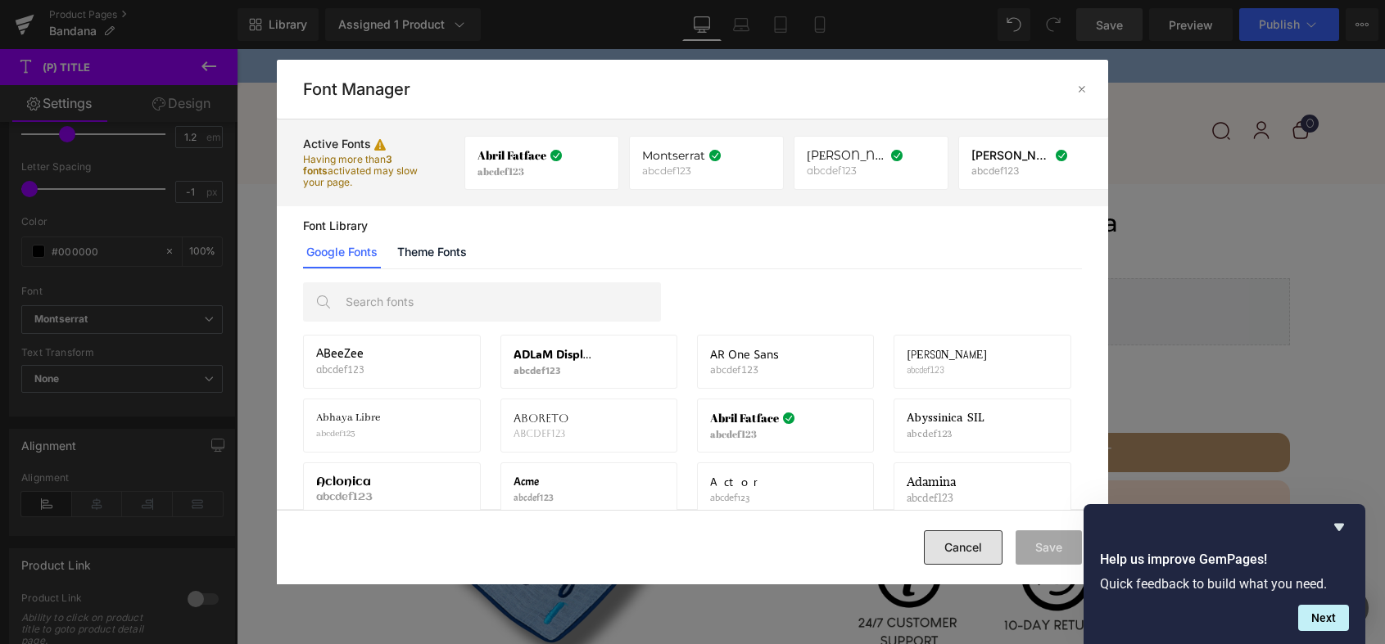
click at [941, 549] on button "Cancel" at bounding box center [963, 548] width 79 height 34
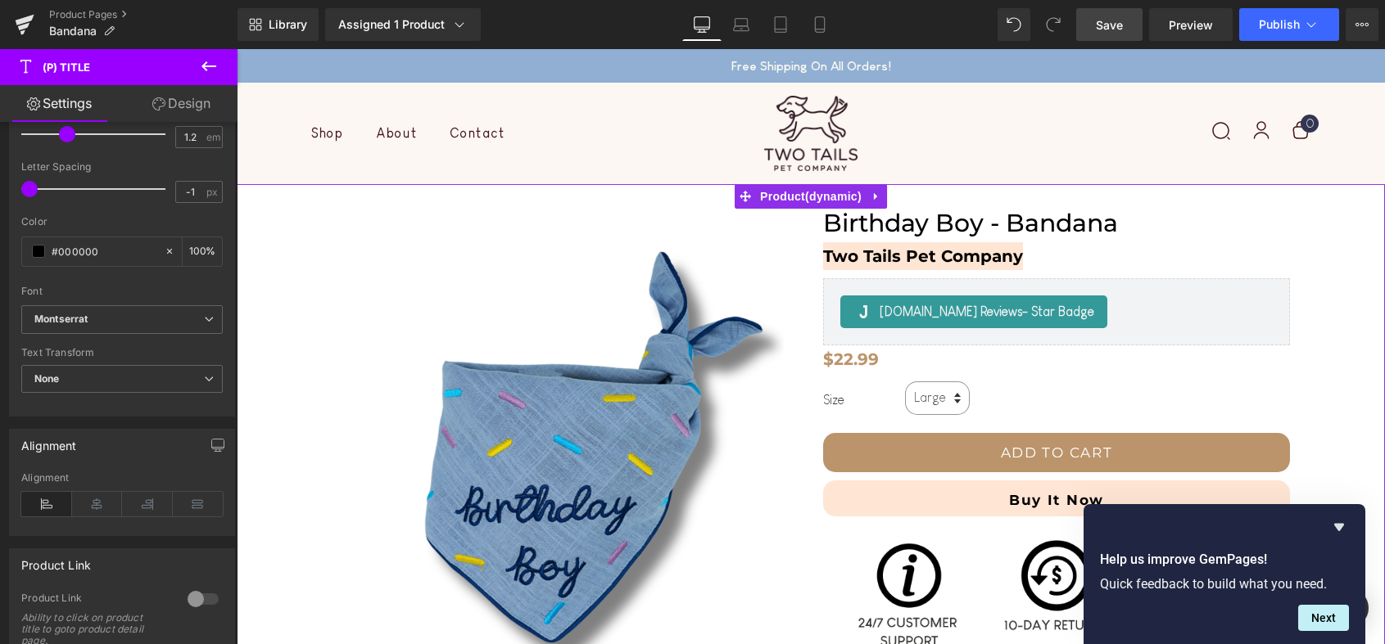
click at [1329, 257] on div "‹ ›" at bounding box center [811, 527] width 1132 height 636
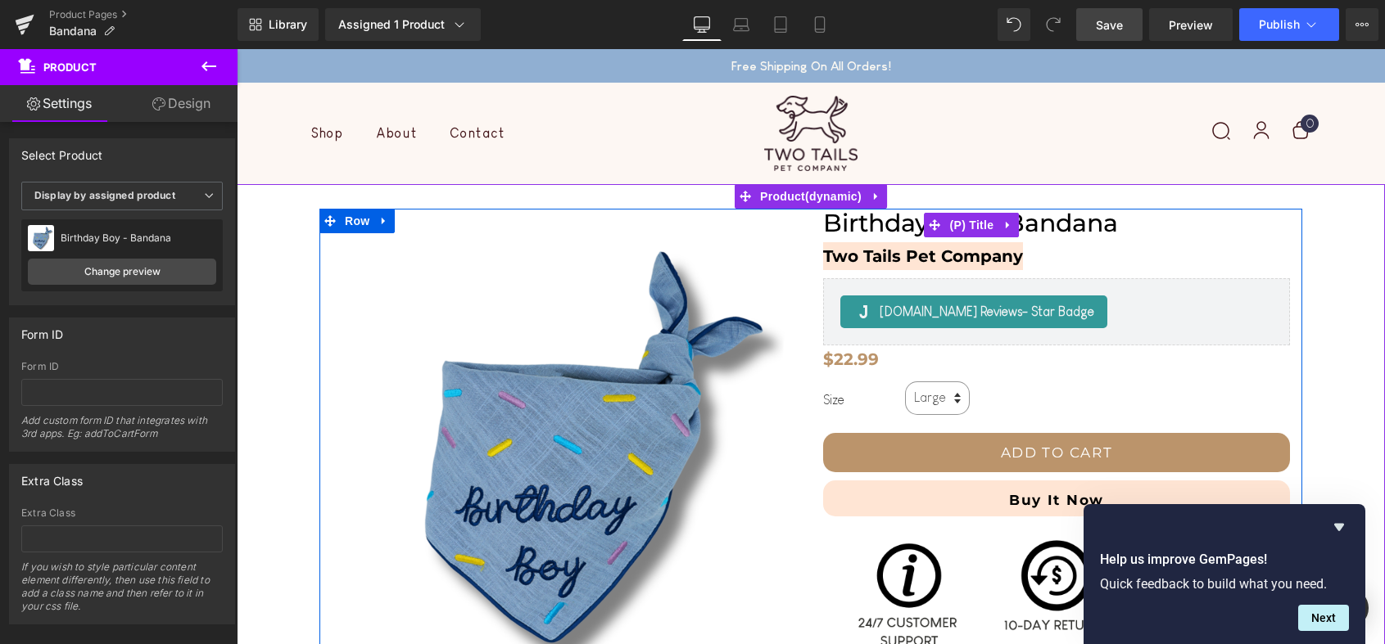
click at [1049, 225] on span "Birthday Boy - Bandana" at bounding box center [970, 223] width 295 height 29
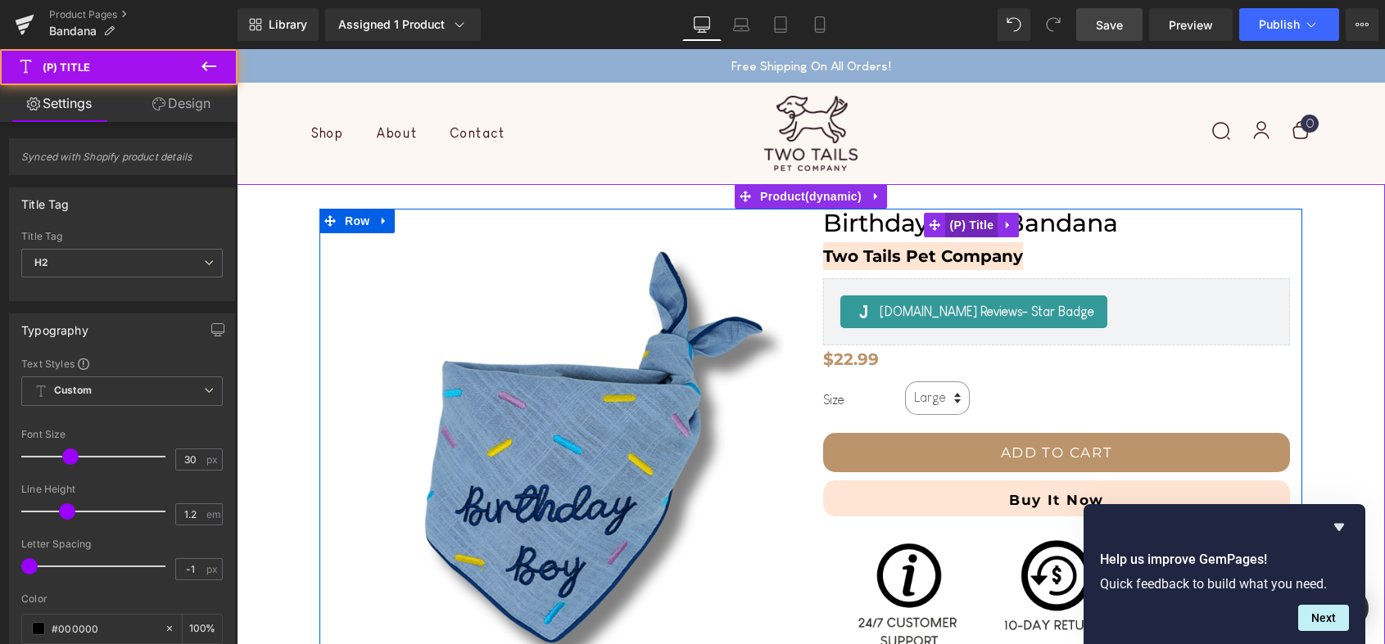
click at [965, 223] on span "(P) Title" at bounding box center [972, 225] width 52 height 25
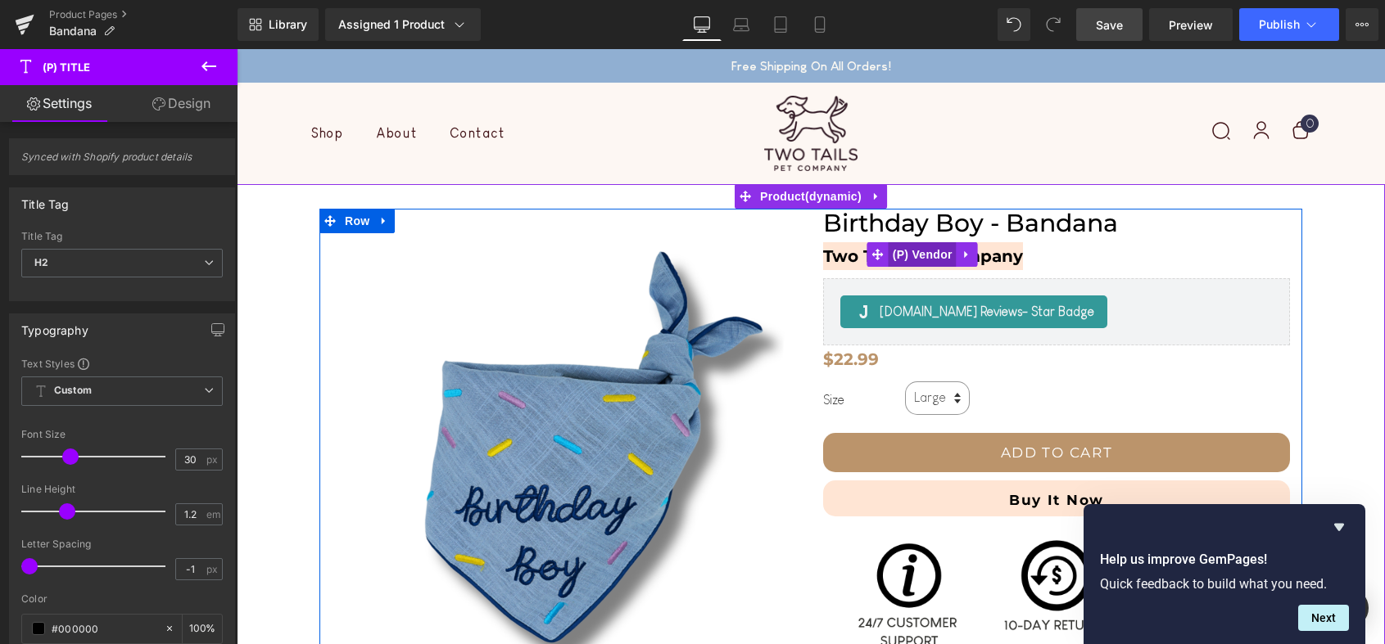
click at [927, 260] on span "(P) Vendor" at bounding box center [922, 254] width 68 height 25
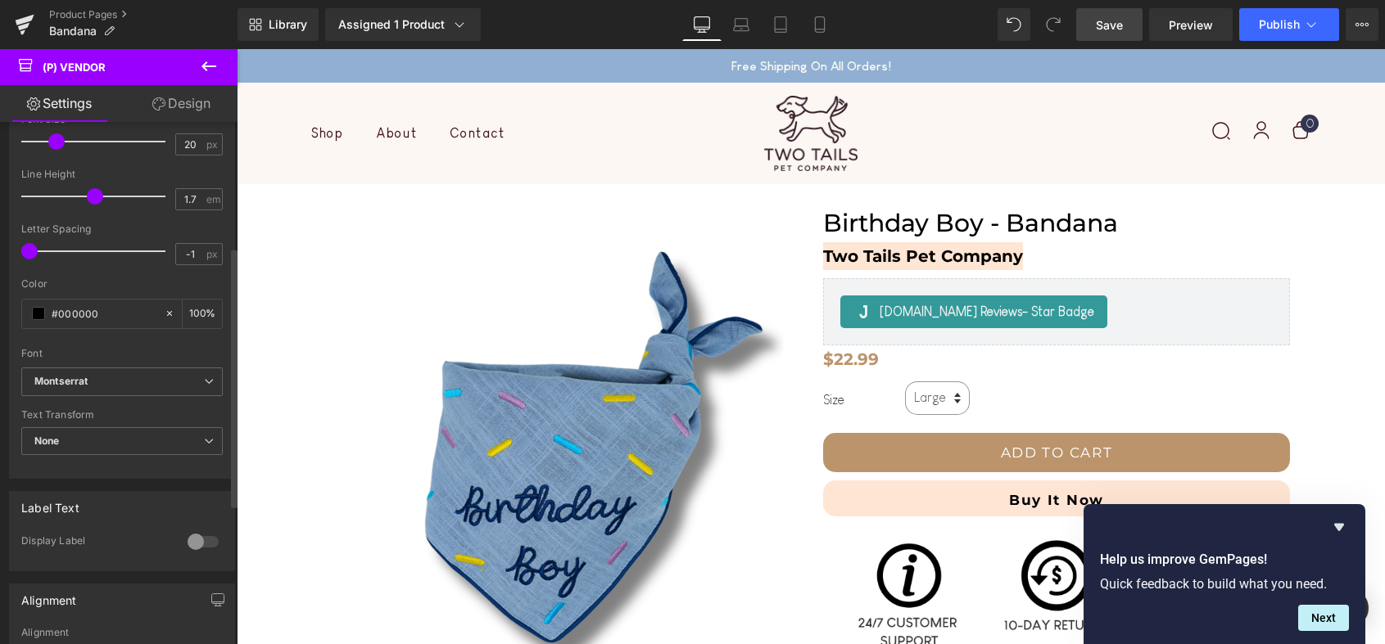
scroll to position [271, 0]
click at [40, 307] on span at bounding box center [38, 308] width 13 height 13
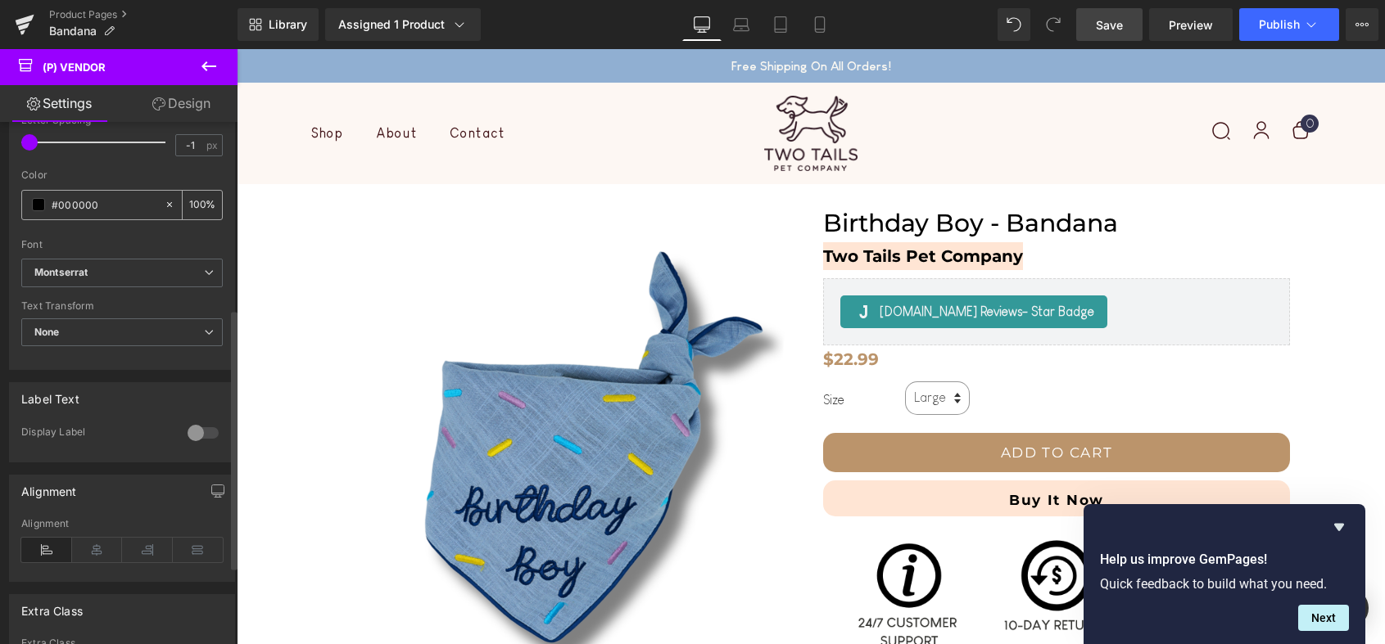
scroll to position [0, 0]
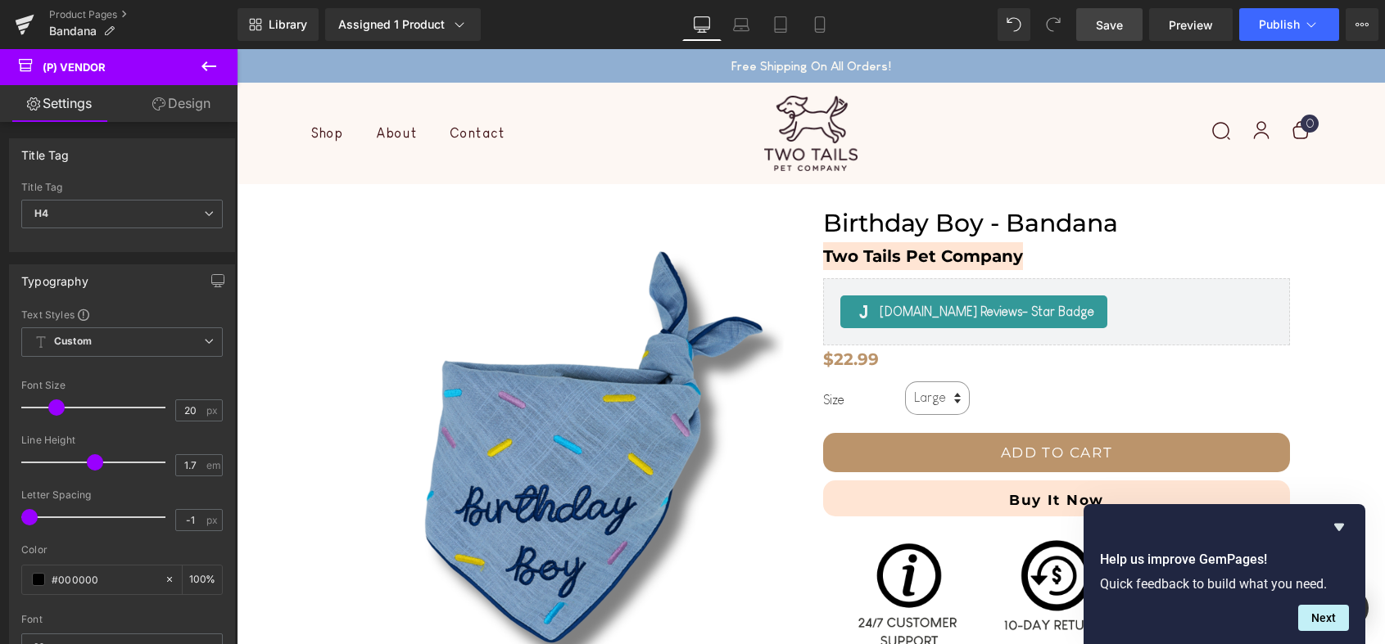
click at [183, 104] on link "Design" at bounding box center [181, 103] width 119 height 37
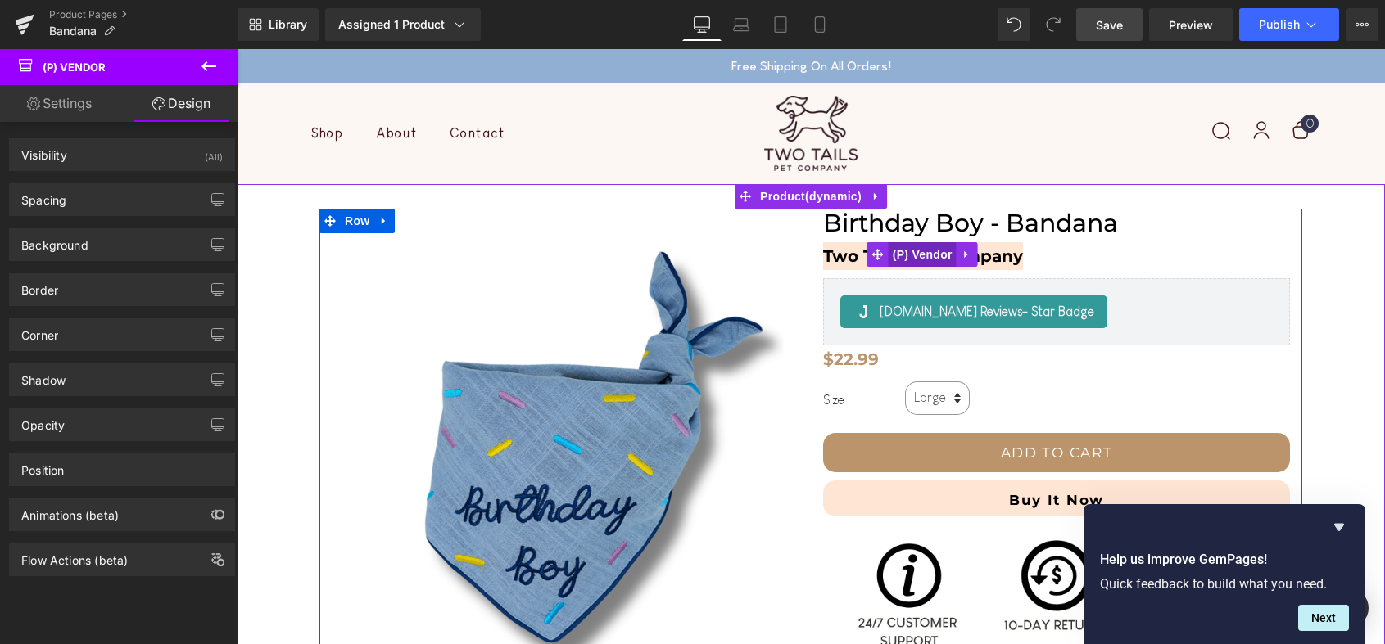
click at [948, 254] on span "(P) Vendor" at bounding box center [922, 254] width 68 height 25
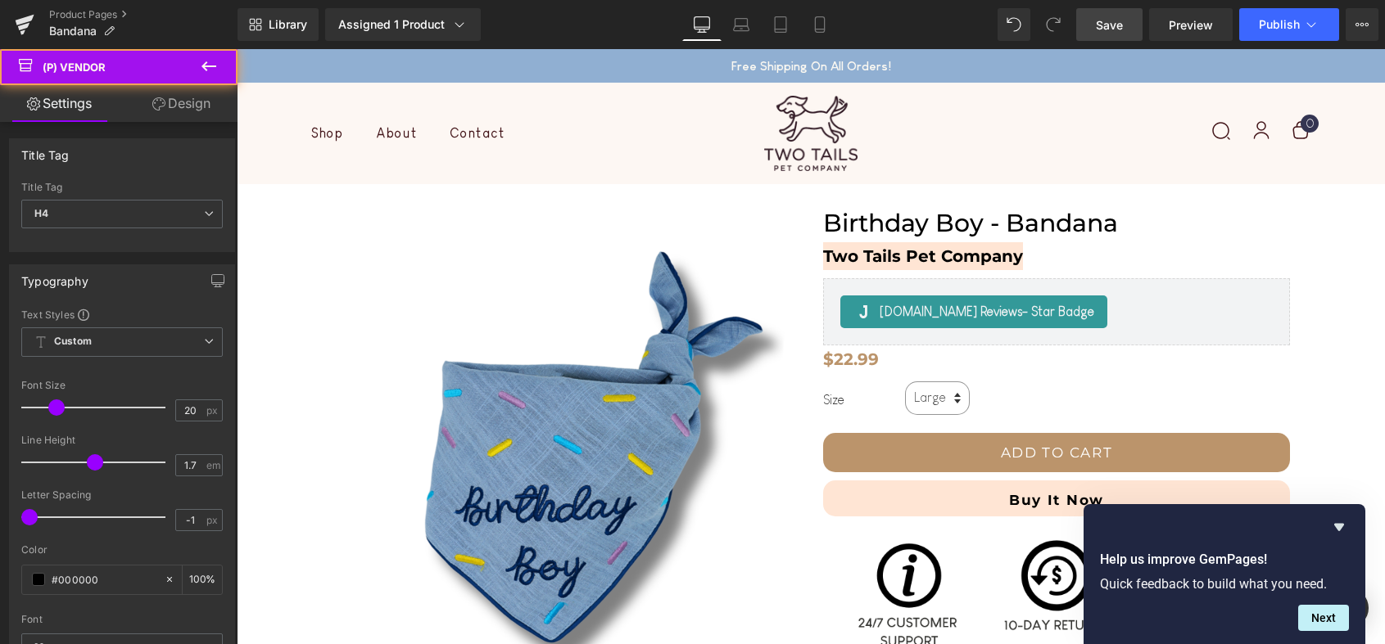
click at [214, 96] on link "Design" at bounding box center [181, 103] width 119 height 37
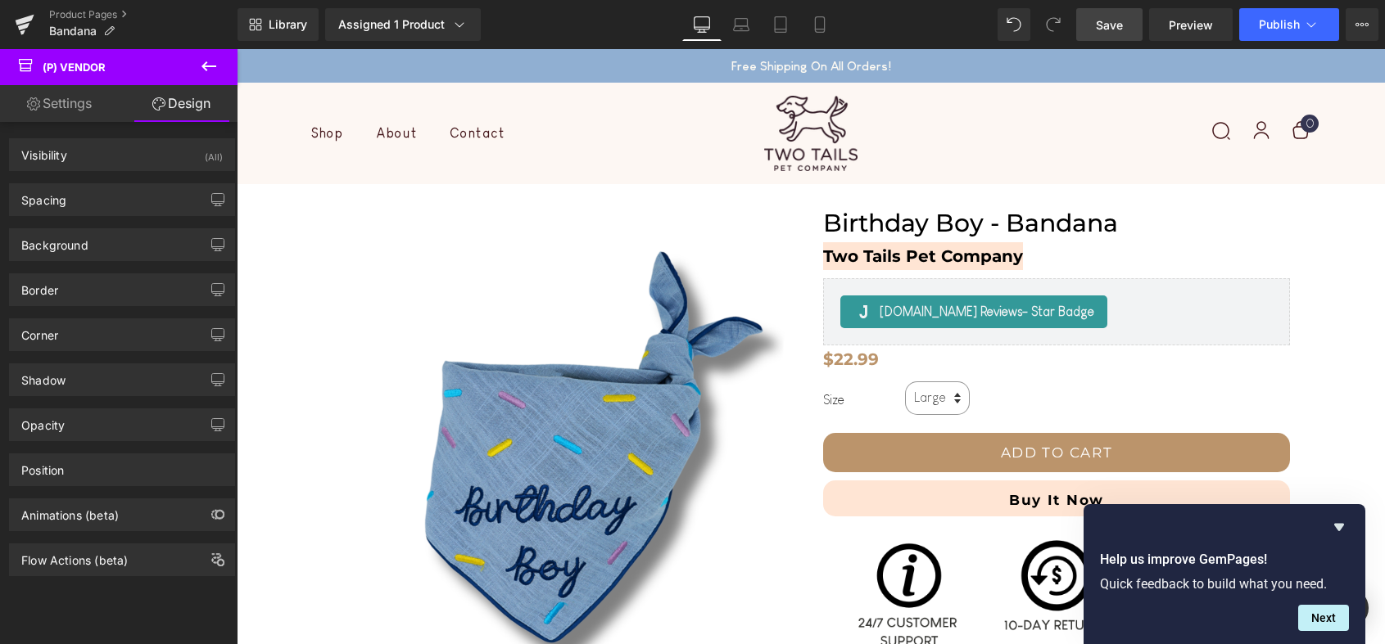
click at [75, 106] on link "Settings" at bounding box center [59, 103] width 119 height 37
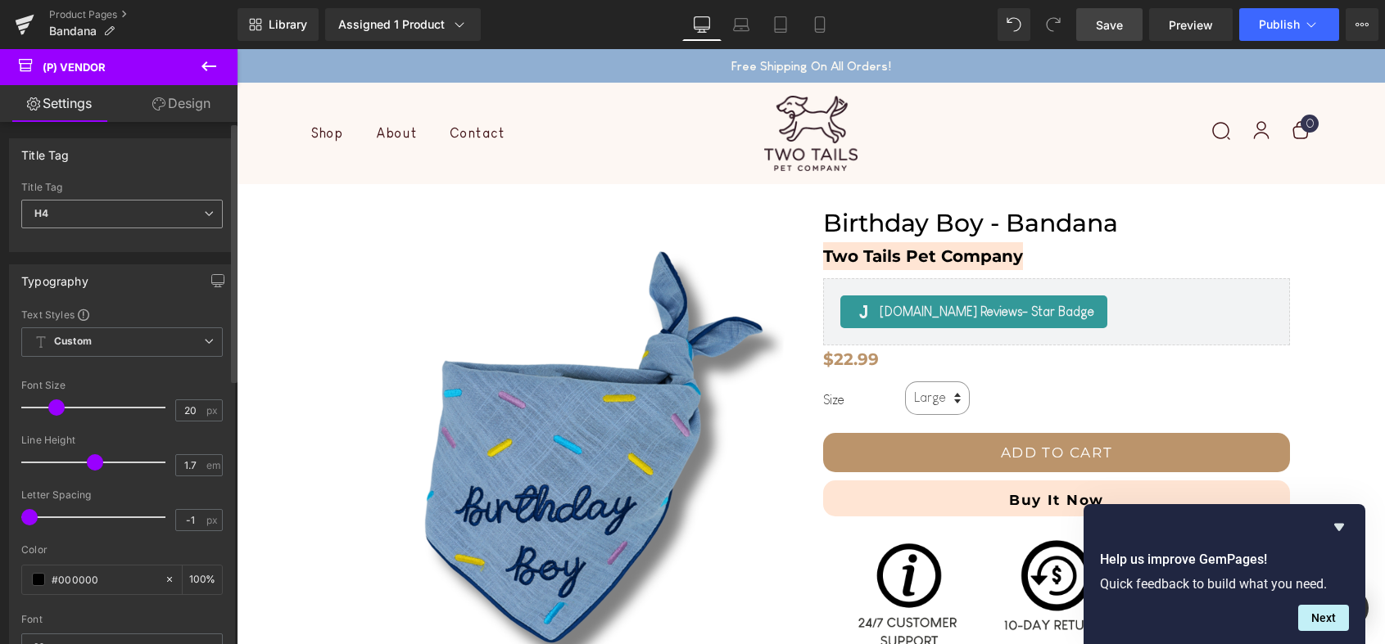
click at [141, 219] on span "H4" at bounding box center [121, 214] width 201 height 29
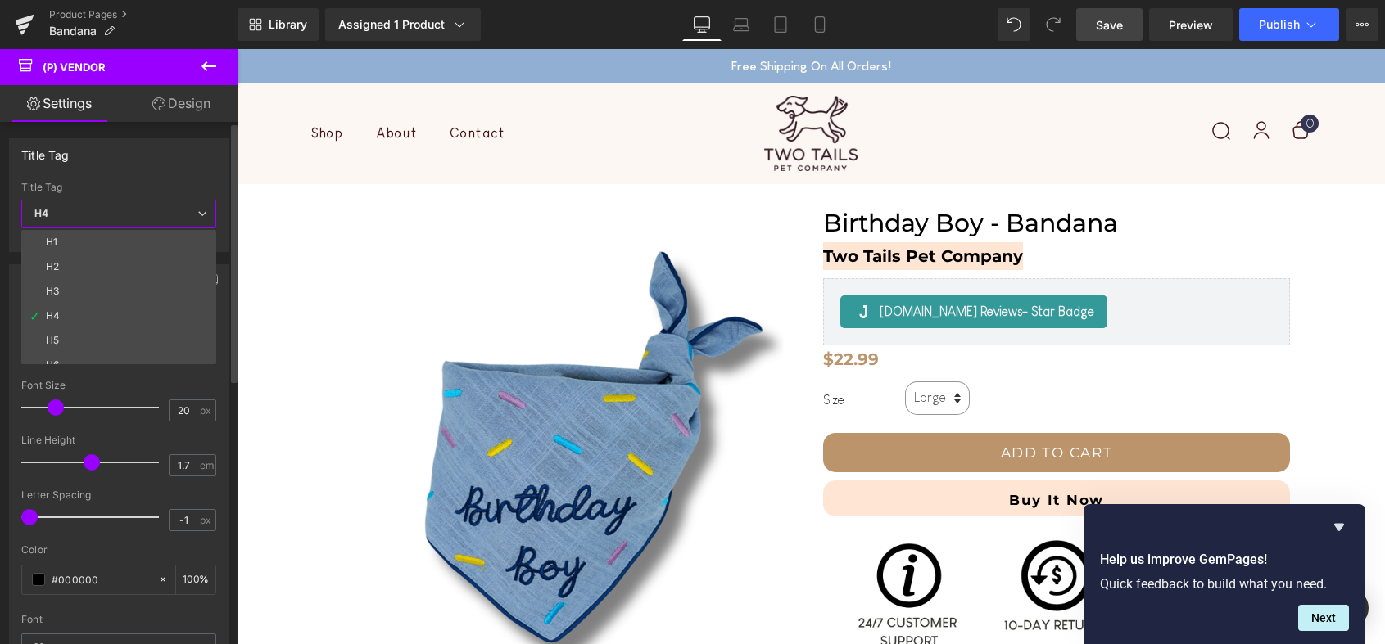
click at [179, 154] on div "Title Tag" at bounding box center [119, 154] width 218 height 31
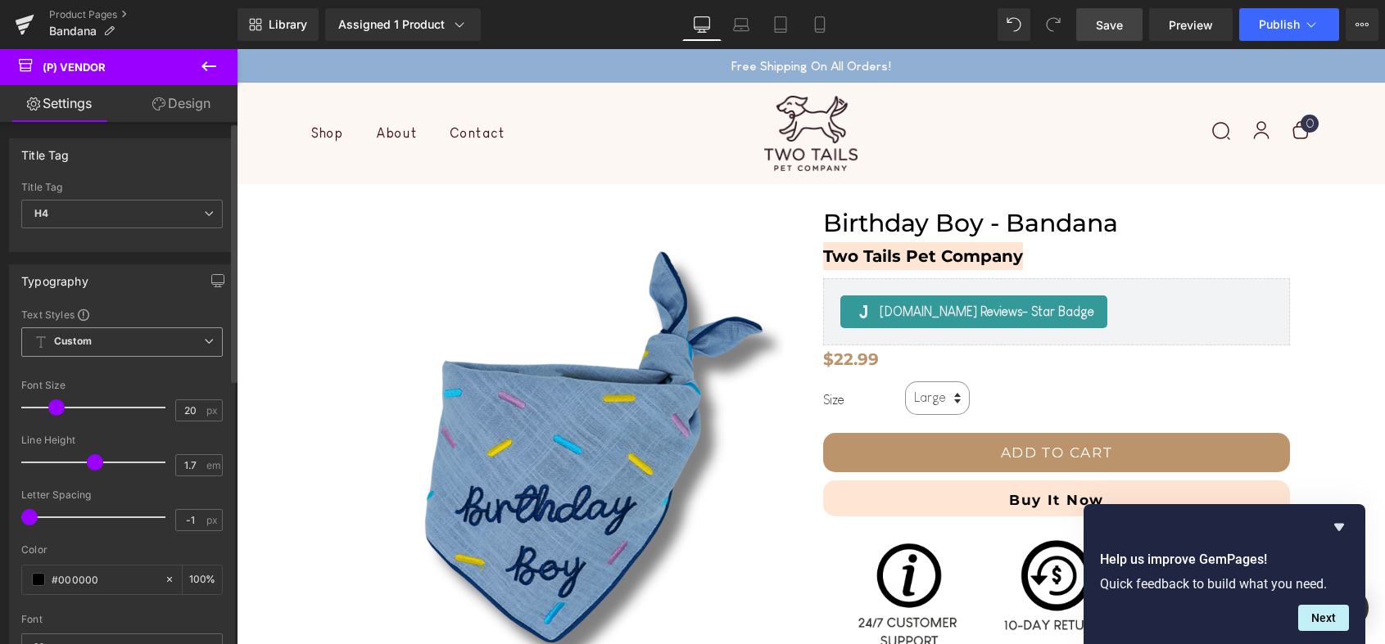
click at [192, 349] on span "Custom Setup Global Style" at bounding box center [121, 342] width 201 height 29
click at [204, 305] on div "Typography Text Styles Custom Custom Setup Global Style Custom Setup Global Sty…" at bounding box center [122, 504] width 226 height 481
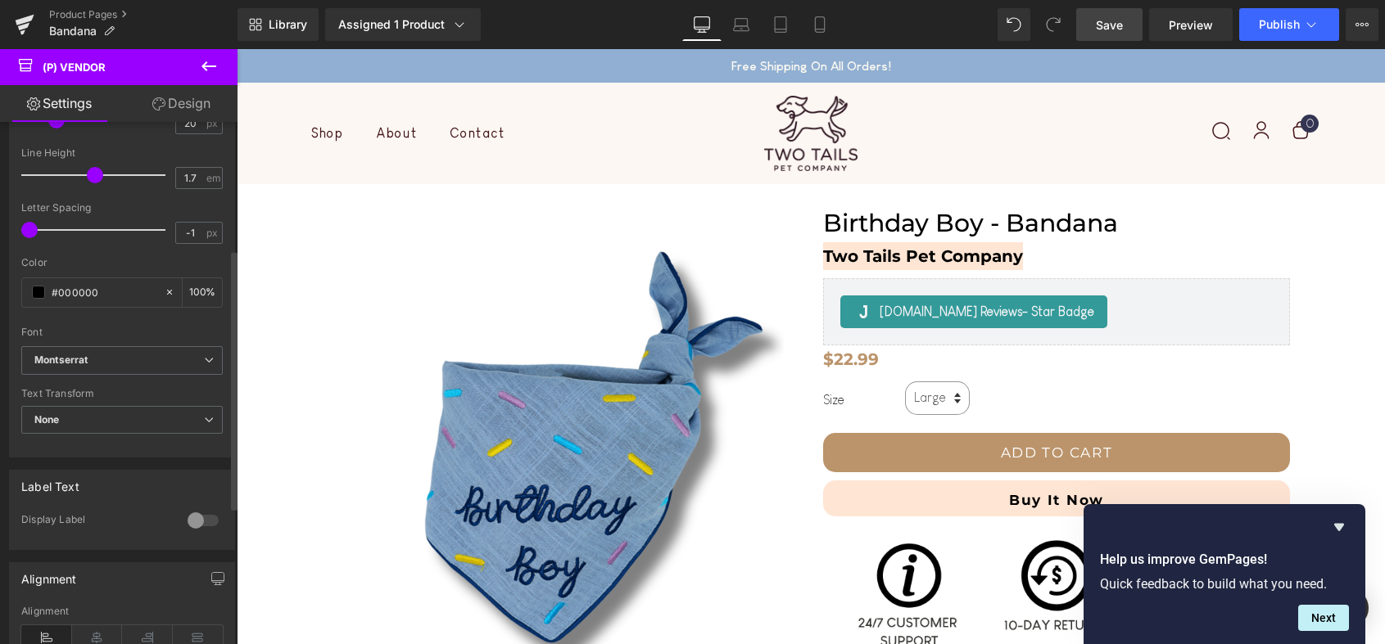
scroll to position [326, 0]
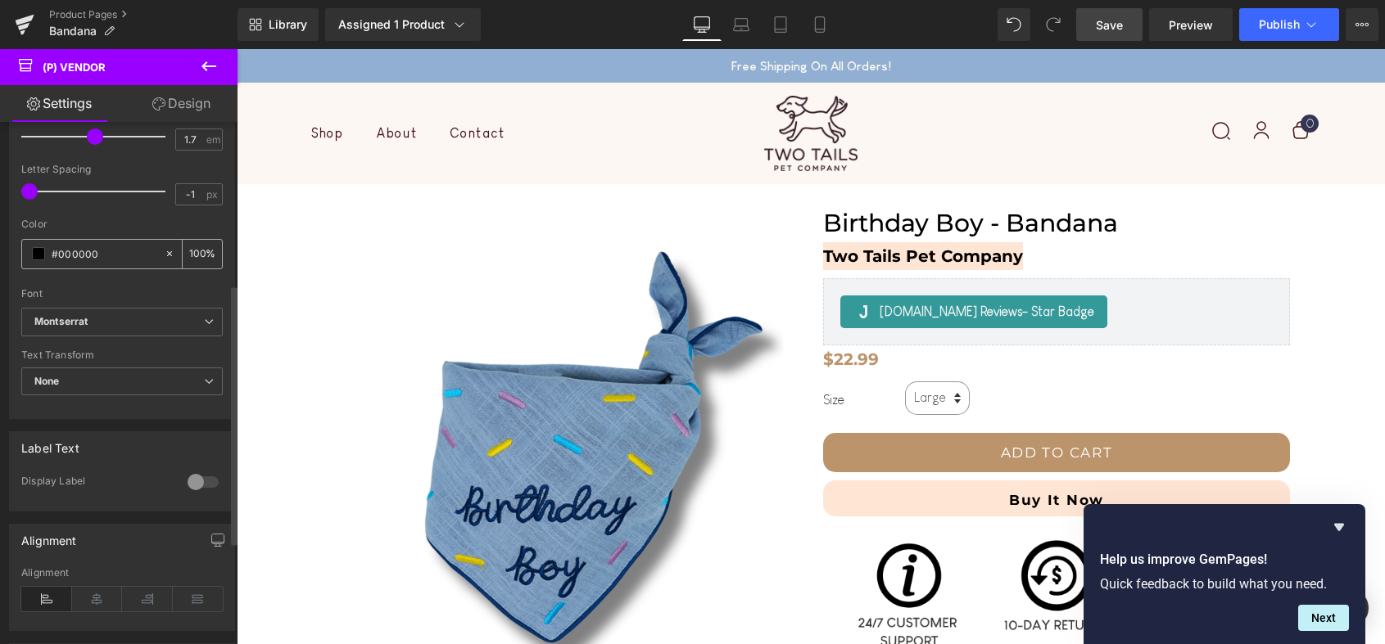
click at [197, 256] on input "100" at bounding box center [197, 254] width 16 height 18
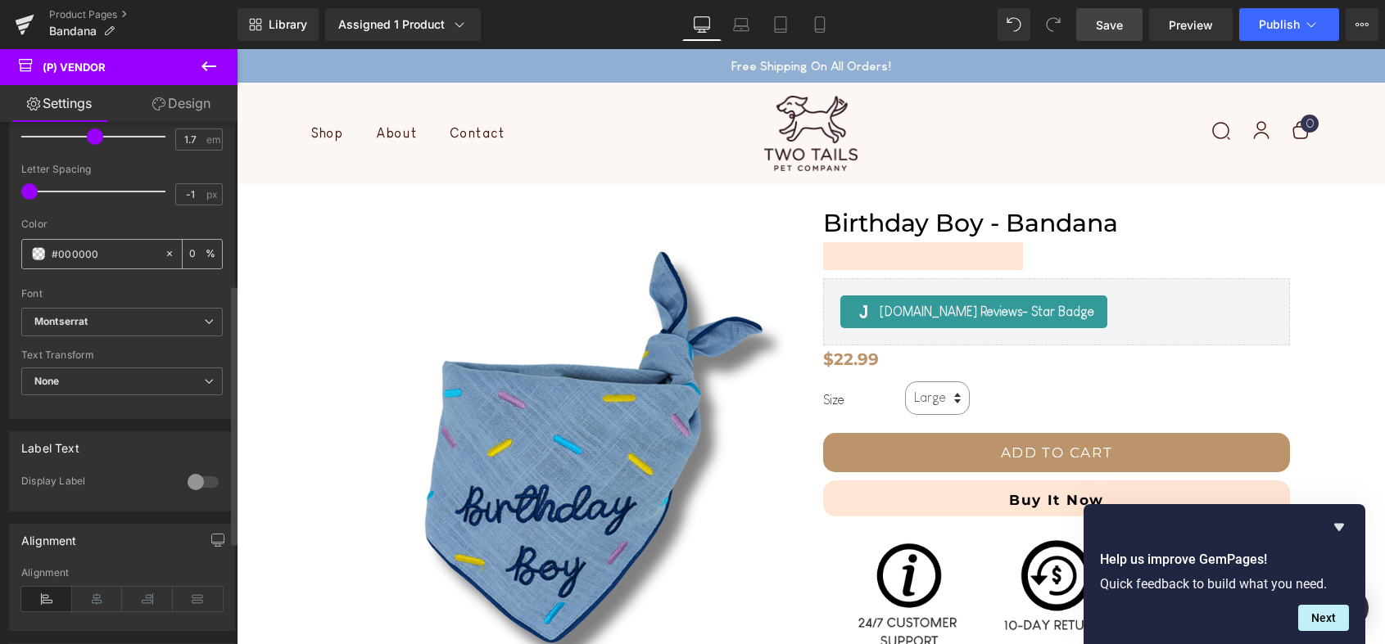
click at [197, 256] on input "0" at bounding box center [197, 254] width 16 height 18
type input "0100"
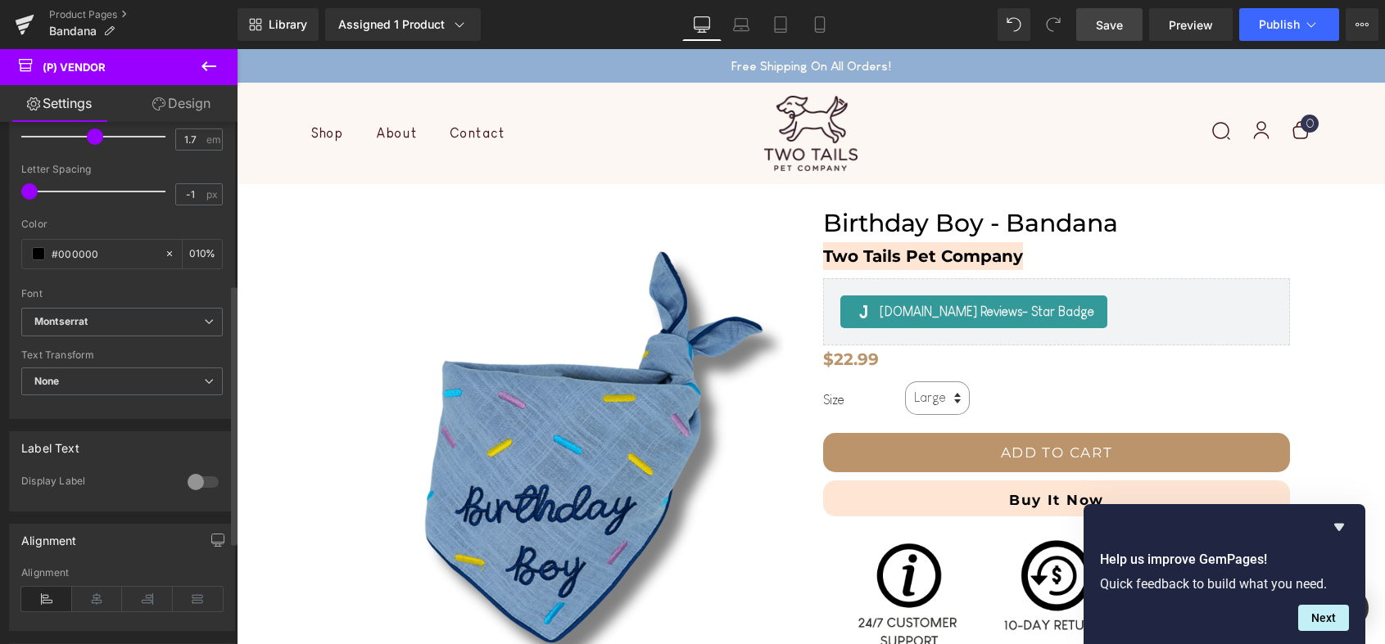
click at [156, 224] on div "Color" at bounding box center [121, 224] width 201 height 11
click at [160, 384] on span "None" at bounding box center [121, 382] width 201 height 29
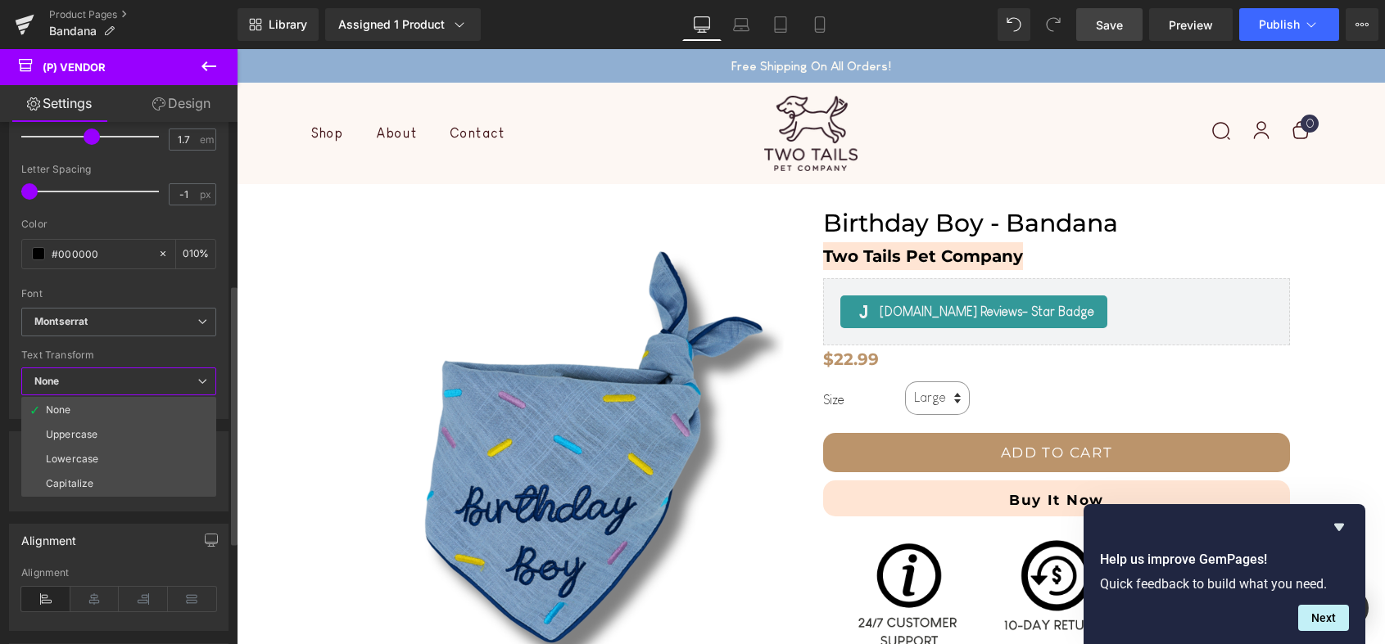
click at [176, 352] on div "Text Transform" at bounding box center [118, 355] width 195 height 11
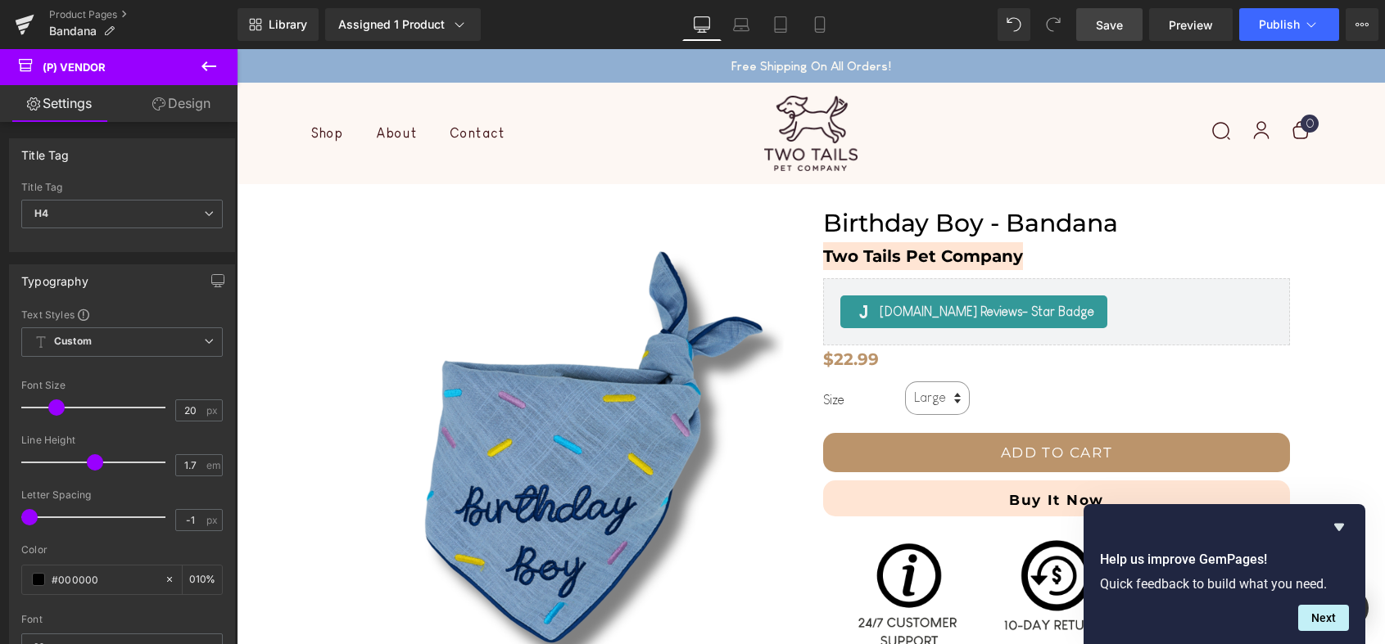
click at [171, 106] on link "Design" at bounding box center [181, 103] width 119 height 37
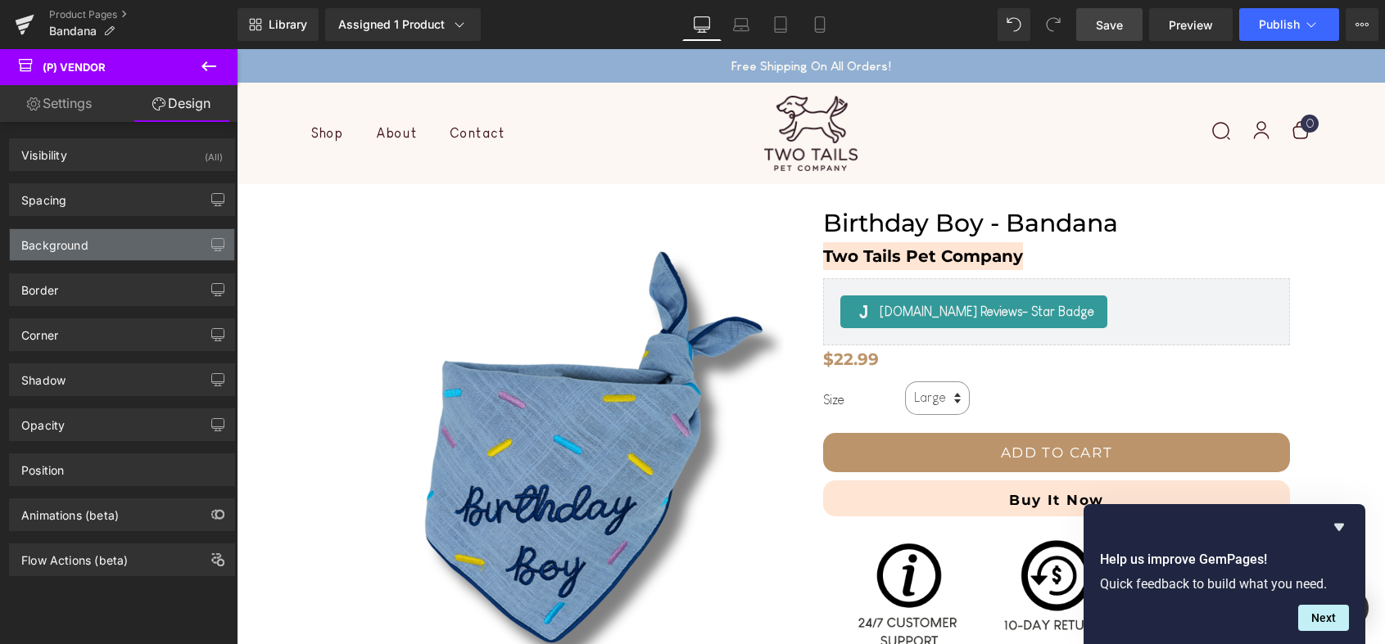
click at [148, 252] on div "Background" at bounding box center [122, 244] width 224 height 31
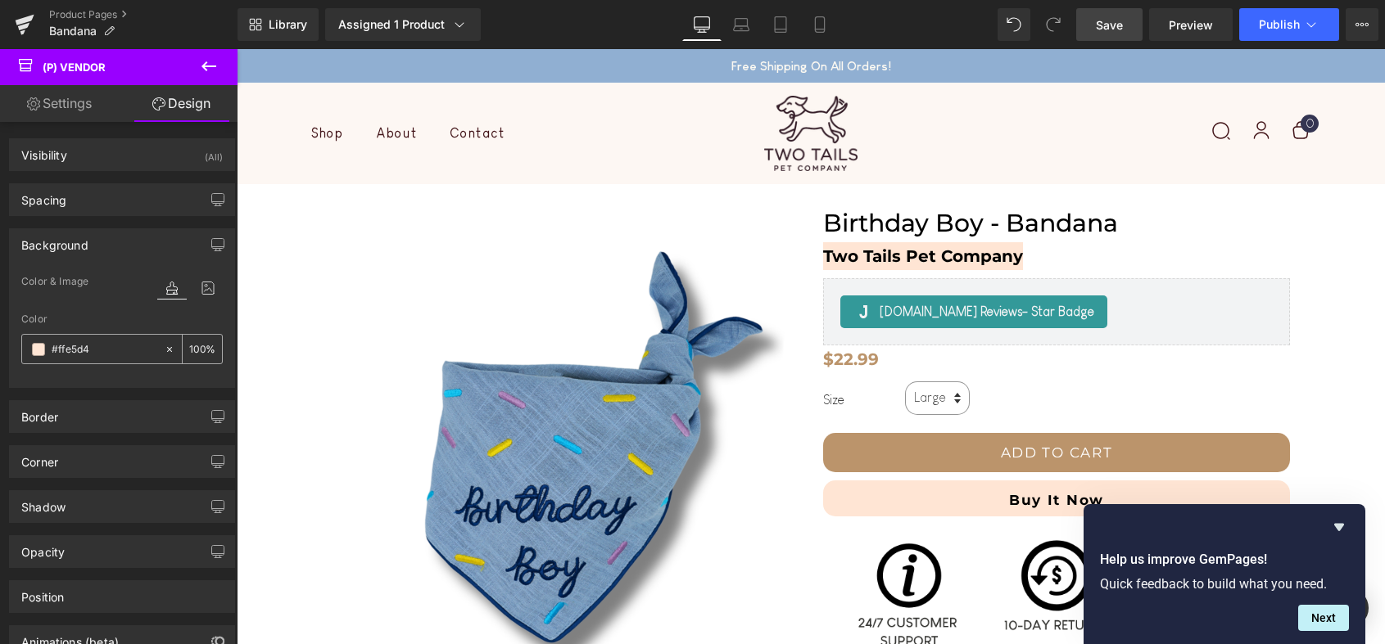
click at [196, 344] on input "100" at bounding box center [197, 349] width 16 height 18
type input "0"
click at [221, 316] on div "Color & Image color Color #ffe5d4 0 % Image Replace Image Upload image or Brows…" at bounding box center [122, 329] width 224 height 115
click at [76, 355] on input "#ffe5d4" at bounding box center [104, 350] width 105 height 18
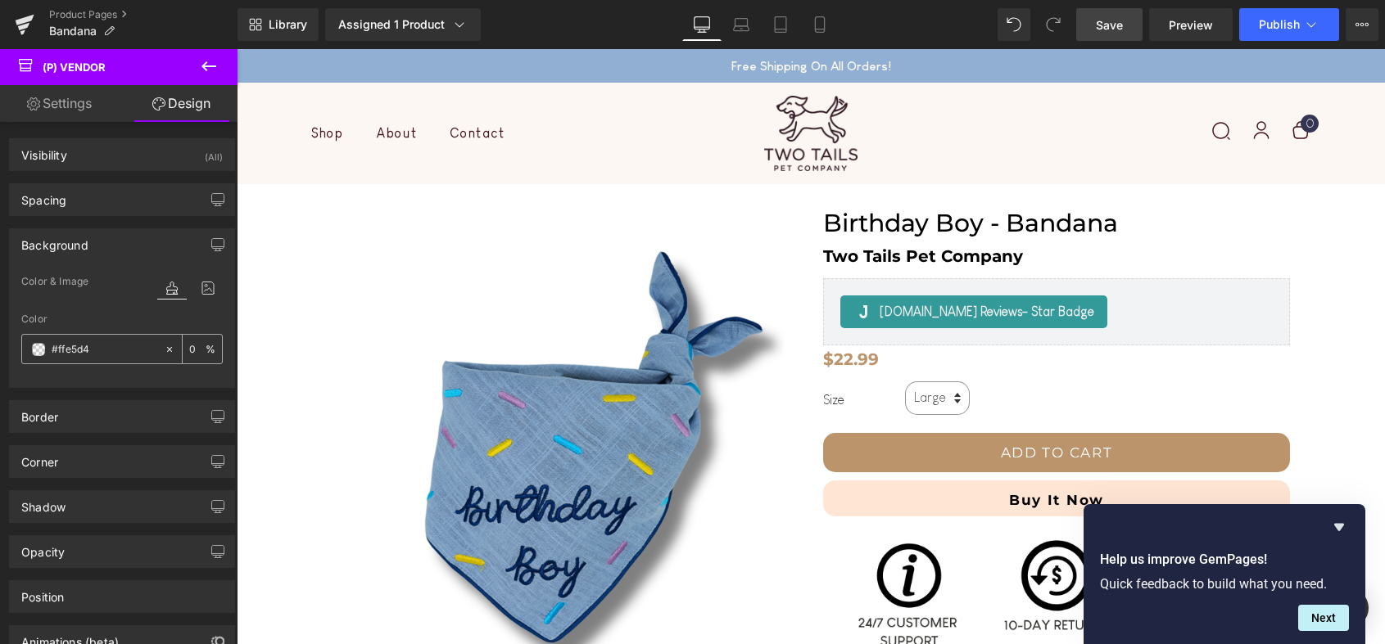
click at [76, 355] on input "#ffe5d4" at bounding box center [104, 350] width 105 height 18
paste input "ee7e0"
type input "#fee7e0"
click at [230, 359] on div "Background Color & Image color Color #fee7e0 0 % Image Replace Image Upload ima…" at bounding box center [122, 302] width 245 height 172
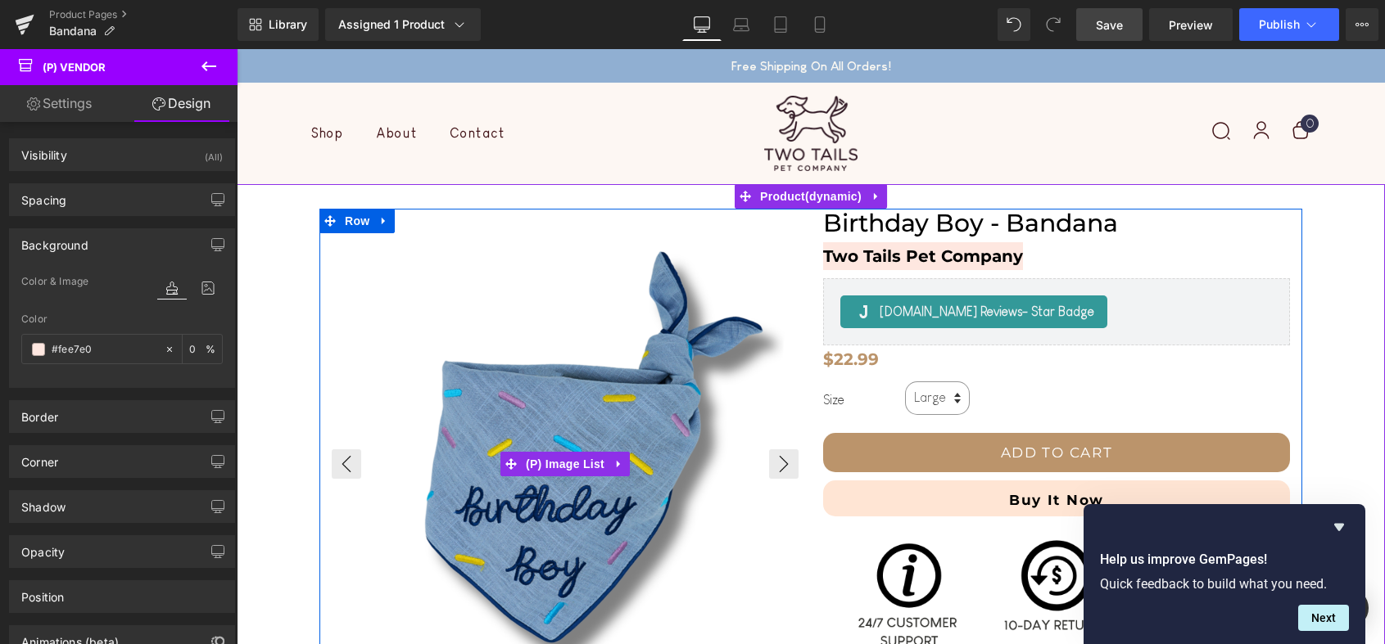
click at [712, 245] on img at bounding box center [566, 456] width 467 height 467
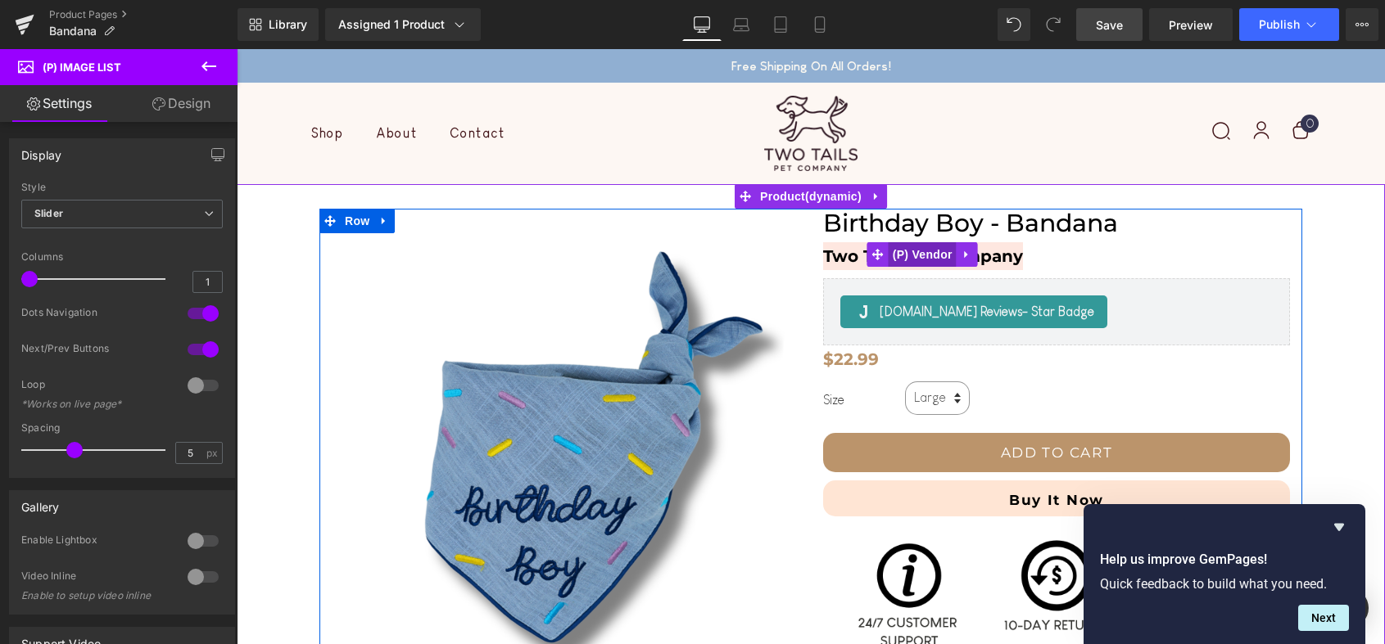
click at [920, 257] on span "(P) Vendor" at bounding box center [922, 254] width 68 height 25
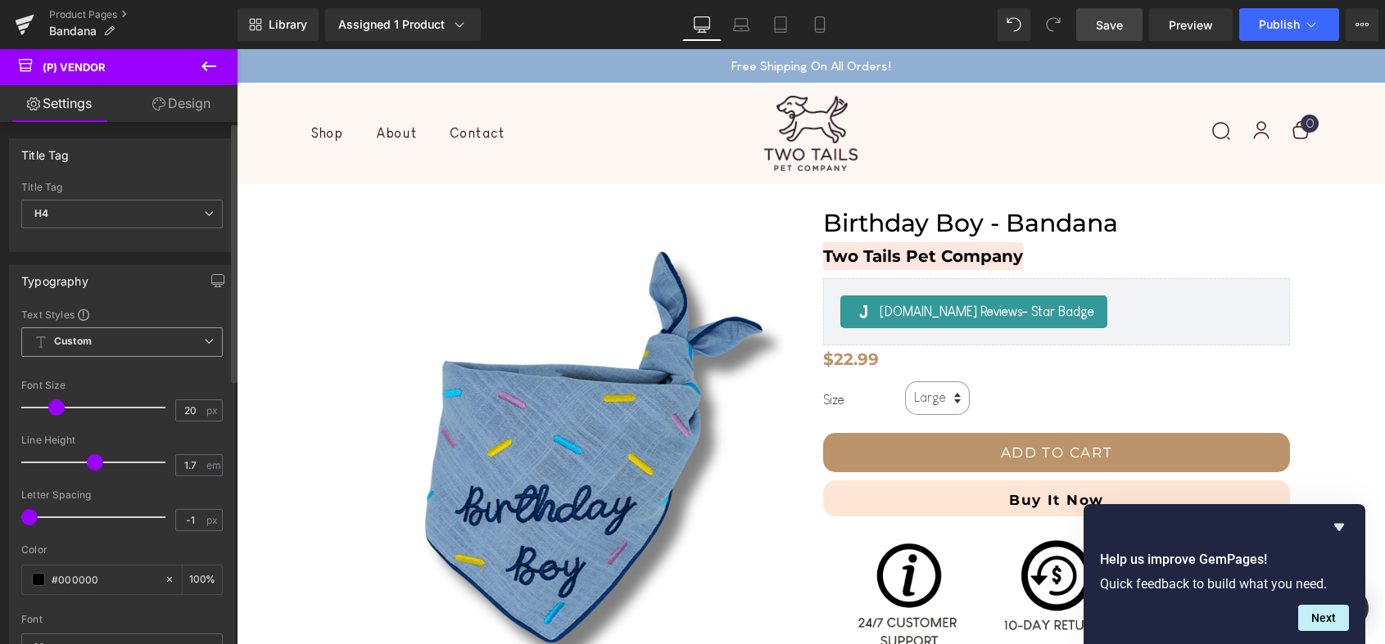
click at [139, 340] on span "Custom Setup Global Style" at bounding box center [121, 342] width 201 height 29
click at [129, 302] on div "Typography Text Styles Custom Custom Setup Global Style Custom Setup Global Sty…" at bounding box center [122, 504] width 226 height 481
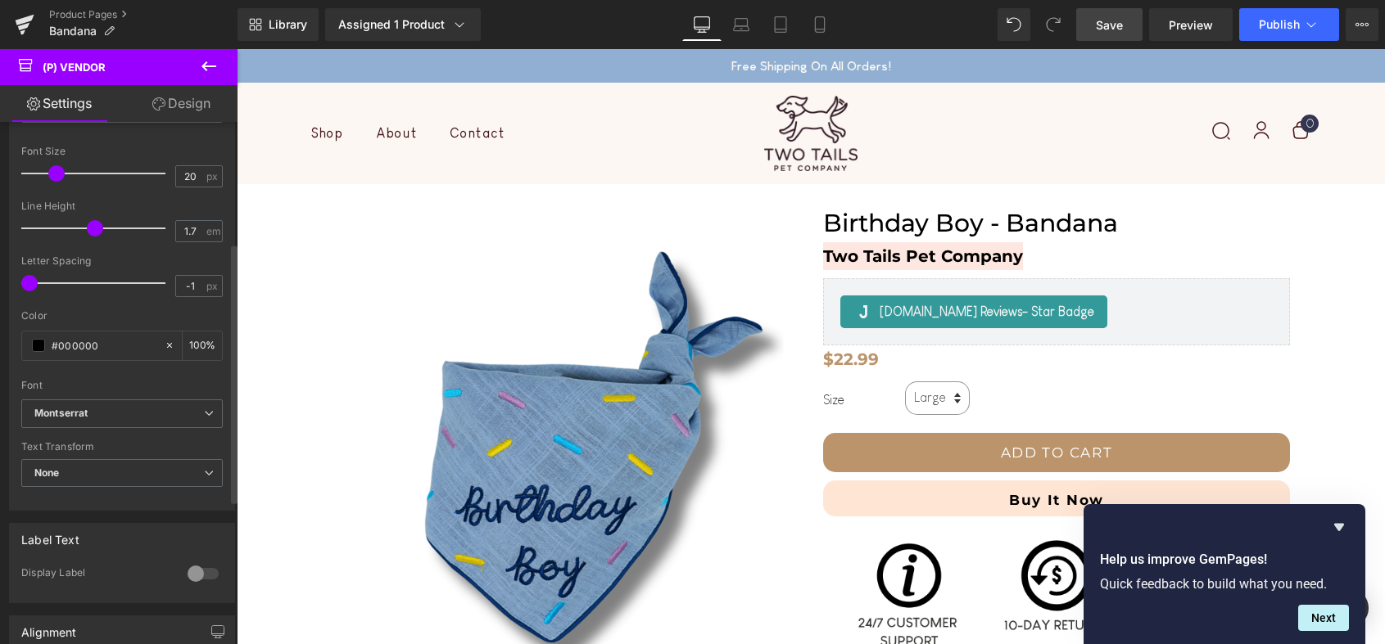
scroll to position [257, 0]
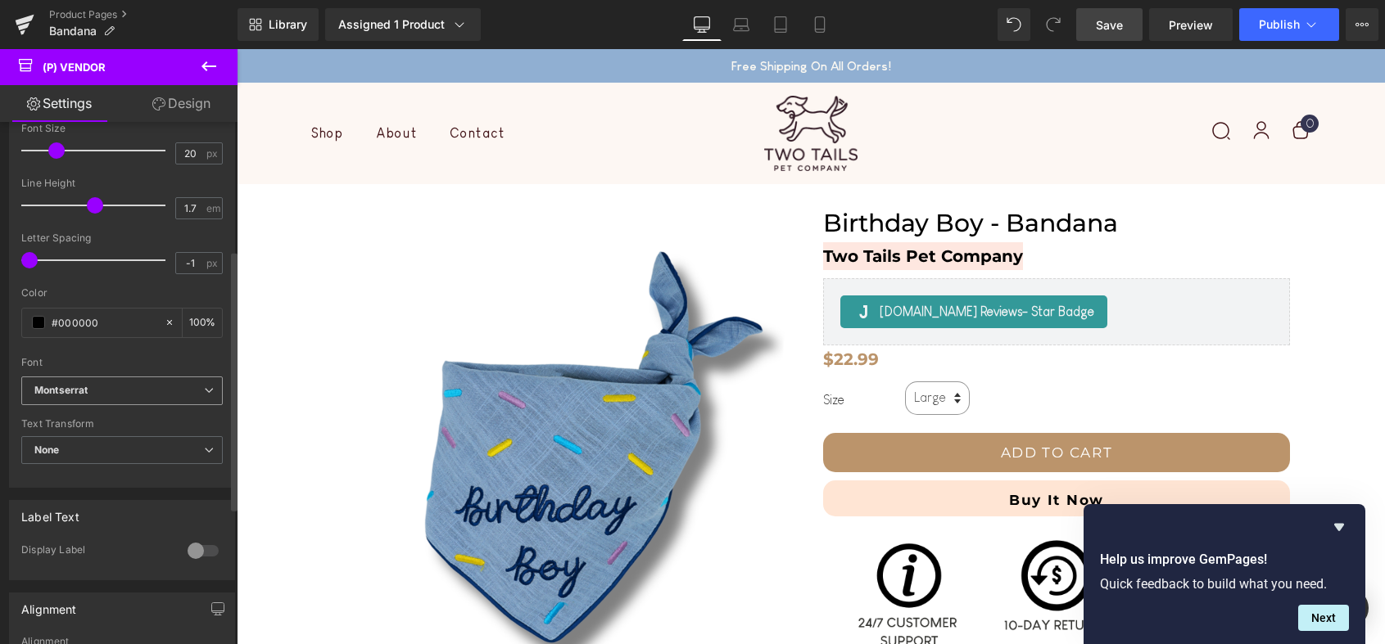
click at [127, 391] on b "Montserrat" at bounding box center [119, 391] width 170 height 14
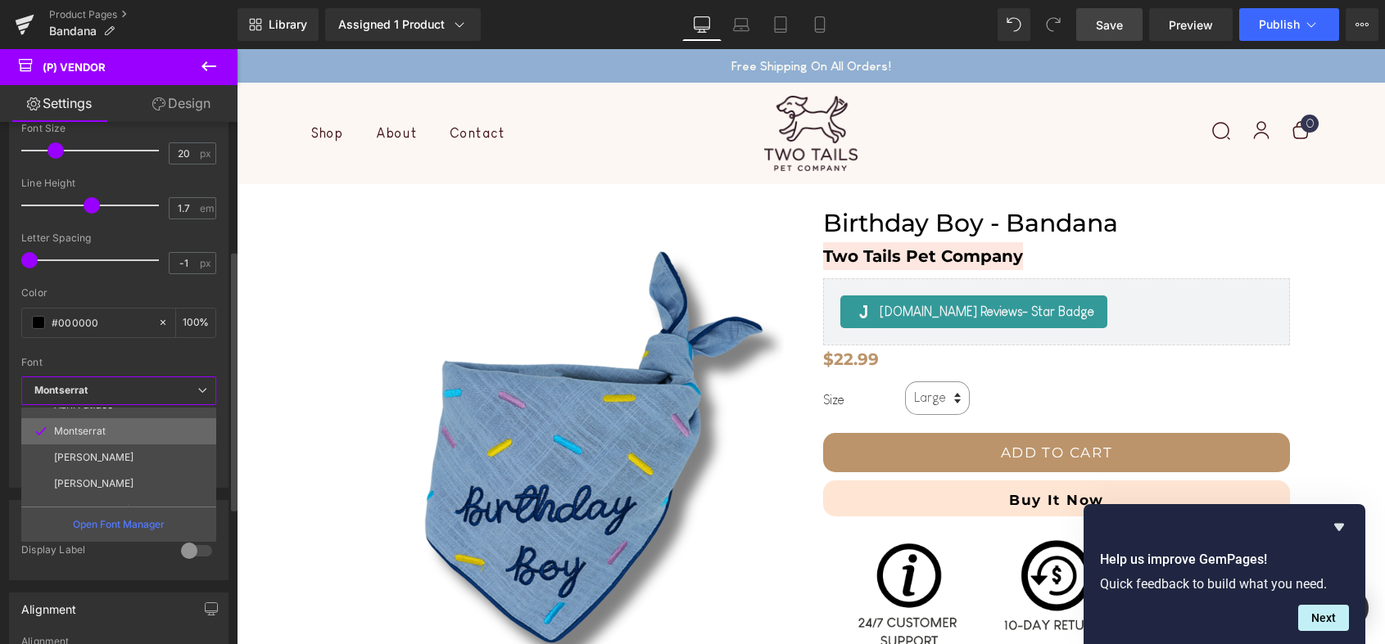
scroll to position [59, 0]
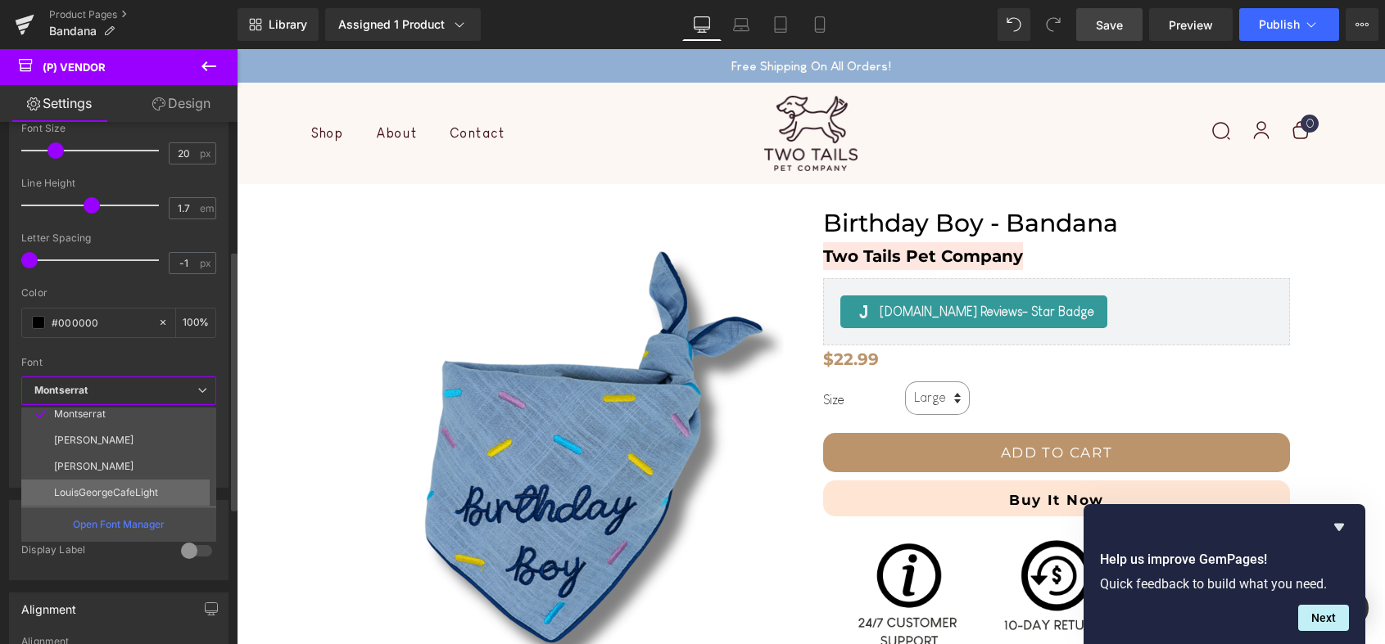
click at [123, 493] on p "LouisGeorgeCafeLight" at bounding box center [106, 492] width 104 height 11
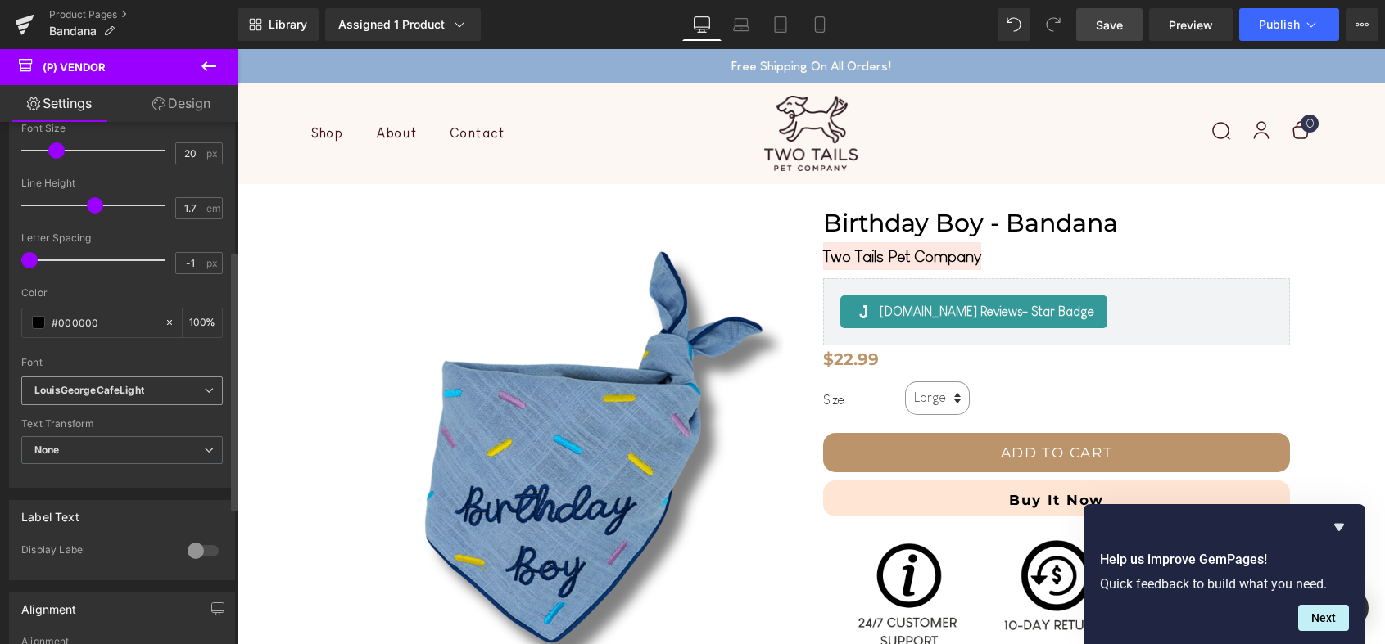
click at [129, 390] on icon "LouisGeorgeCafeLight" at bounding box center [89, 391] width 110 height 14
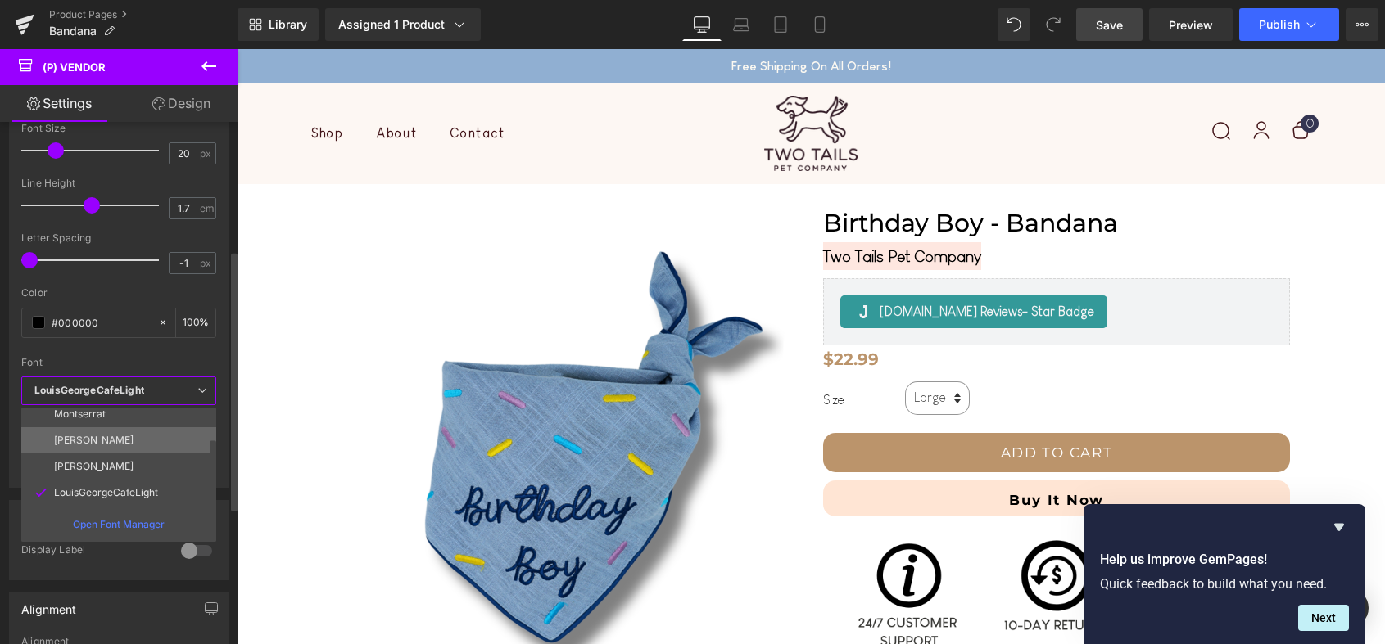
scroll to position [0, 0]
click at [130, 445] on li "Abril Fatface" at bounding box center [122, 447] width 202 height 26
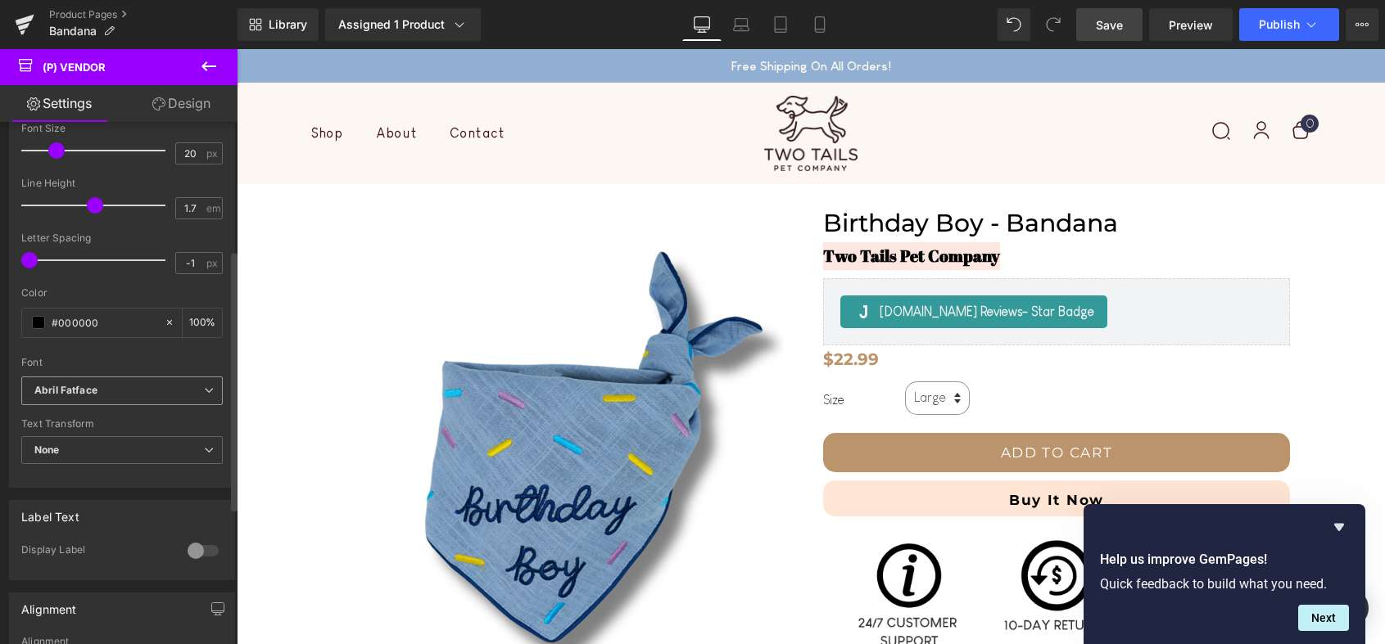
click at [142, 398] on span "Abril Fatface" at bounding box center [121, 391] width 201 height 29
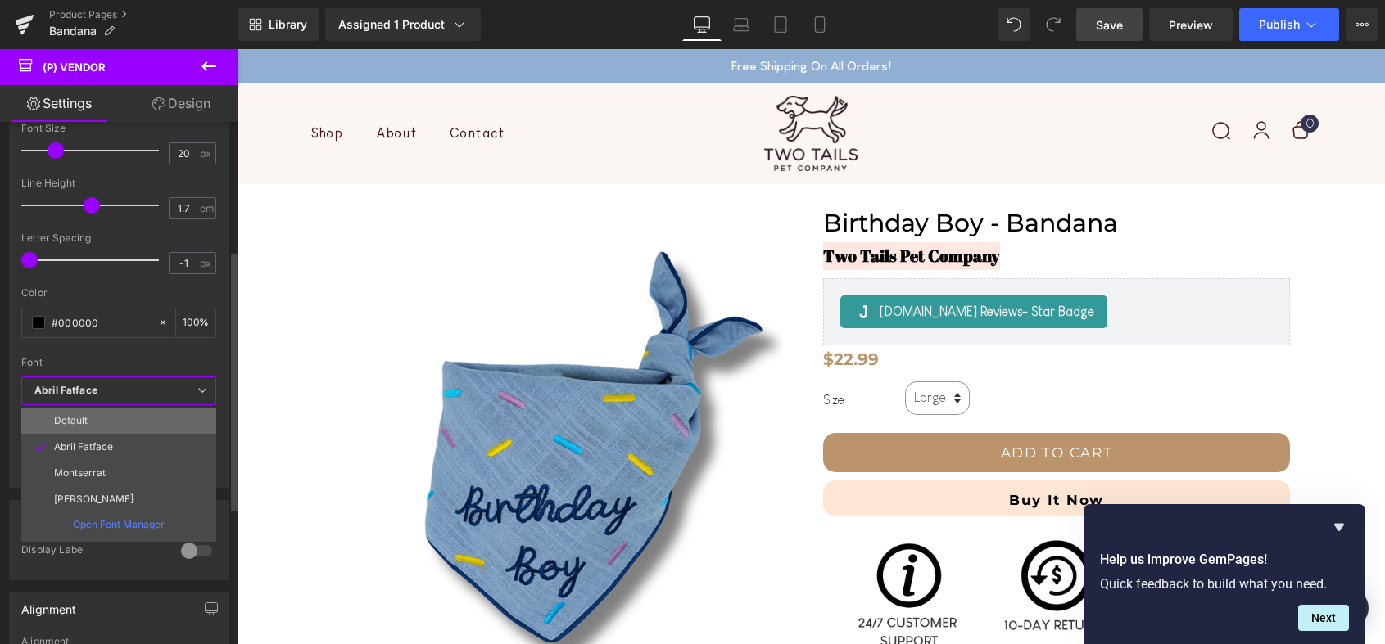
click at [130, 415] on li "Default" at bounding box center [122, 421] width 202 height 26
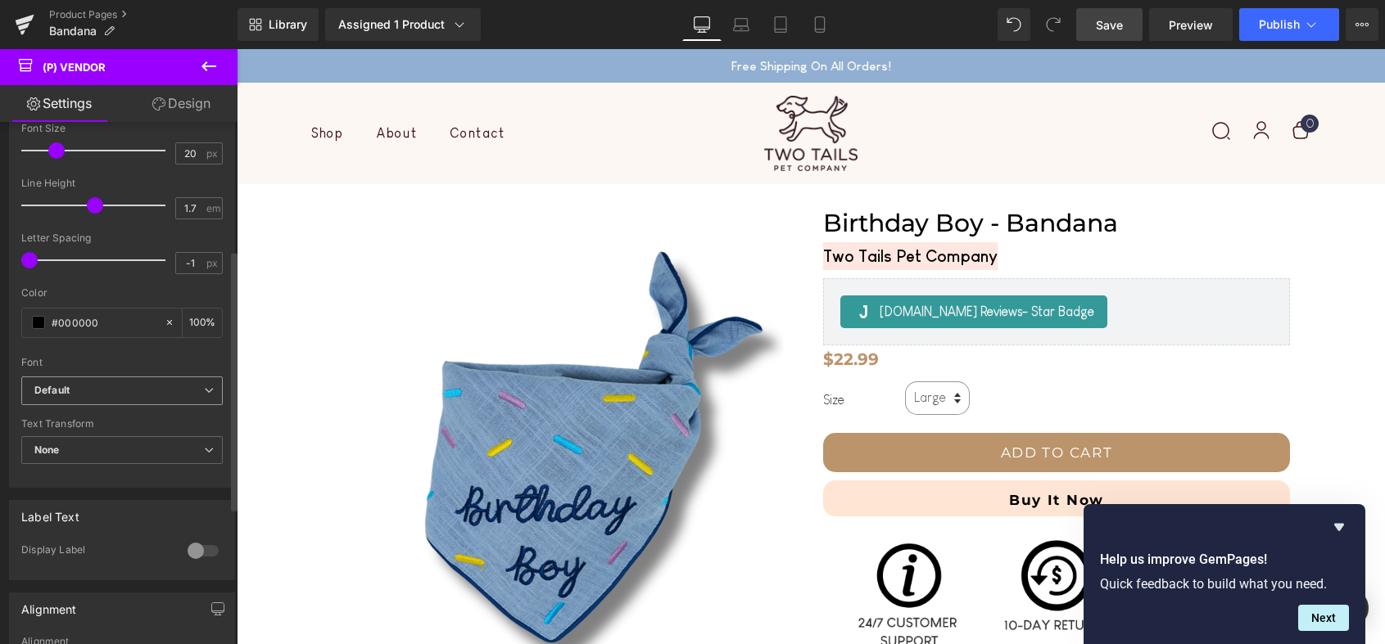
click at [137, 395] on b "Default" at bounding box center [119, 391] width 170 height 14
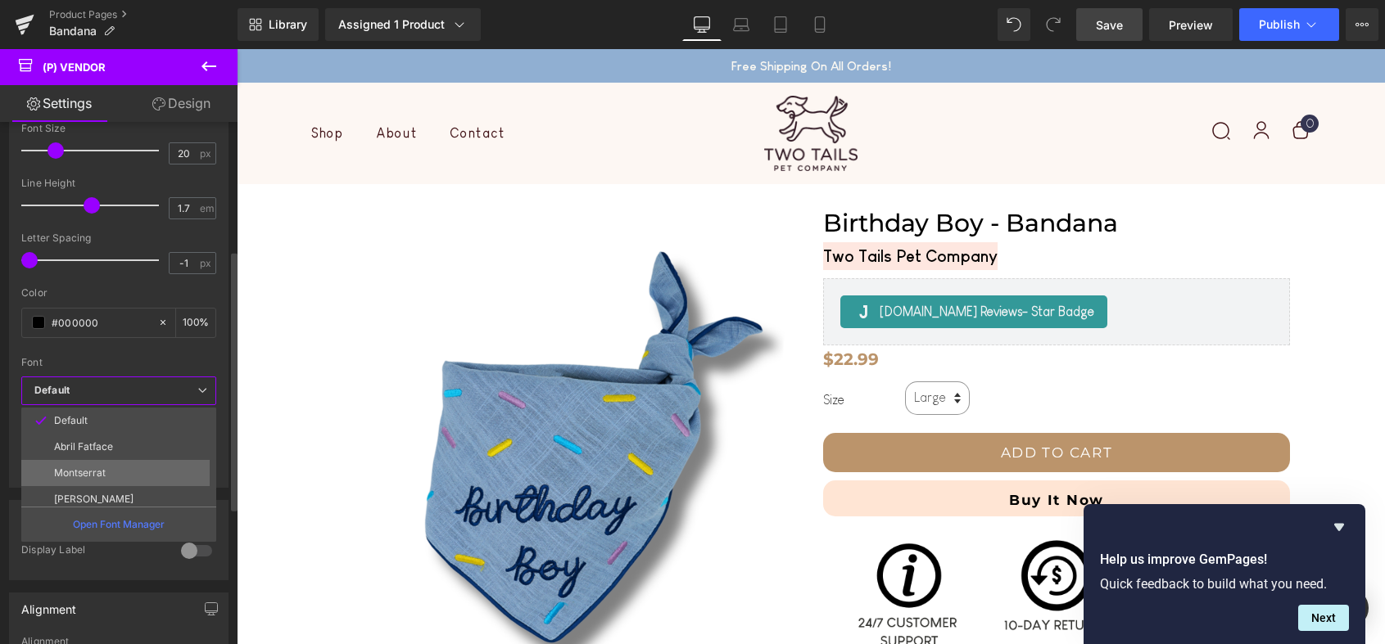
click at [125, 477] on li "Montserrat" at bounding box center [122, 473] width 202 height 26
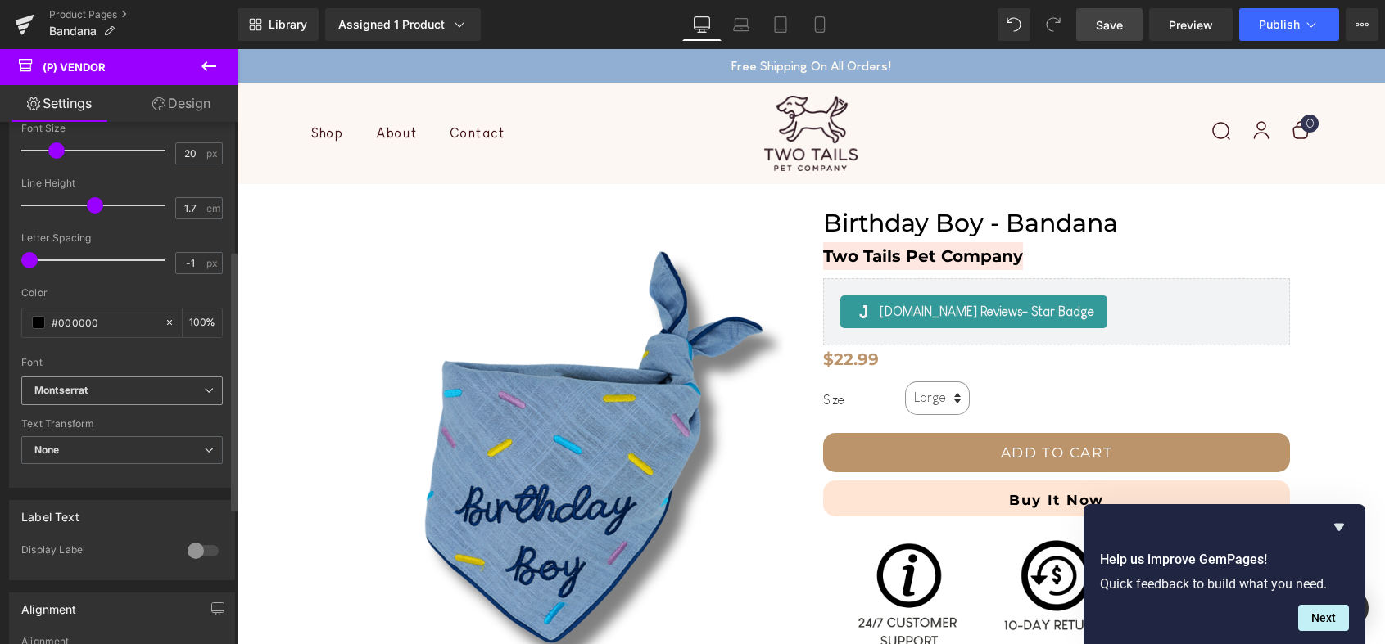
click at [137, 391] on b "Montserrat" at bounding box center [119, 391] width 170 height 14
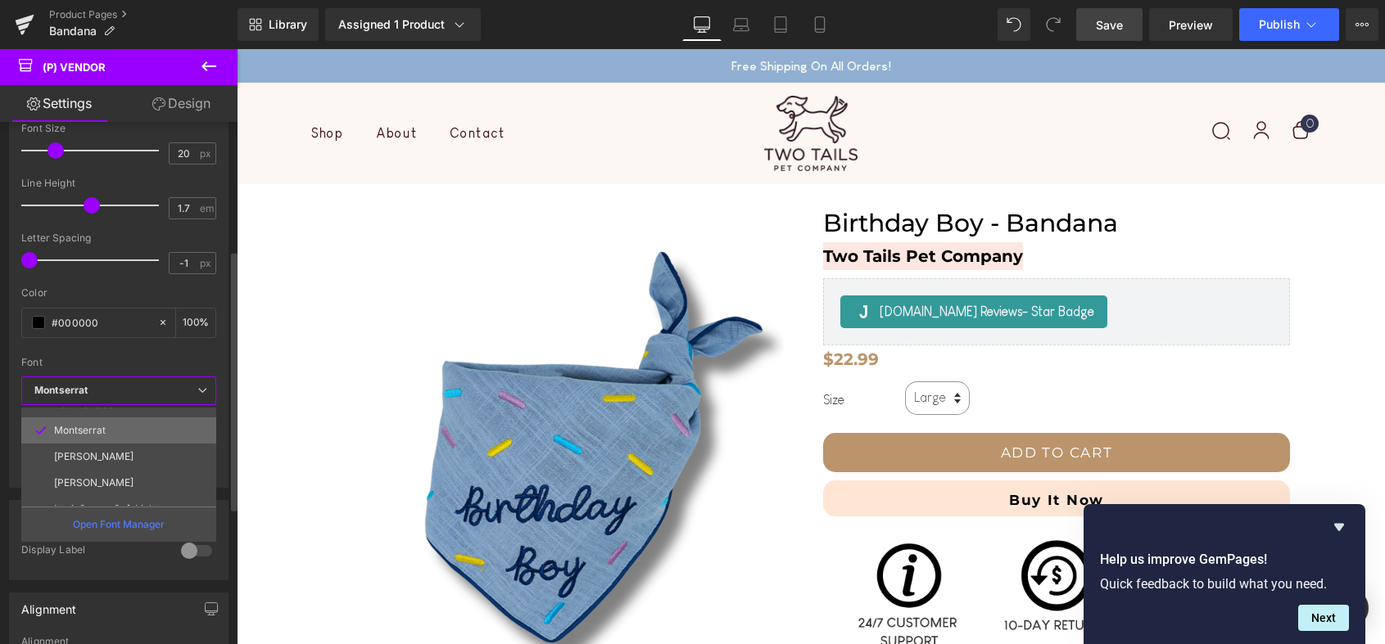
scroll to position [47, 0]
click at [133, 455] on p "[PERSON_NAME]" at bounding box center [93, 451] width 79 height 11
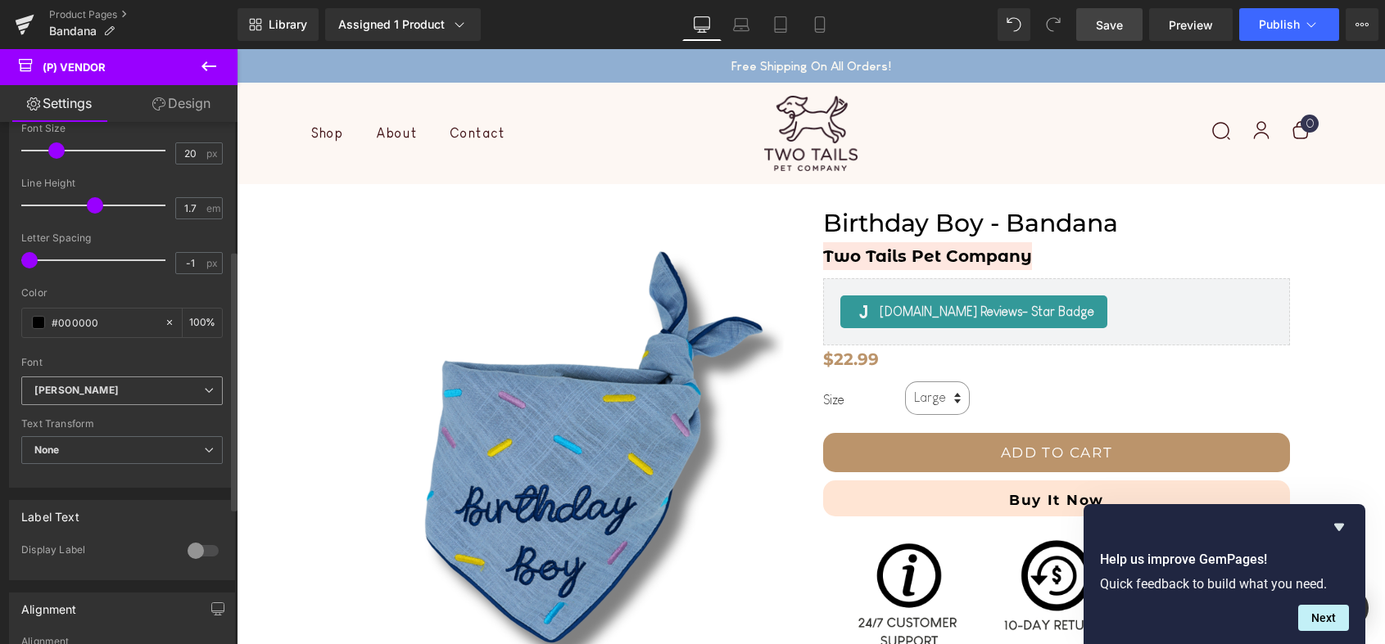
click at [147, 389] on b "[PERSON_NAME]" at bounding box center [119, 391] width 170 height 14
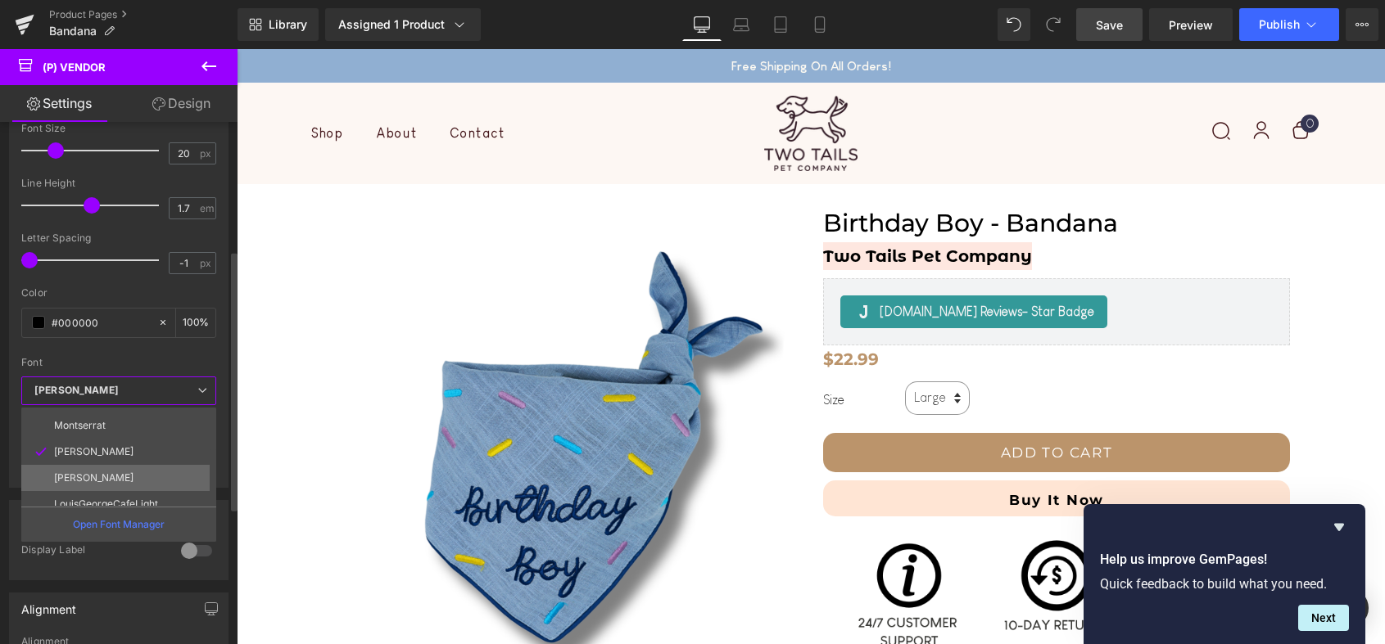
click at [133, 476] on p "[PERSON_NAME]" at bounding box center [93, 477] width 79 height 11
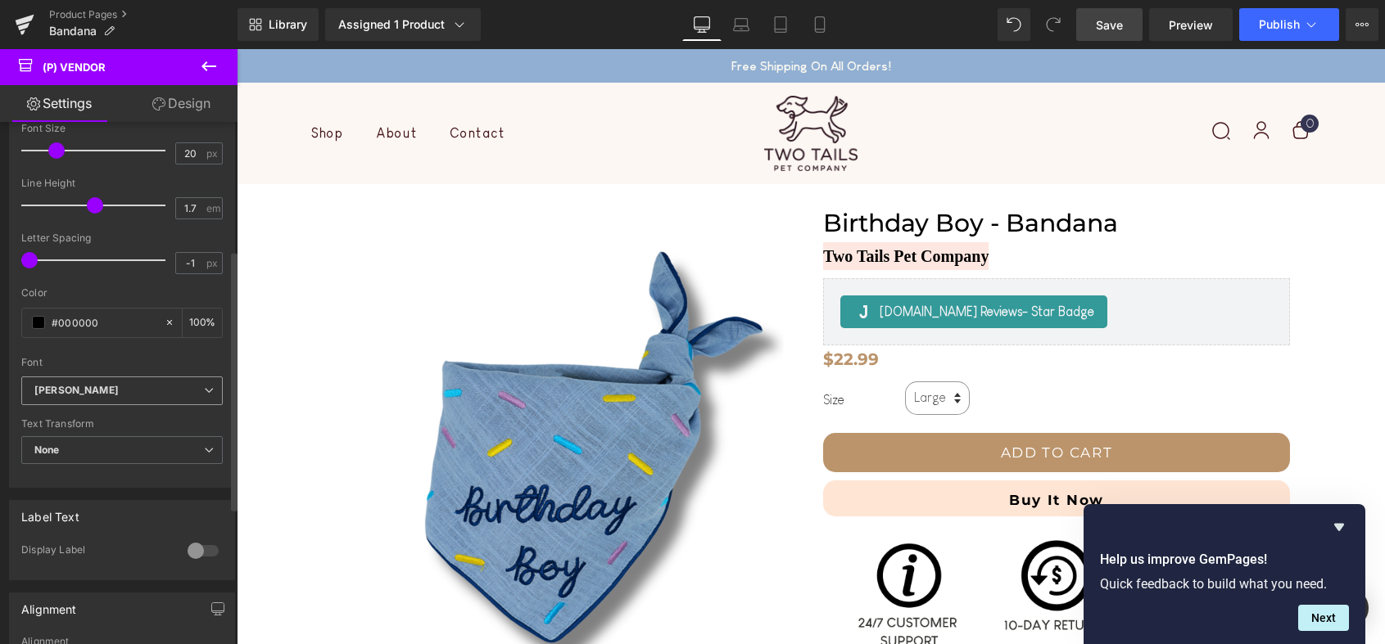
click at [119, 396] on icon "[PERSON_NAME]" at bounding box center [76, 391] width 84 height 14
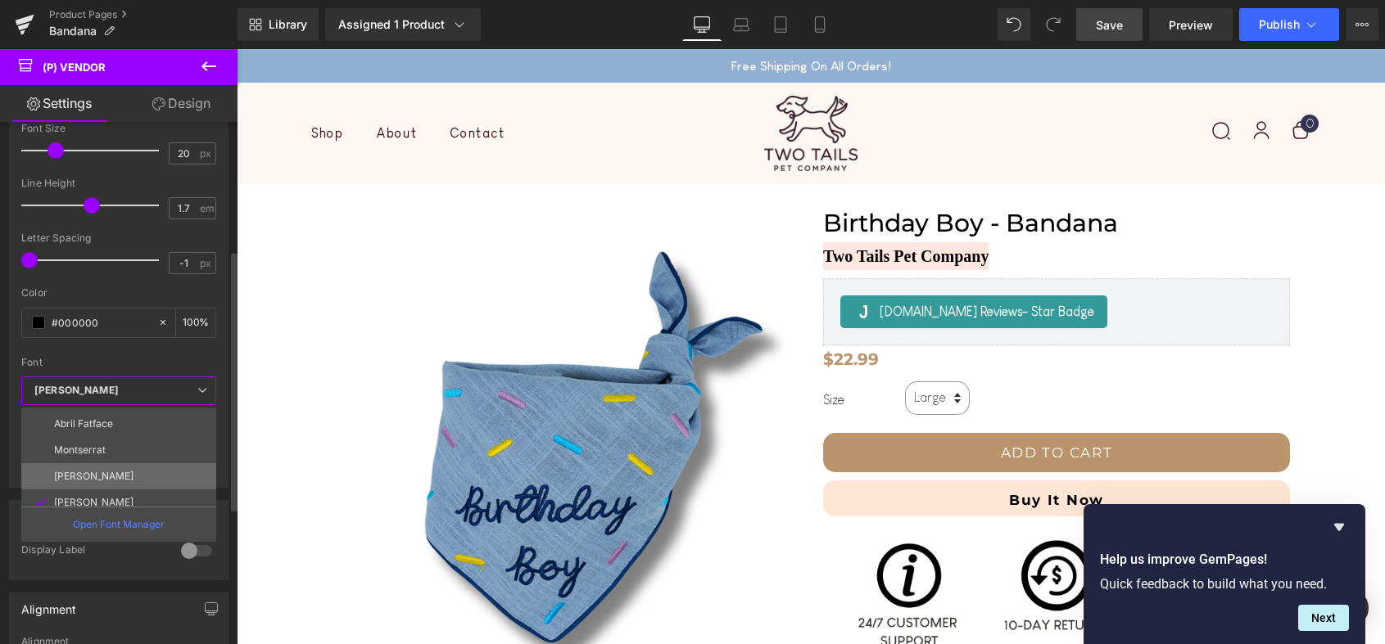
scroll to position [18, 0]
click at [142, 452] on li "Montserrat" at bounding box center [122, 455] width 202 height 26
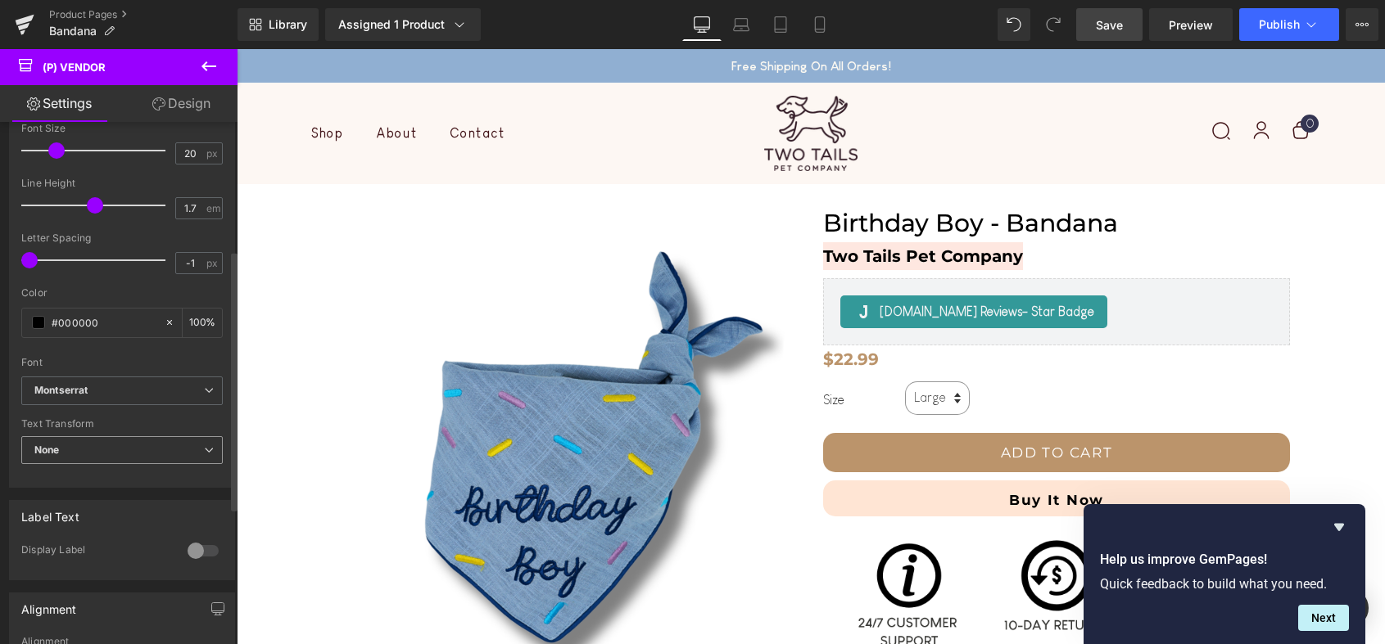
click at [144, 442] on span "None" at bounding box center [121, 450] width 201 height 29
click at [156, 421] on div "Text Transform" at bounding box center [121, 423] width 201 height 11
click at [1110, 22] on span "Save" at bounding box center [1109, 24] width 27 height 17
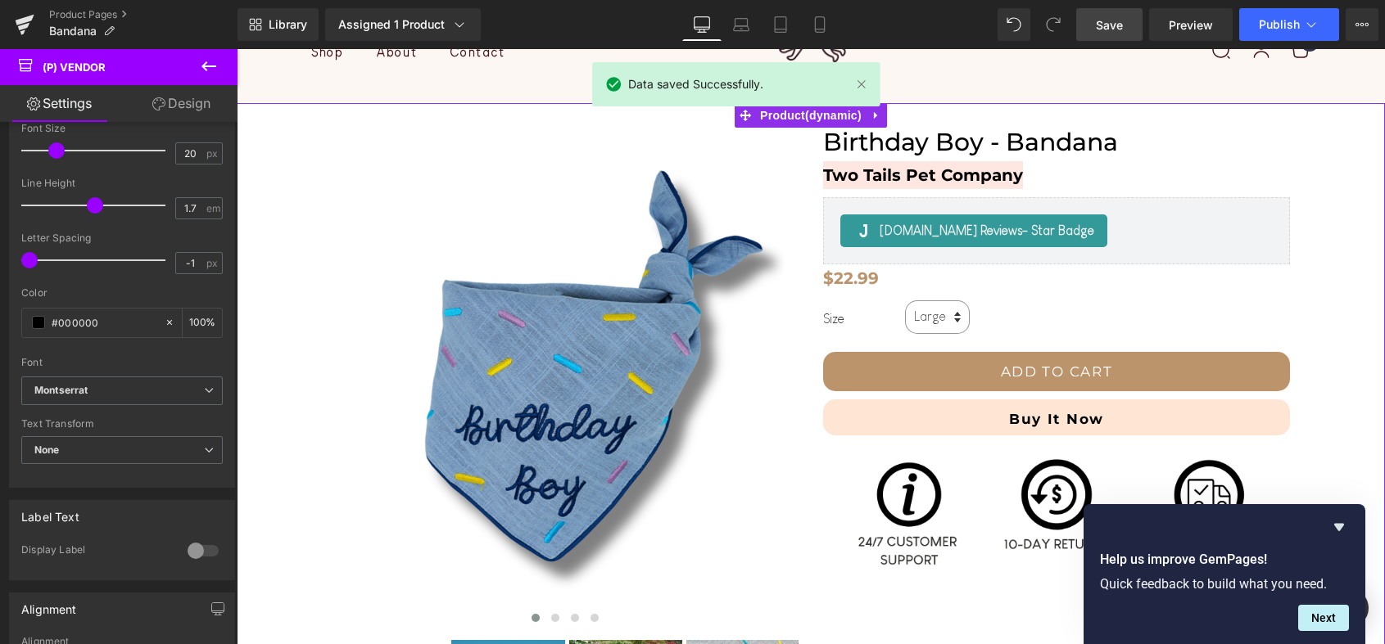
scroll to position [88, 0]
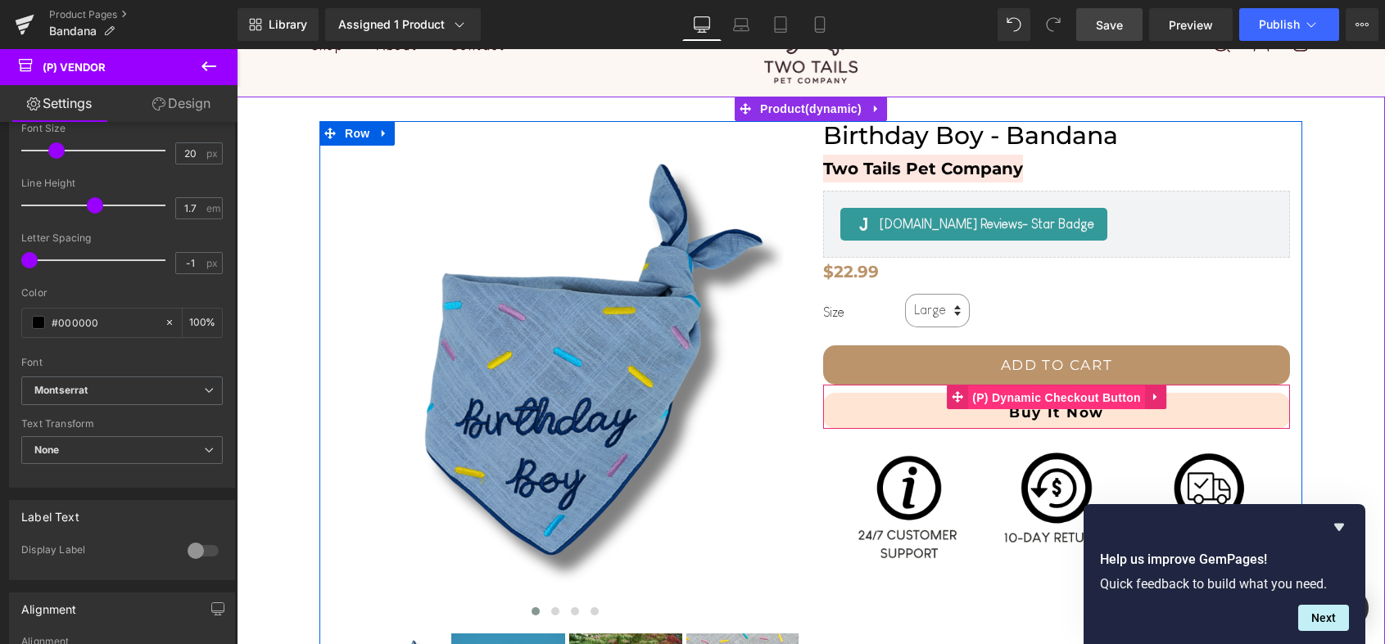
click at [1050, 396] on span "(P) Dynamic Checkout Button" at bounding box center [1056, 398] width 177 height 25
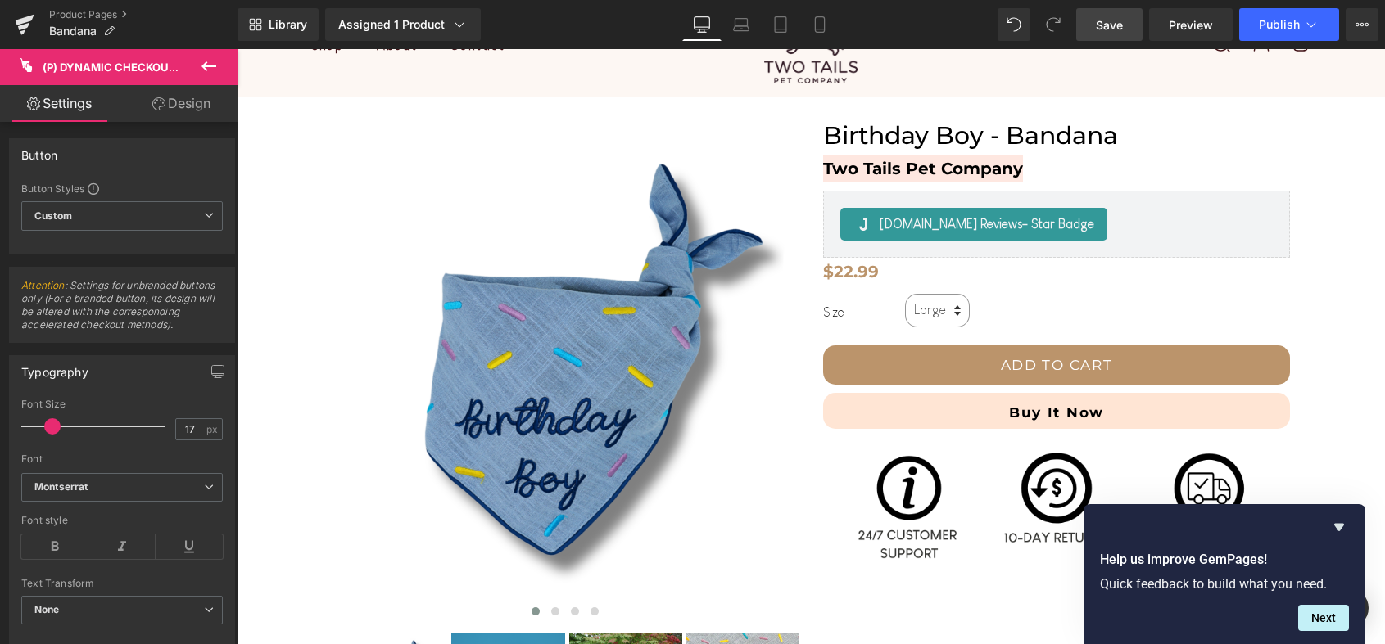
click at [191, 99] on link "Design" at bounding box center [181, 103] width 119 height 37
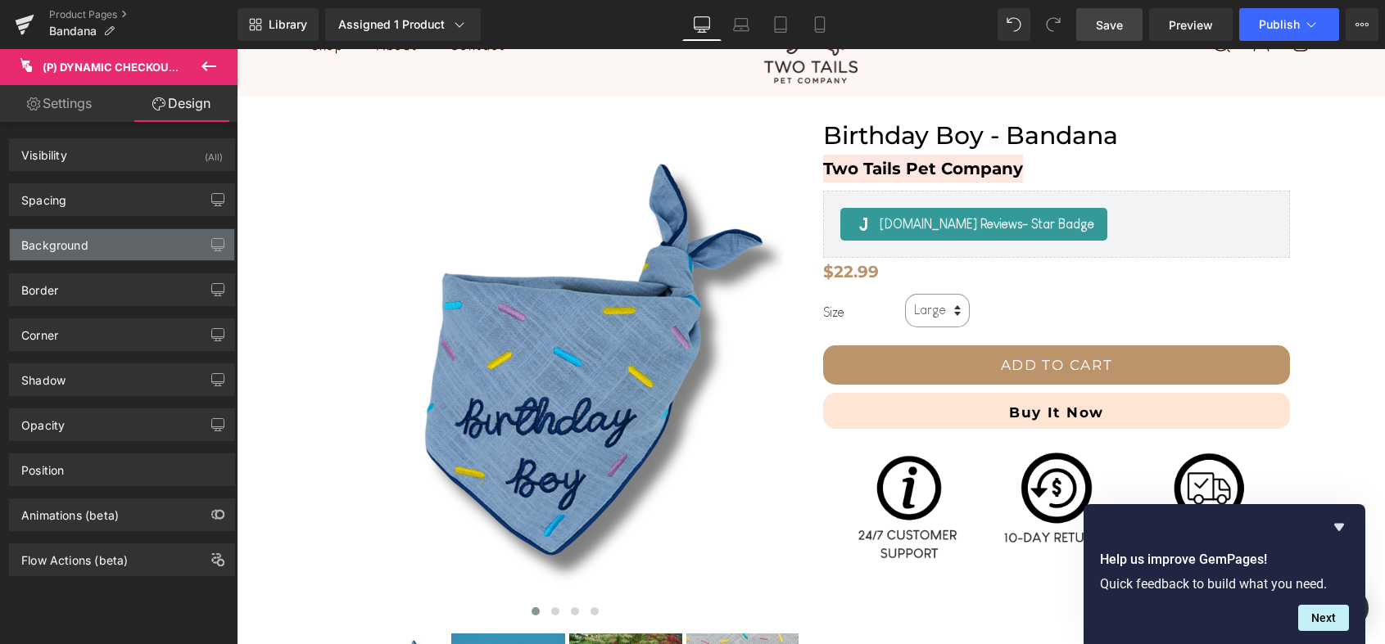
click at [103, 244] on div "Background" at bounding box center [122, 244] width 224 height 31
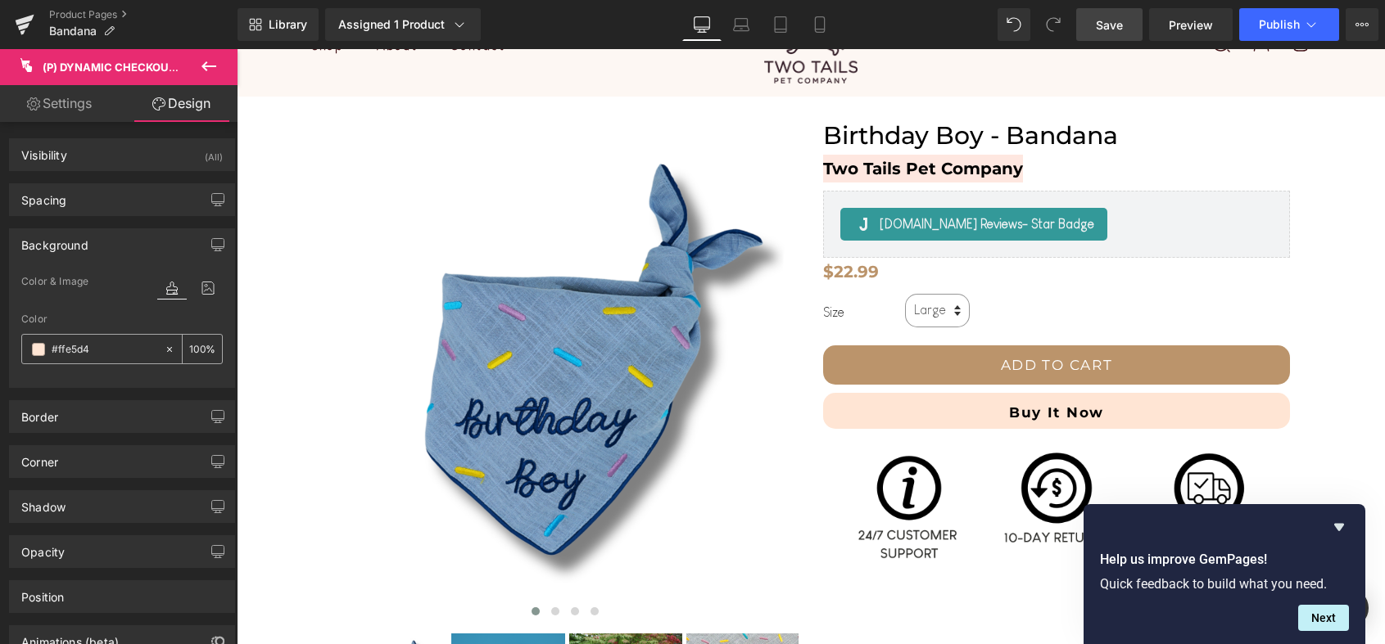
click at [88, 359] on div at bounding box center [93, 349] width 142 height 29
click at [92, 350] on input "text" at bounding box center [104, 350] width 105 height 18
paste input "ee7e0"
type input "#fee7e0"
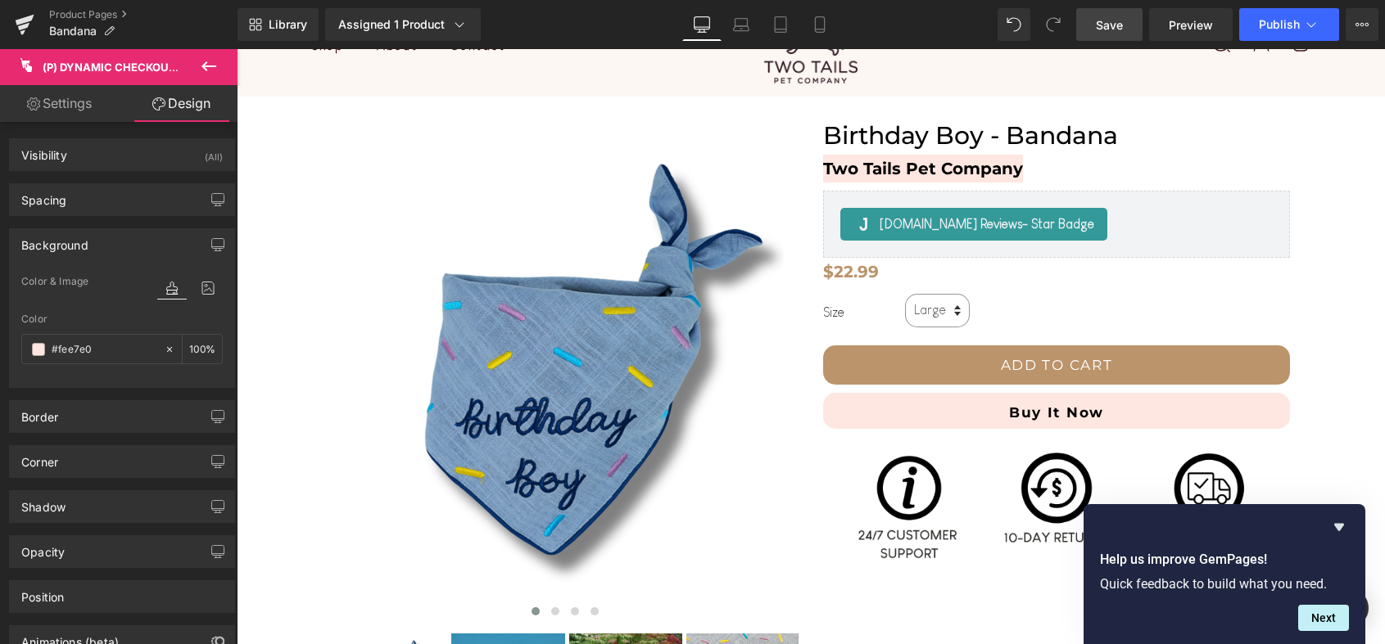
click at [174, 373] on div at bounding box center [121, 378] width 201 height 11
click at [1120, 16] on span "Save" at bounding box center [1109, 24] width 27 height 17
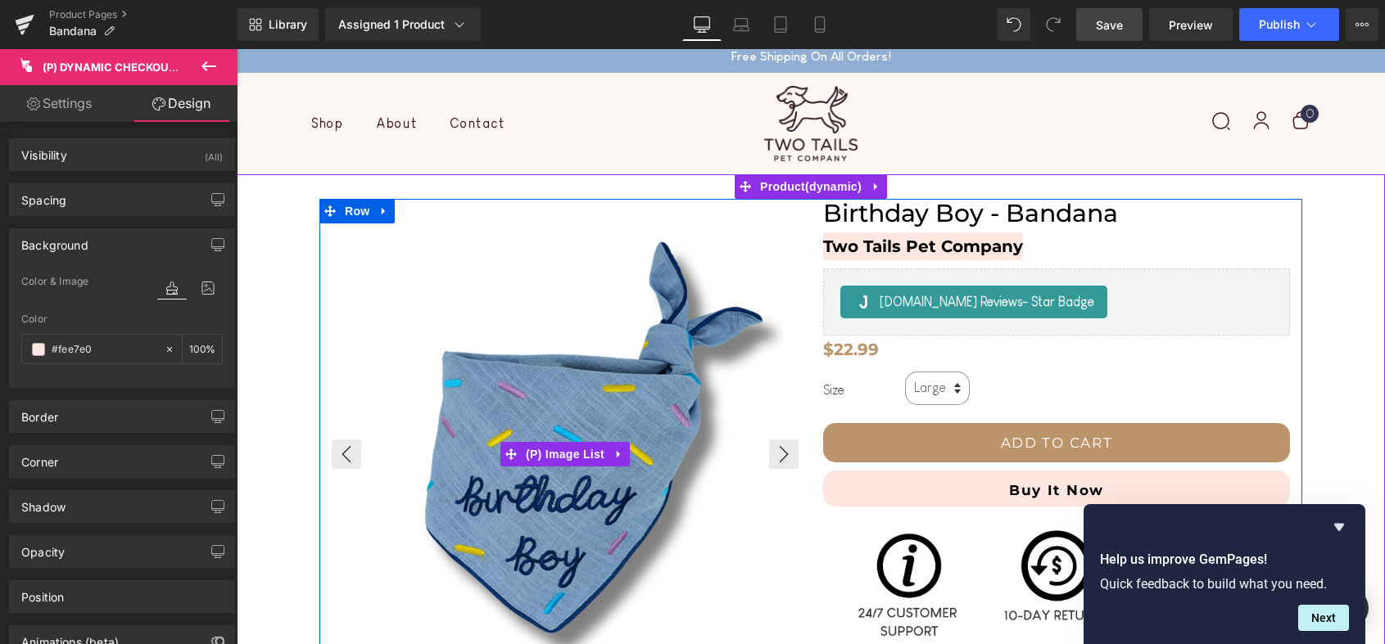
scroll to position [0, 0]
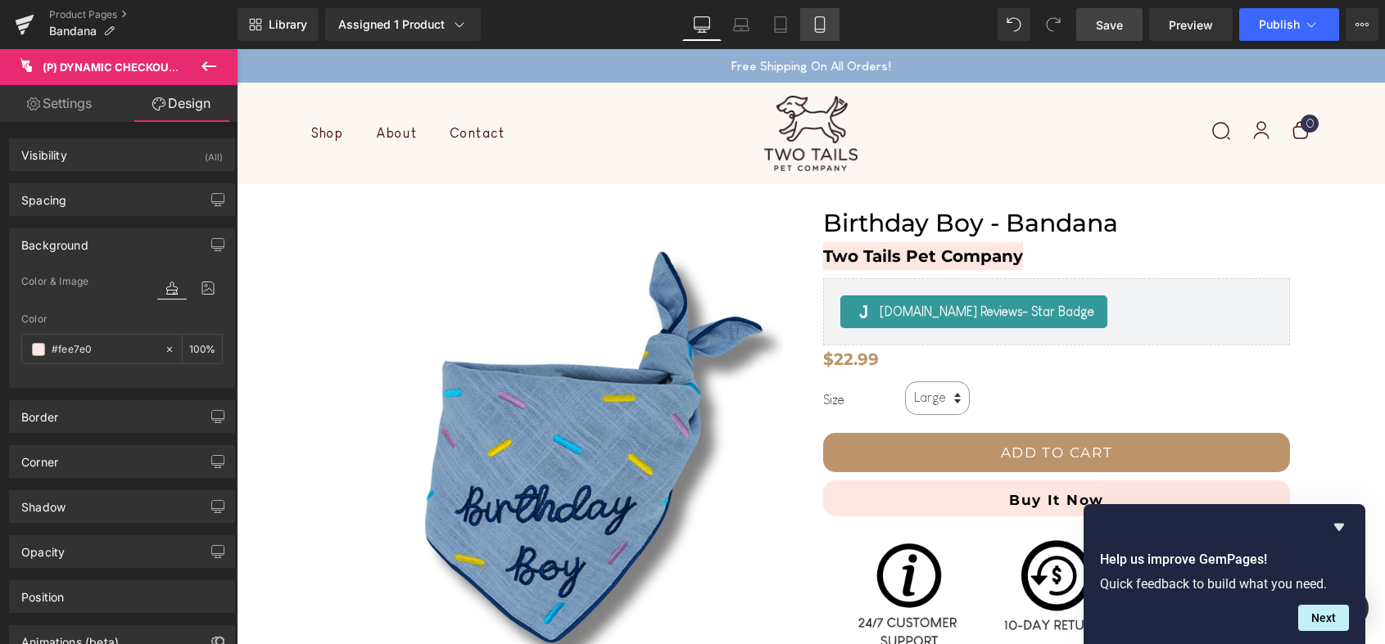
click at [812, 24] on icon at bounding box center [819, 24] width 16 height 16
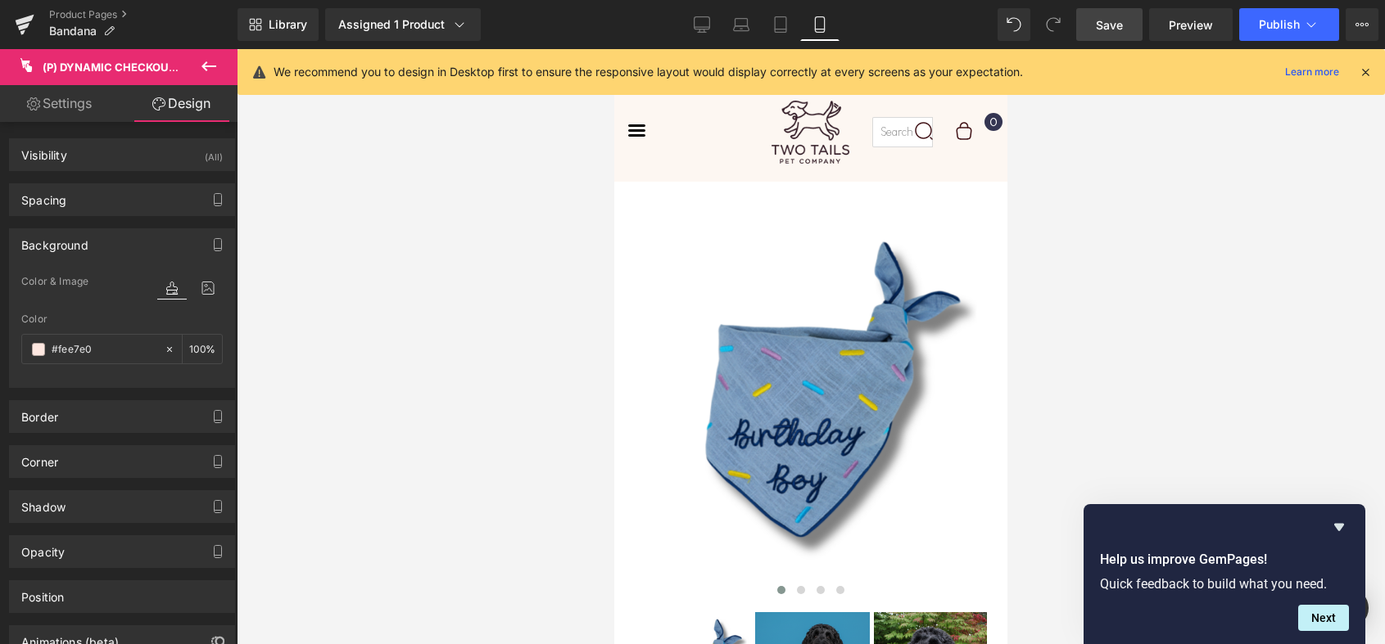
click at [1038, 178] on div at bounding box center [811, 346] width 1148 height 595
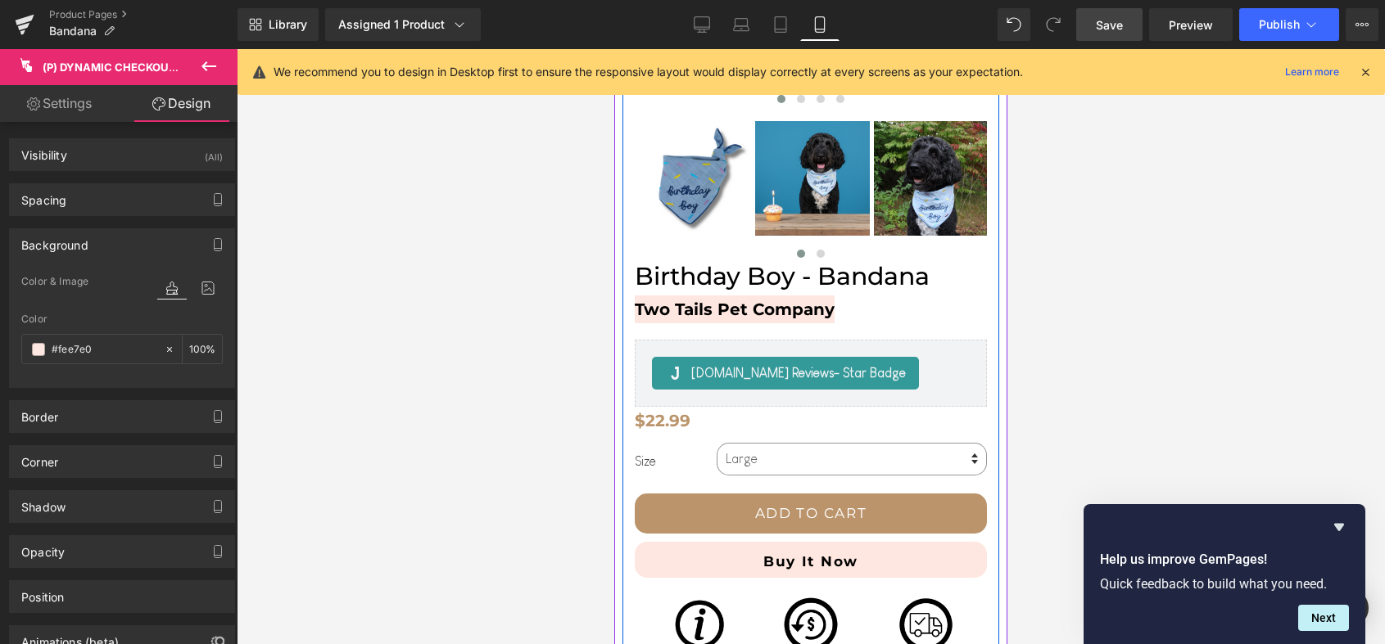
scroll to position [500, 0]
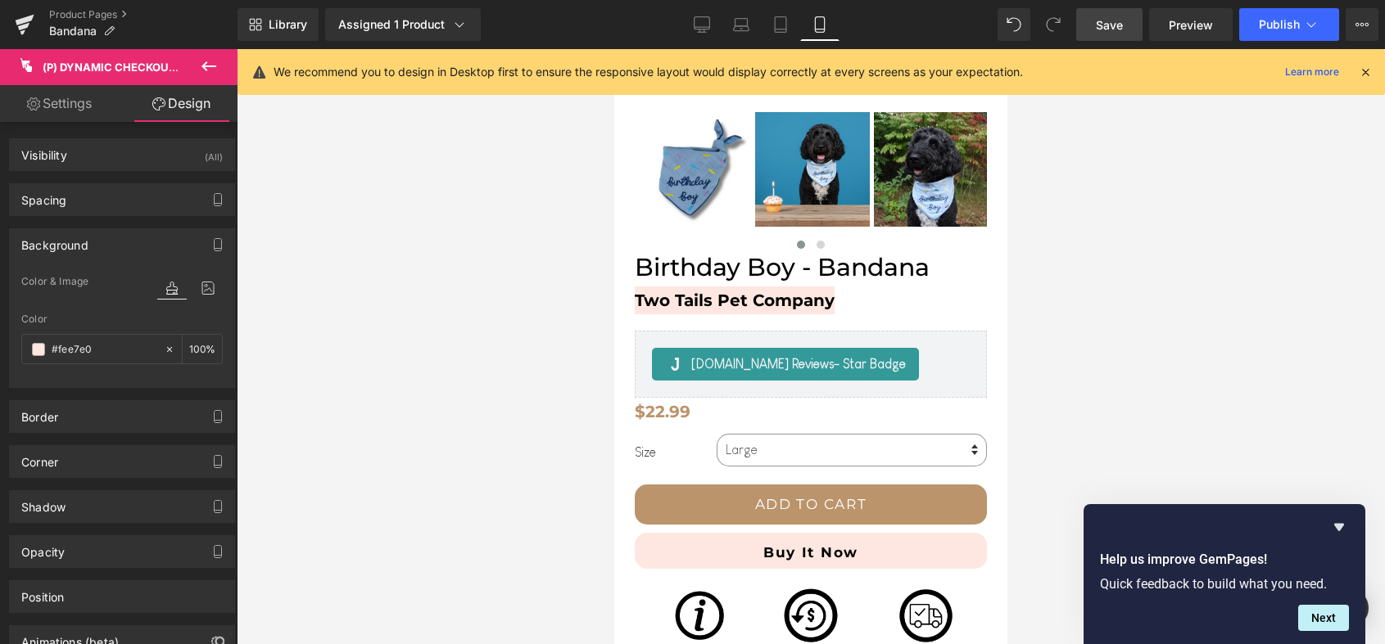
click at [1103, 6] on div "Library Assigned 1 Product Product Preview Birthday Boy - Bandana Manage assign…" at bounding box center [810, 24] width 1147 height 49
click at [1103, 21] on span "Save" at bounding box center [1109, 24] width 27 height 17
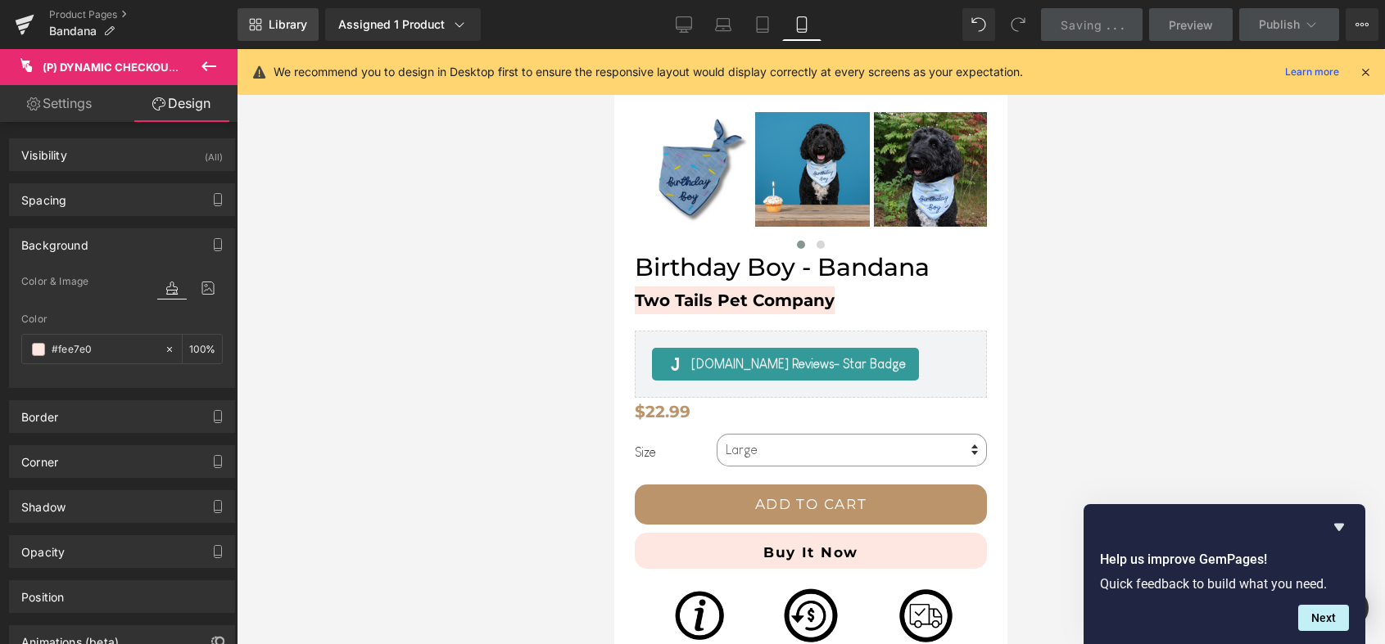
click at [298, 29] on span "Library" at bounding box center [288, 24] width 38 height 15
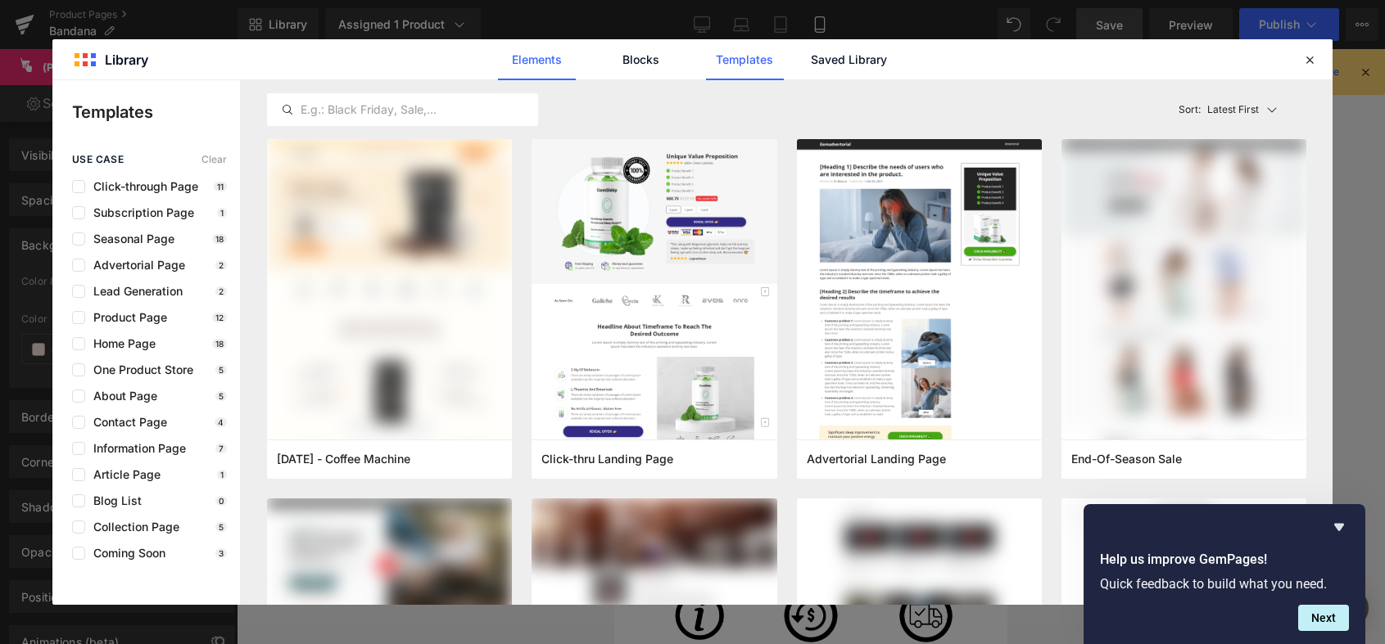
click at [555, 63] on link "Elements" at bounding box center [537, 59] width 78 height 41
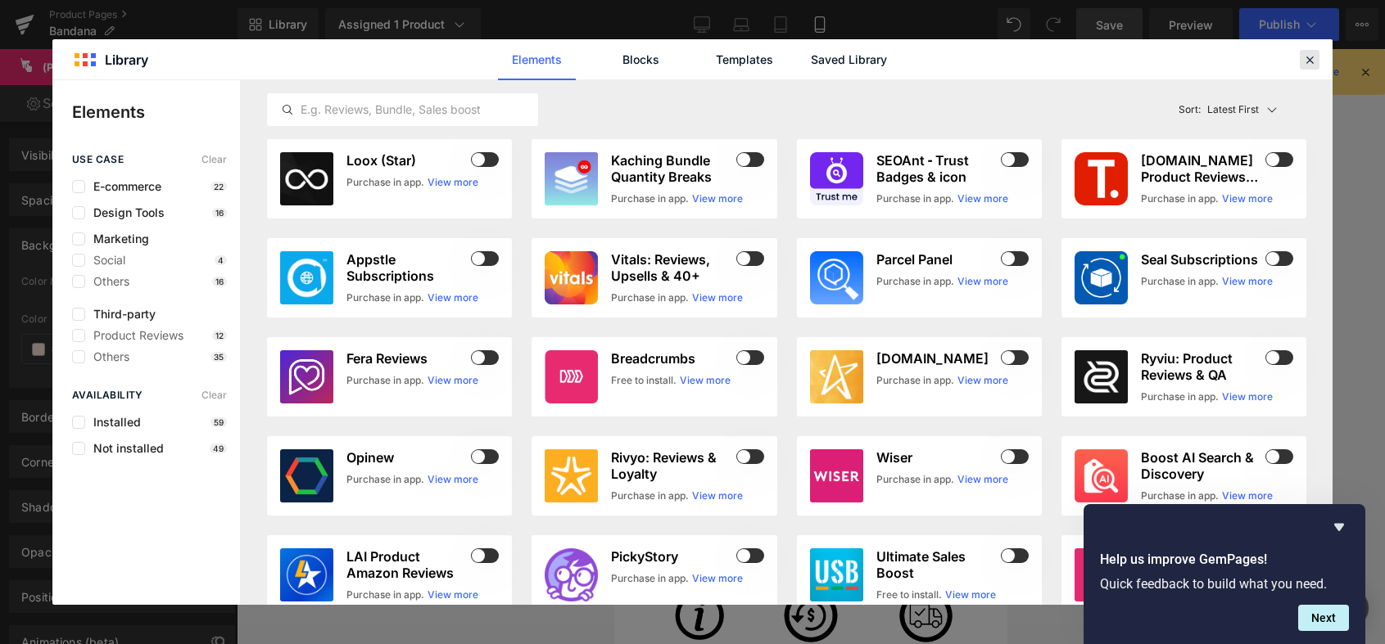
click at [1306, 61] on icon at bounding box center [1309, 59] width 15 height 15
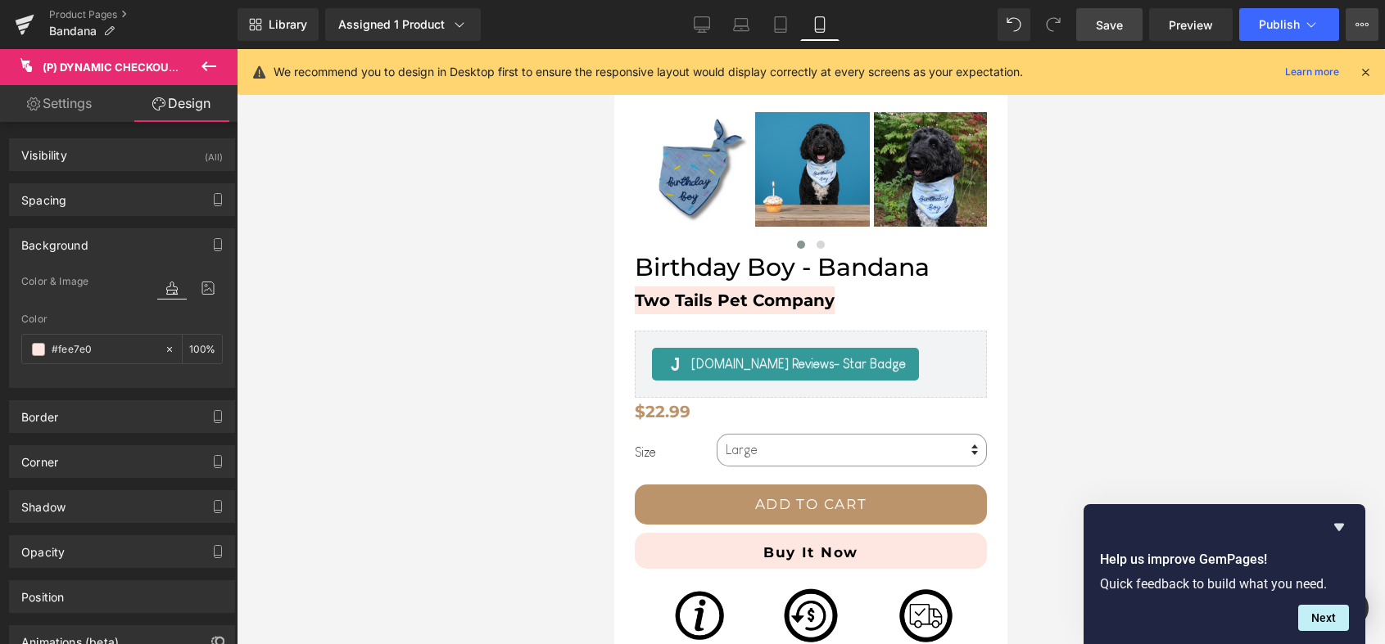
click at [1359, 32] on button "View Live Page View with current Template Save Template to Library Schedule Pub…" at bounding box center [1361, 24] width 33 height 33
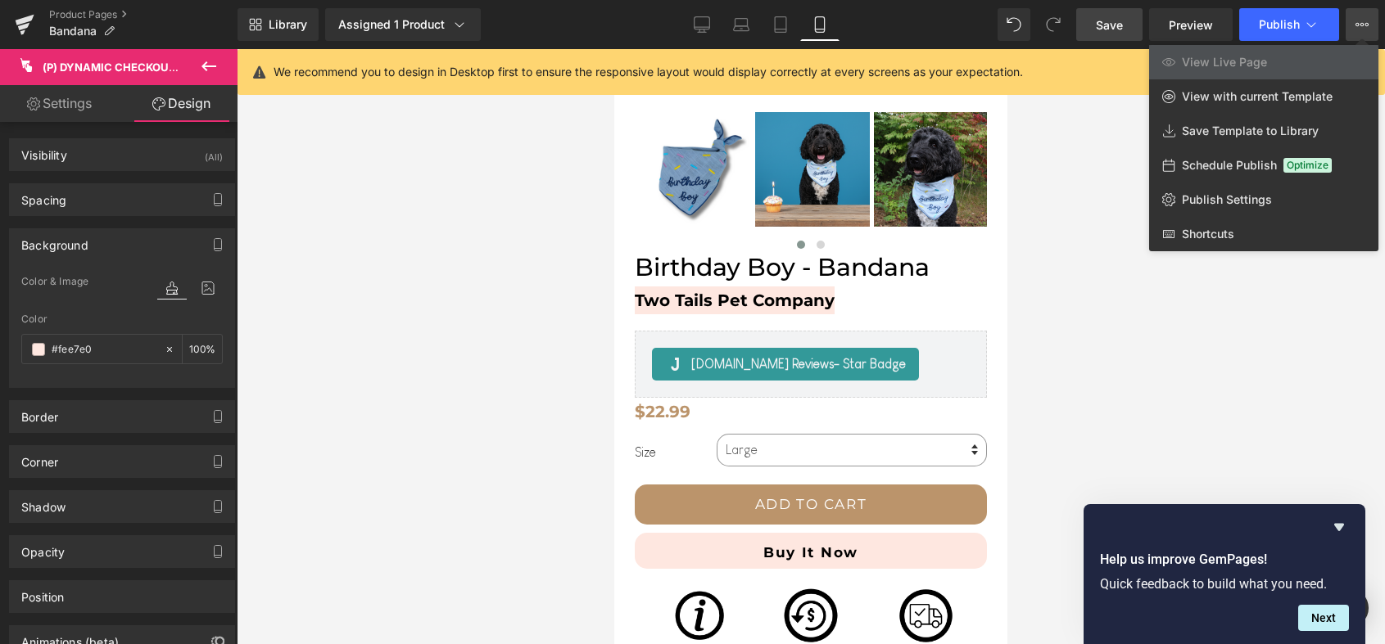
click at [341, 135] on div at bounding box center [811, 346] width 1148 height 595
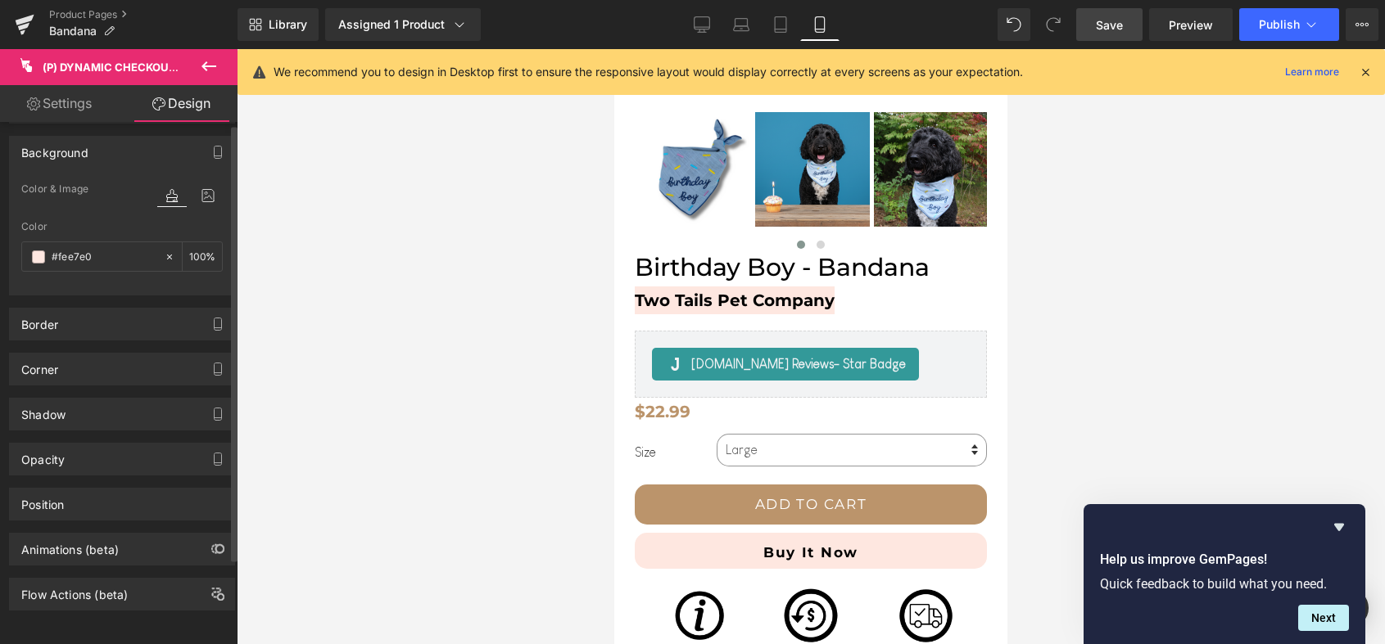
scroll to position [0, 0]
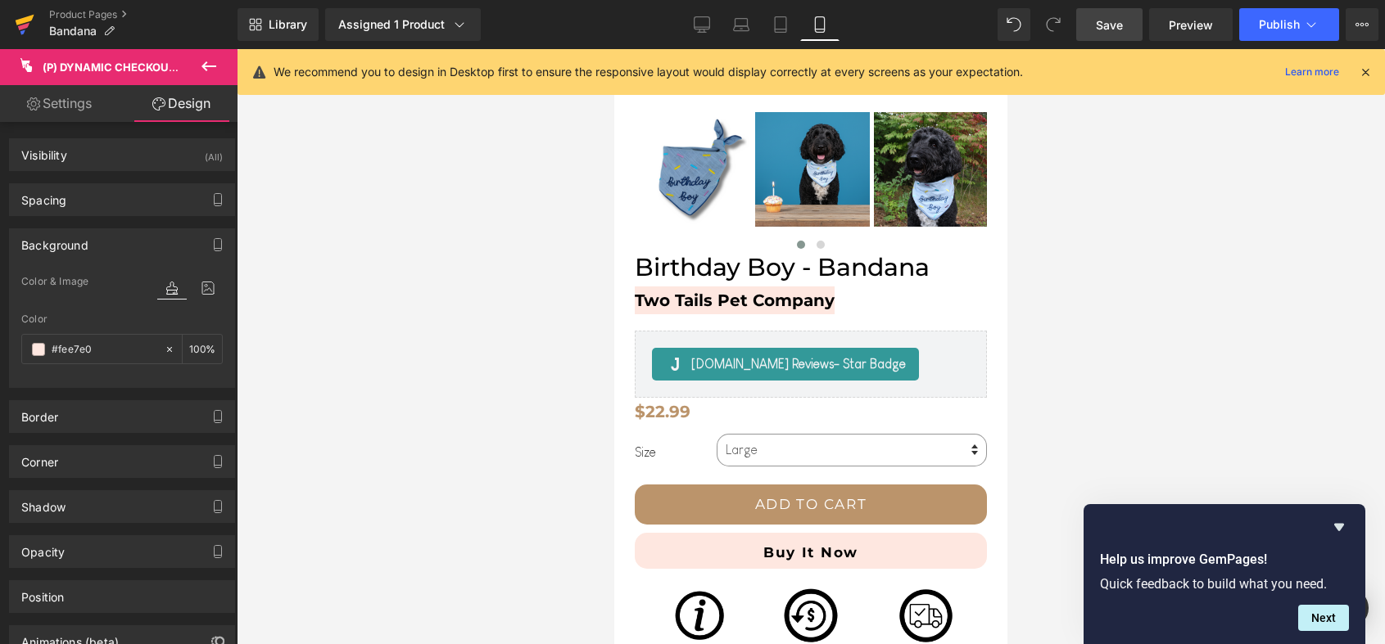
click at [31, 20] on icon at bounding box center [25, 24] width 20 height 41
